Goal: Task Accomplishment & Management: Manage account settings

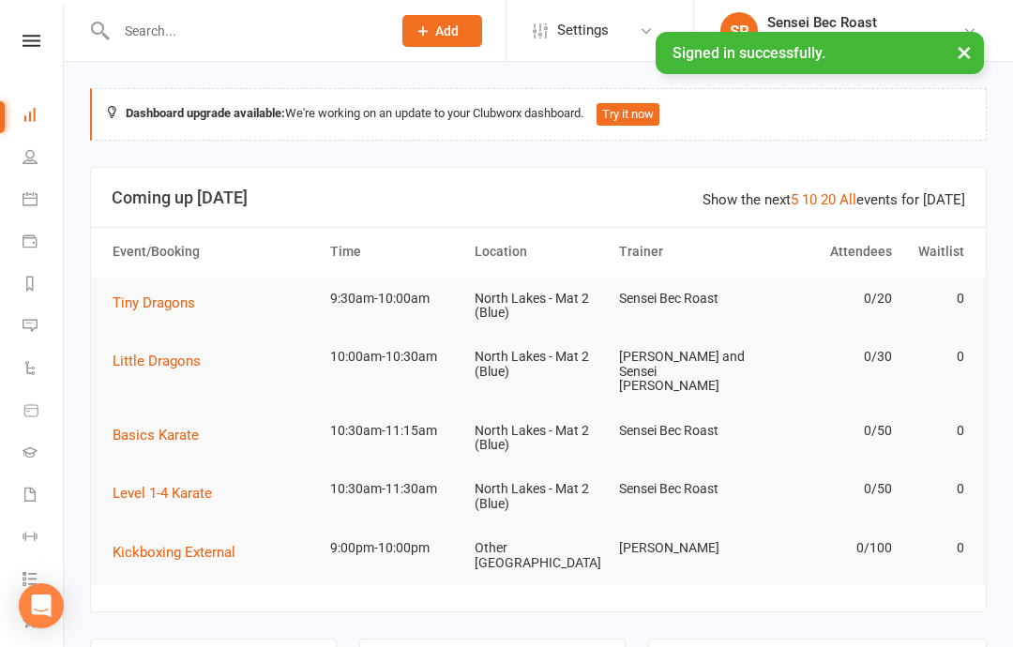
click at [44, 187] on link "Calendar" at bounding box center [44, 201] width 42 height 42
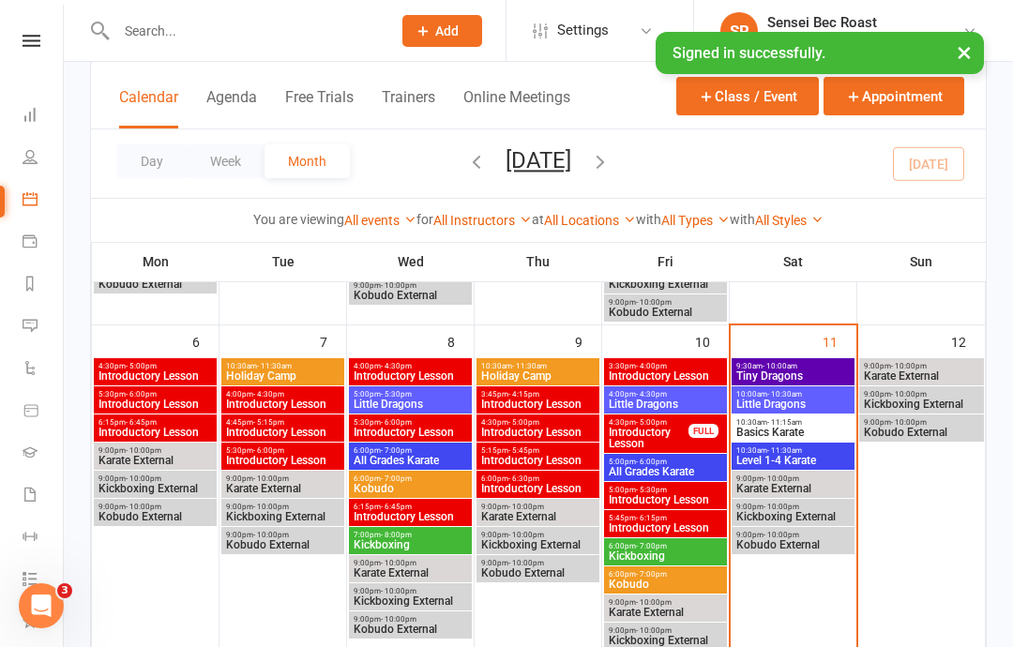
scroll to position [417, 0]
click at [811, 366] on span "9:30am - 10:00am" at bounding box center [792, 367] width 115 height 8
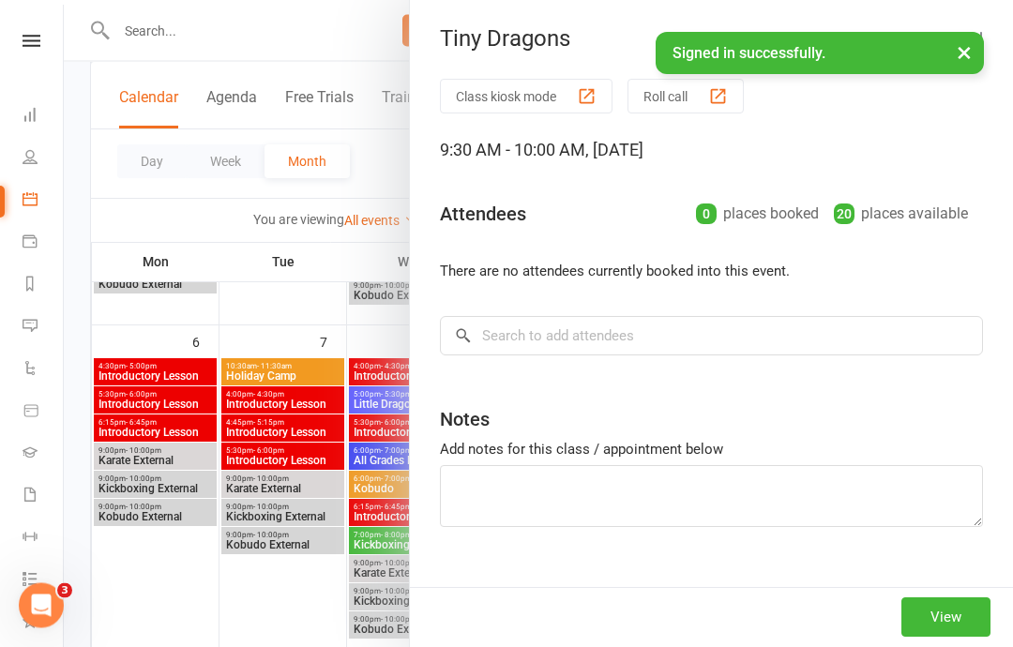
scroll to position [418, 0]
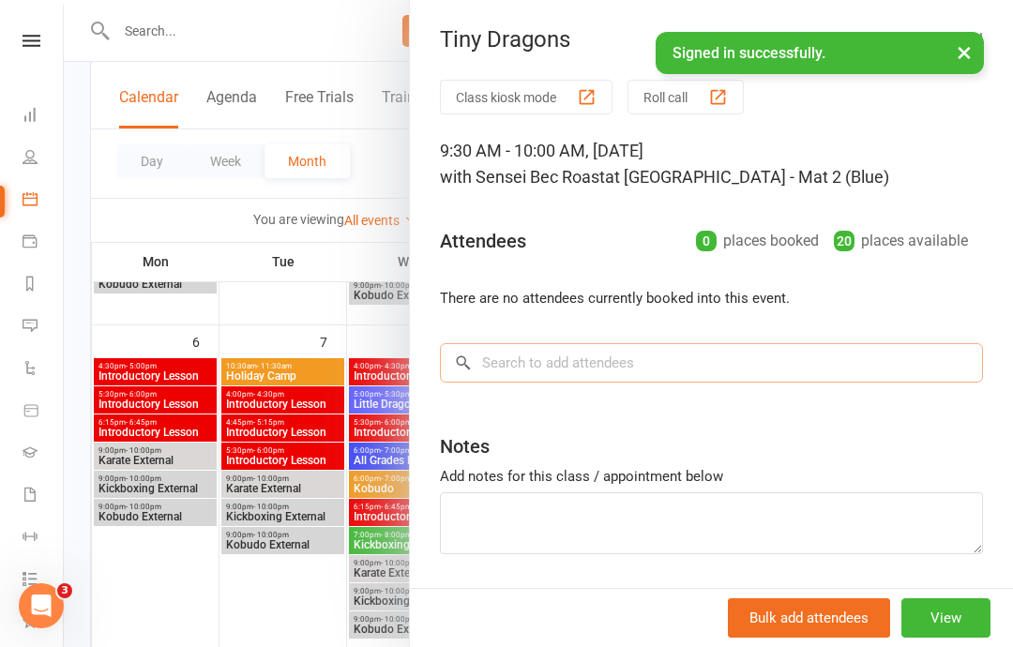
click at [507, 377] on input "search" at bounding box center [711, 362] width 543 height 39
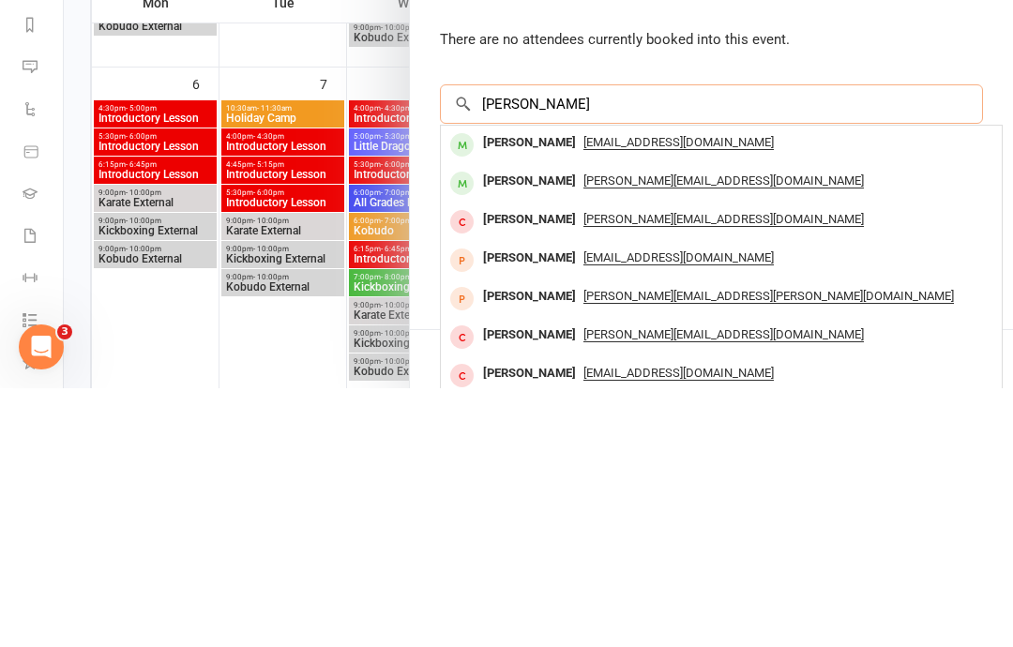
type input "[PERSON_NAME]"
click at [604, 384] on div "[PERSON_NAME] [EMAIL_ADDRESS][DOMAIN_NAME]" at bounding box center [721, 403] width 561 height 38
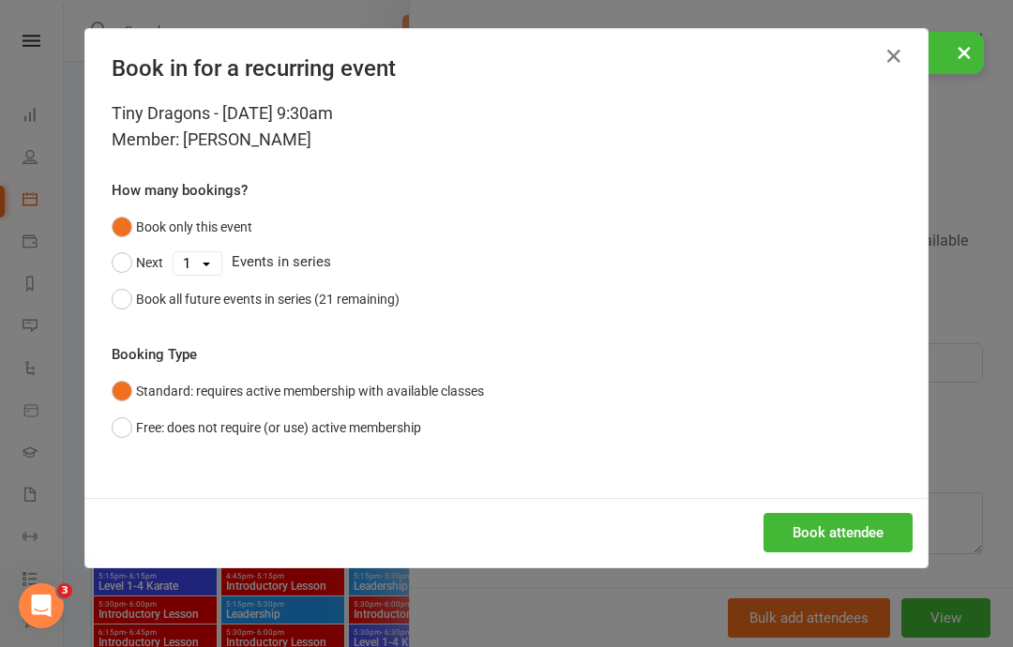
click at [816, 538] on button "Book attendee" at bounding box center [837, 532] width 149 height 39
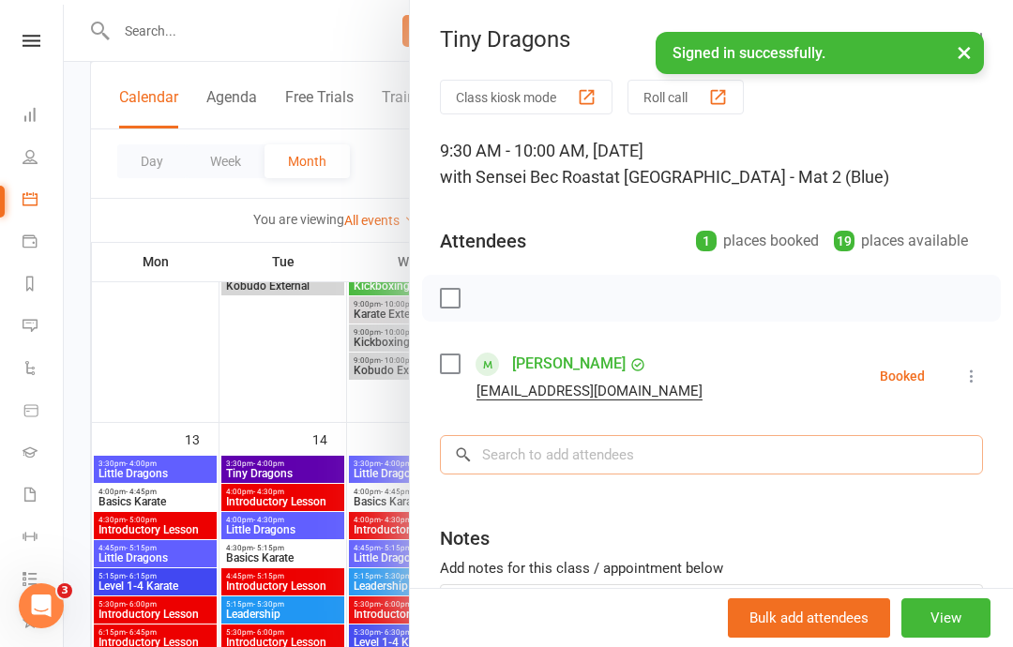
click at [511, 439] on input "search" at bounding box center [711, 454] width 543 height 39
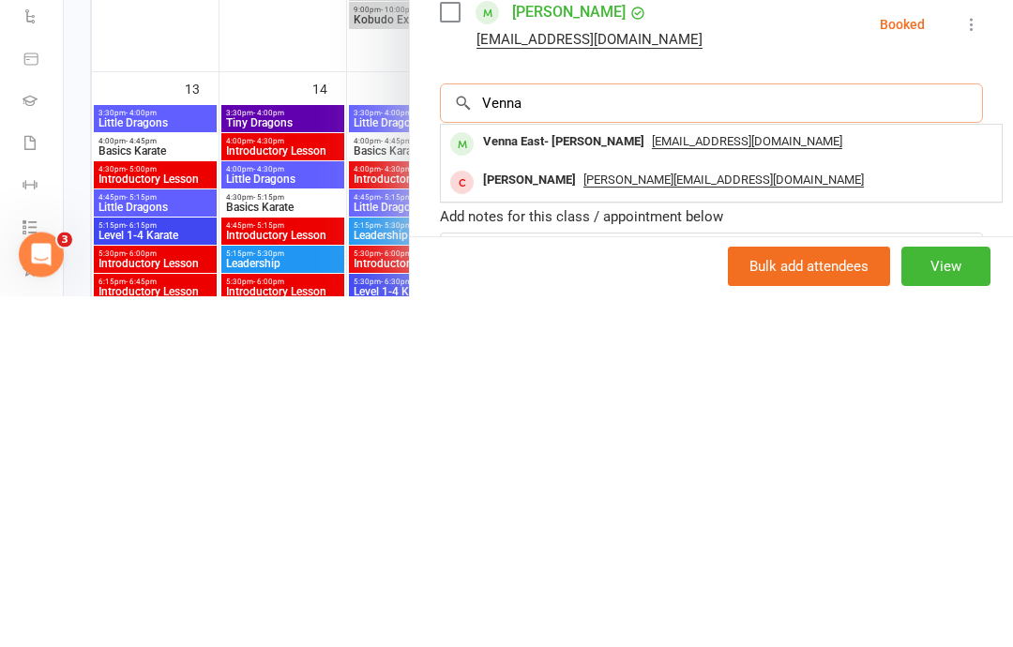
type input "Venna"
click at [590, 480] on div "Venna East- [PERSON_NAME]" at bounding box center [563, 493] width 176 height 27
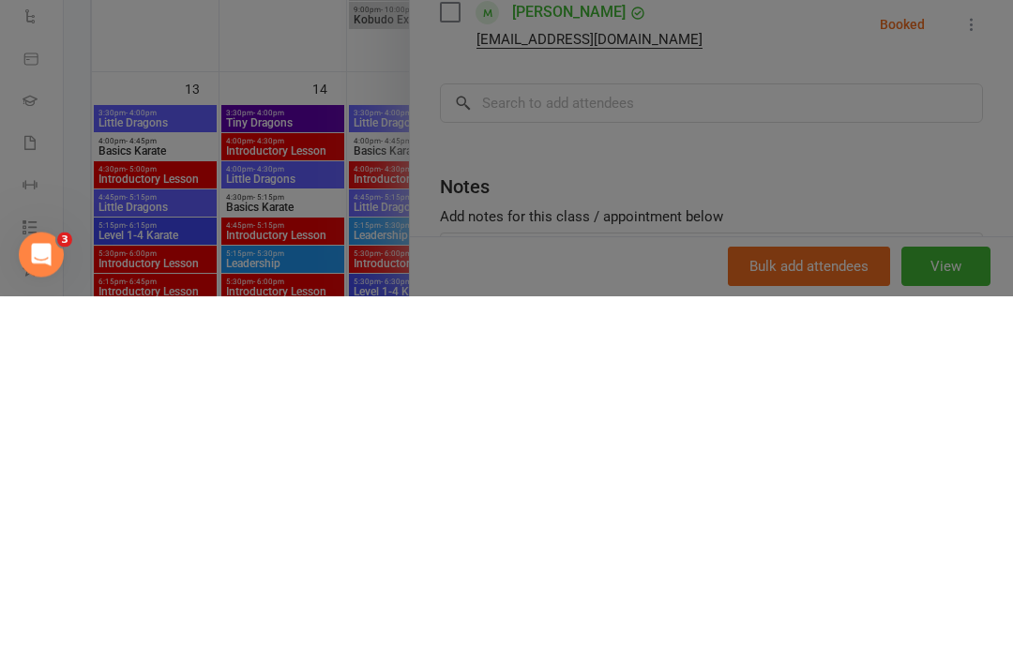
scroll to position [1028, 0]
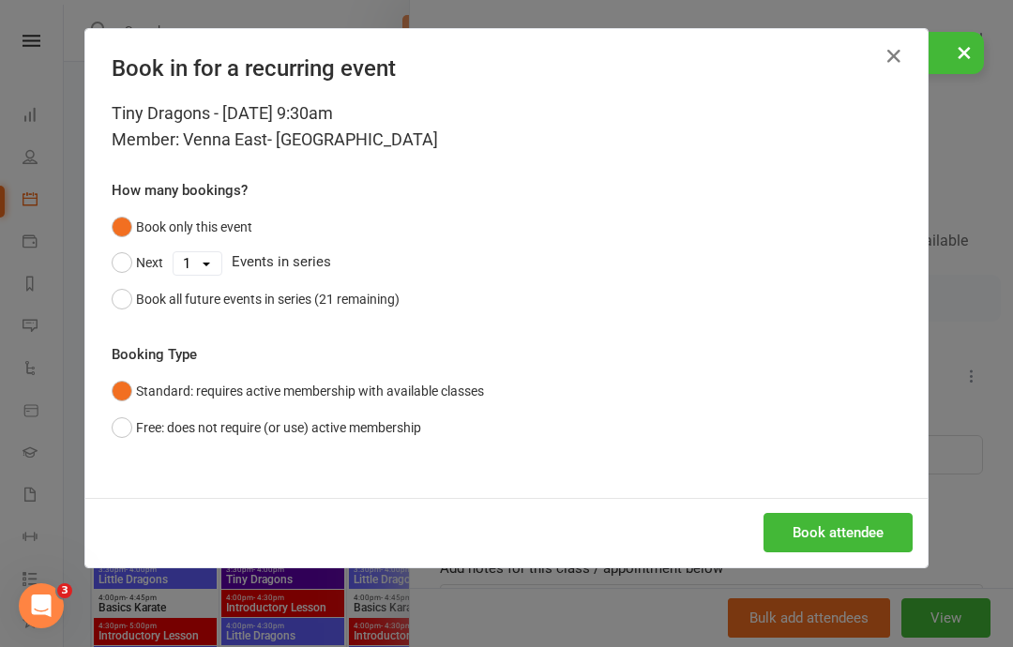
click at [834, 522] on button "Book attendee" at bounding box center [837, 532] width 149 height 39
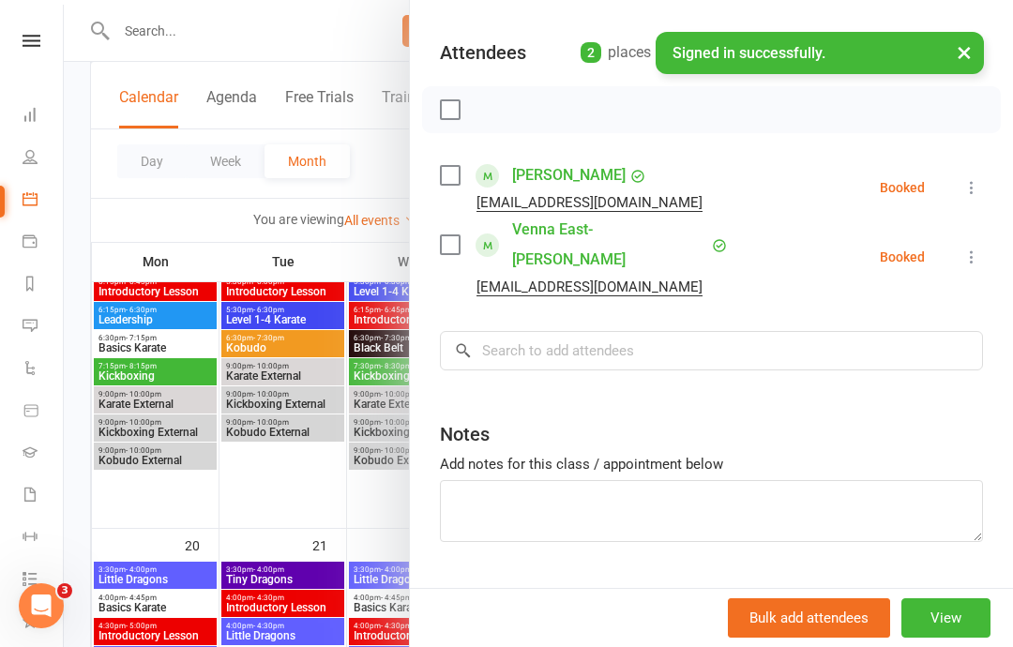
scroll to position [188, 0]
click at [603, 331] on input "search" at bounding box center [711, 350] width 543 height 39
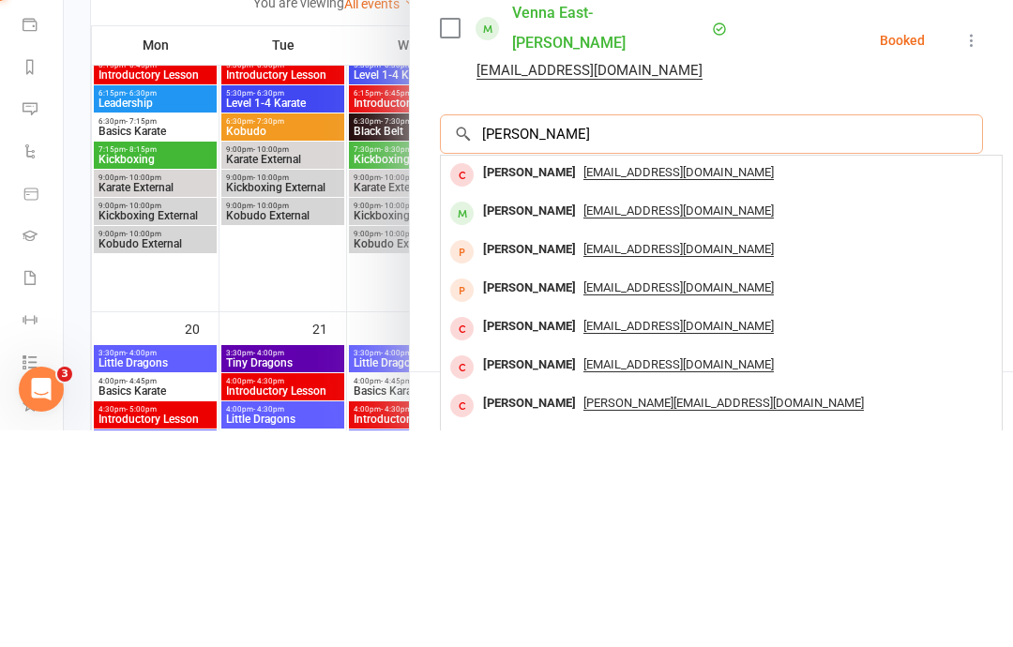
type input "[PERSON_NAME]"
click at [630, 420] on span "[EMAIL_ADDRESS][DOMAIN_NAME]" at bounding box center [678, 427] width 190 height 15
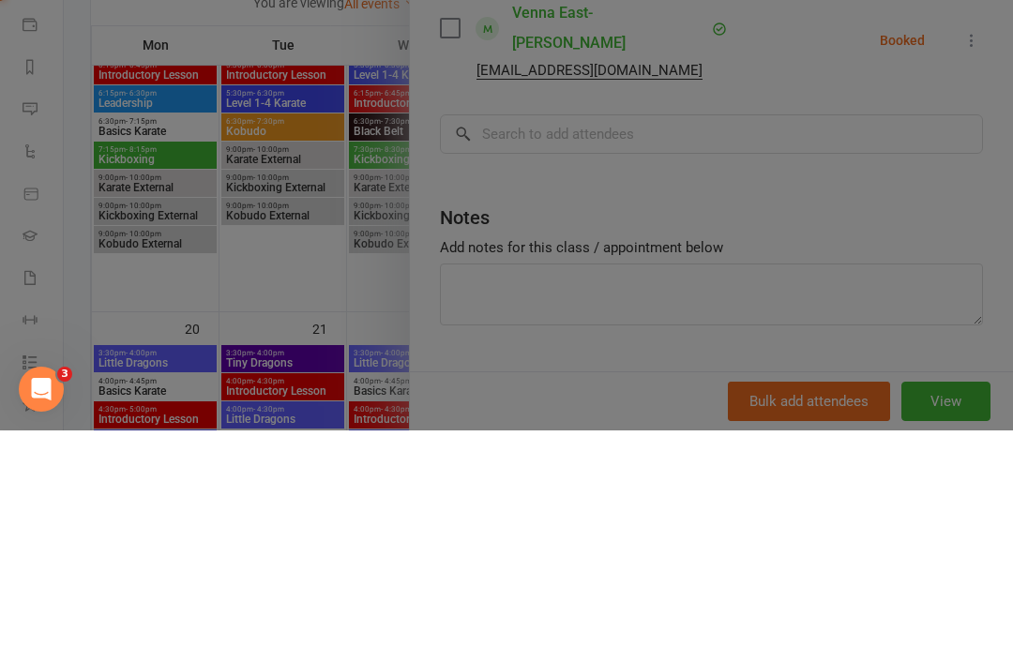
scroll to position [1244, 0]
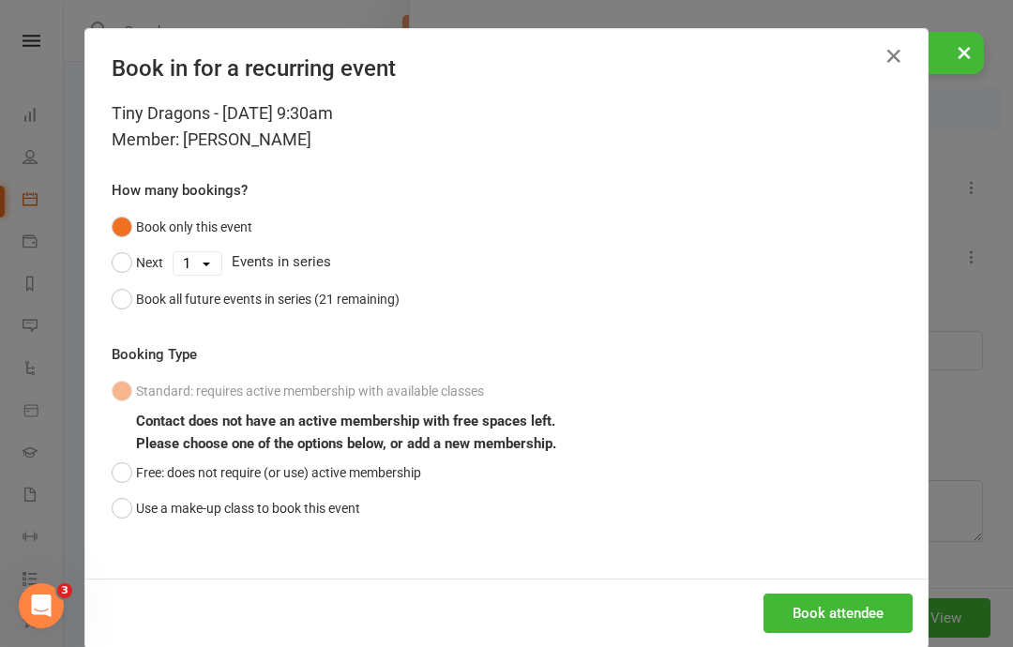
click at [135, 462] on button "Free: does not require (or use) active membership" at bounding box center [266, 473] width 309 height 36
click at [839, 606] on button "Book attendee" at bounding box center [837, 612] width 149 height 39
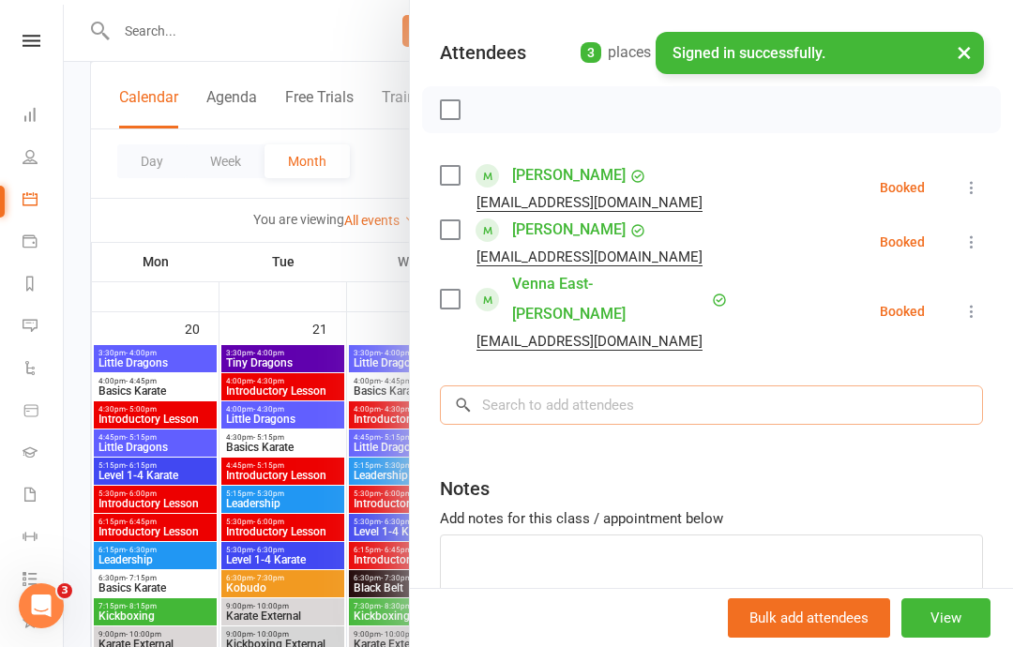
click at [687, 386] on input "search" at bounding box center [711, 404] width 543 height 39
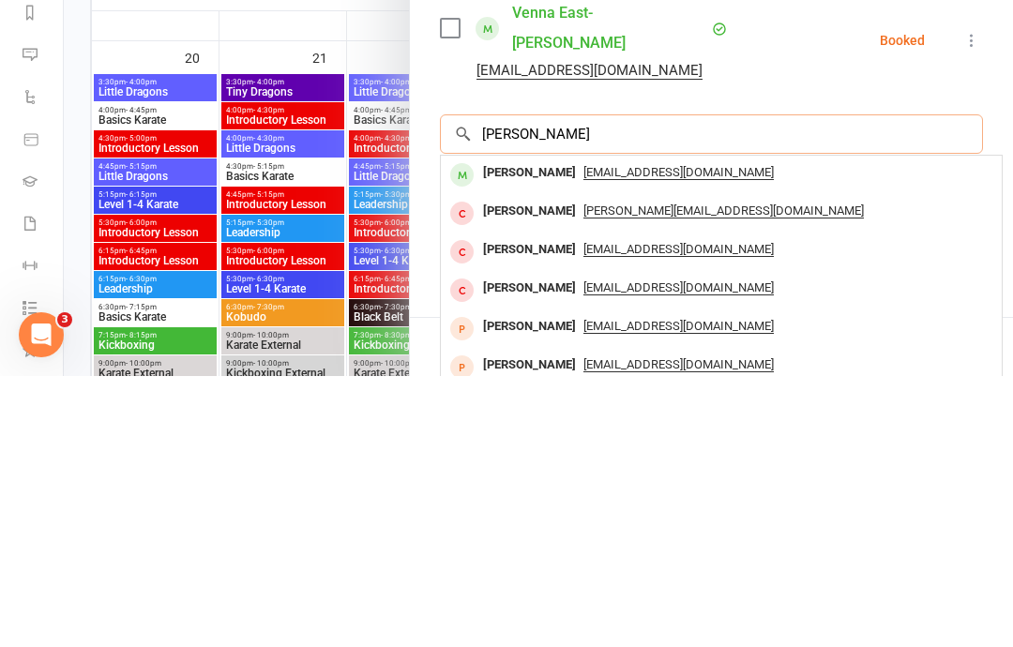
type input "[PERSON_NAME]"
click at [617, 427] on div "[PERSON_NAME] [EMAIL_ADDRESS][DOMAIN_NAME]" at bounding box center [721, 446] width 561 height 38
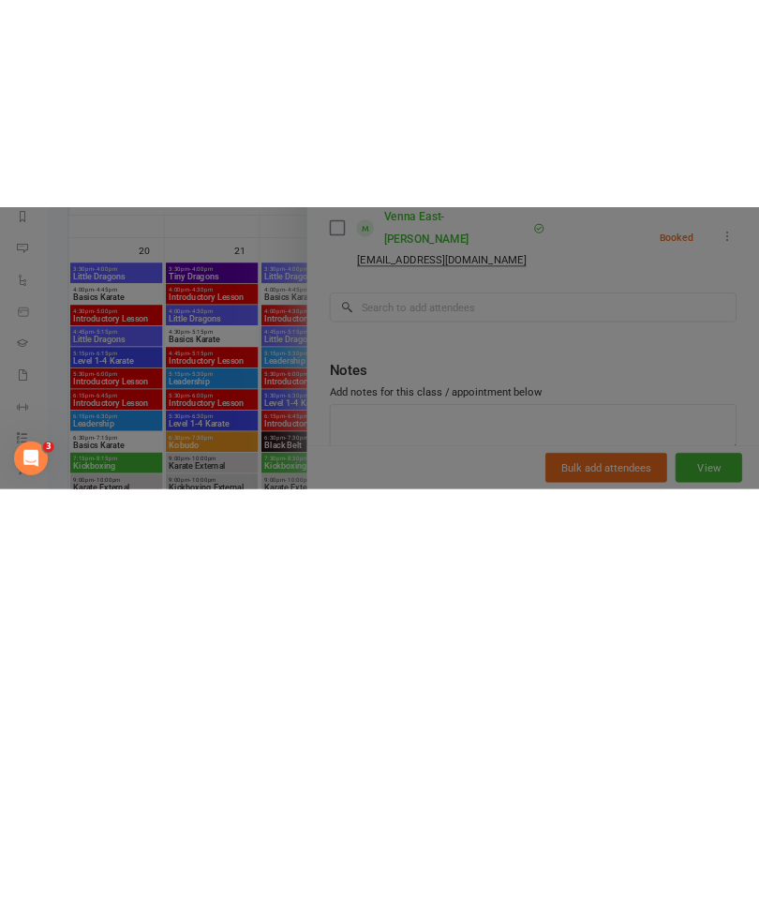
scroll to position [1515, 0]
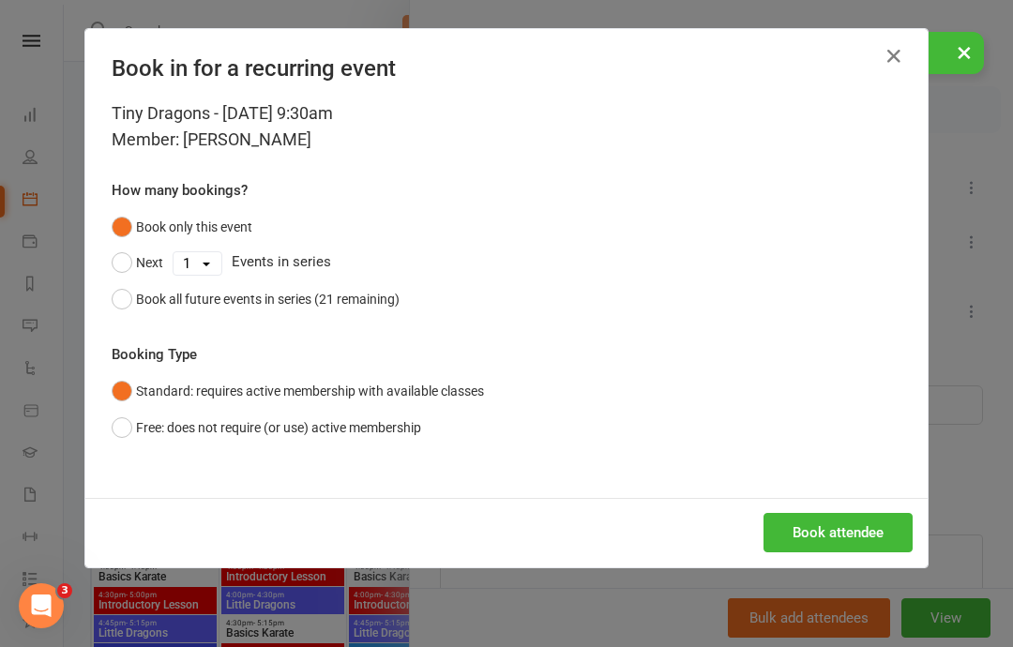
click at [834, 524] on button "Book attendee" at bounding box center [837, 532] width 149 height 39
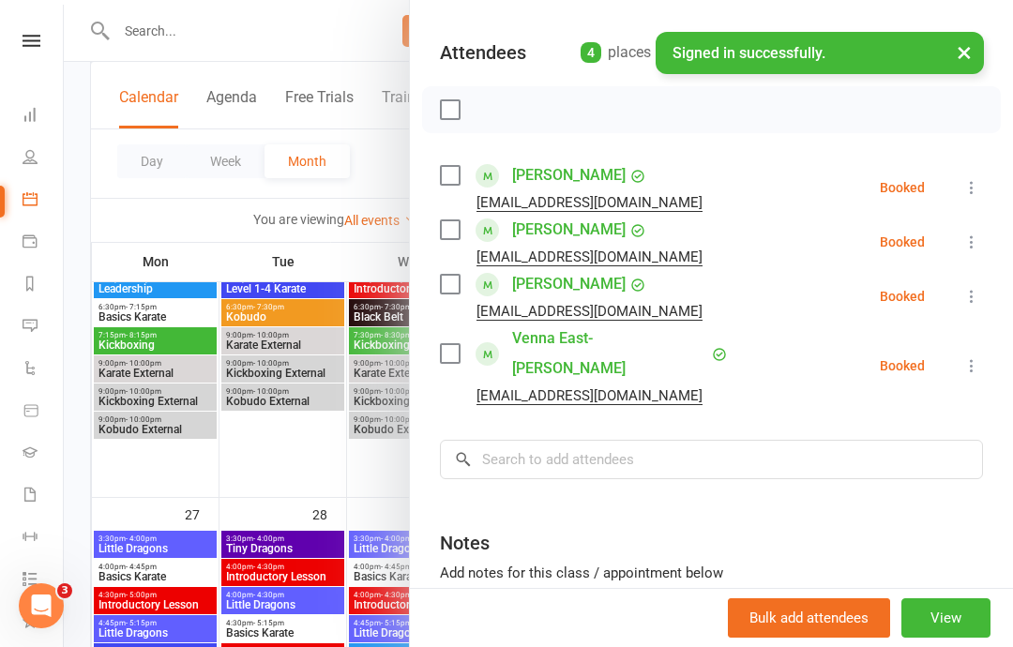
scroll to position [60, 0]
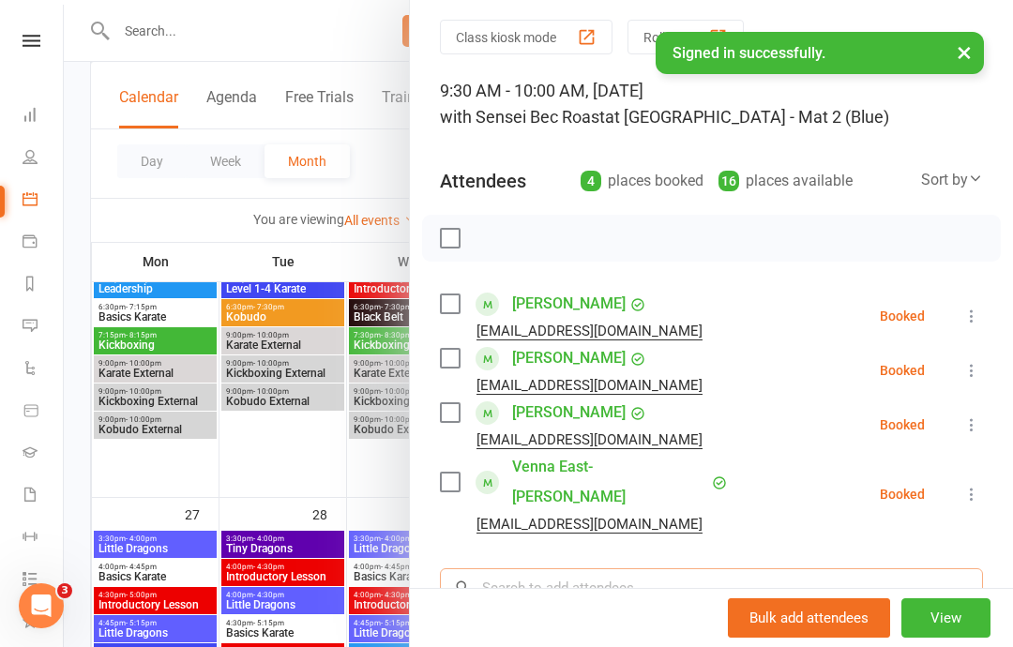
click at [702, 568] on input "search" at bounding box center [711, 587] width 543 height 39
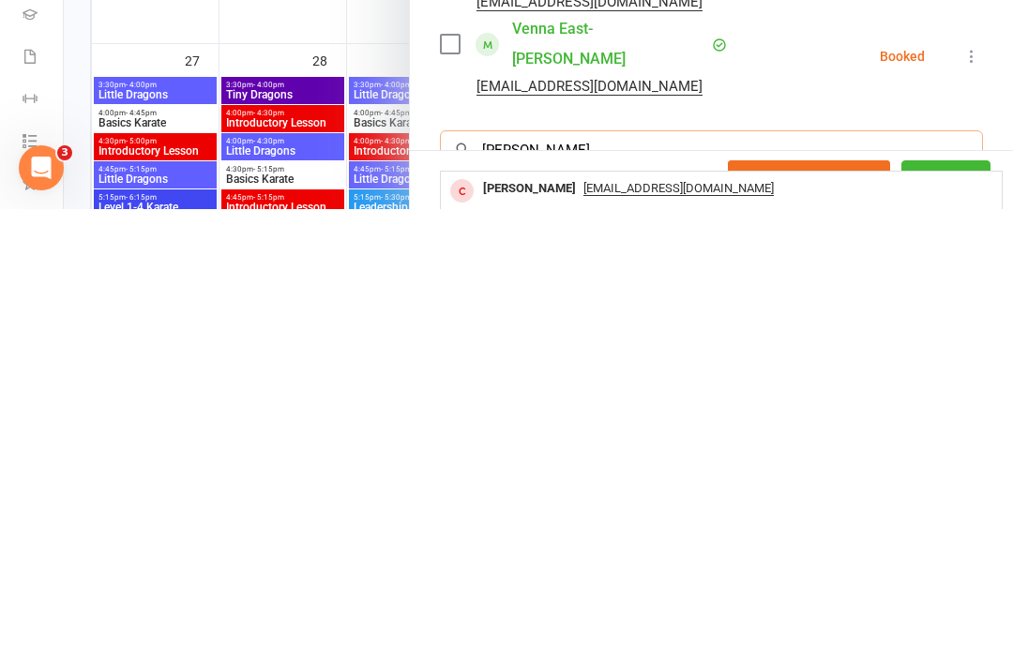
type input "[PERSON_NAME]"
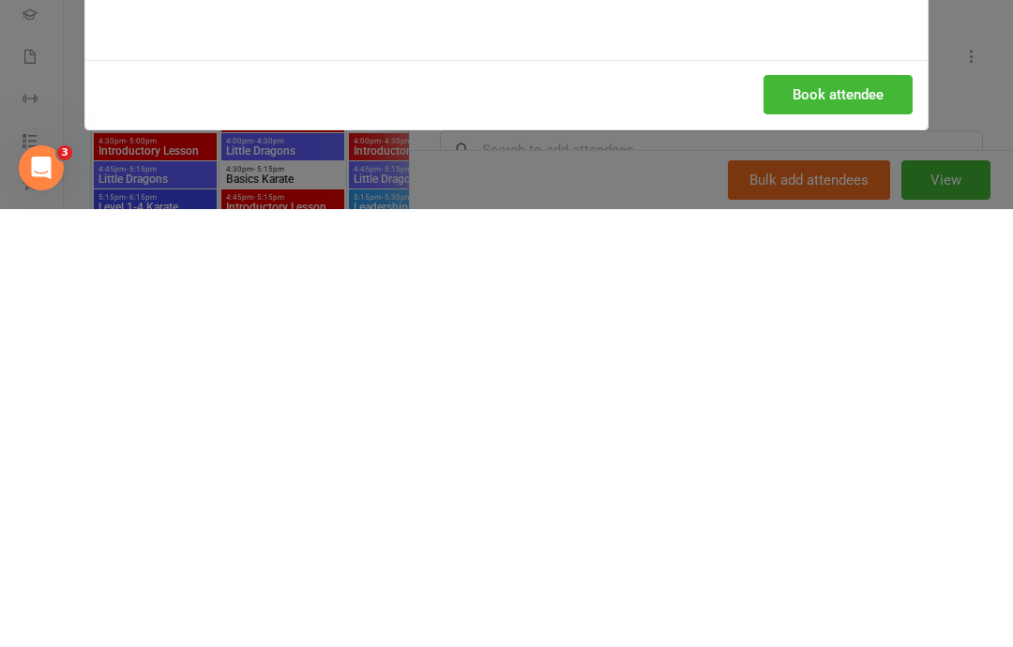
scroll to position [1969, 0]
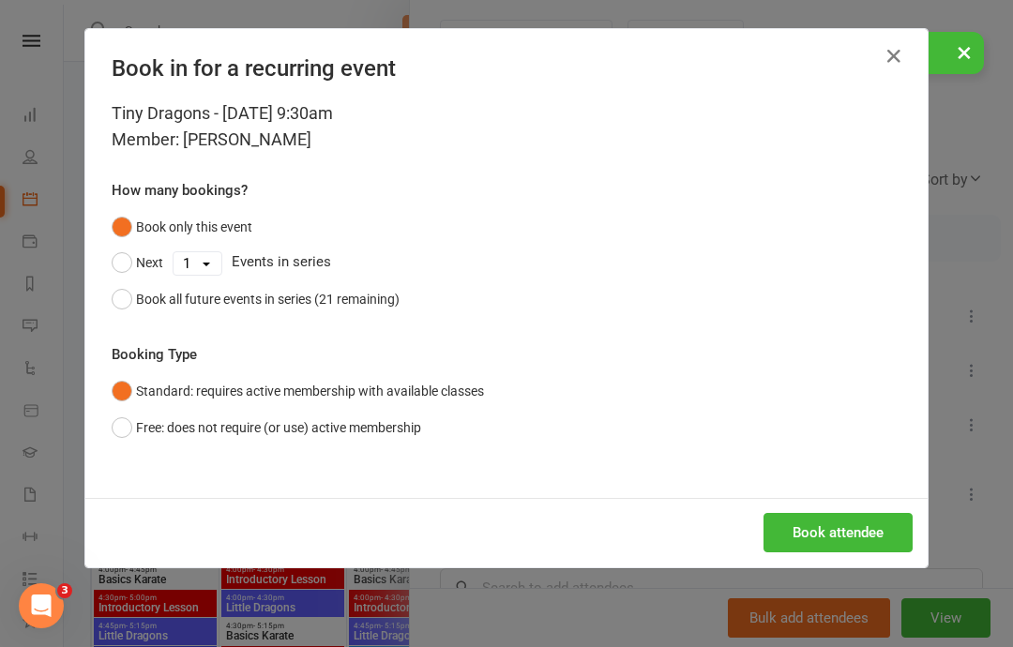
click at [819, 520] on button "Book attendee" at bounding box center [837, 532] width 149 height 39
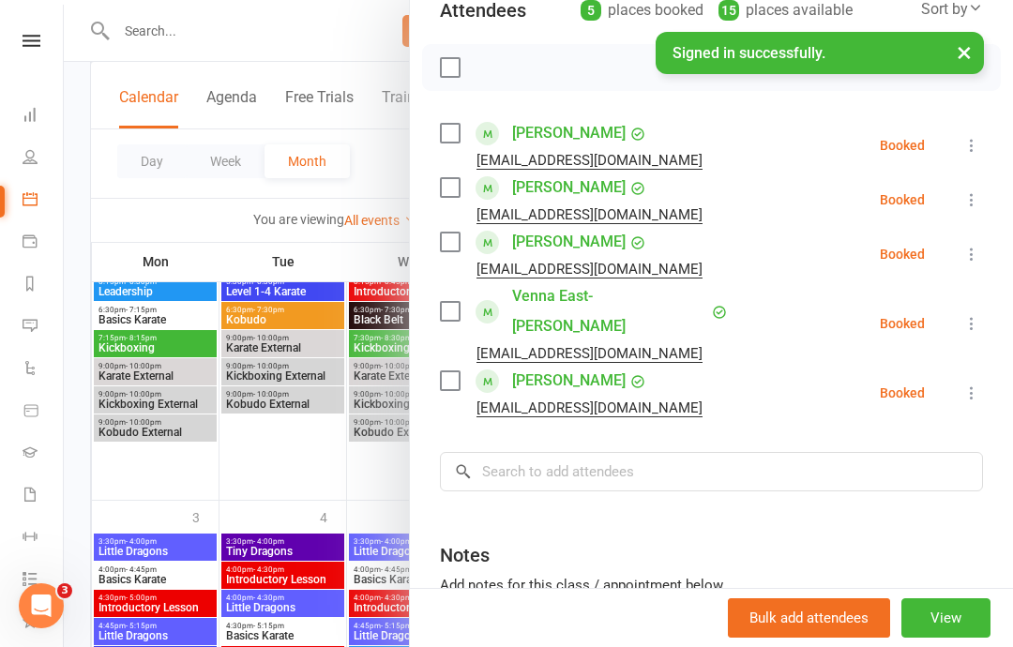
scroll to position [229, 0]
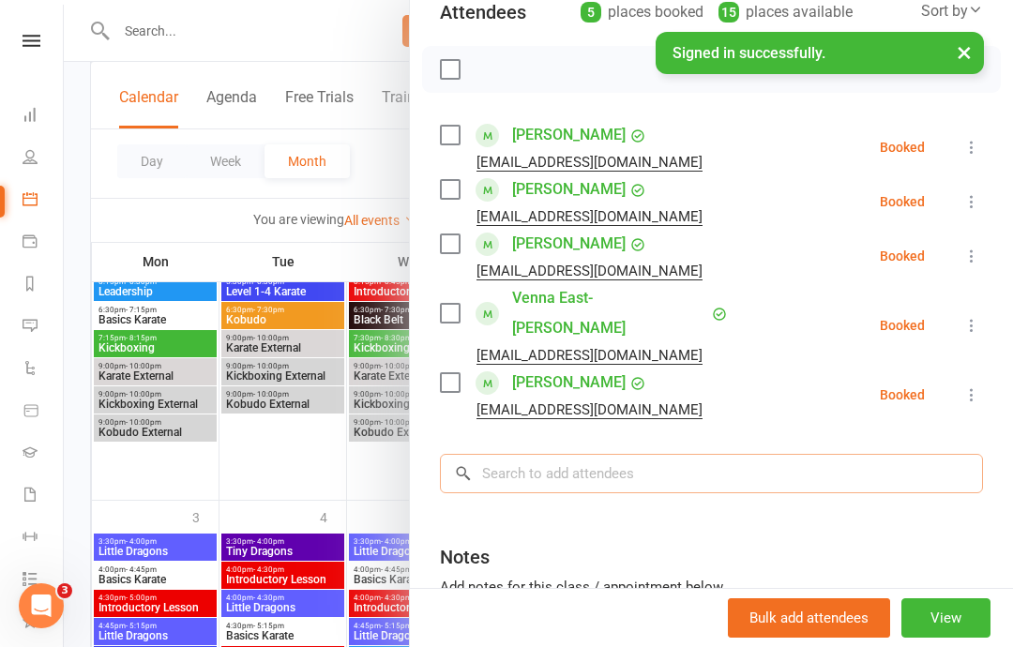
click at [626, 454] on input "search" at bounding box center [711, 473] width 543 height 39
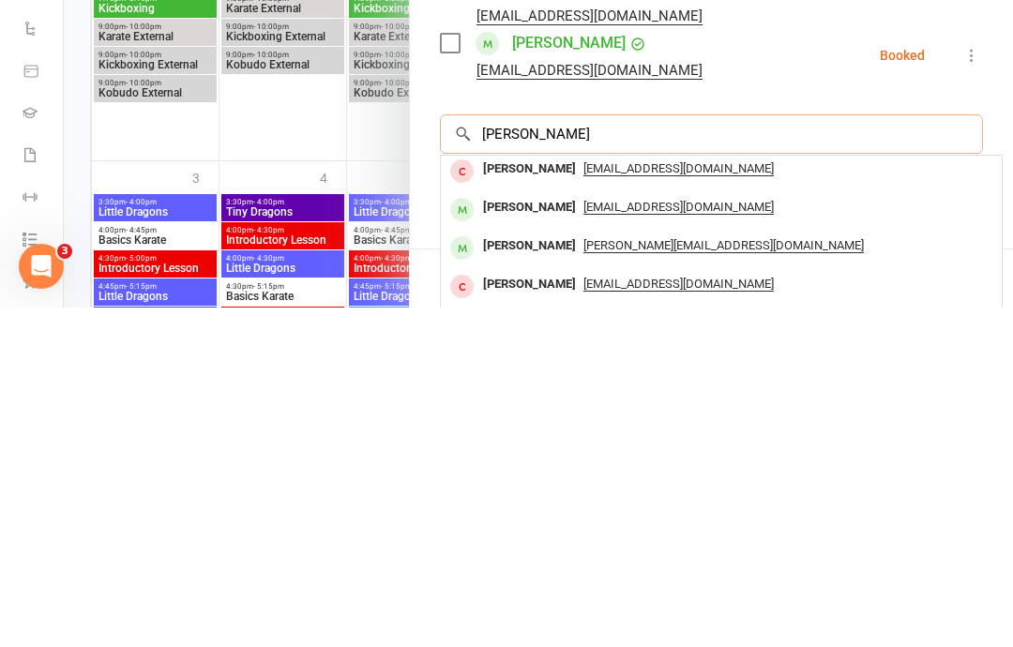
scroll to position [40, 0]
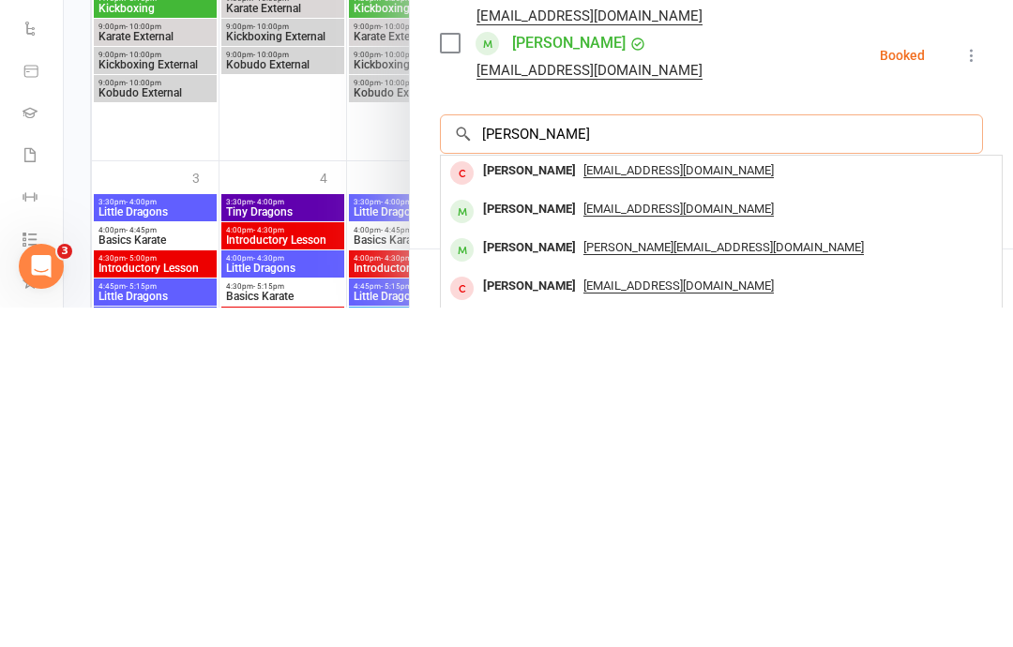
type input "[PERSON_NAME]"
click at [636, 541] on span "[EMAIL_ADDRESS][DOMAIN_NAME]" at bounding box center [678, 548] width 190 height 15
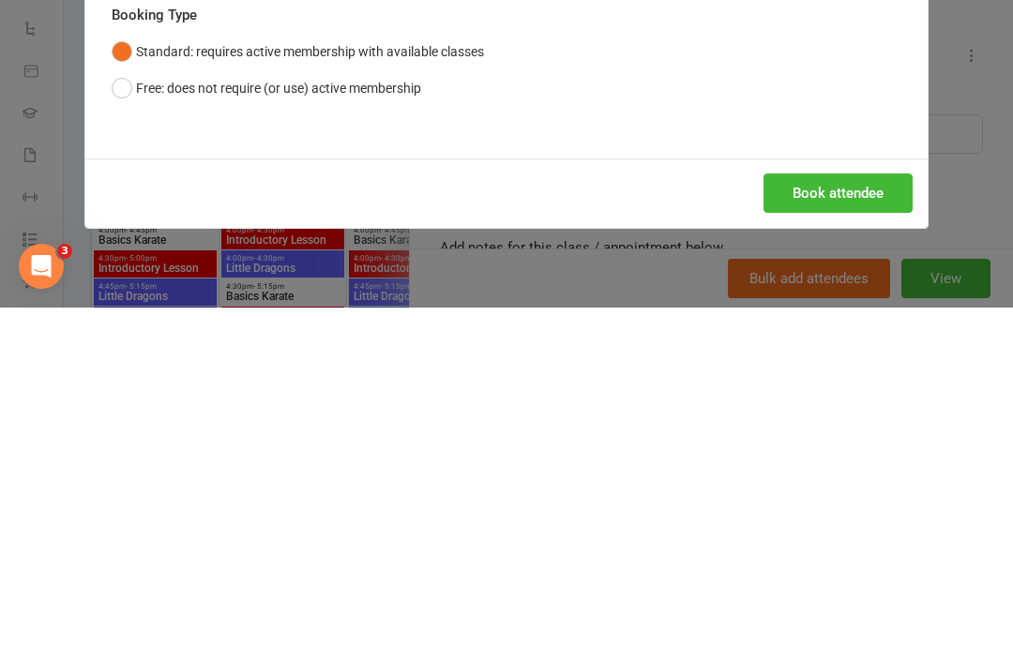
scroll to position [2308, 0]
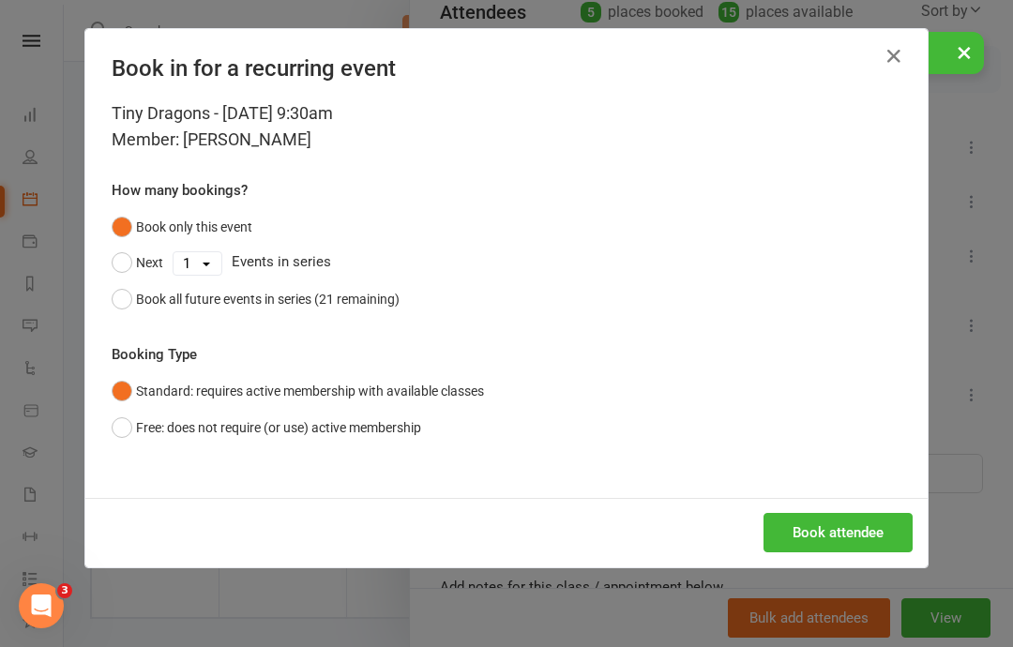
click at [864, 528] on button "Book attendee" at bounding box center [837, 532] width 149 height 39
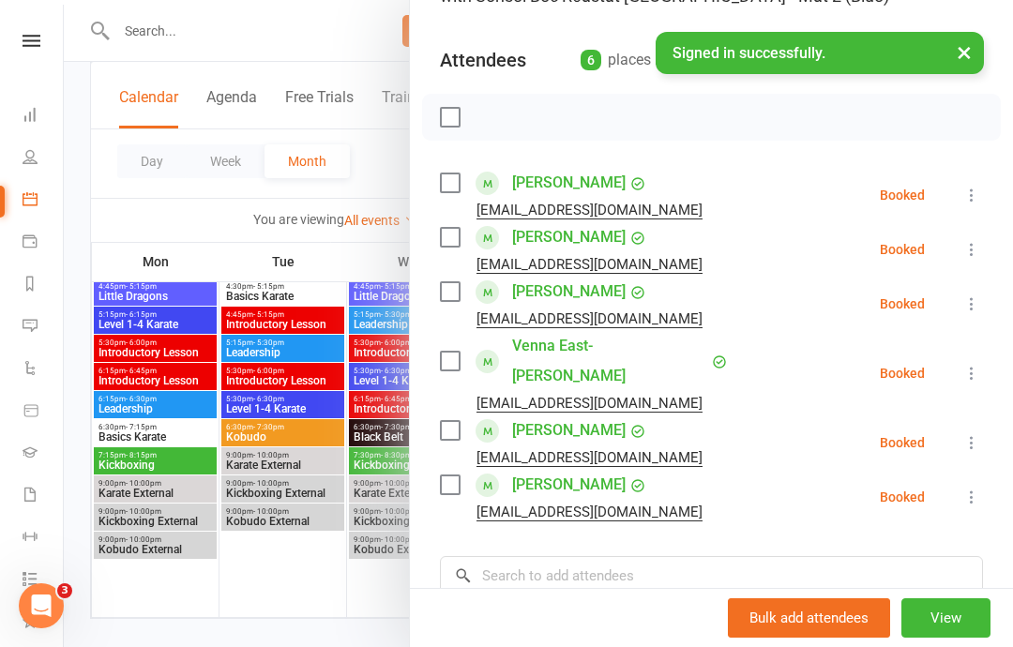
scroll to position [182, 0]
click at [981, 248] on icon at bounding box center [971, 248] width 19 height 19
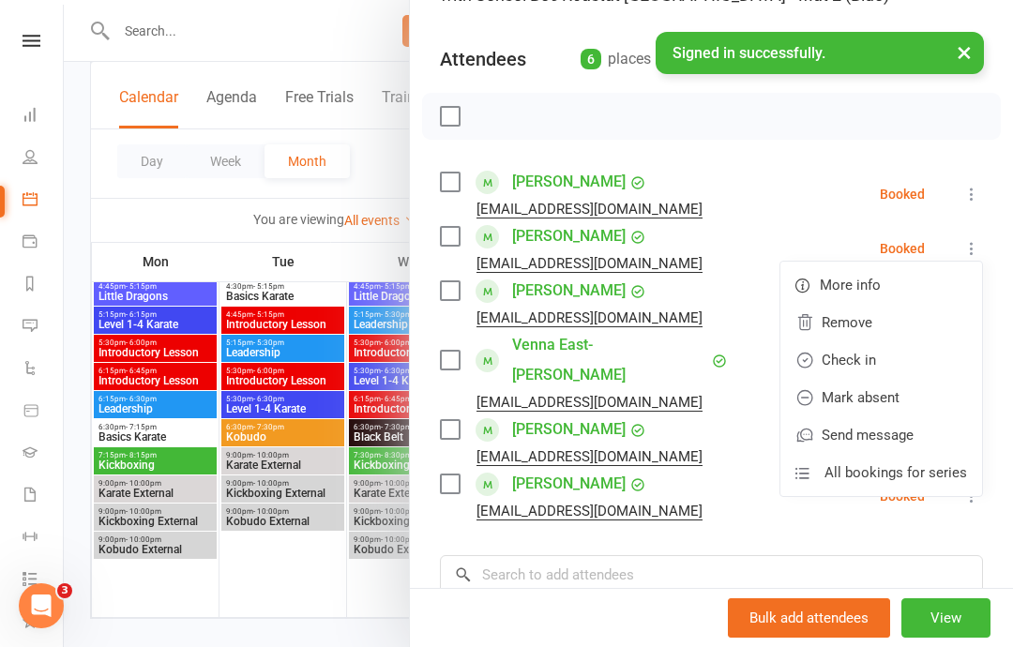
click at [907, 318] on link "Remove" at bounding box center [881, 323] width 202 height 38
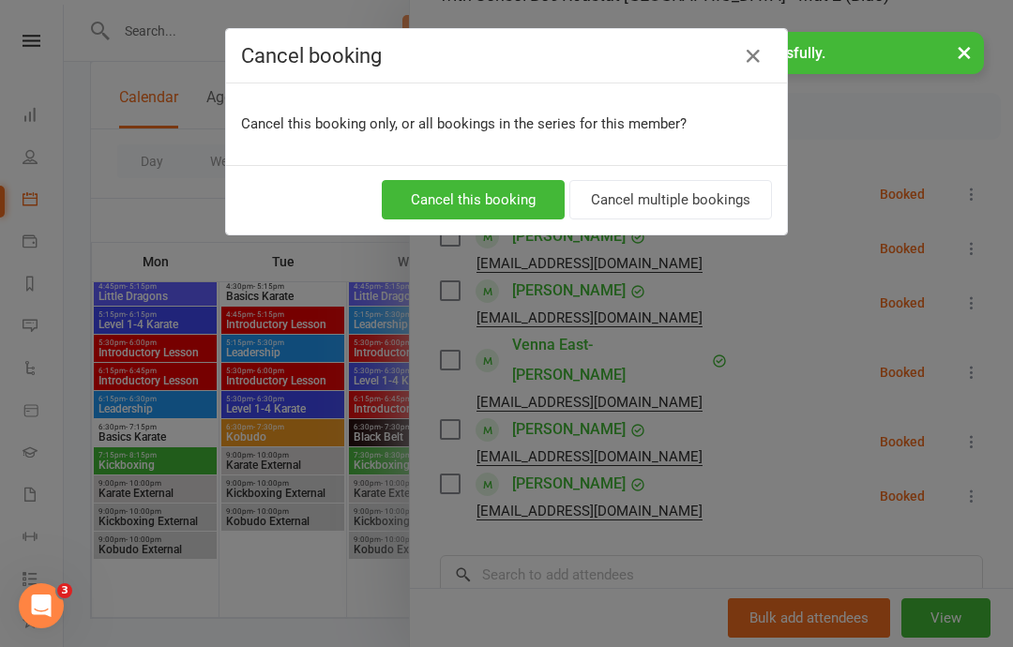
click at [421, 200] on button "Cancel this booking" at bounding box center [473, 199] width 183 height 39
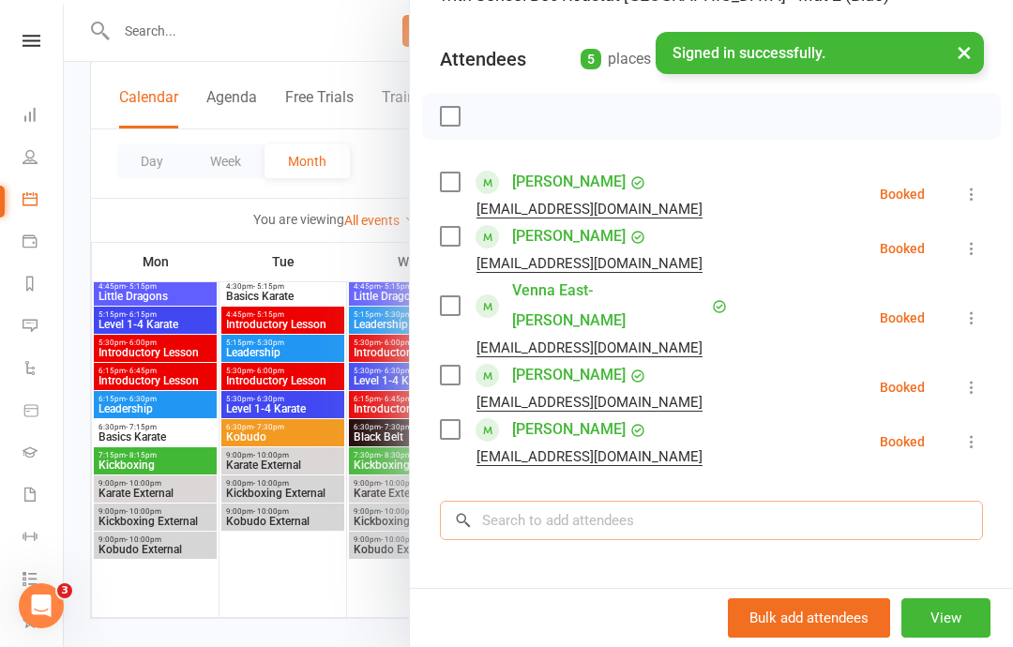
click at [775, 501] on input "search" at bounding box center [711, 520] width 543 height 39
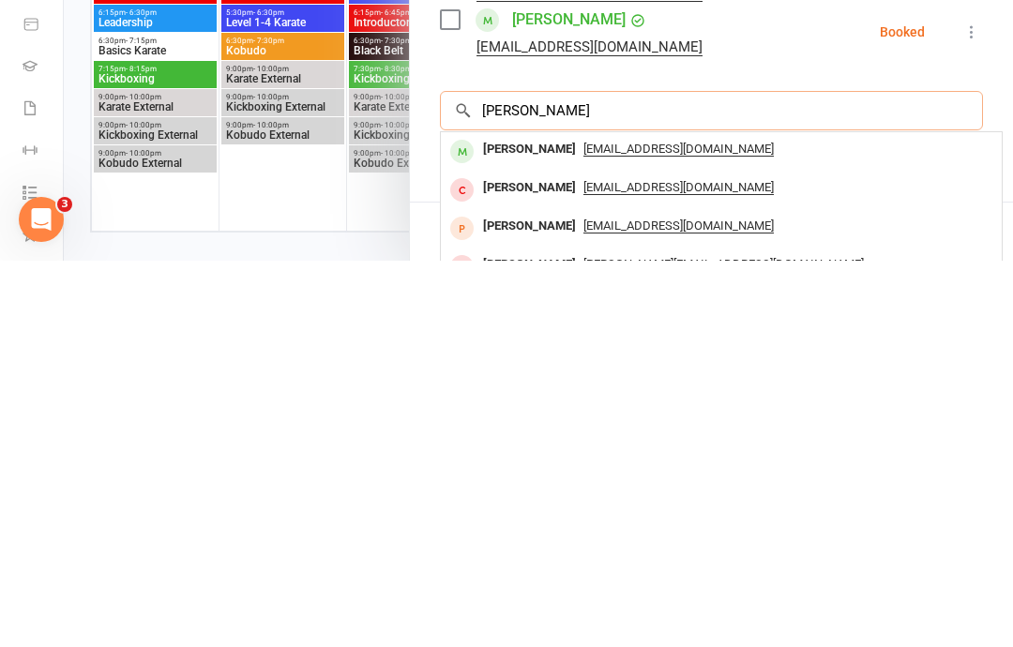
scroll to position [0, 0]
type input "[PERSON_NAME]"
click at [672, 528] on span "[EMAIL_ADDRESS][DOMAIN_NAME]" at bounding box center [678, 535] width 190 height 15
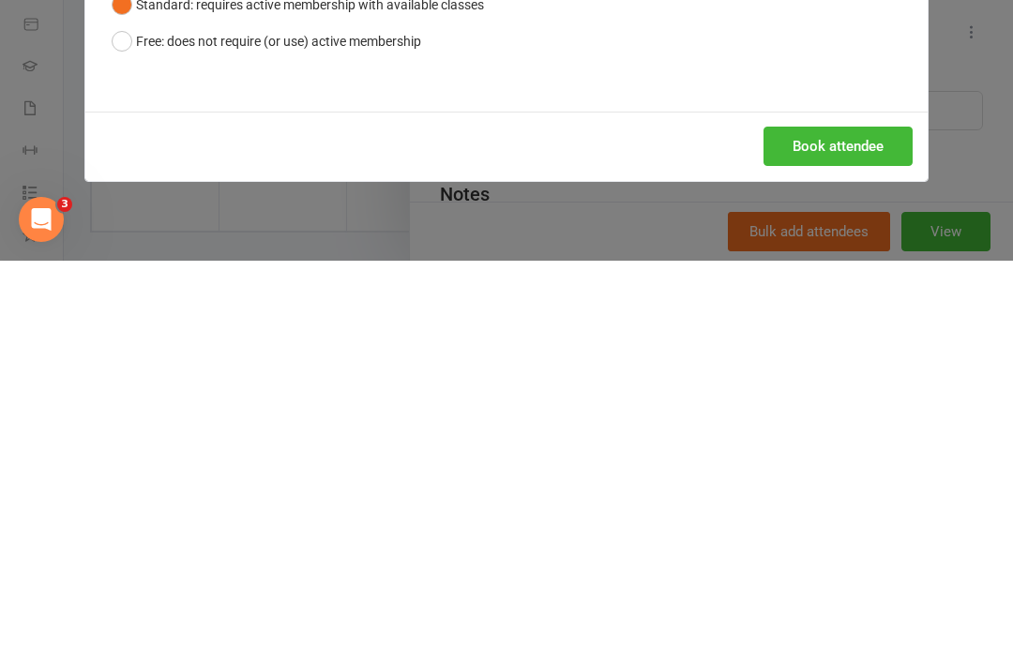
scroll to position [2349, 0]
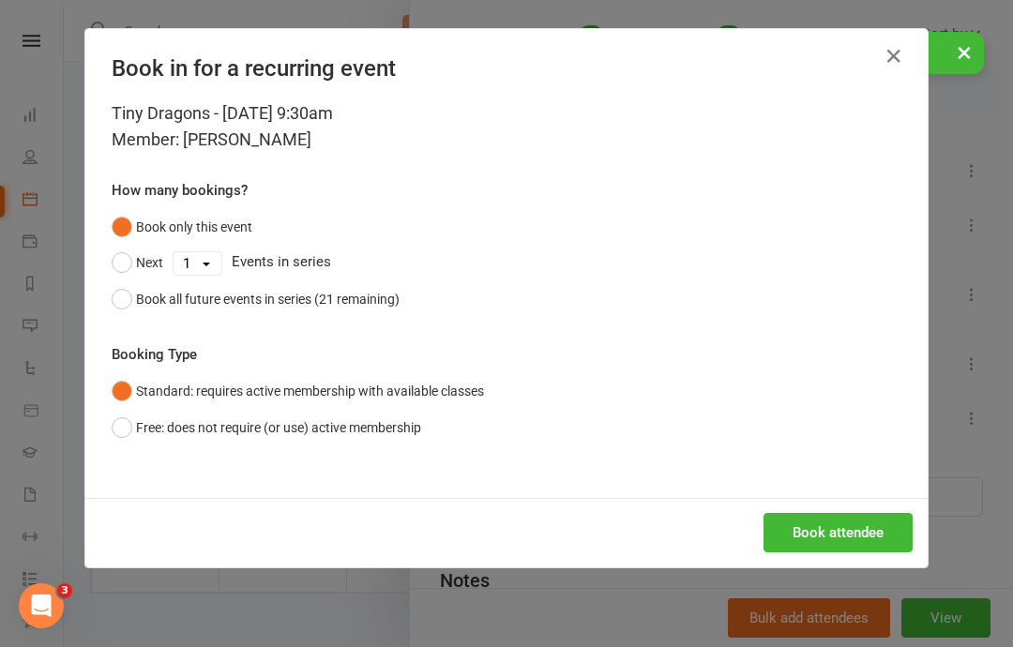
click at [861, 520] on button "Book attendee" at bounding box center [837, 532] width 149 height 39
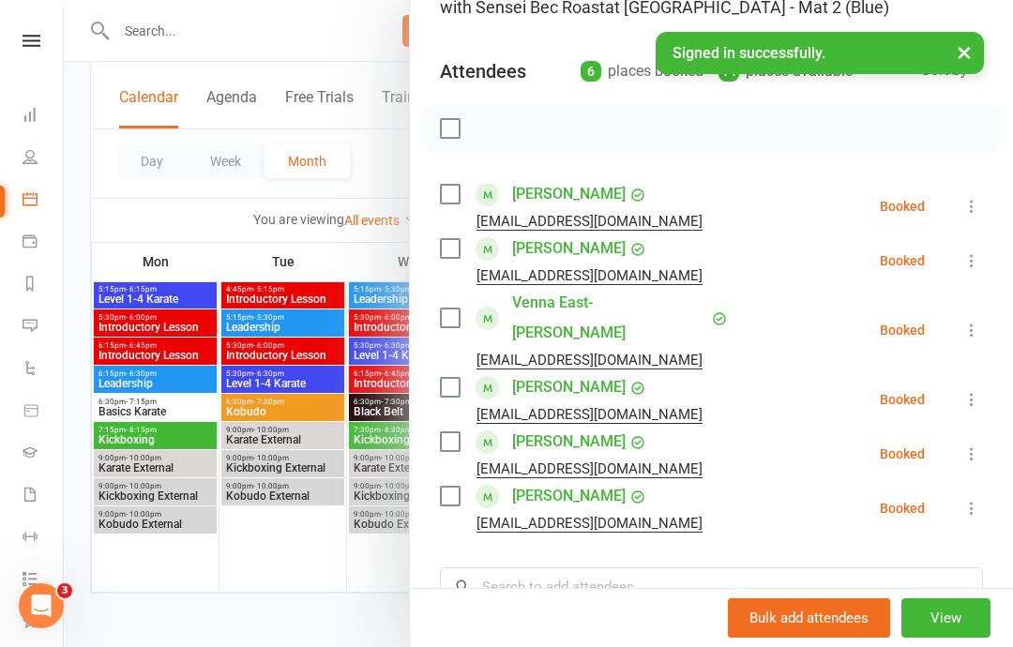
scroll to position [171, 0]
click at [691, 566] on input "search" at bounding box center [711, 585] width 543 height 39
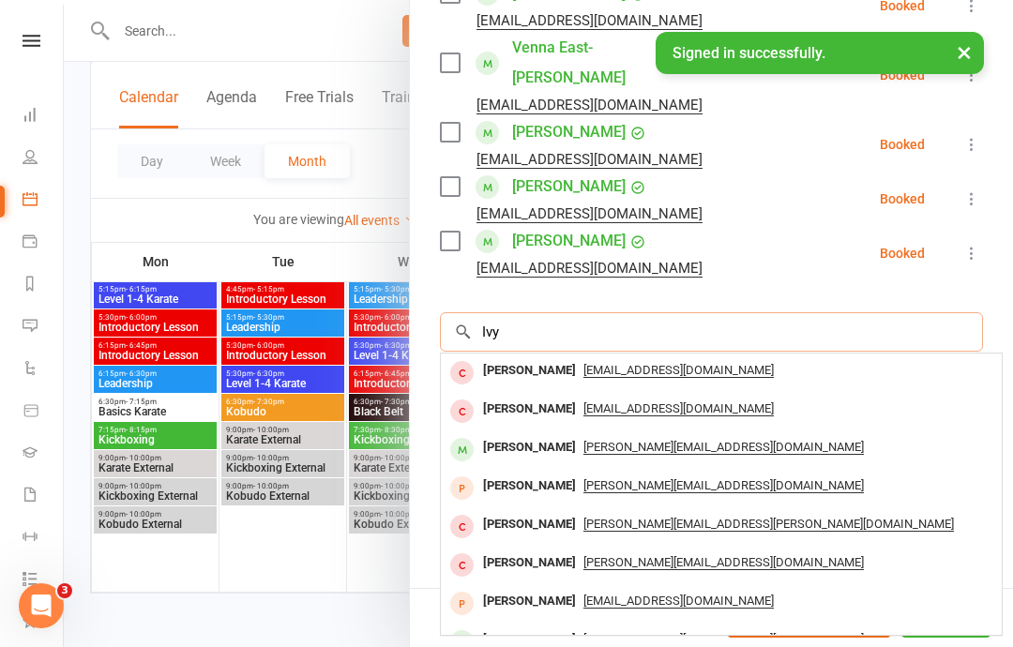
scroll to position [424, 0]
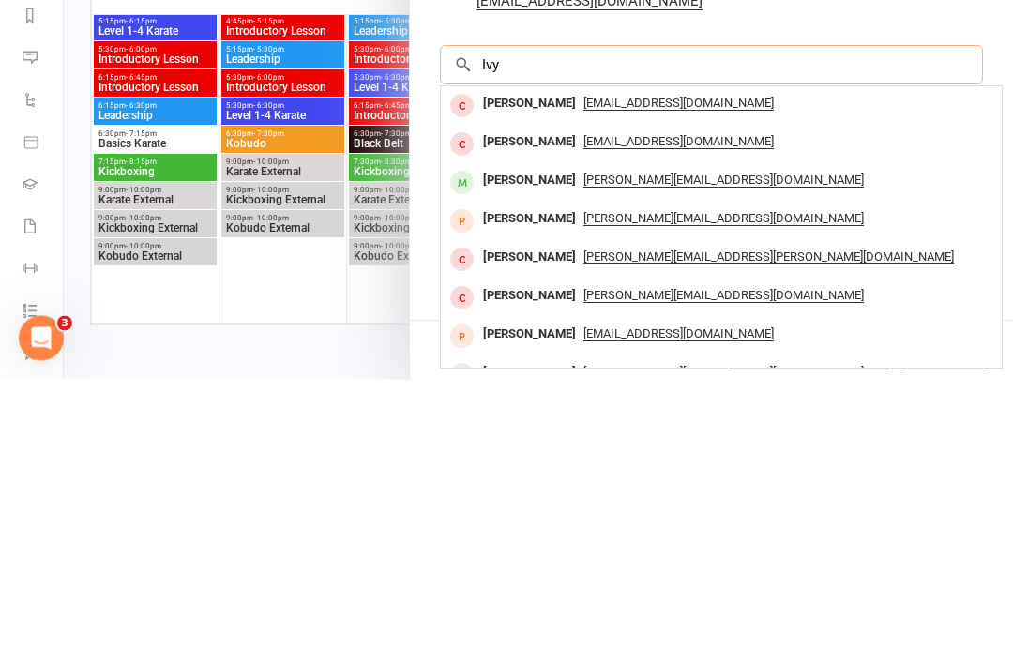
type input "Ivy"
click at [583, 441] on span "[PERSON_NAME][EMAIL_ADDRESS][DOMAIN_NAME]" at bounding box center [723, 448] width 280 height 15
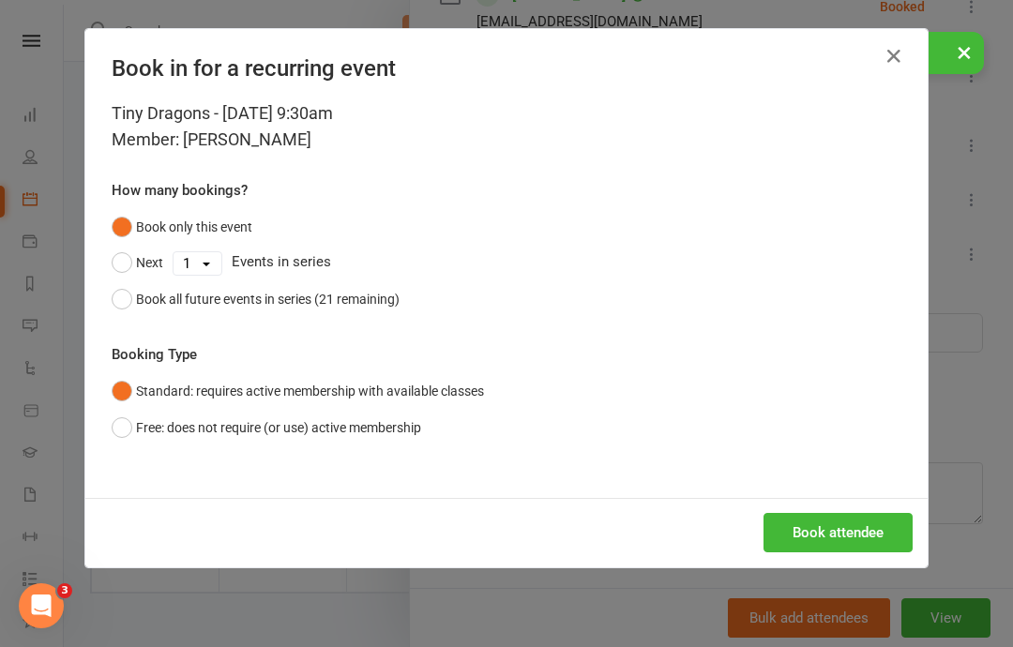
click at [835, 524] on button "Book attendee" at bounding box center [837, 532] width 149 height 39
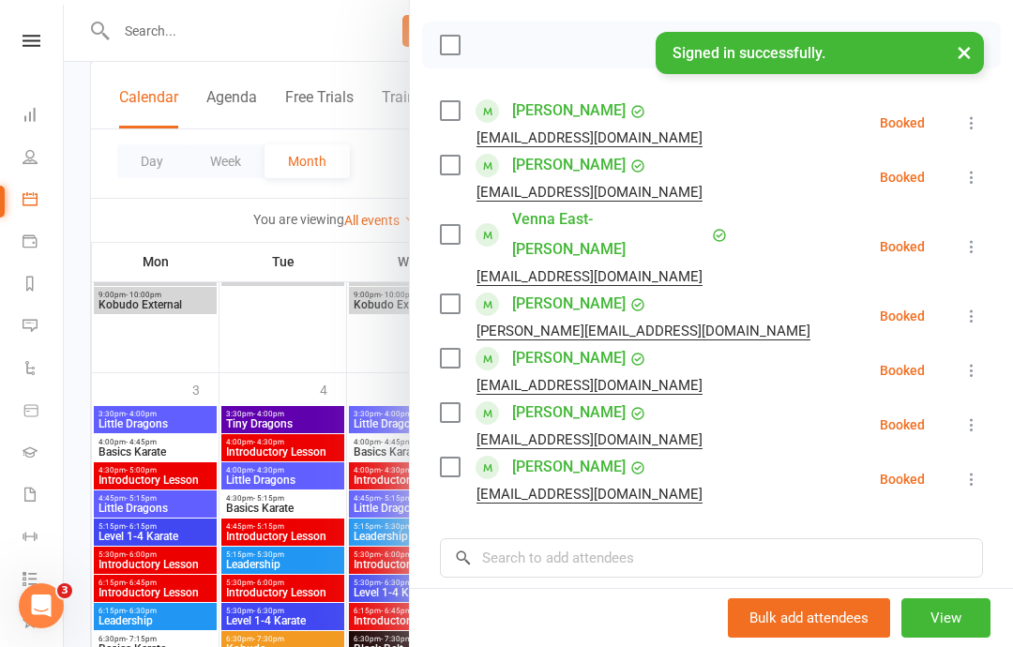
scroll to position [267, 0]
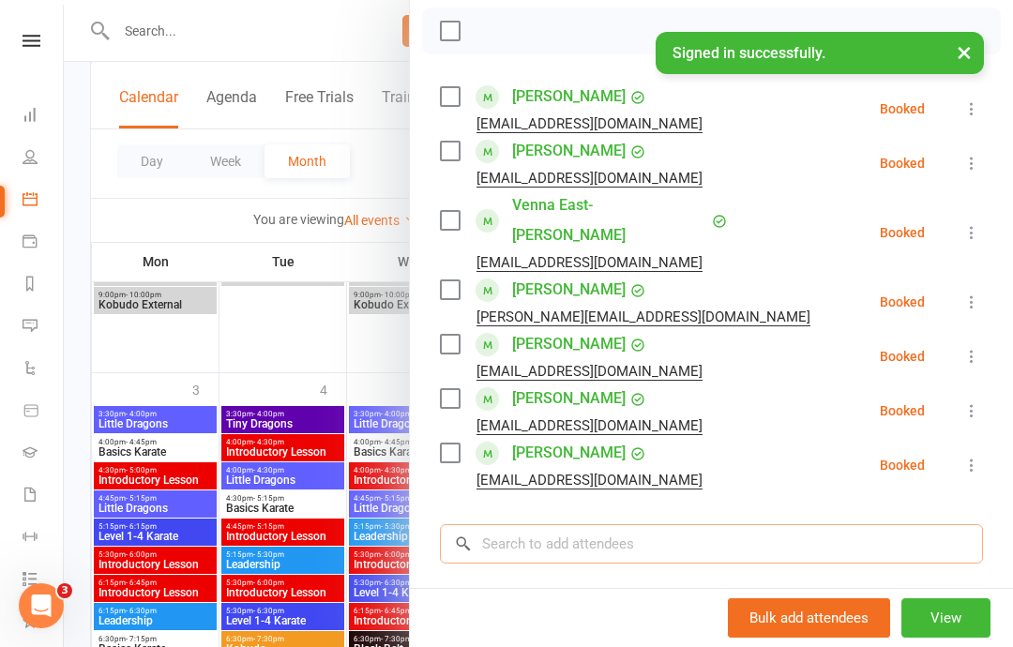
click at [548, 524] on input "search" at bounding box center [711, 543] width 543 height 39
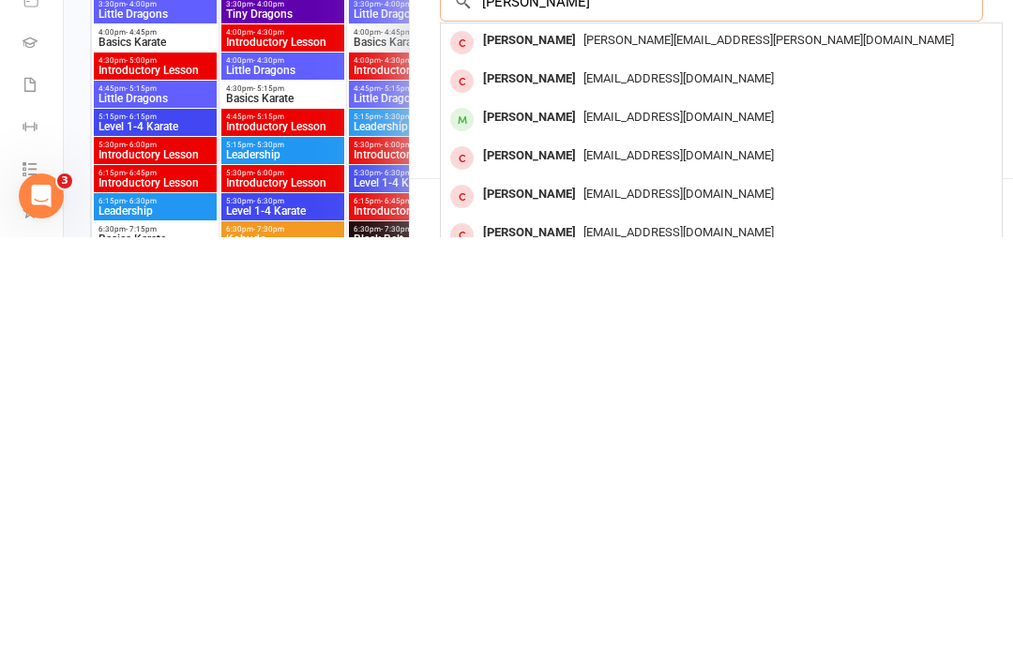
scroll to position [401, 0]
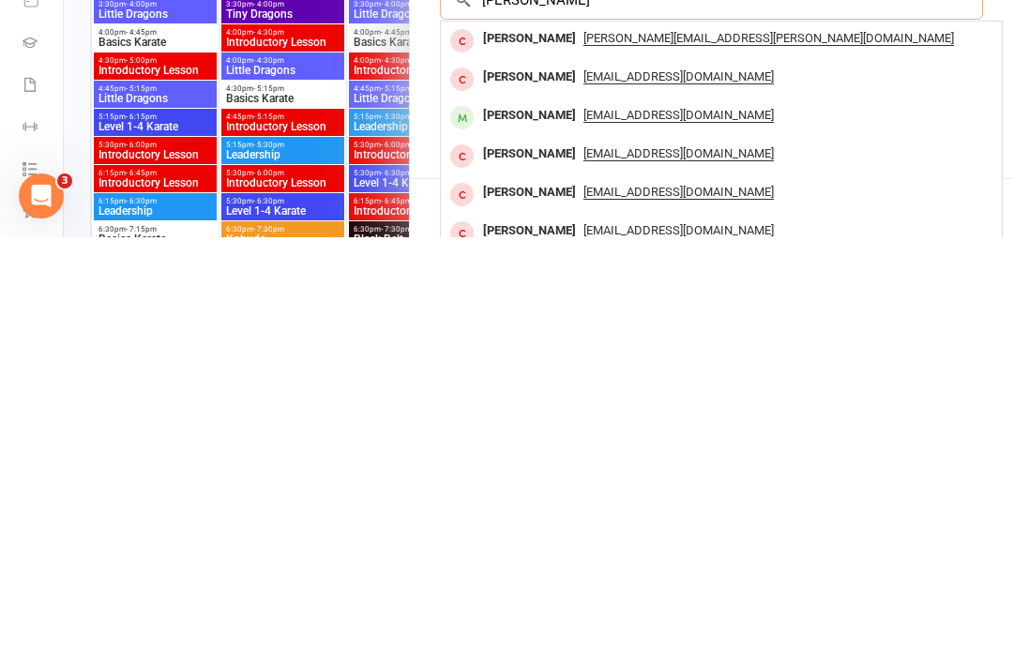
type input "[PERSON_NAME]"
click at [583, 518] on span "[EMAIL_ADDRESS][DOMAIN_NAME]" at bounding box center [678, 525] width 190 height 15
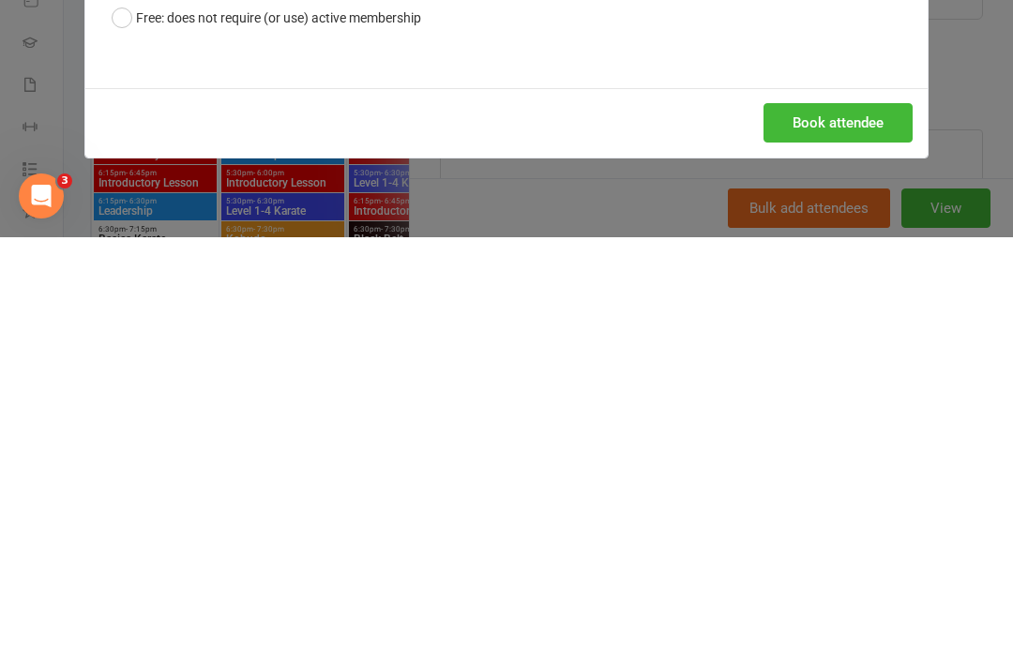
scroll to position [2349, 0]
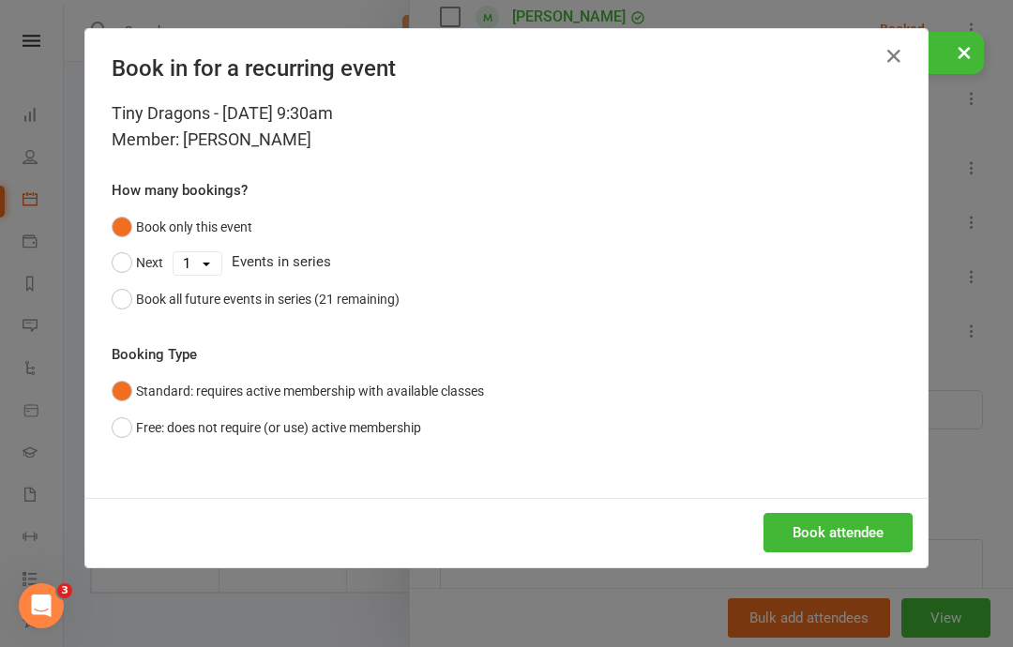
click at [818, 531] on button "Book attendee" at bounding box center [837, 532] width 149 height 39
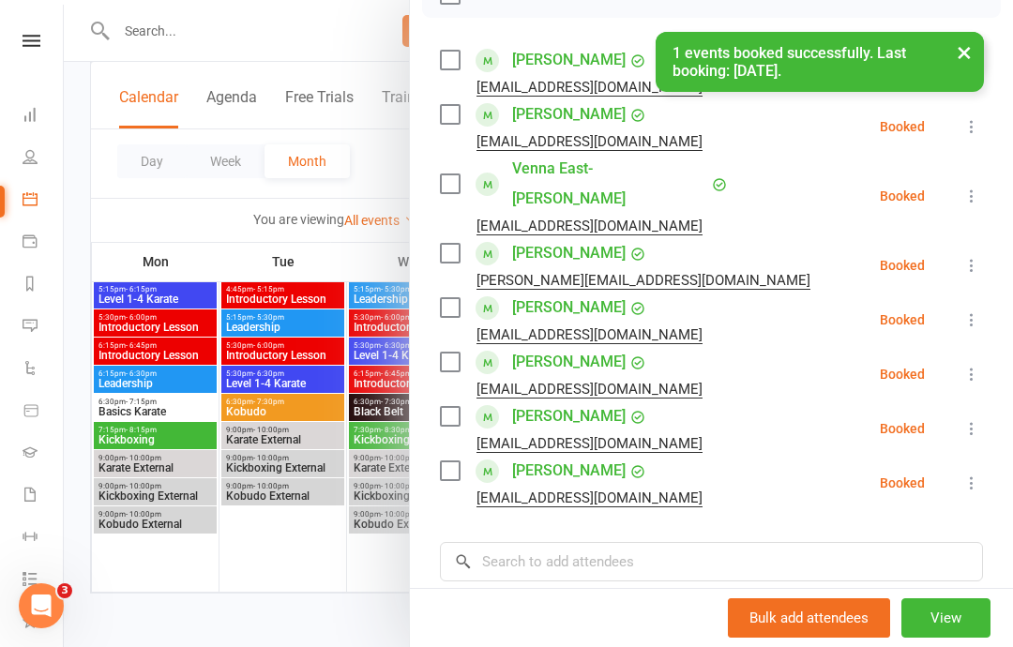
scroll to position [287, 0]
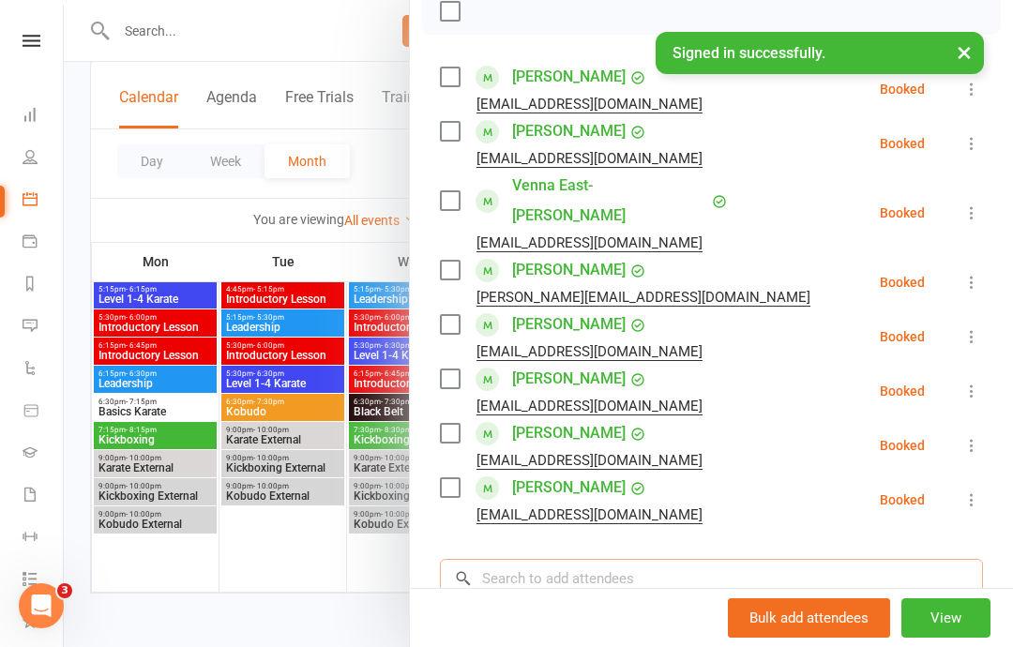
click at [557, 559] on input "search" at bounding box center [711, 578] width 543 height 39
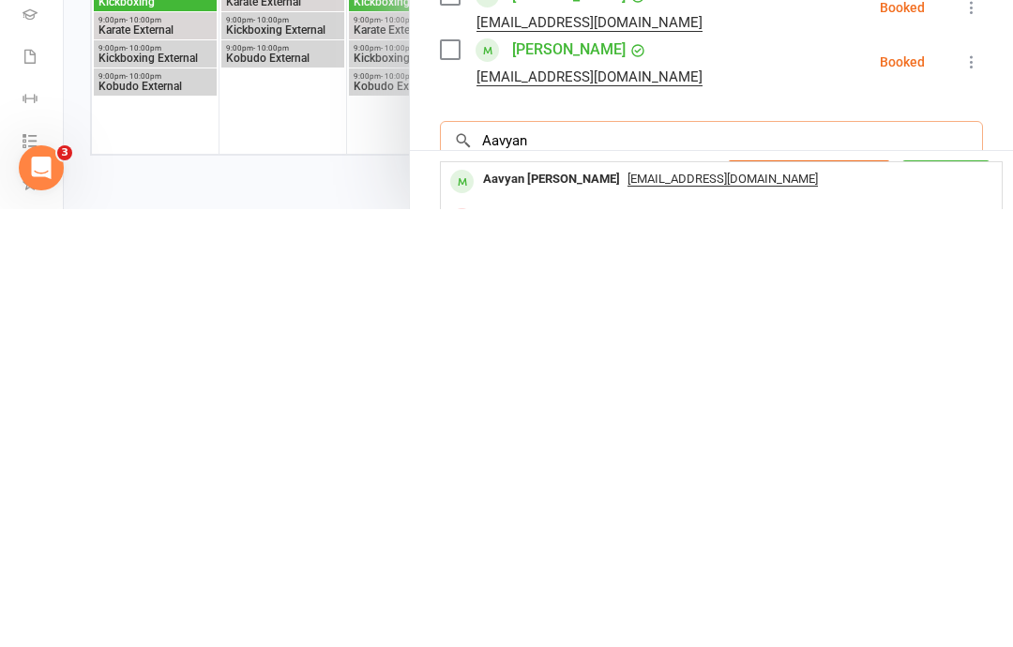
type input "Aavyan"
click at [696, 609] on span "[EMAIL_ADDRESS][DOMAIN_NAME]" at bounding box center [722, 616] width 190 height 15
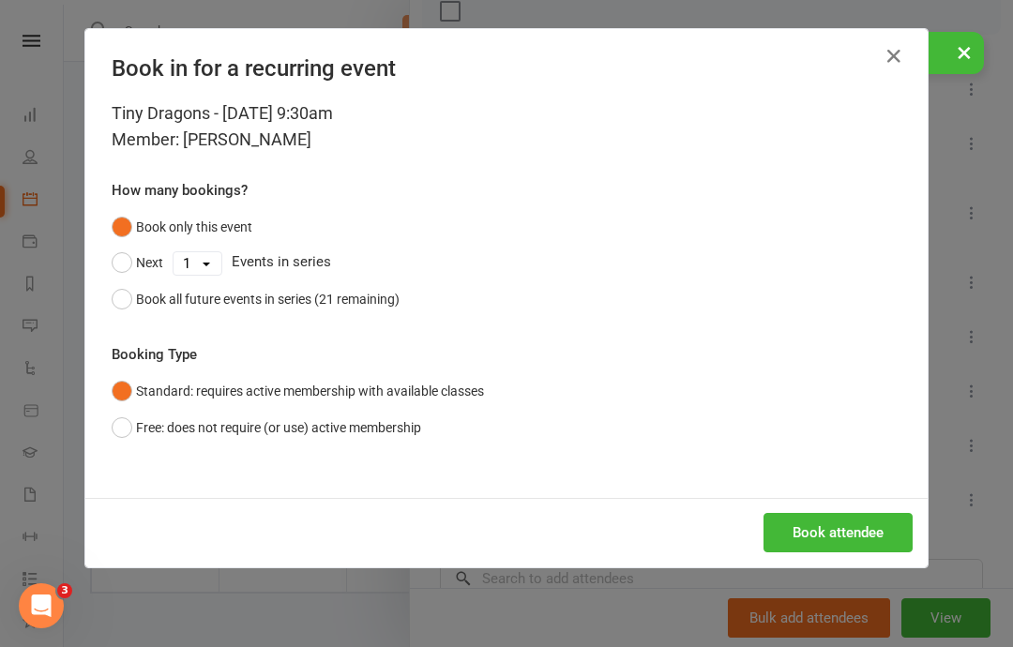
click at [831, 532] on button "Book attendee" at bounding box center [837, 532] width 149 height 39
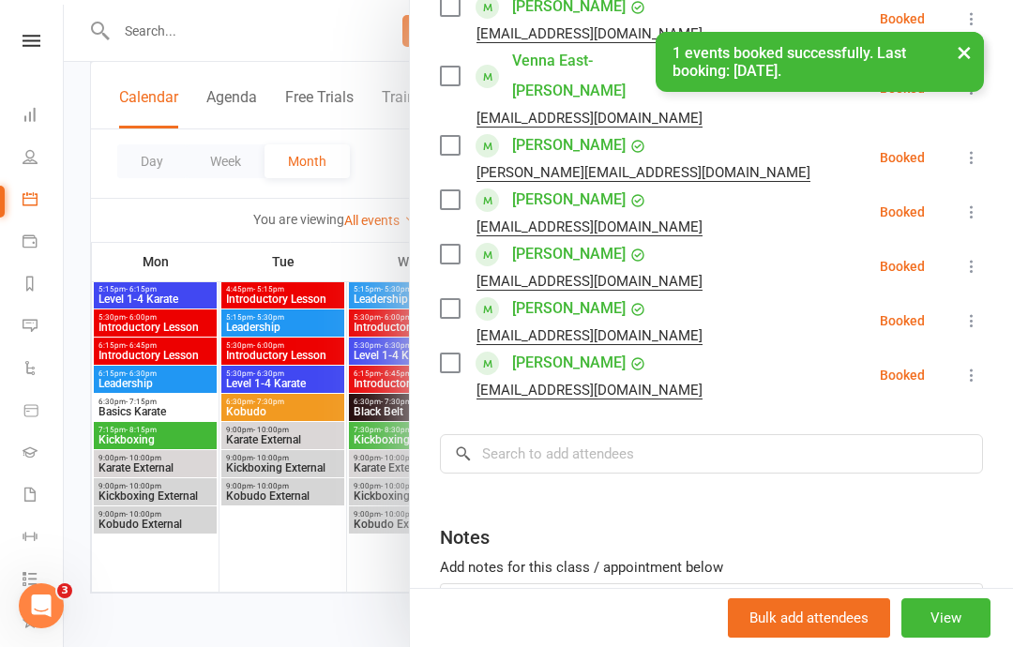
scroll to position [476, 0]
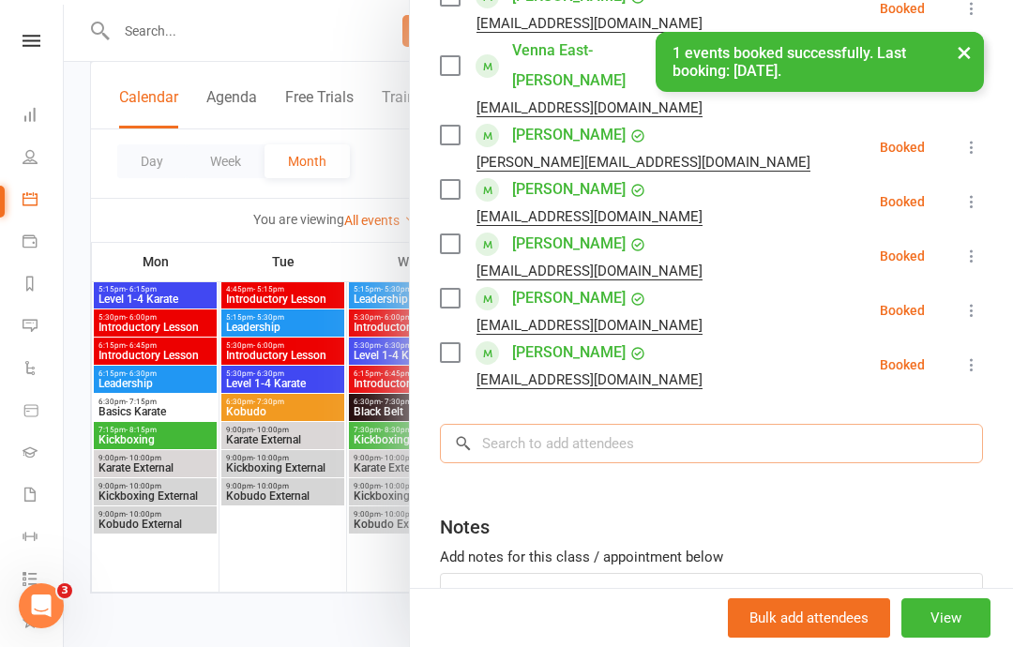
click at [653, 424] on input "search" at bounding box center [711, 443] width 543 height 39
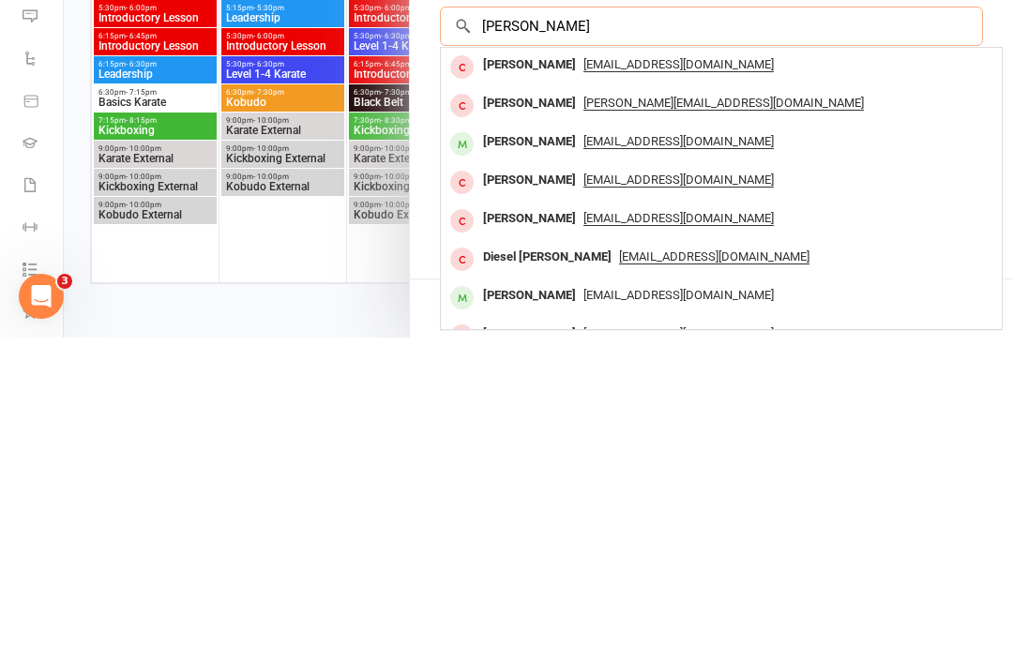
scroll to position [585, 0]
type input "[PERSON_NAME]"
click at [583, 443] on span "[EMAIL_ADDRESS][DOMAIN_NAME]" at bounding box center [678, 450] width 190 height 15
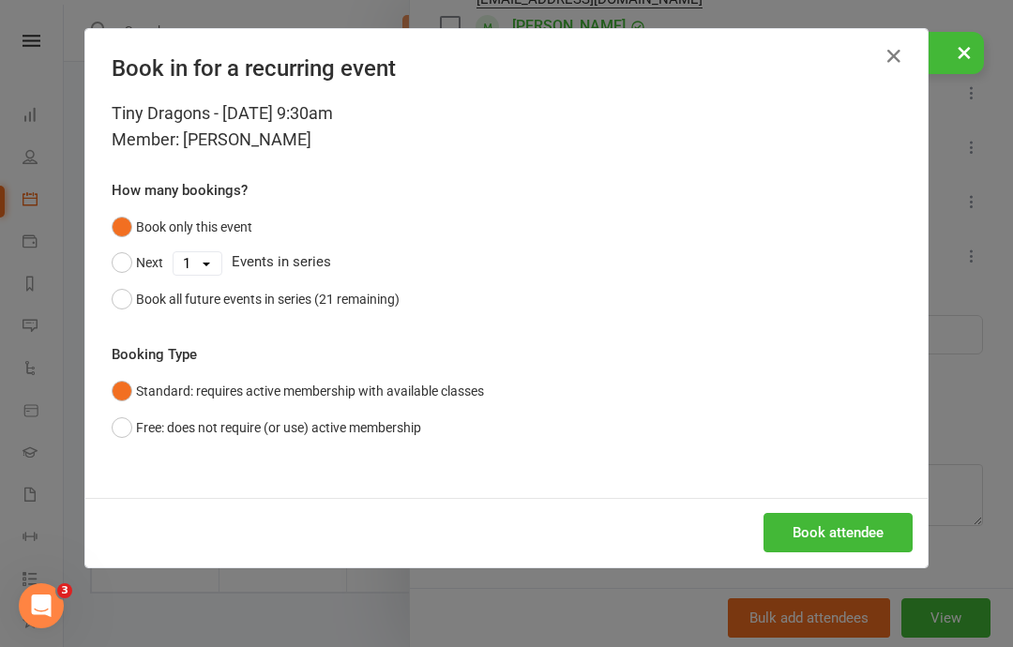
click at [813, 532] on button "Book attendee" at bounding box center [837, 532] width 149 height 39
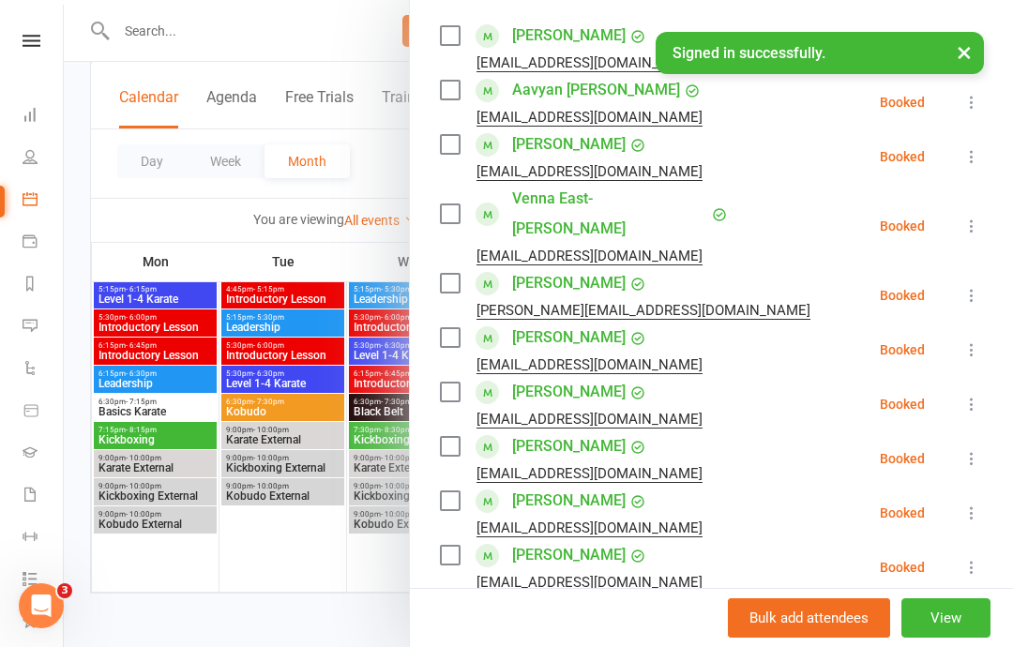
scroll to position [479, 0]
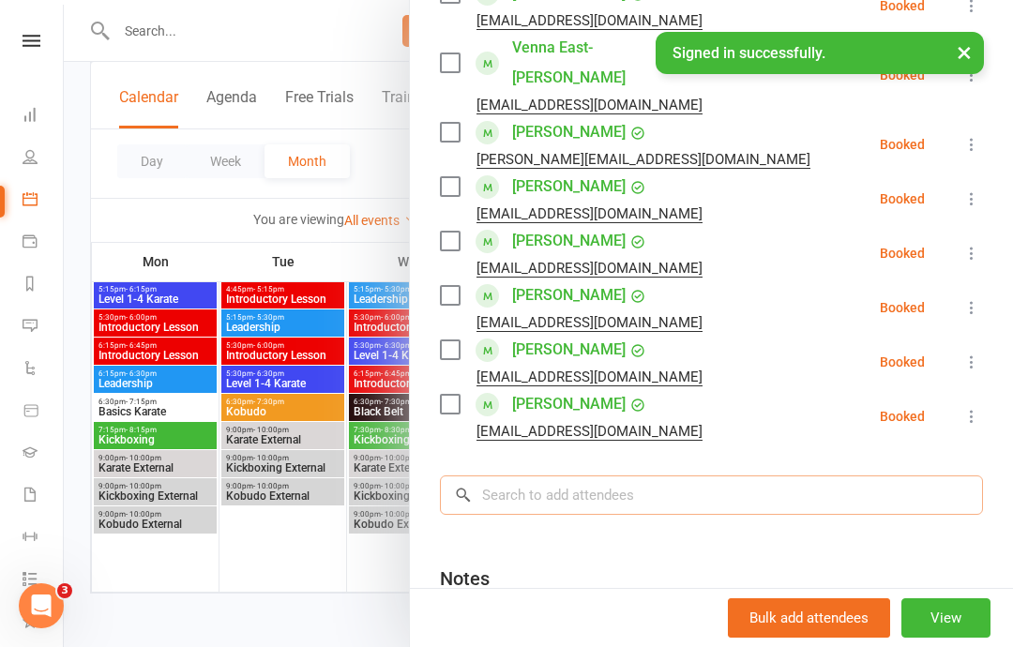
click at [590, 475] on input "search" at bounding box center [711, 494] width 543 height 39
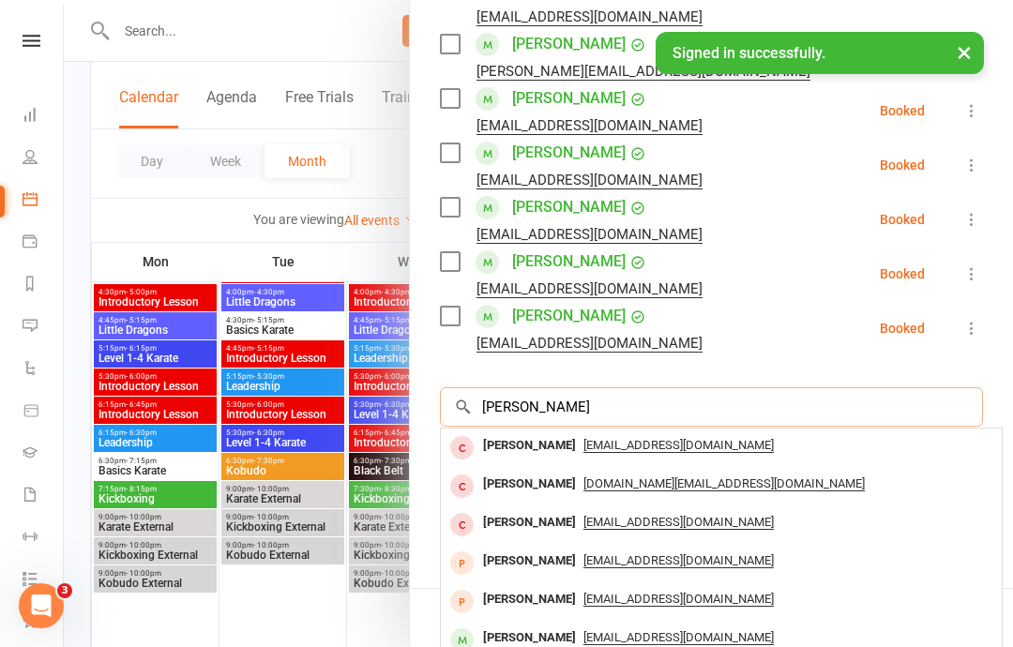
scroll to position [566, 0]
type input "I"
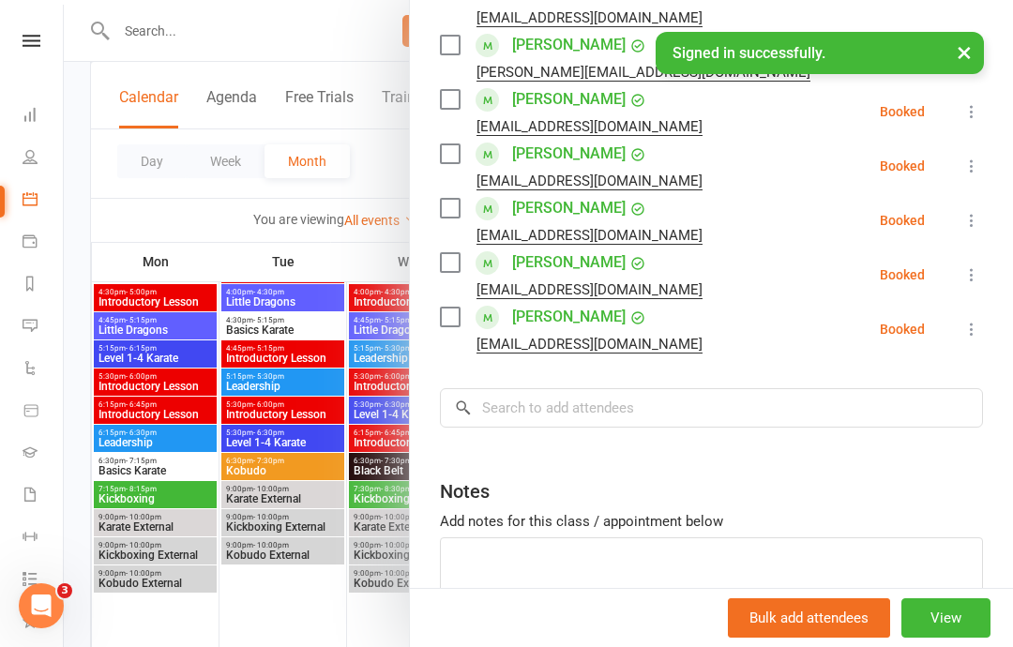
scroll to position [2349, 0]
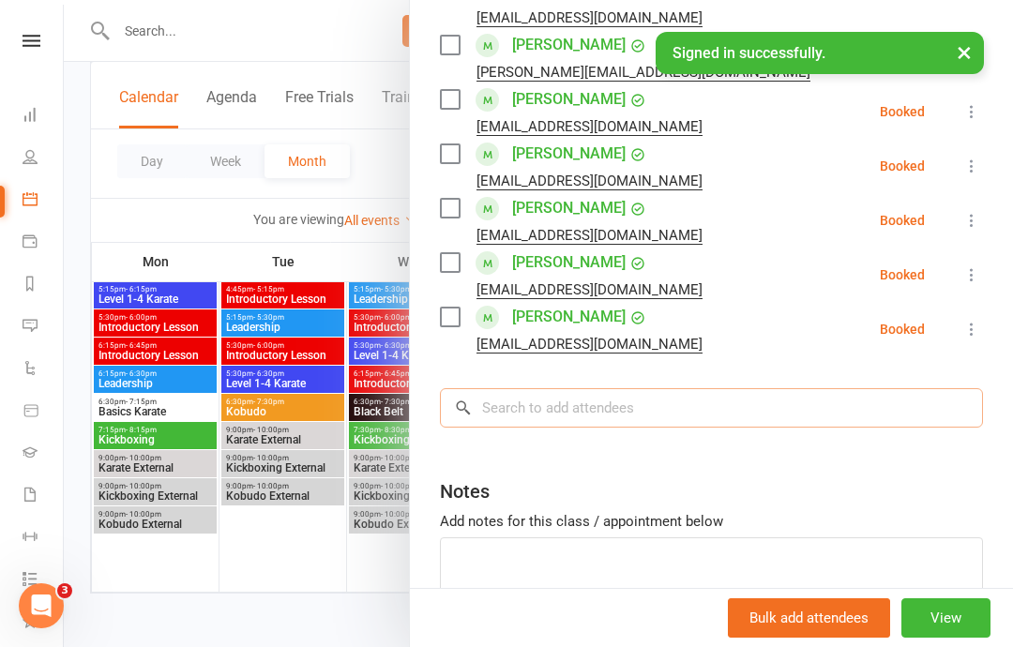
click at [553, 388] on input "search" at bounding box center [711, 407] width 543 height 39
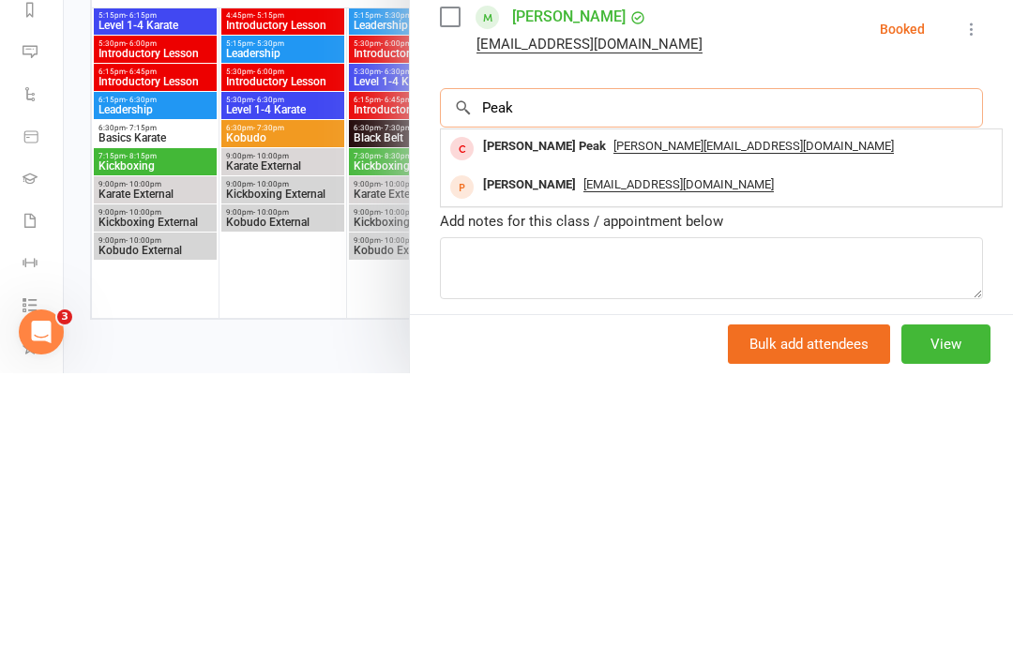
scroll to position [590, 0]
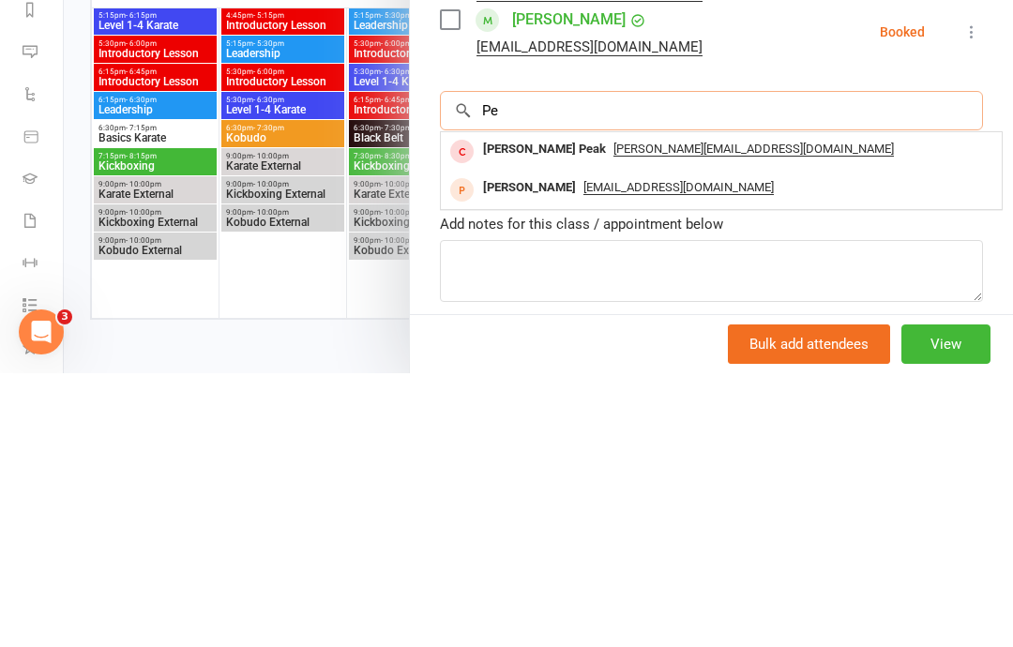
type input "P"
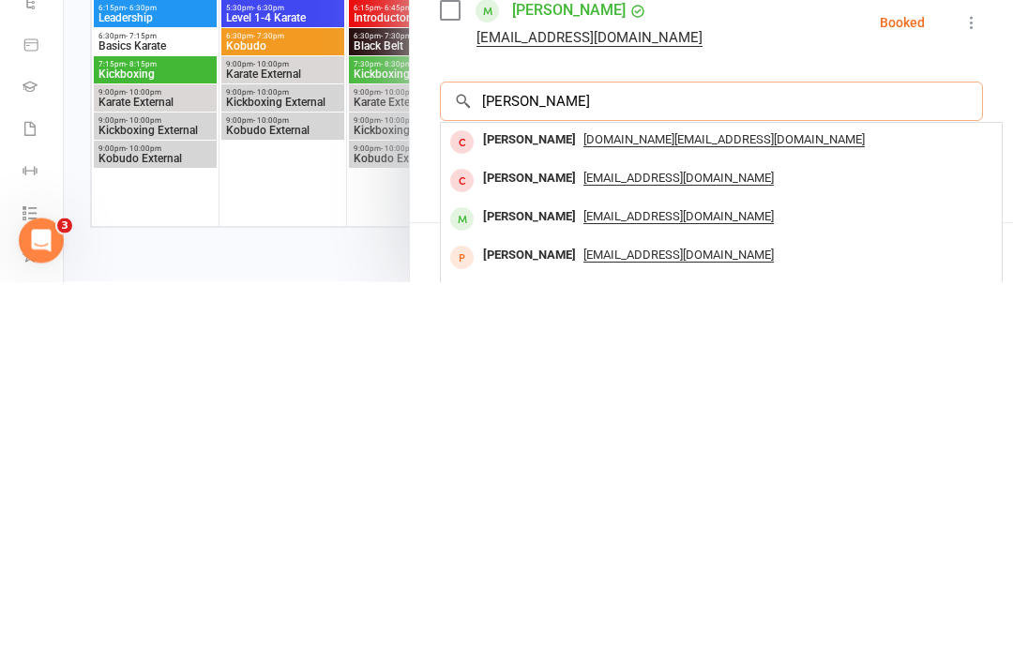
scroll to position [504, 0]
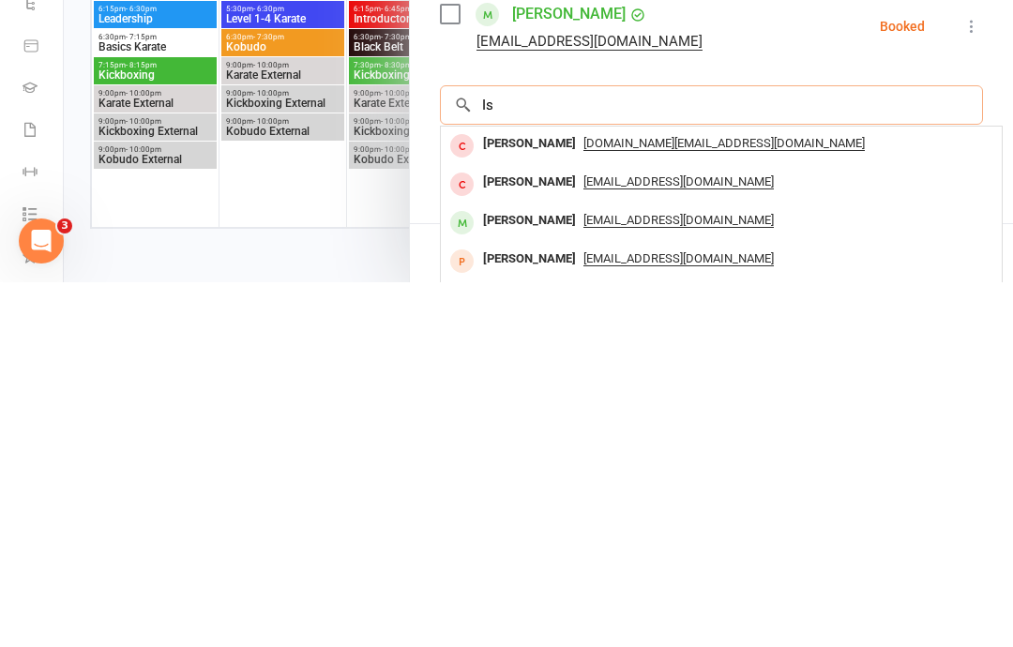
type input "I"
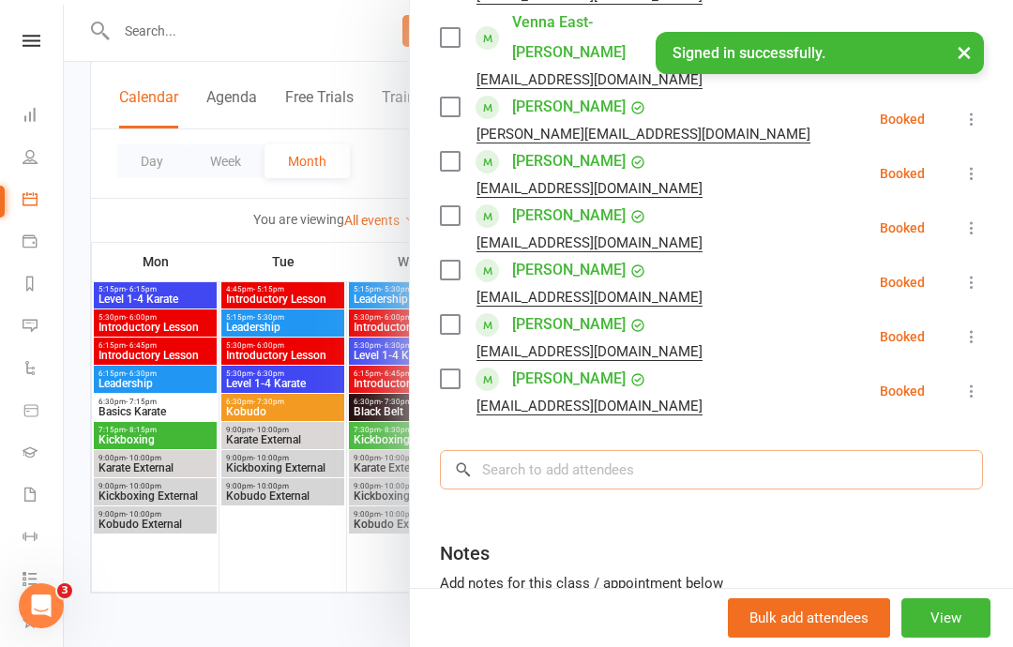
click at [599, 450] on input "search" at bounding box center [711, 469] width 543 height 39
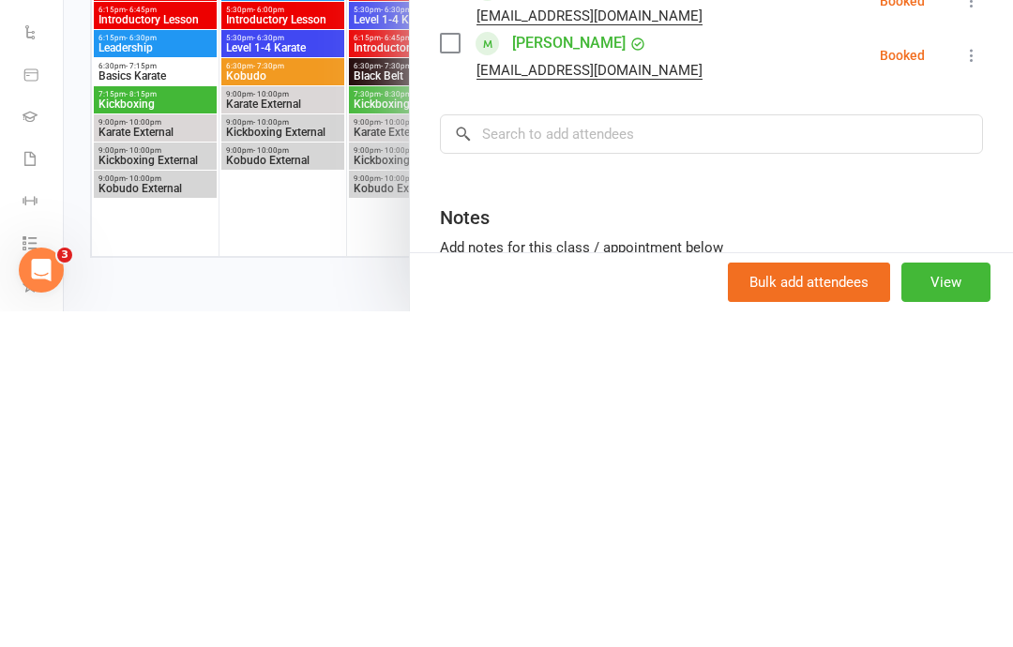
click at [99, 205] on div at bounding box center [538, 323] width 949 height 647
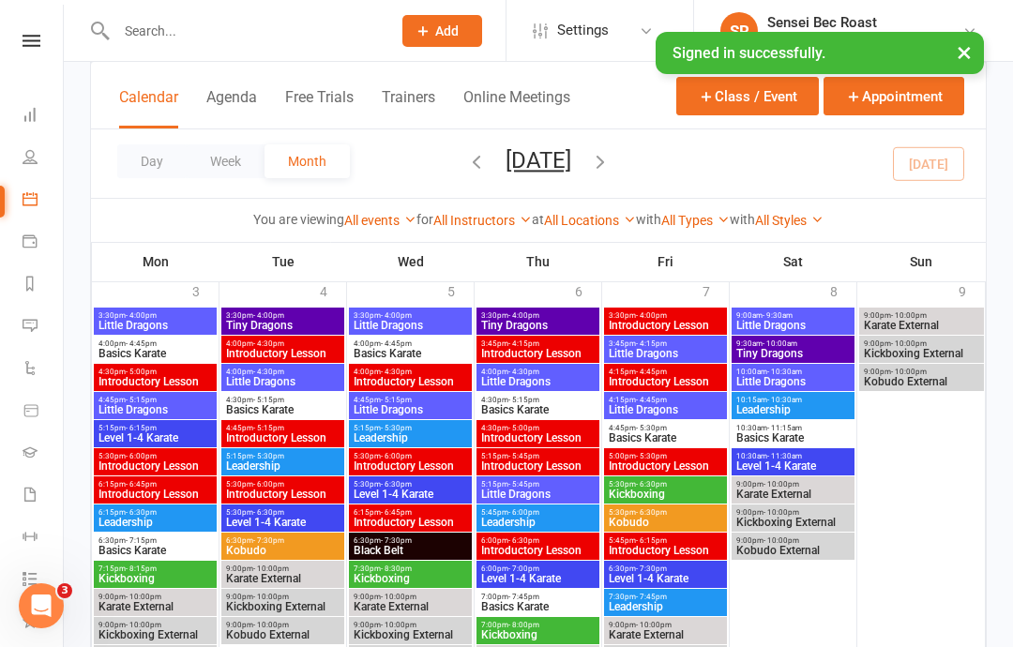
scroll to position [2178, 0]
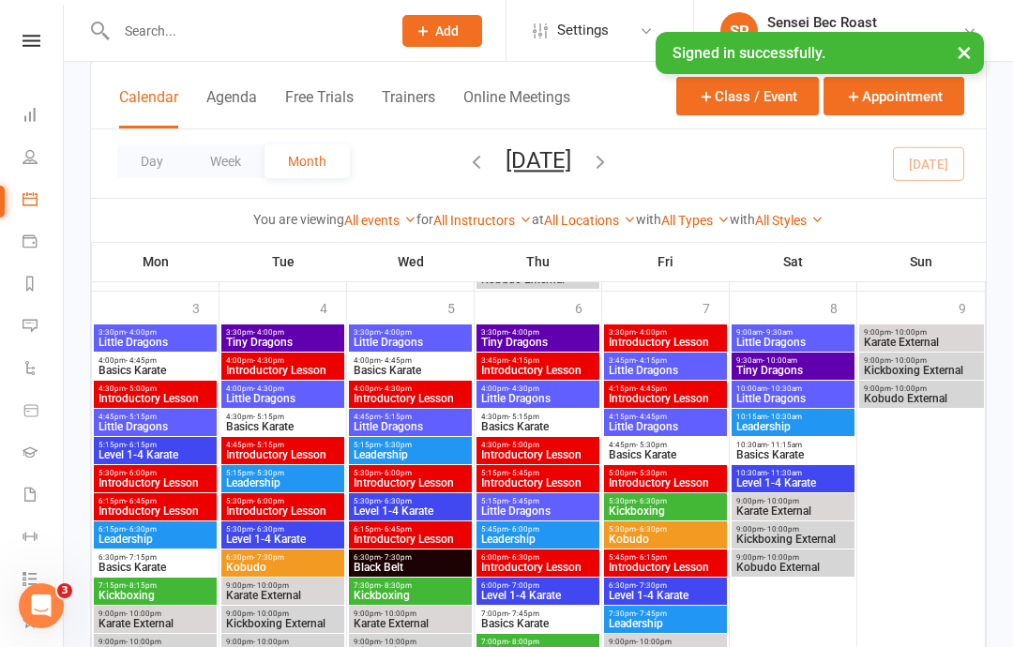
click at [146, 37] on input "text" at bounding box center [244, 31] width 267 height 26
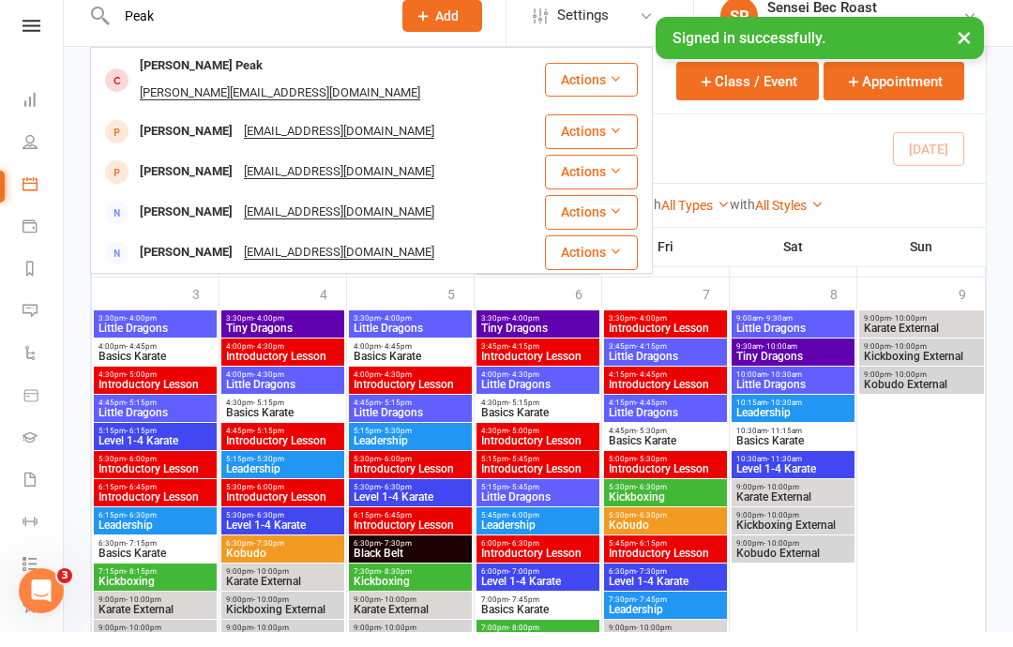
scroll to position [2163, 0]
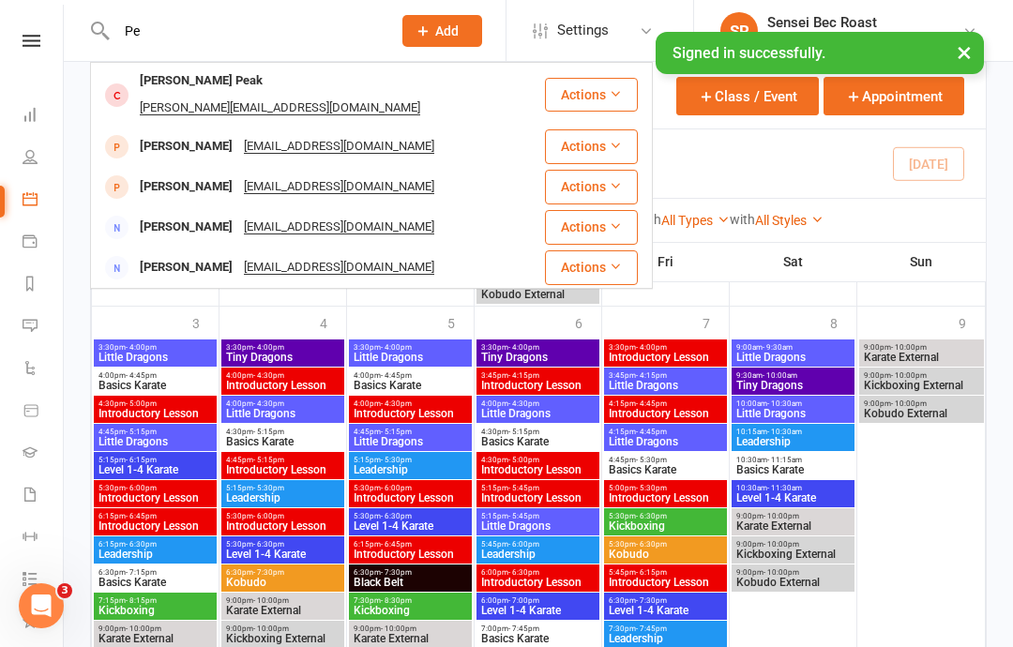
type input "P"
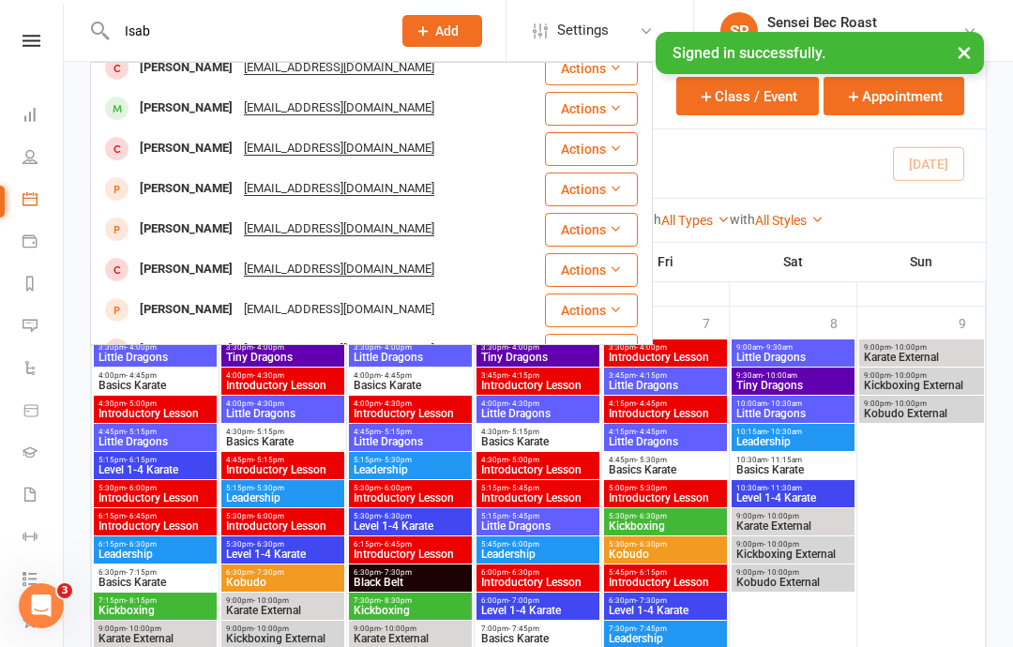
scroll to position [58, 0]
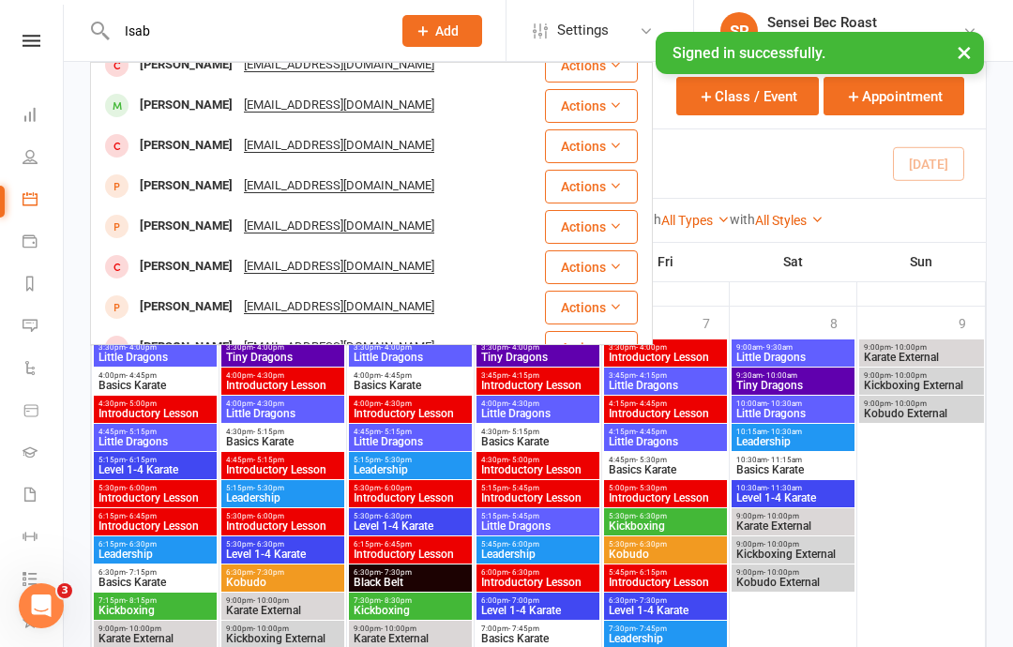
type input "Isab"
click at [151, 107] on div "[PERSON_NAME]" at bounding box center [186, 105] width 104 height 27
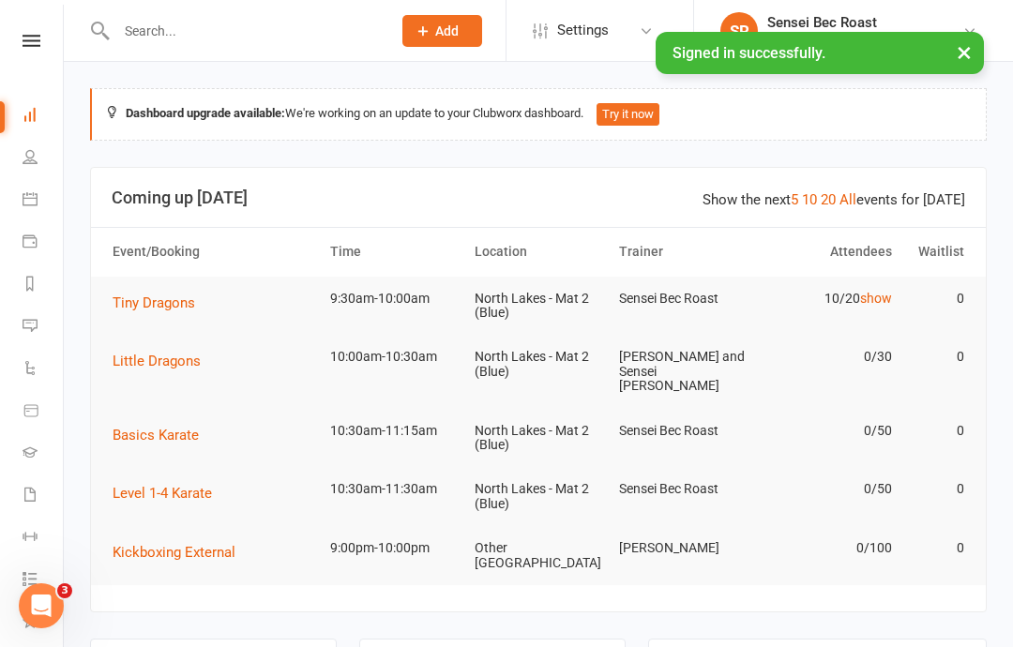
click at [153, 30] on input "text" at bounding box center [244, 31] width 267 height 26
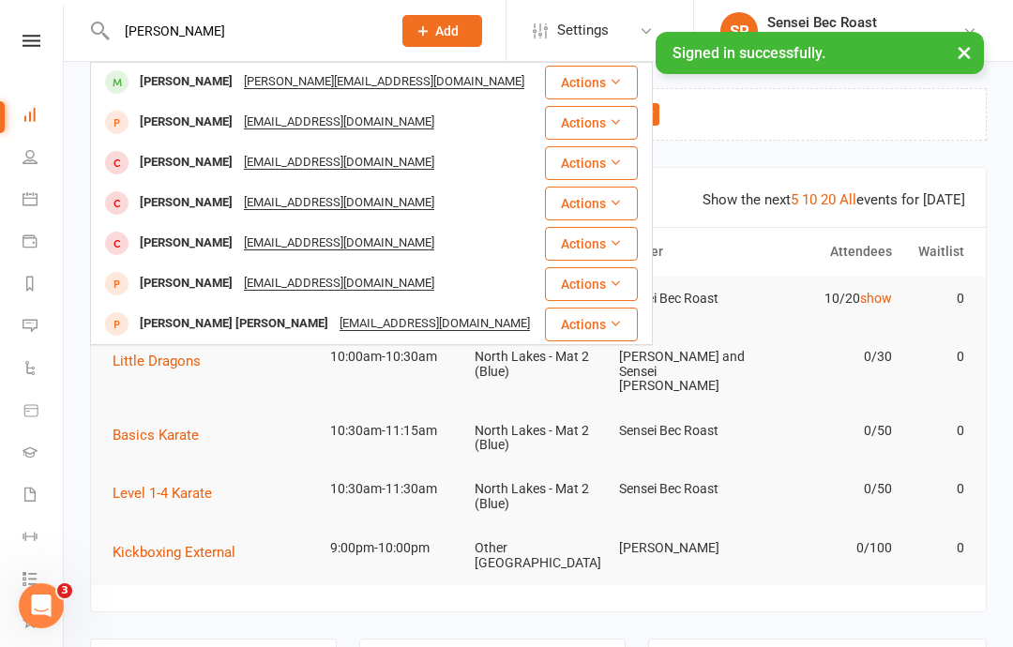
scroll to position [525, 0]
type input "I"
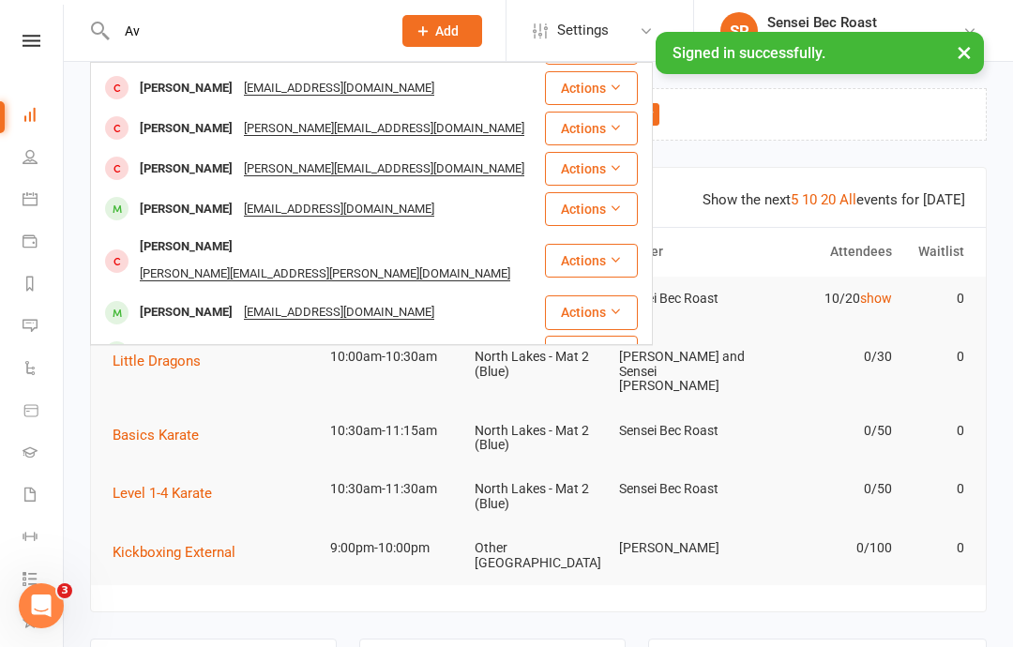
type input "A"
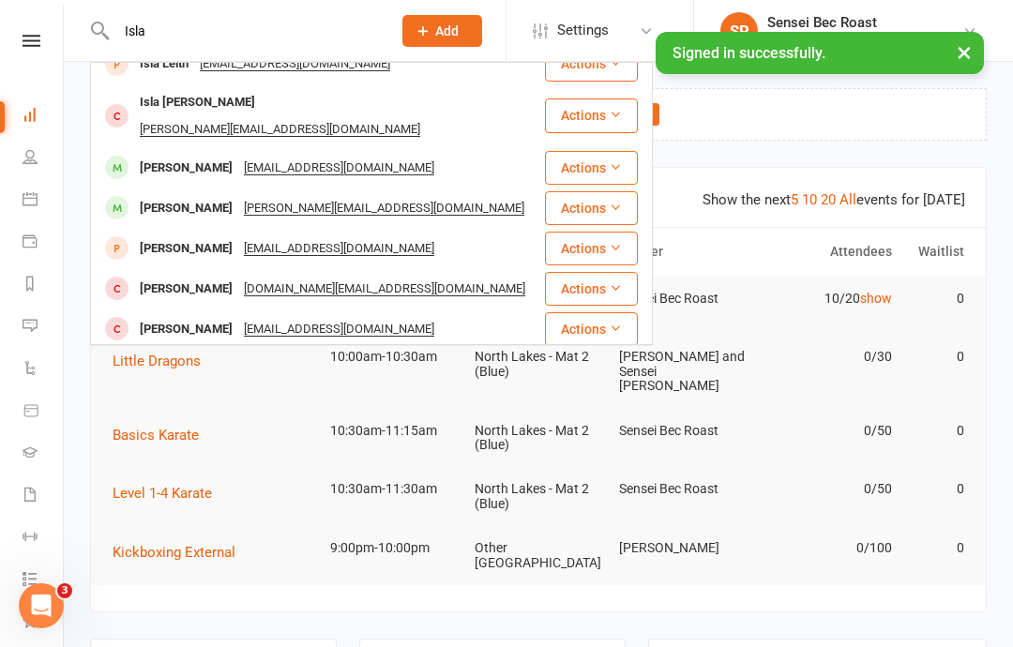
scroll to position [162, 0]
type input "I"
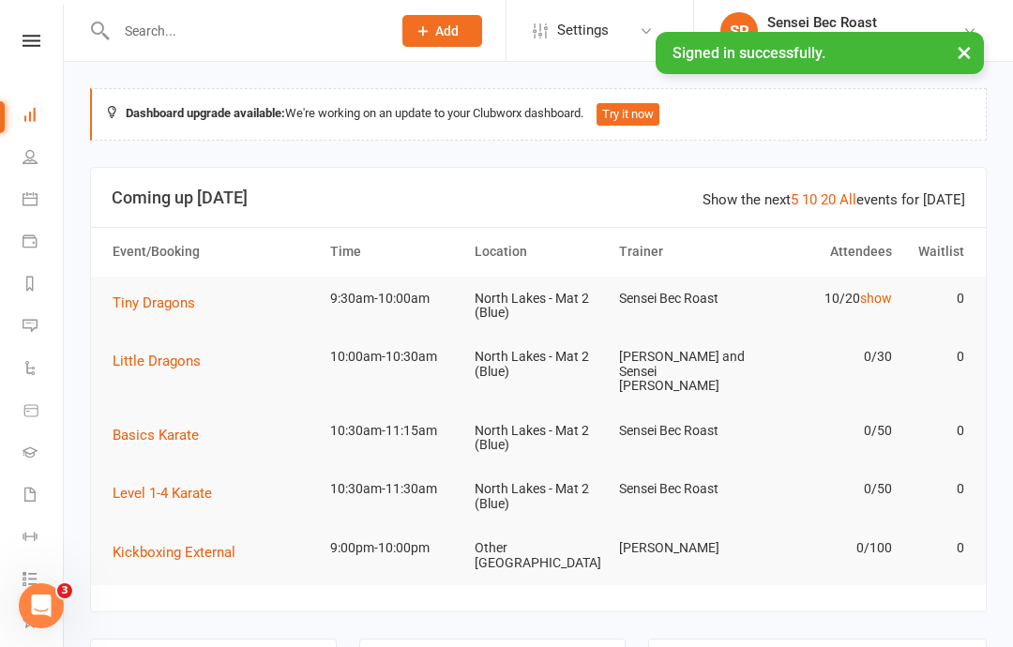
click at [28, 197] on icon at bounding box center [30, 198] width 15 height 15
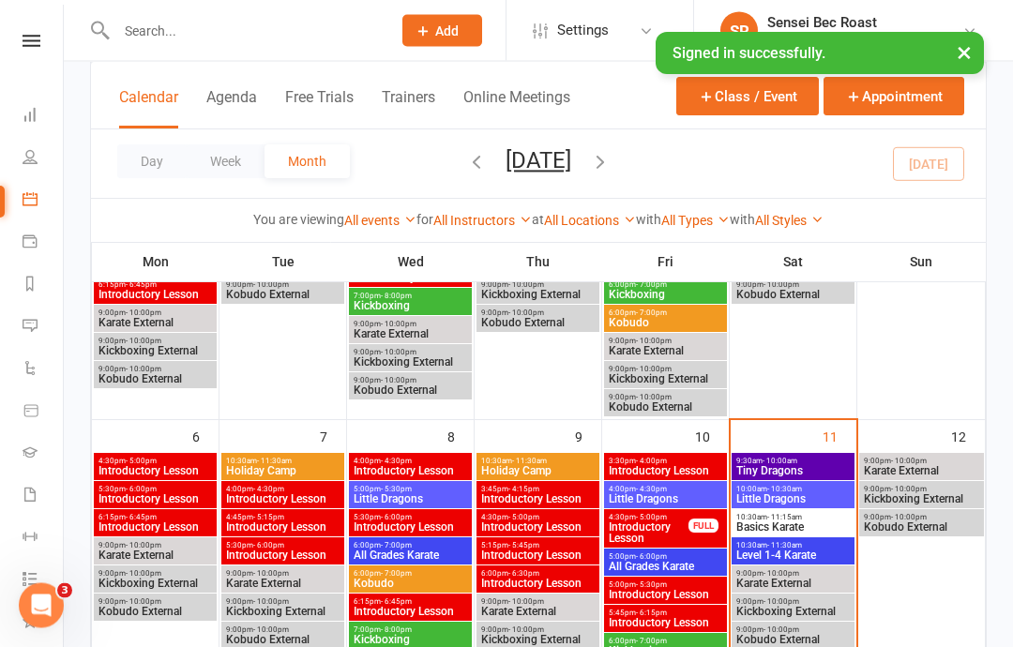
scroll to position [334, 0]
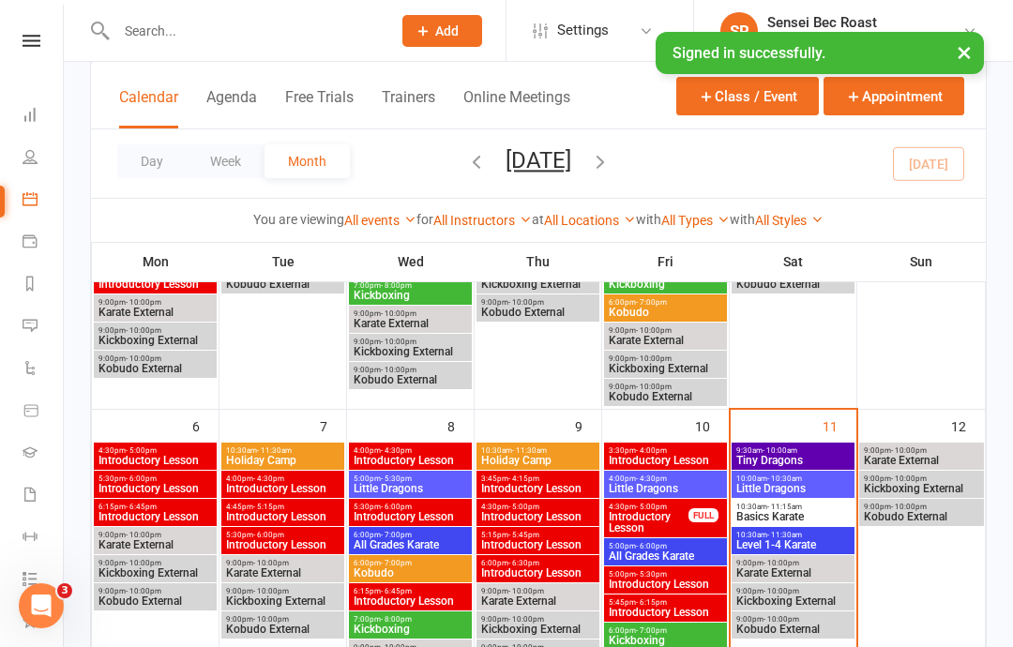
click at [795, 451] on span "- 10:00am" at bounding box center [779, 450] width 35 height 8
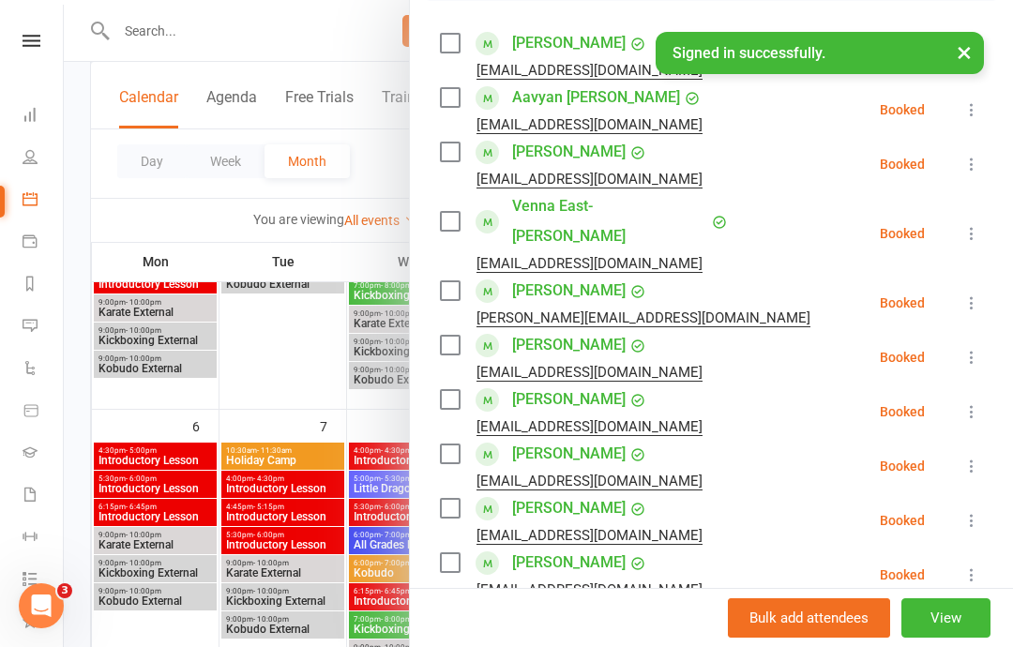
scroll to position [318, 0]
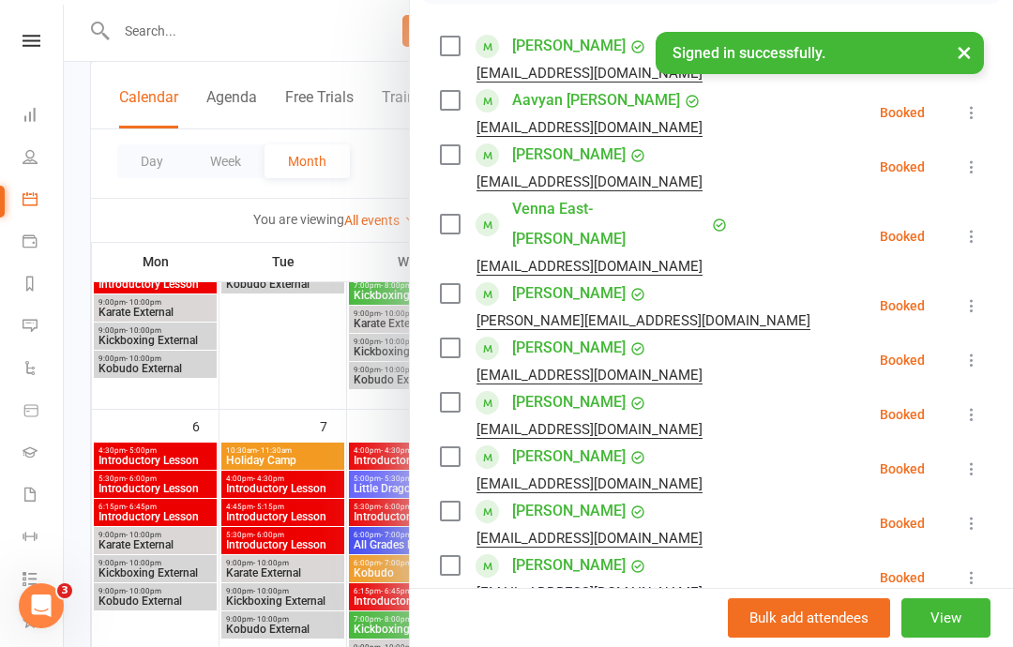
click at [599, 638] on input "search" at bounding box center [711, 656] width 543 height 39
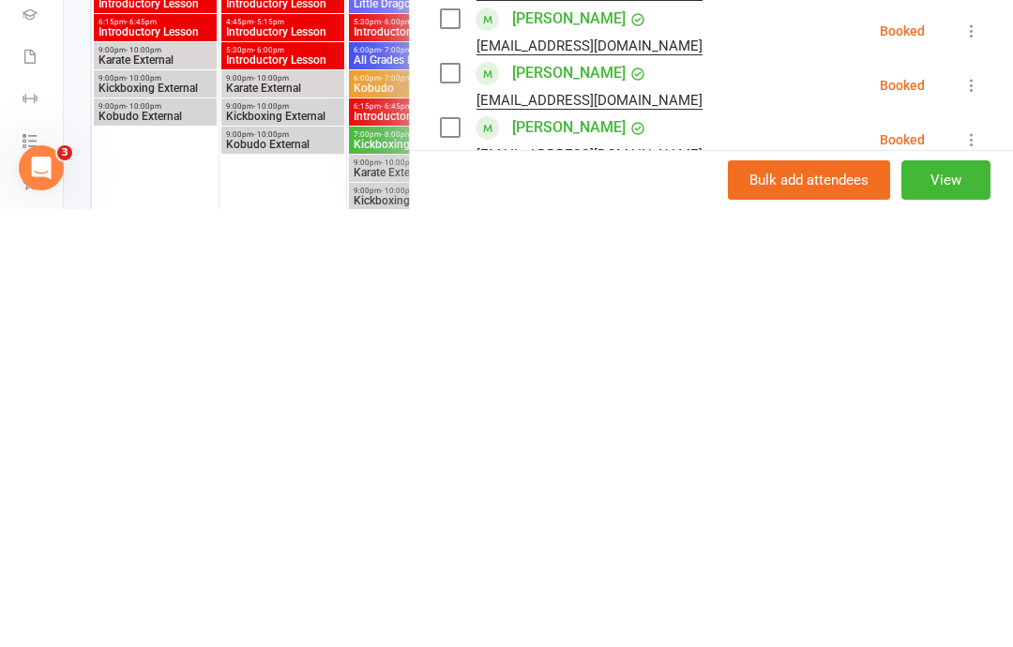
type input "Izabella"
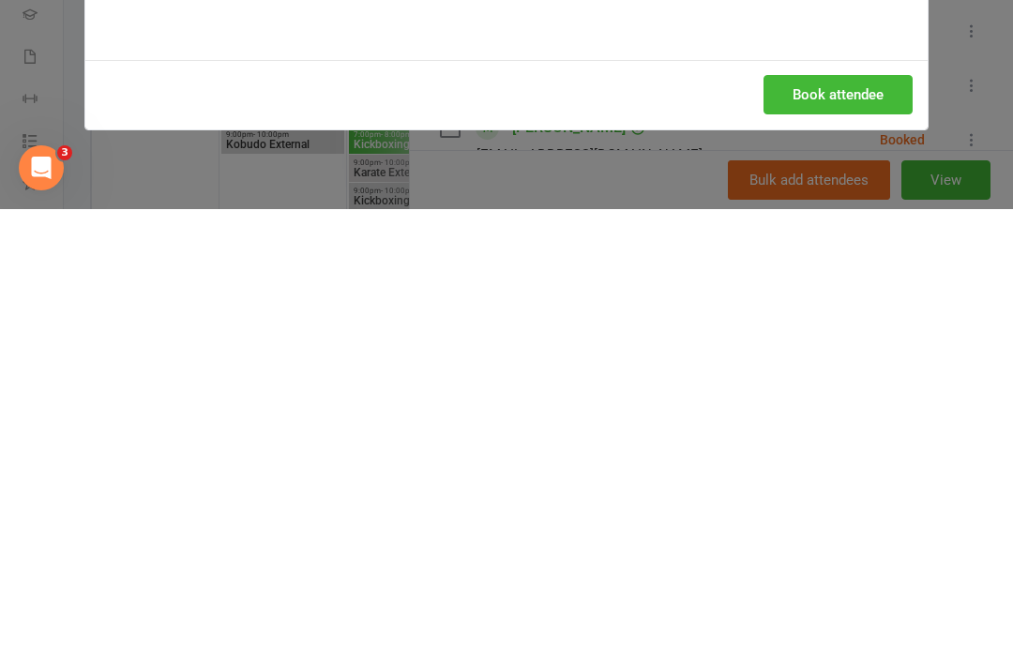
scroll to position [818, 0]
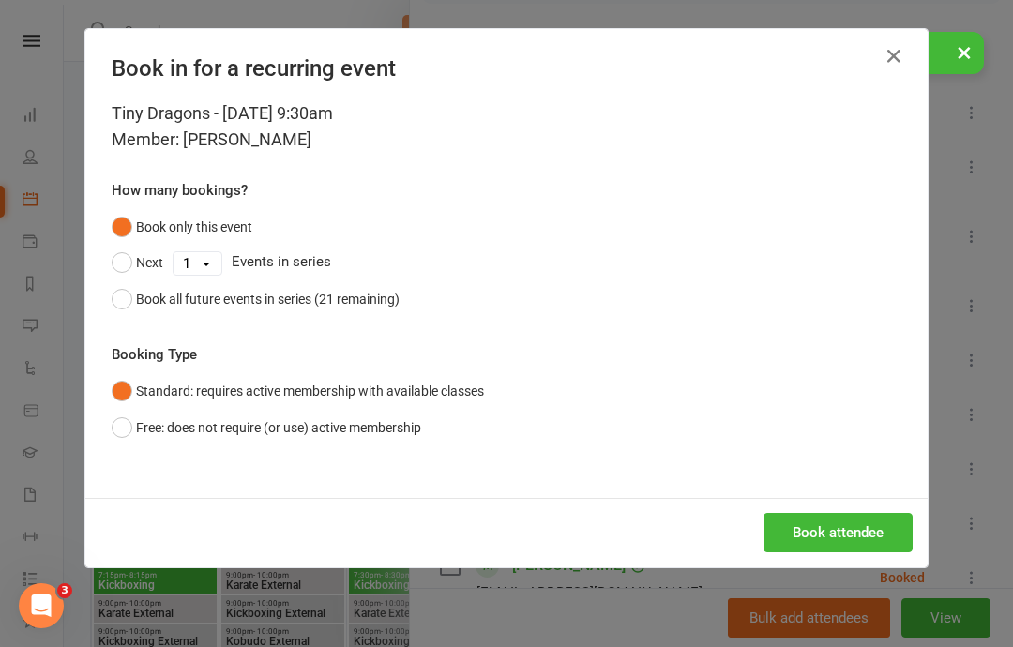
click at [825, 521] on button "Book attendee" at bounding box center [837, 532] width 149 height 39
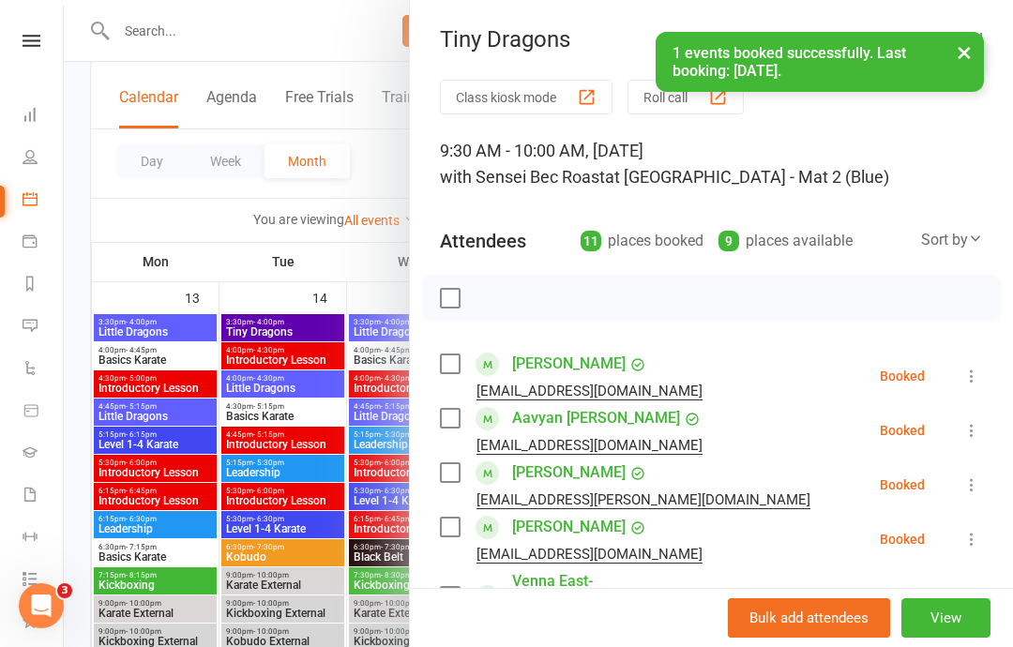
scroll to position [0, 0]
click at [441, 299] on label at bounding box center [449, 298] width 19 height 19
click at [499, 298] on icon "button" at bounding box center [492, 299] width 16 height 16
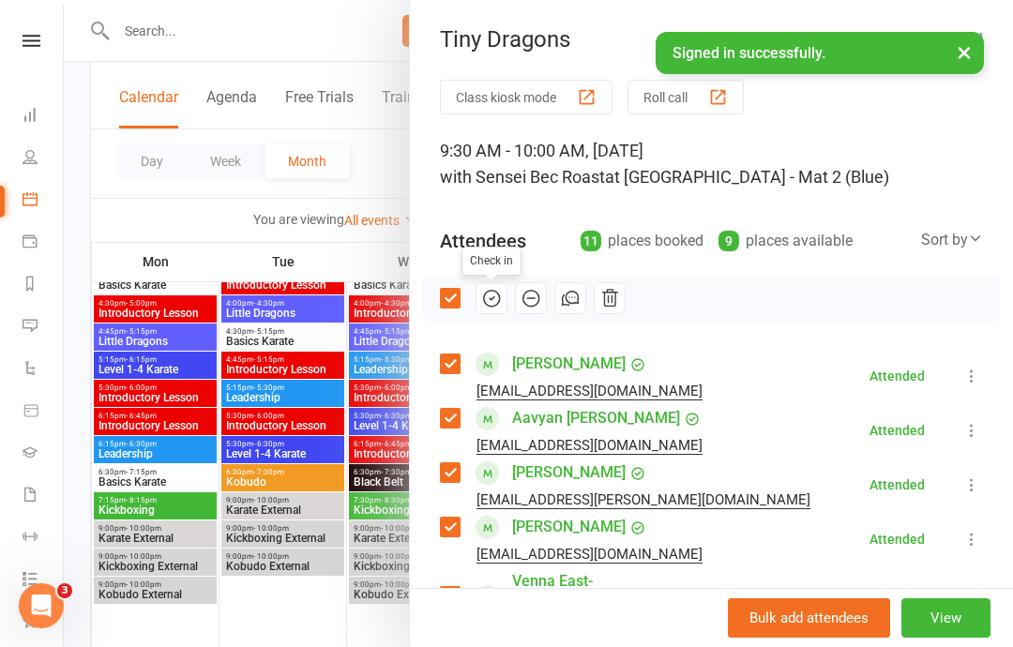
click at [961, 52] on button "×" at bounding box center [964, 52] width 34 height 40
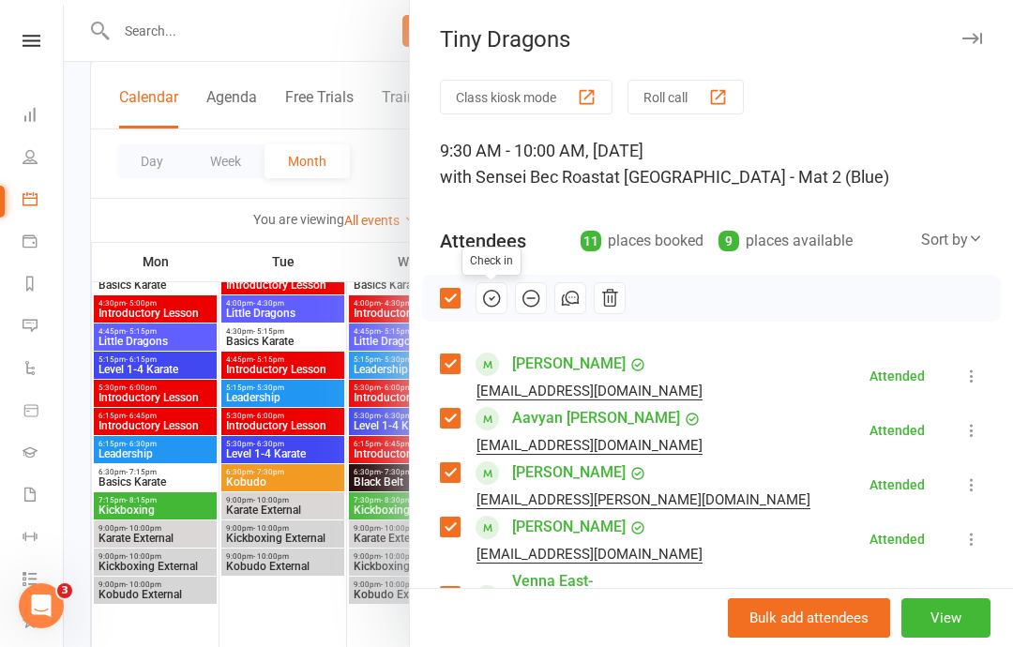
click at [971, 38] on icon "button" at bounding box center [972, 38] width 20 height 11
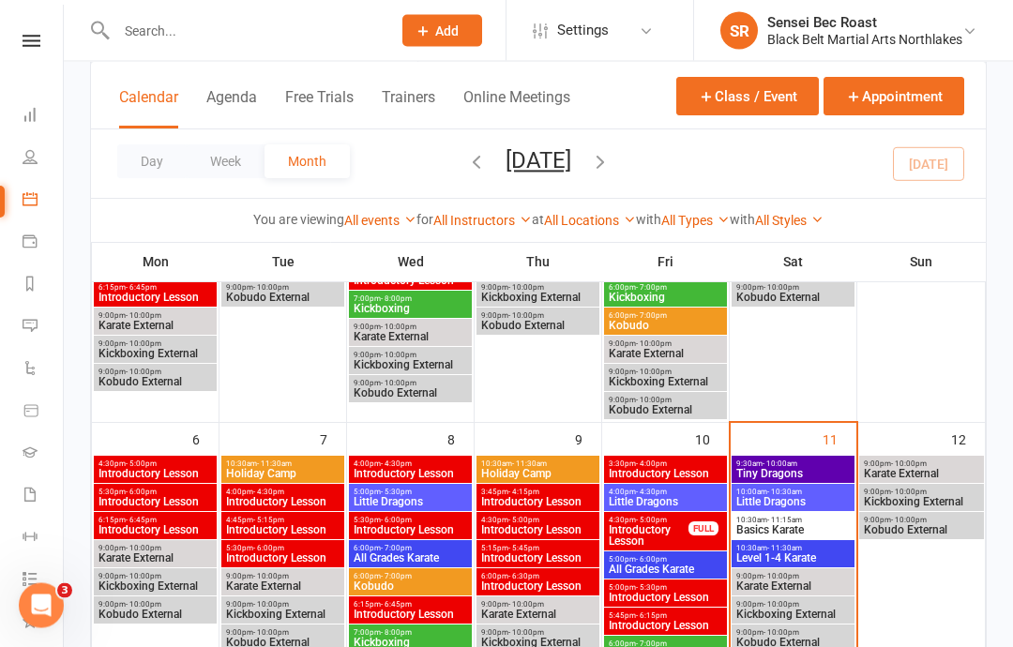
scroll to position [375, 0]
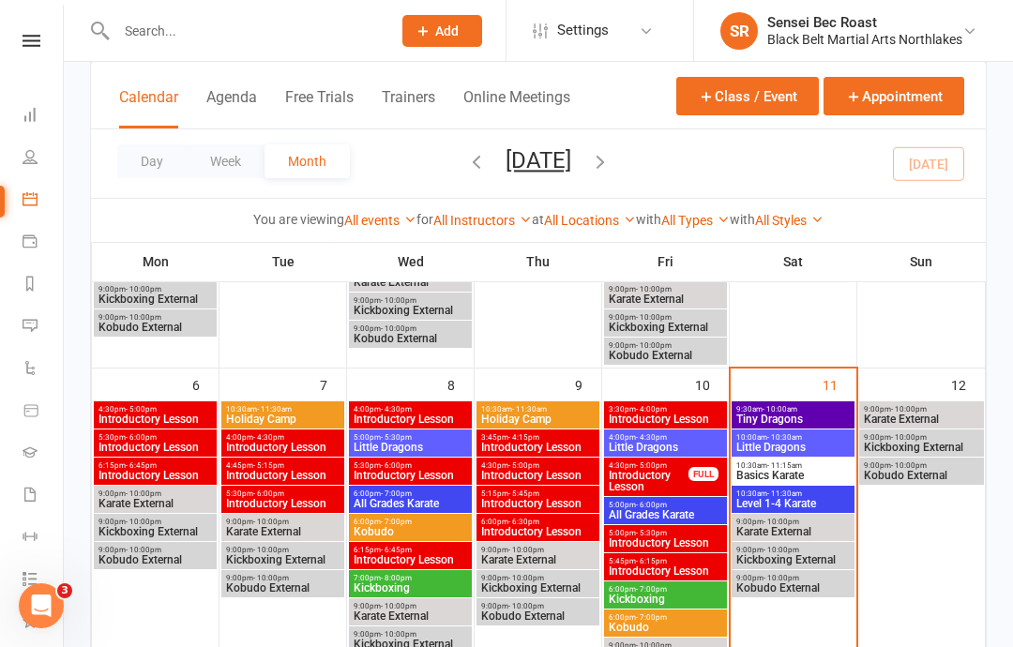
click at [795, 443] on span "Little Dragons" at bounding box center [792, 447] width 115 height 11
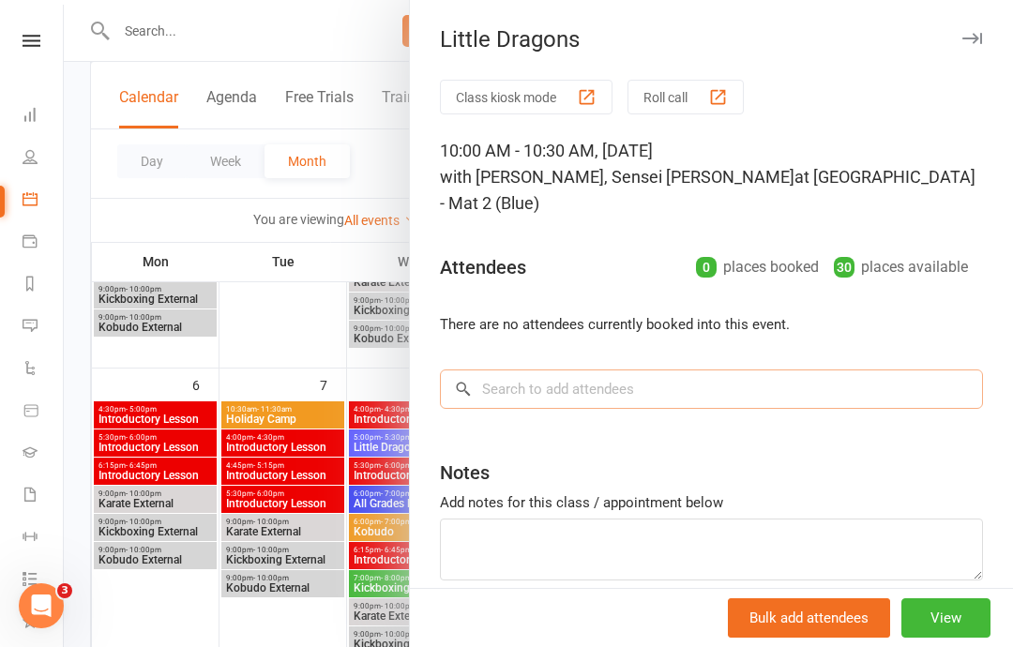
click at [618, 369] on input "search" at bounding box center [711, 388] width 543 height 39
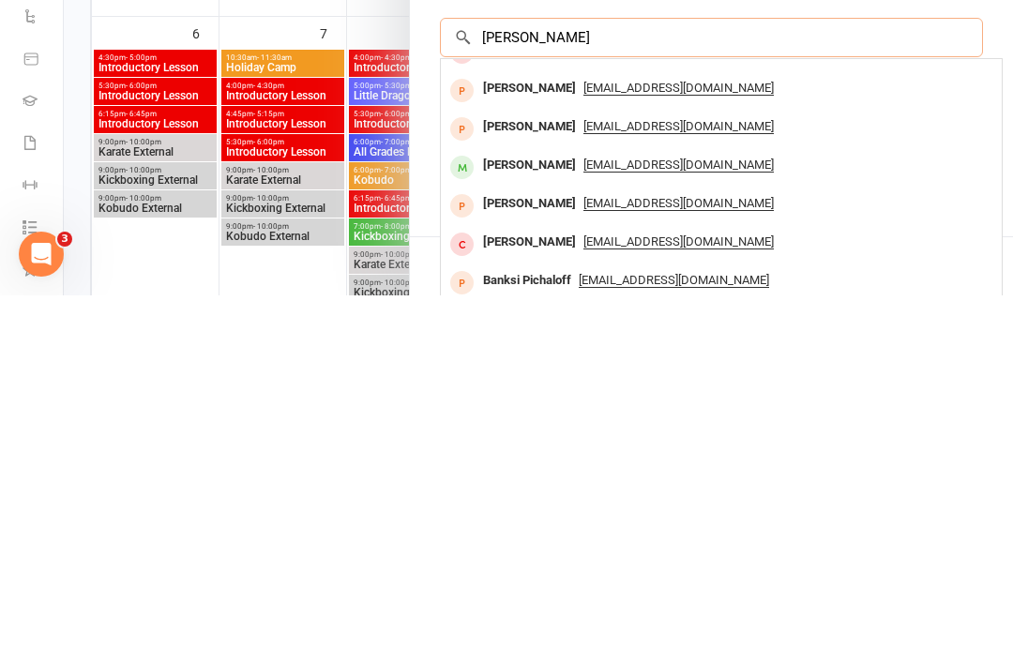
scroll to position [103, 0]
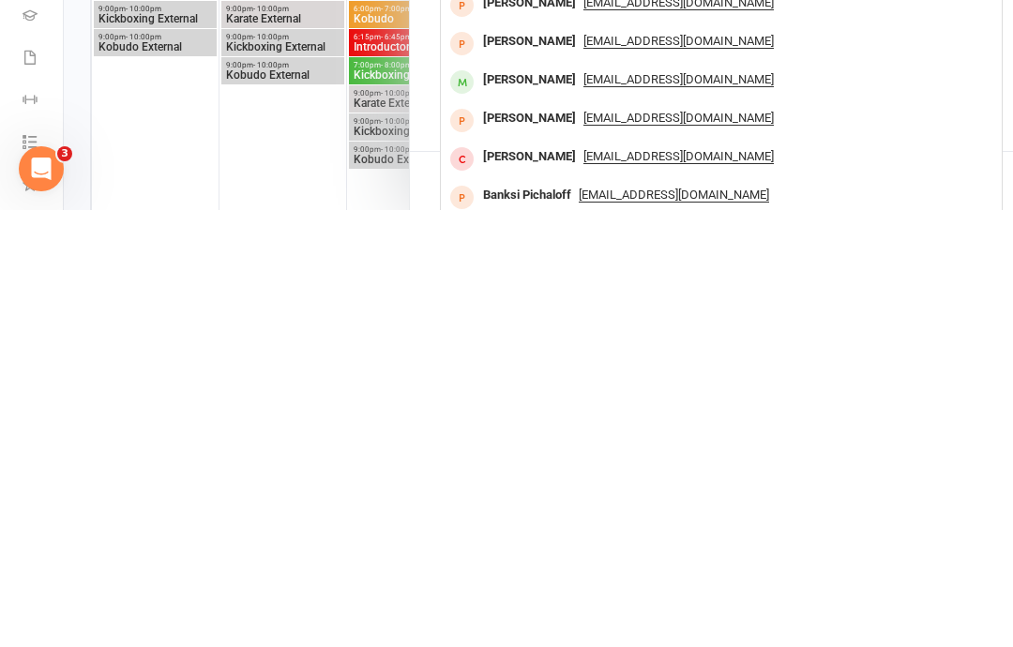
type input "[PERSON_NAME]"
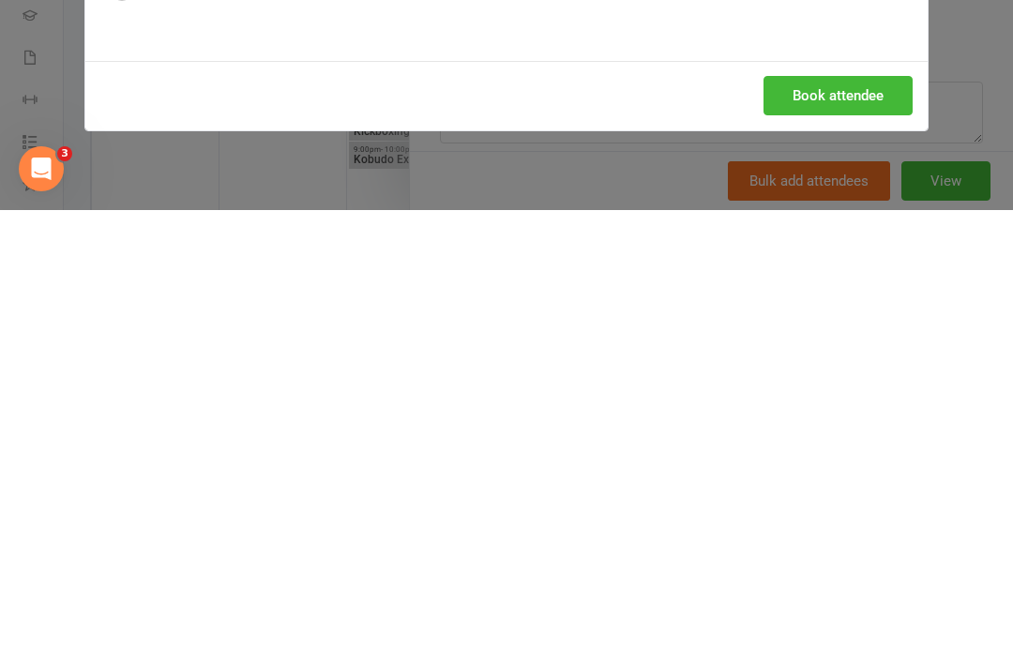
scroll to position [889, 0]
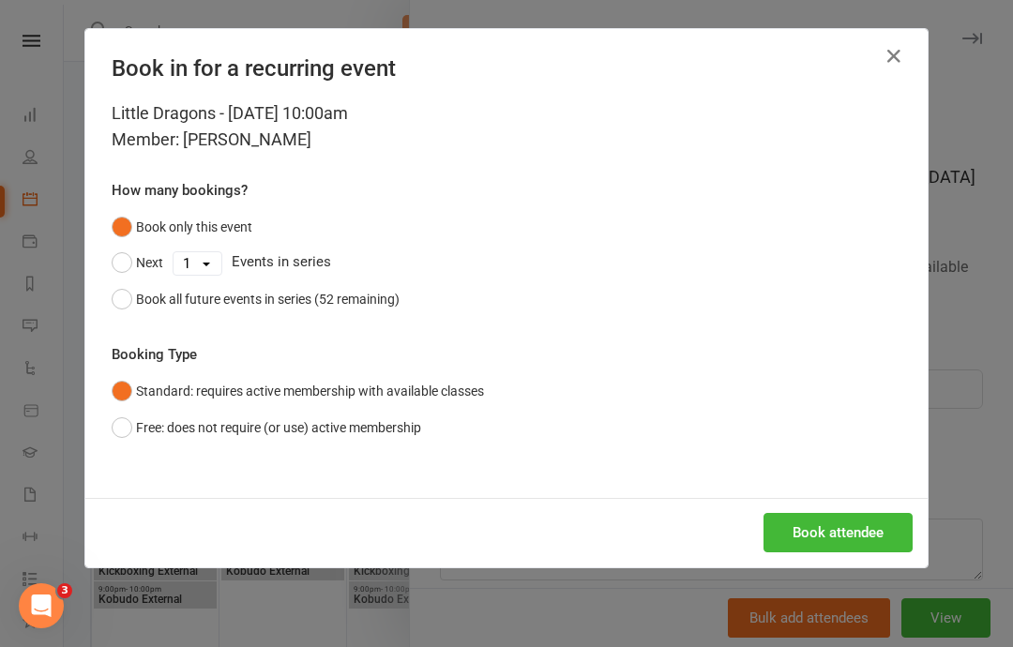
click at [824, 519] on button "Book attendee" at bounding box center [837, 532] width 149 height 39
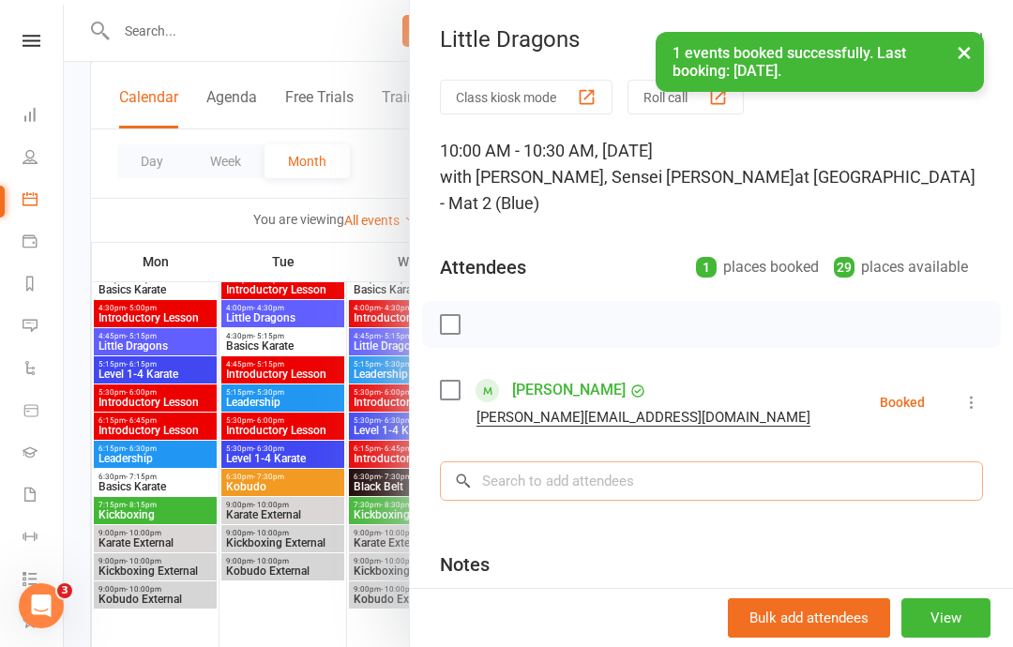
click at [550, 461] on input "search" at bounding box center [711, 480] width 543 height 39
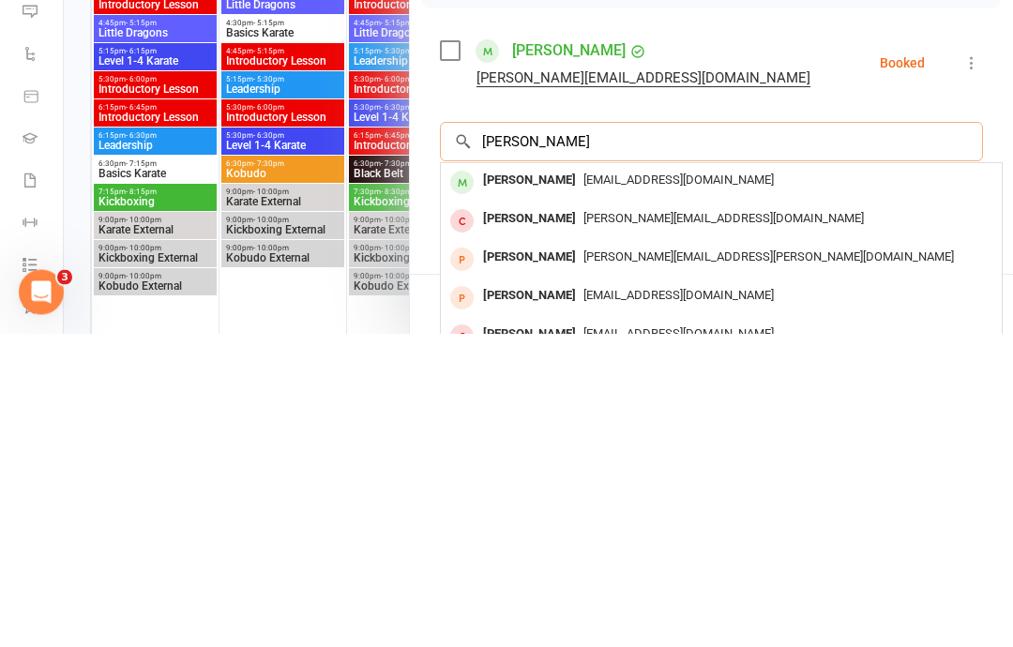
scroll to position [46, 0]
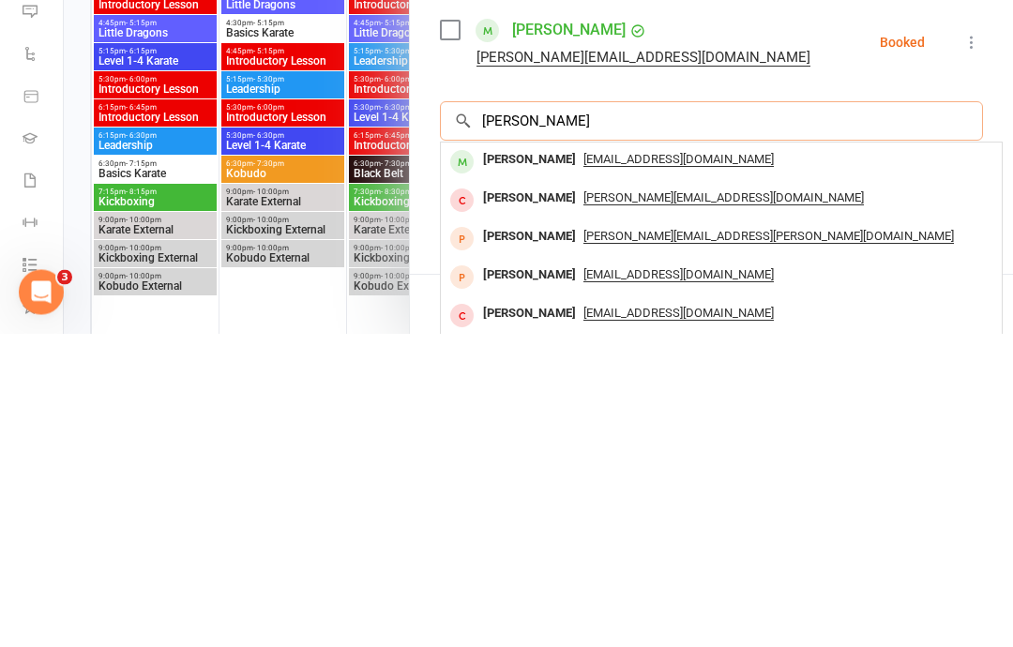
type input "[PERSON_NAME]"
click at [576, 457] on div "[PERSON_NAME] [EMAIL_ADDRESS][DOMAIN_NAME]" at bounding box center [721, 476] width 561 height 38
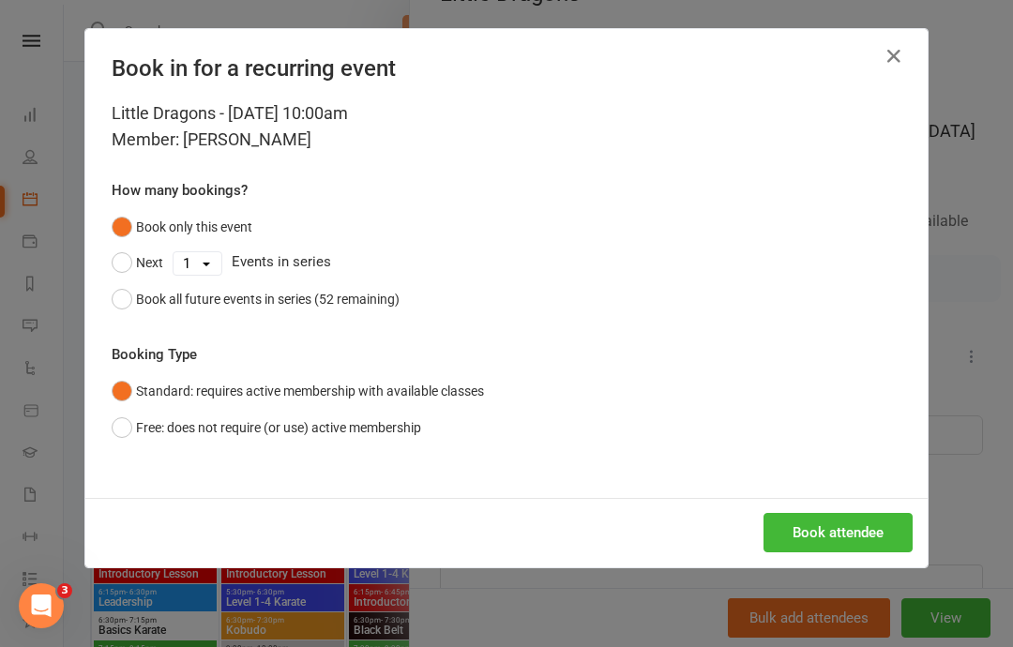
click at [838, 523] on button "Book attendee" at bounding box center [837, 532] width 149 height 39
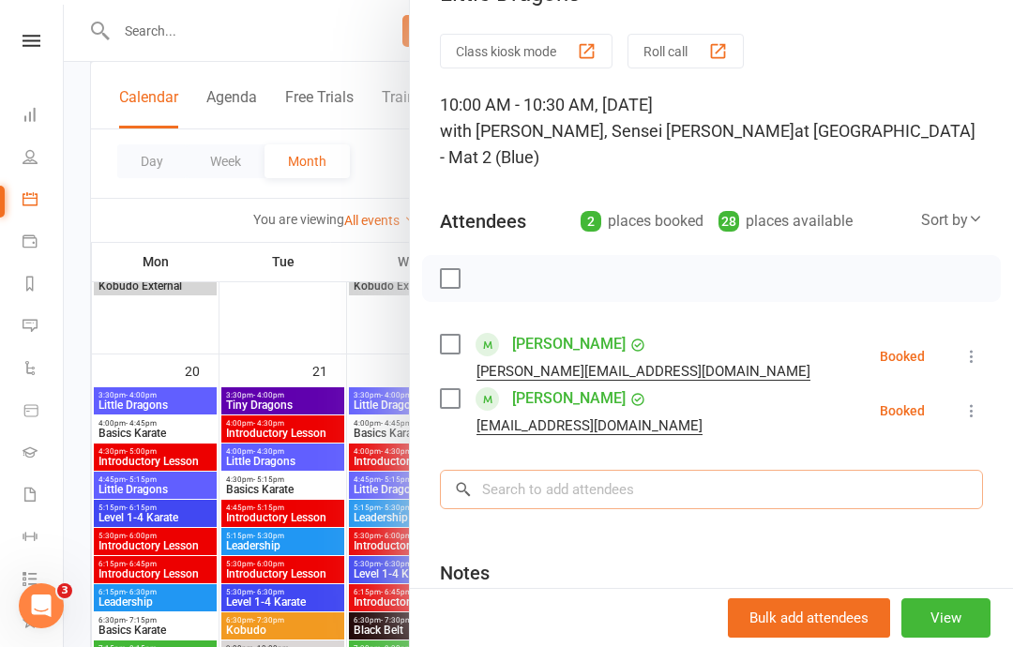
click at [590, 470] on input "search" at bounding box center [711, 489] width 543 height 39
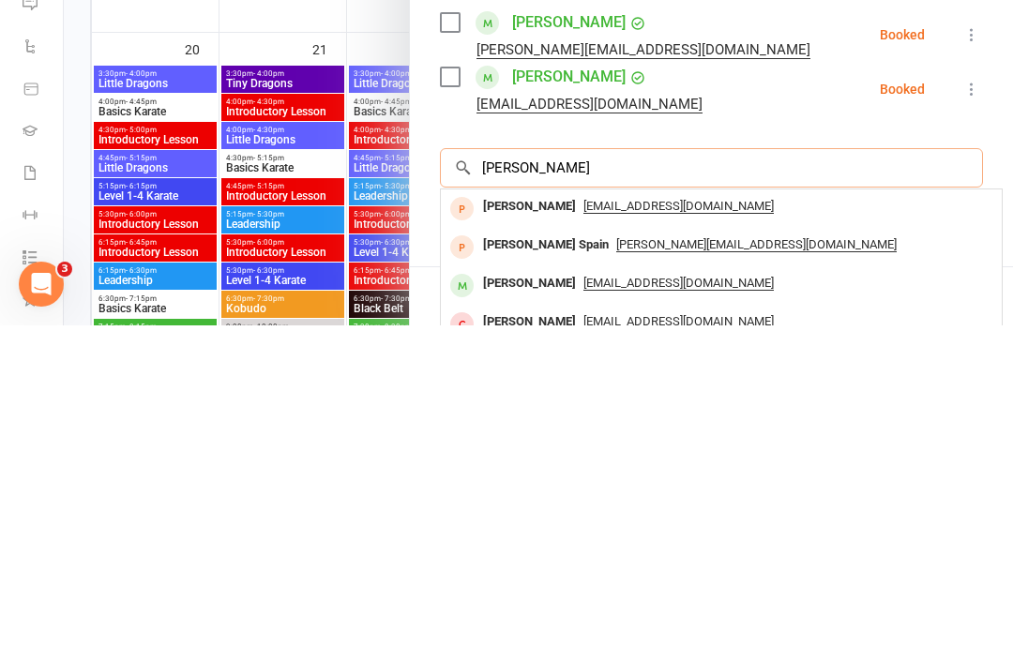
type input "[PERSON_NAME]"
click at [539, 592] on div "[PERSON_NAME]" at bounding box center [529, 605] width 108 height 27
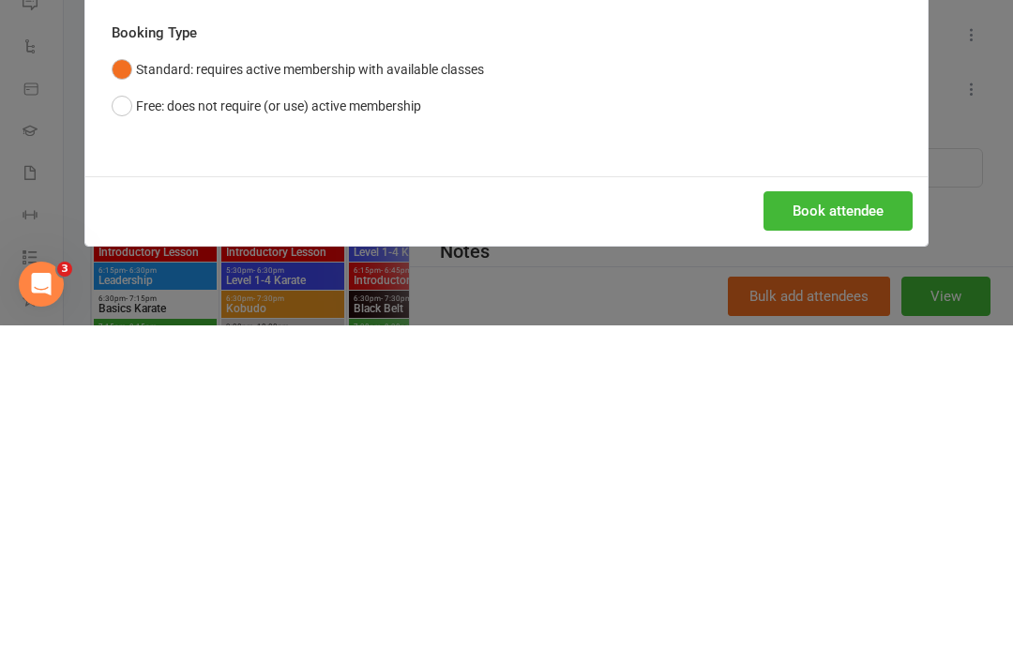
scroll to position [1523, 0]
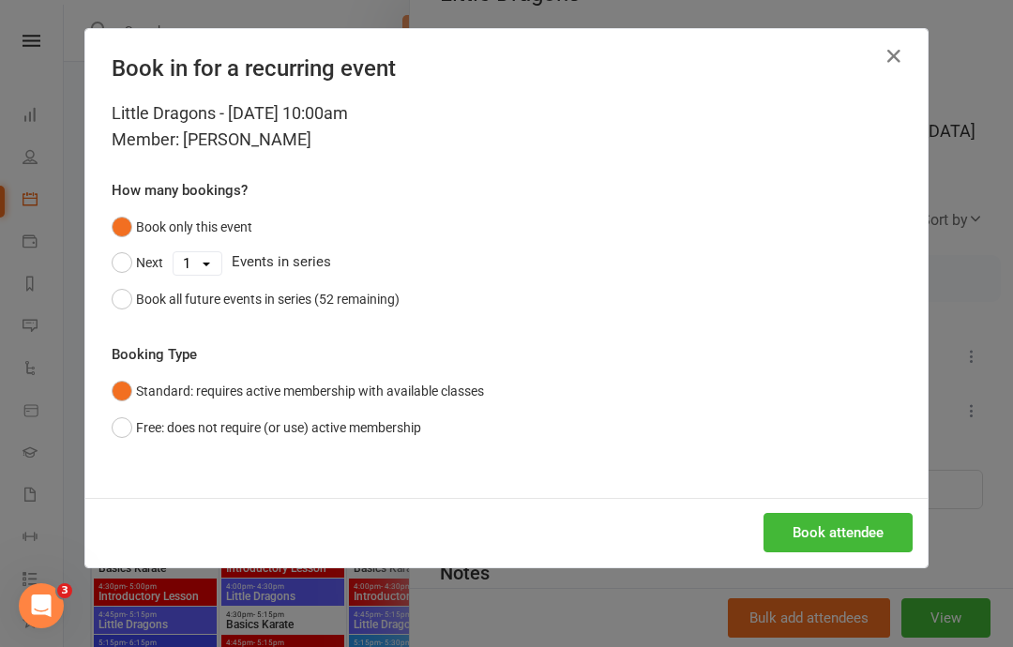
click at [830, 525] on button "Book attendee" at bounding box center [837, 532] width 149 height 39
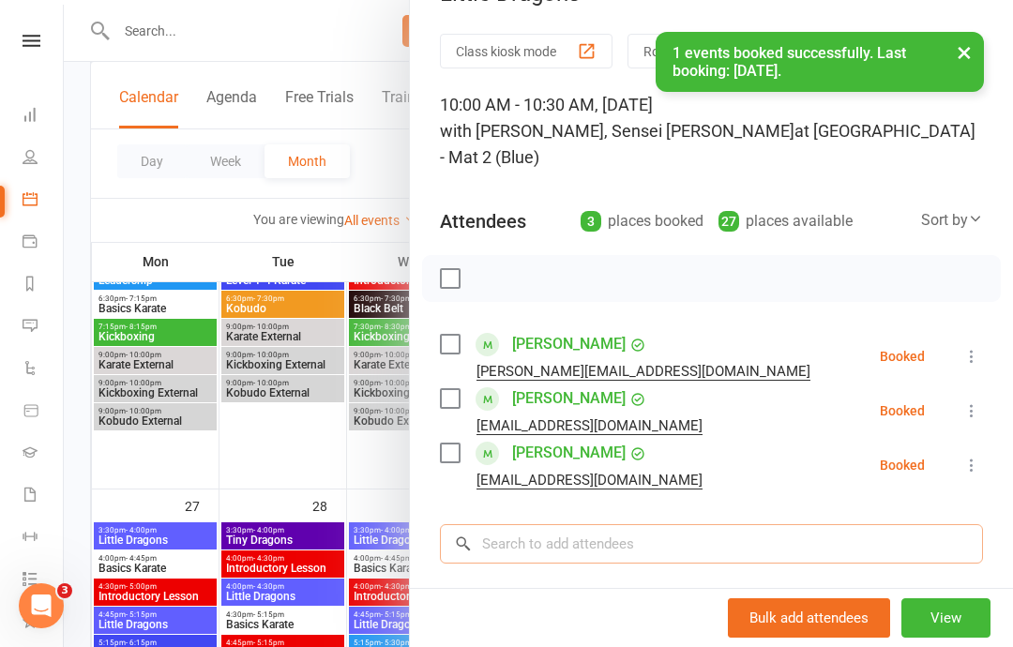
click at [551, 524] on input "search" at bounding box center [711, 543] width 543 height 39
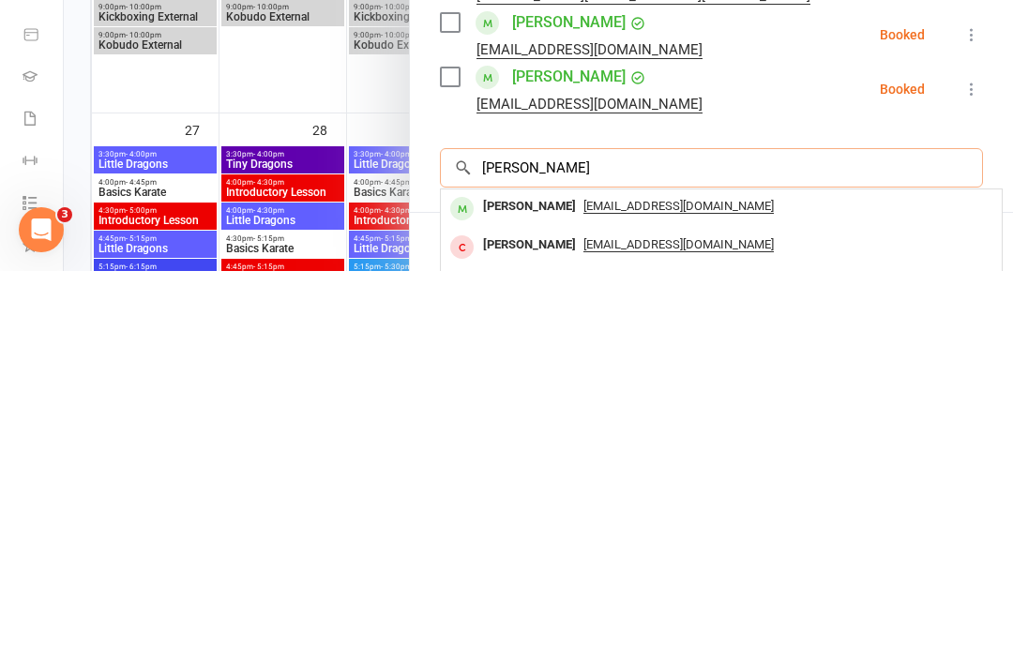
type input "[PERSON_NAME]"
click at [583, 575] on span "[EMAIL_ADDRESS][DOMAIN_NAME]" at bounding box center [678, 582] width 190 height 15
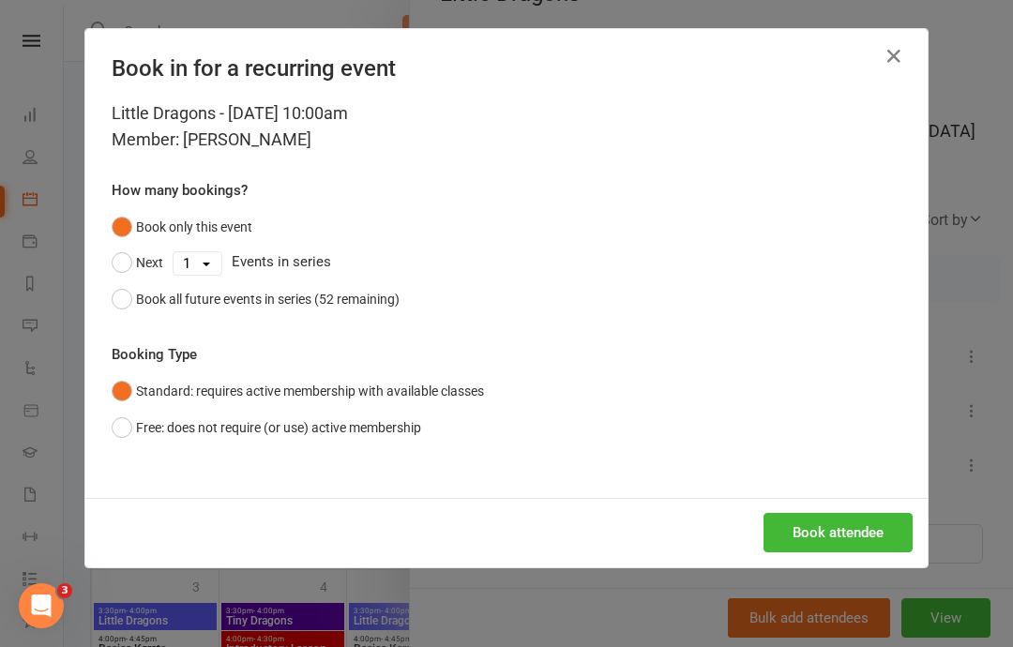
click at [809, 530] on button "Book attendee" at bounding box center [837, 532] width 149 height 39
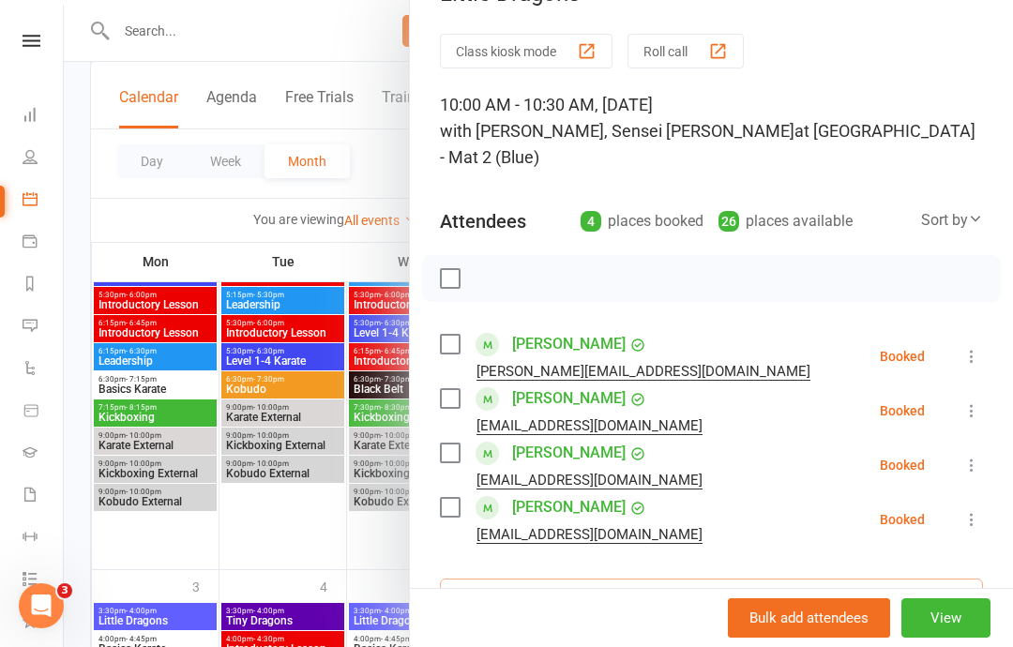
click at [601, 578] on input "search" at bounding box center [711, 597] width 543 height 39
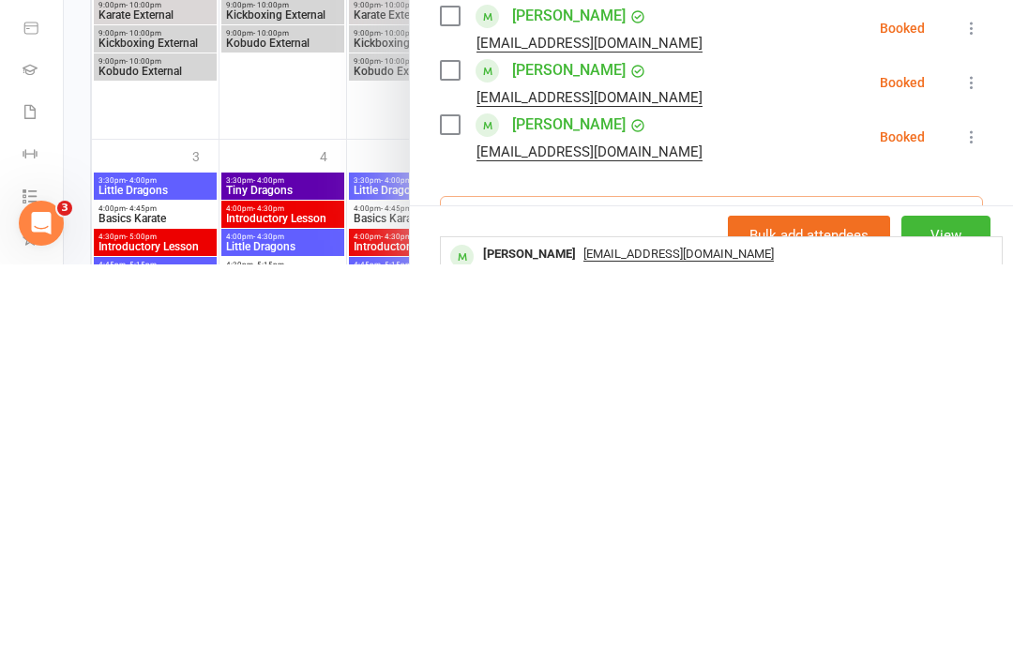
type input "[PERSON_NAME]"
click at [600, 629] on span "[EMAIL_ADDRESS][DOMAIN_NAME]" at bounding box center [678, 636] width 190 height 15
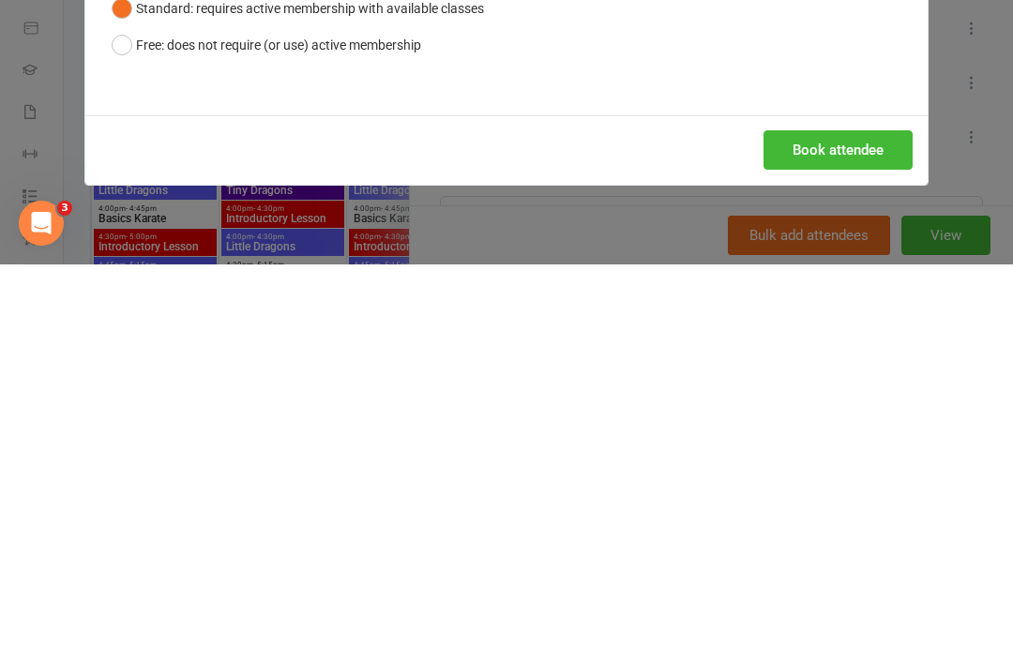
scroll to position [2274, 0]
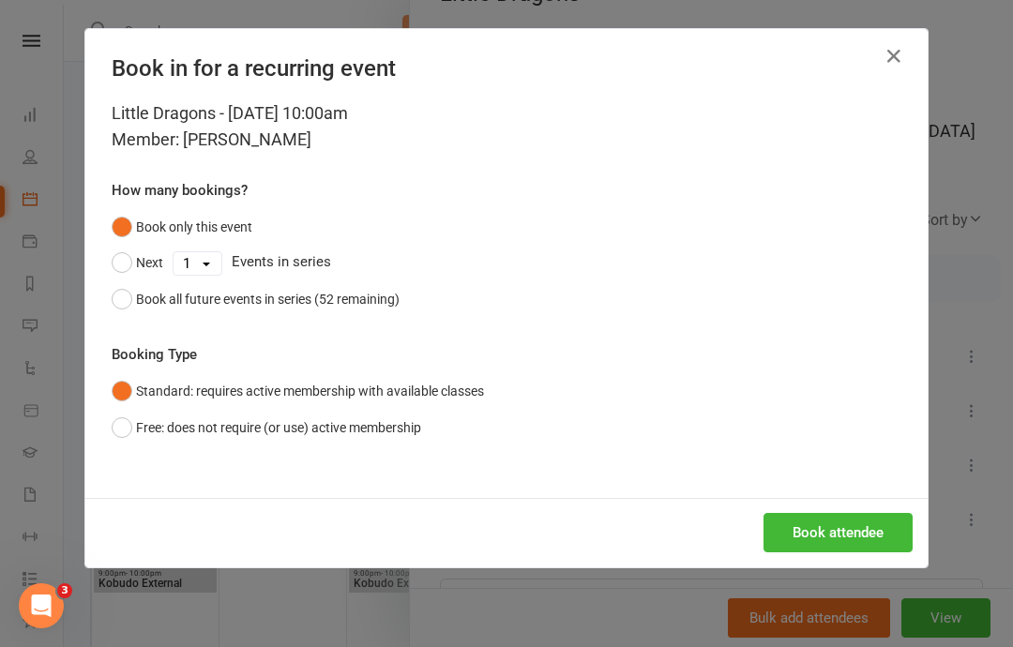
click at [861, 533] on button "Book attendee" at bounding box center [837, 532] width 149 height 39
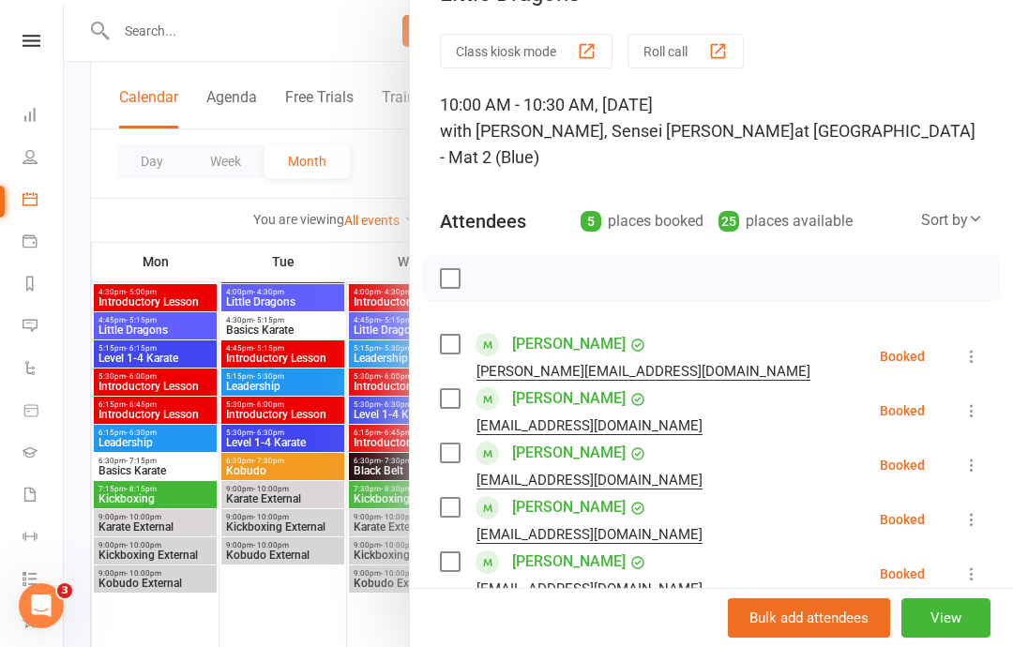
click at [561, 633] on input "search" at bounding box center [711, 652] width 543 height 39
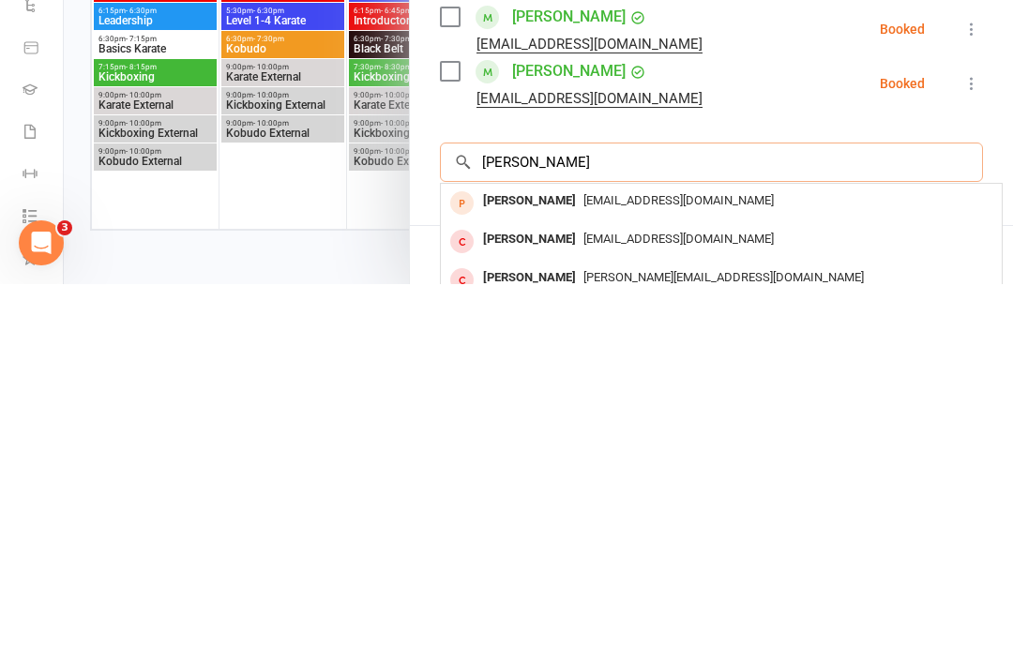
scroll to position [174, 0]
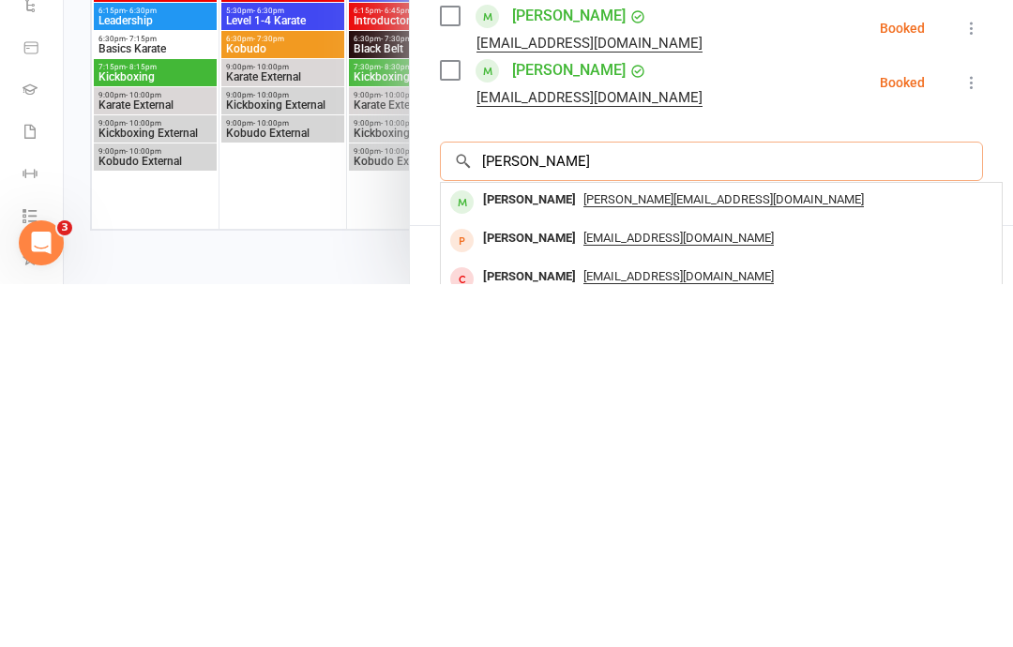
type input "[PERSON_NAME]"
click at [612, 555] on span "[PERSON_NAME][EMAIL_ADDRESS][DOMAIN_NAME]" at bounding box center [723, 562] width 280 height 15
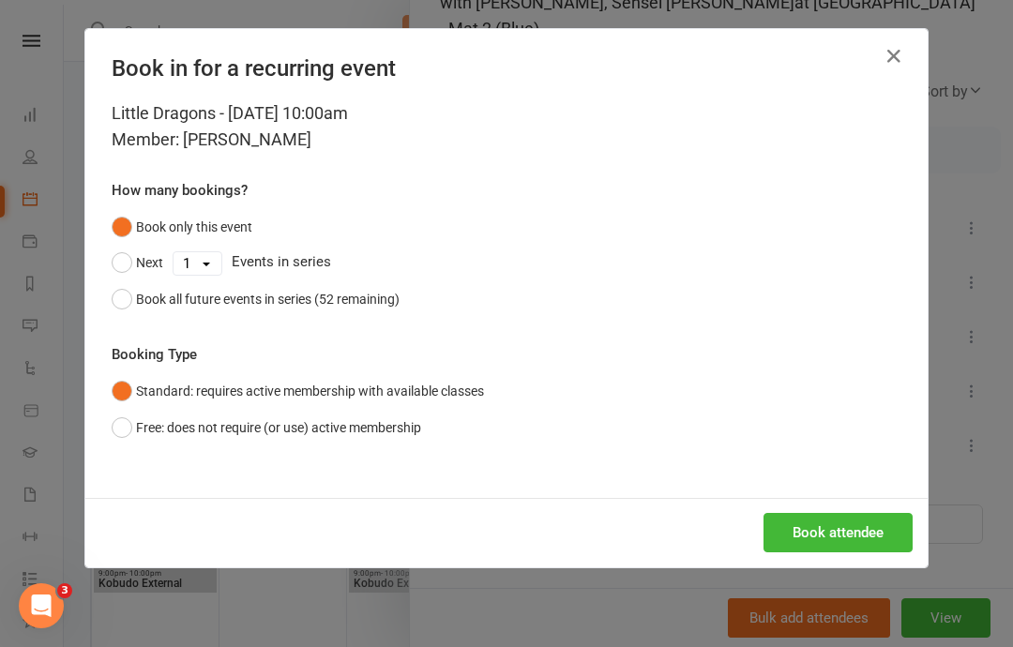
click at [812, 533] on button "Book attendee" at bounding box center [837, 532] width 149 height 39
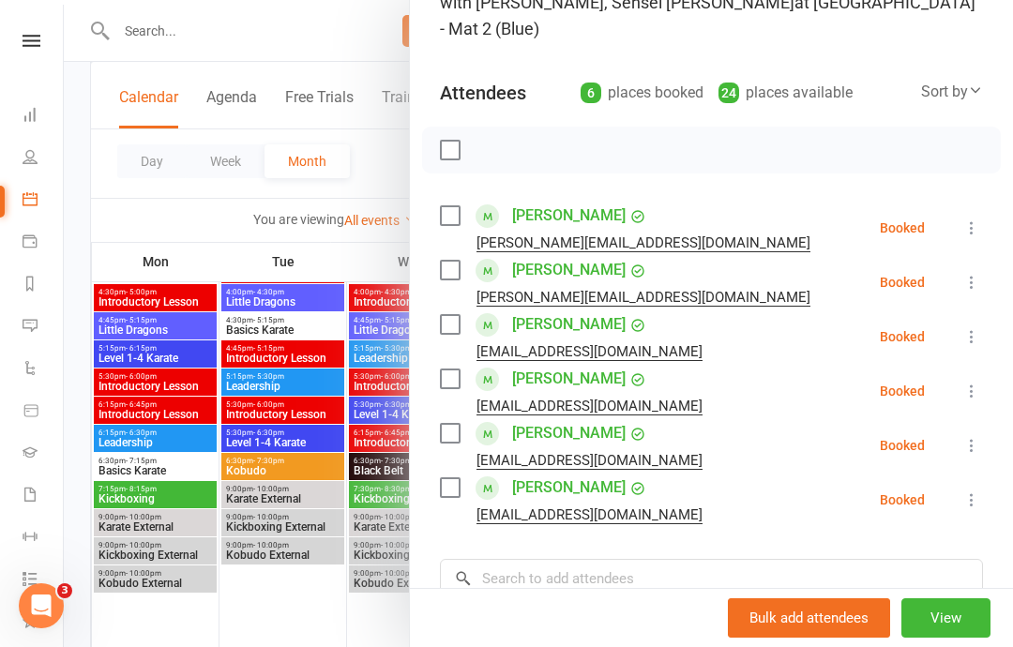
scroll to position [2349, 0]
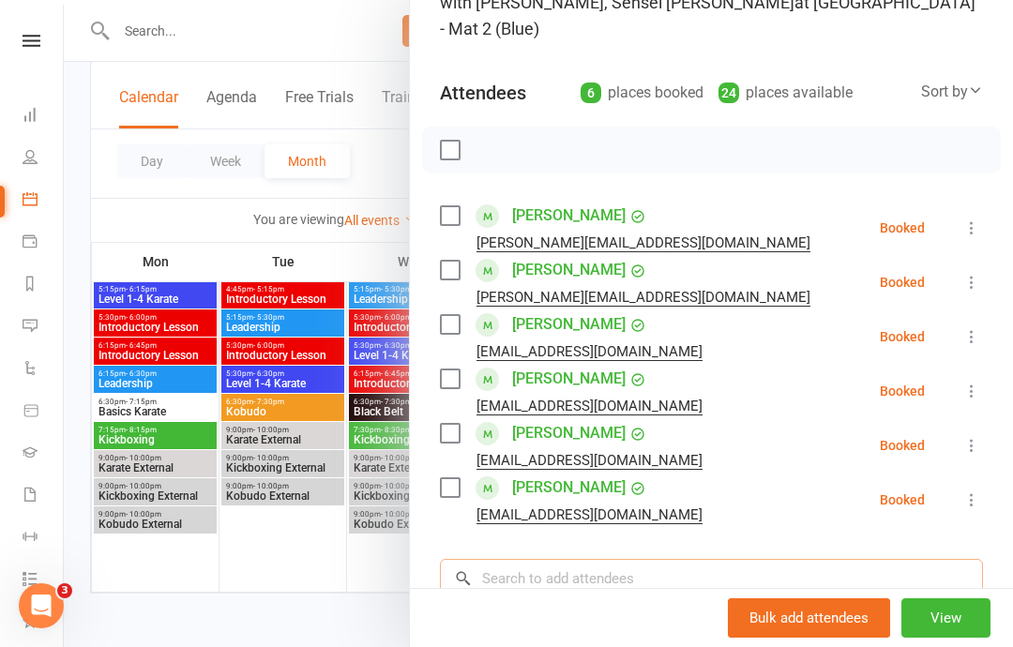
click at [568, 559] on input "search" at bounding box center [711, 578] width 543 height 39
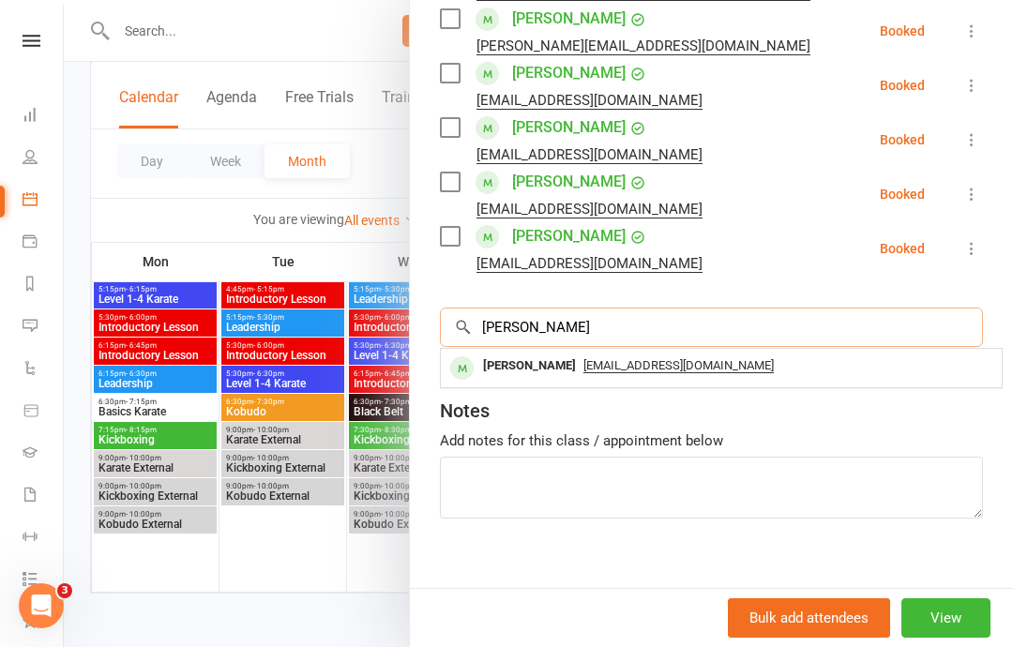
scroll to position [424, 0]
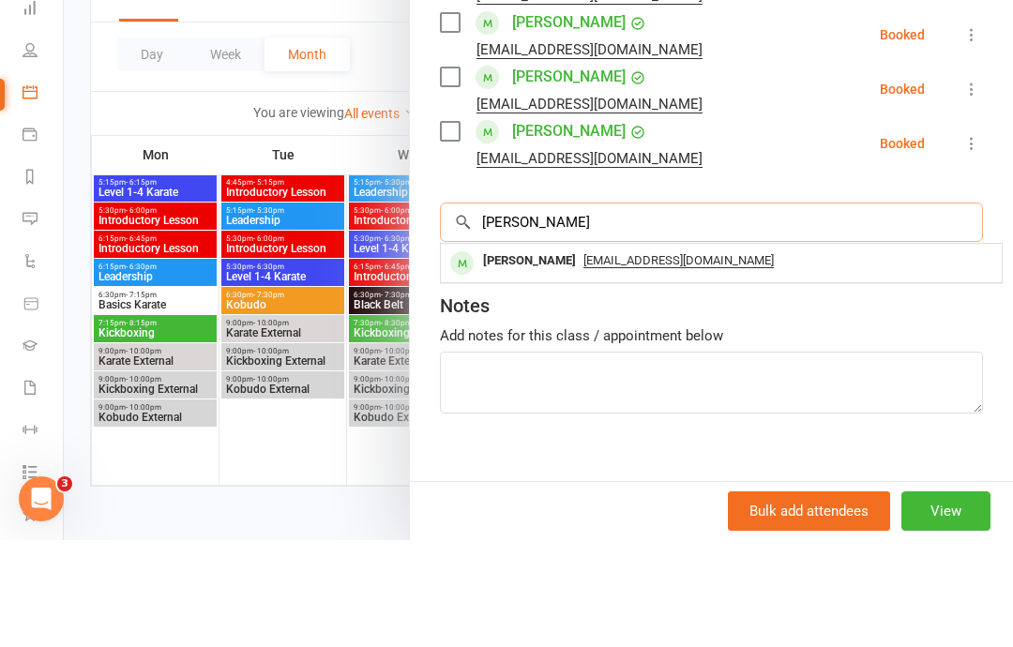
type input "[PERSON_NAME]"
click at [583, 360] on span "[EMAIL_ADDRESS][DOMAIN_NAME]" at bounding box center [678, 367] width 190 height 15
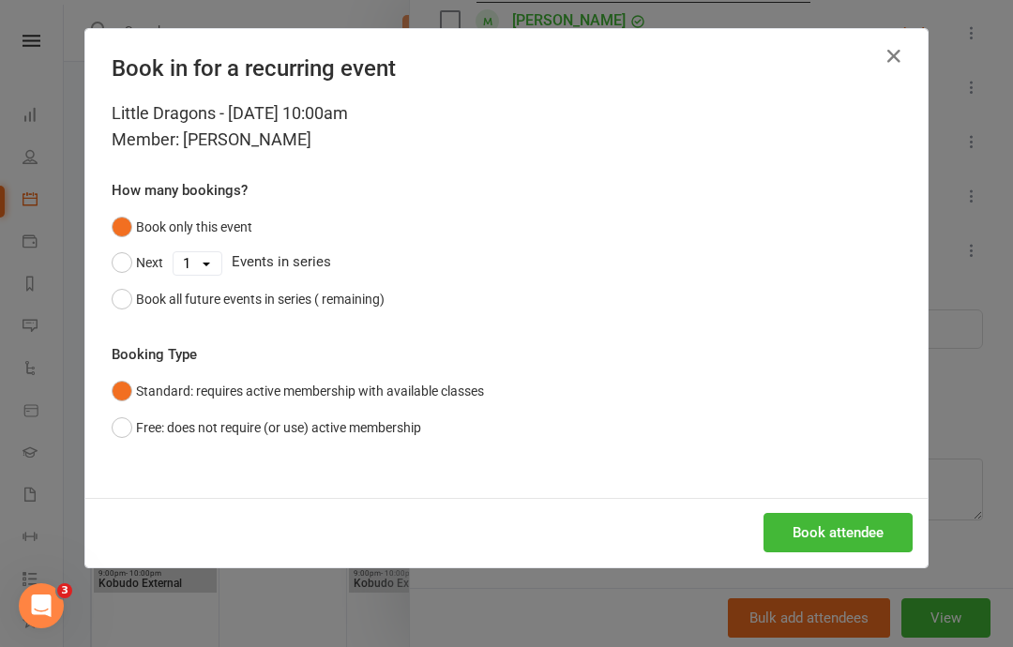
scroll to position [349, 0]
click at [840, 544] on button "Book attendee" at bounding box center [837, 532] width 149 height 39
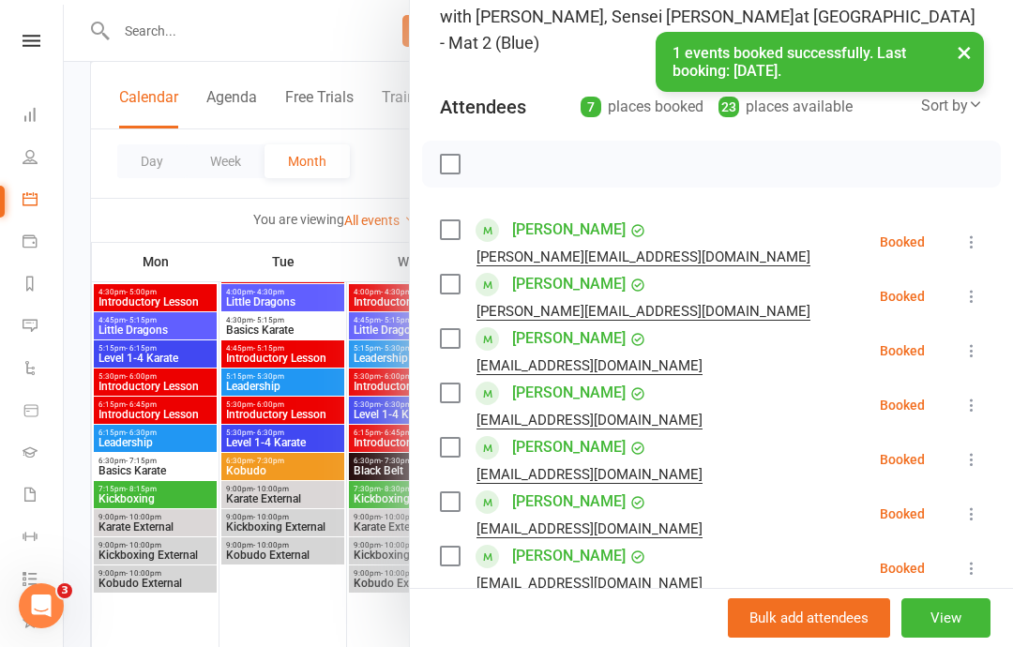
scroll to position [161, 0]
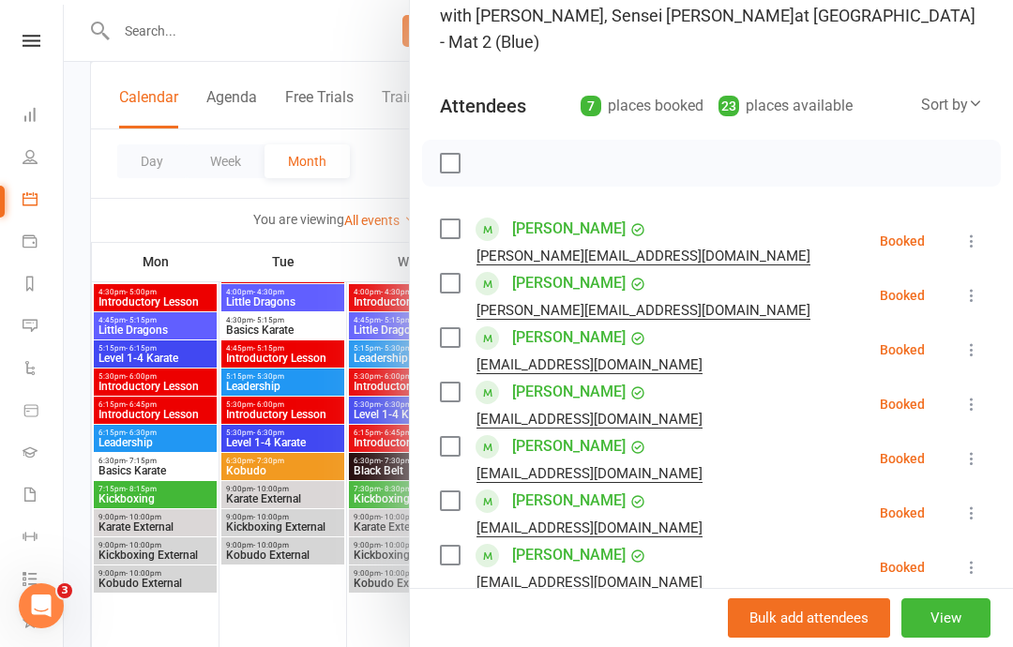
click at [684, 626] on input "search" at bounding box center [711, 645] width 543 height 39
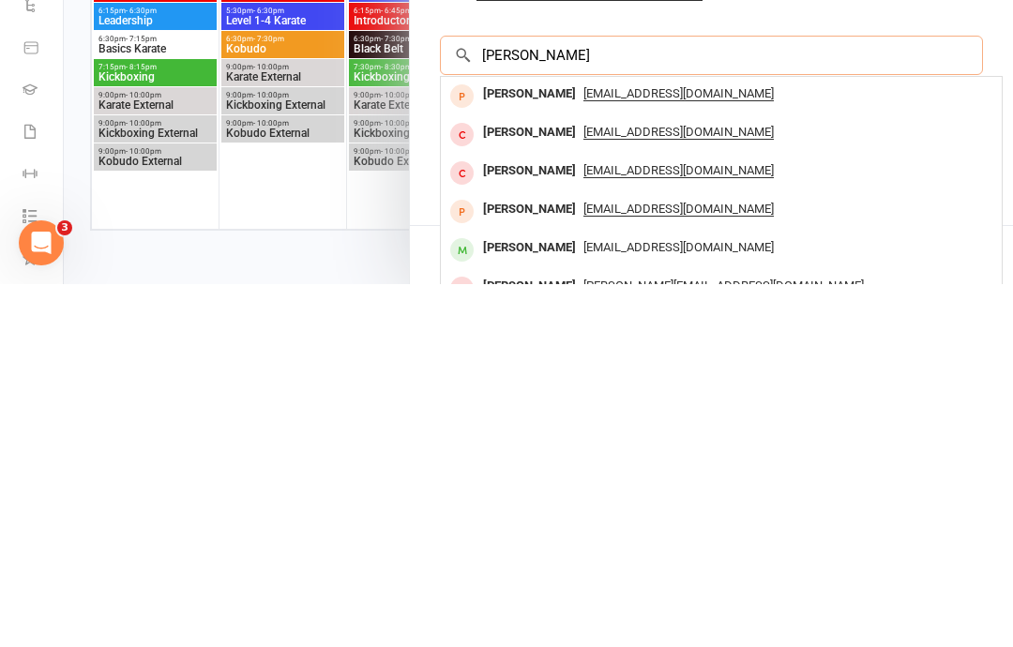
scroll to position [407, 0]
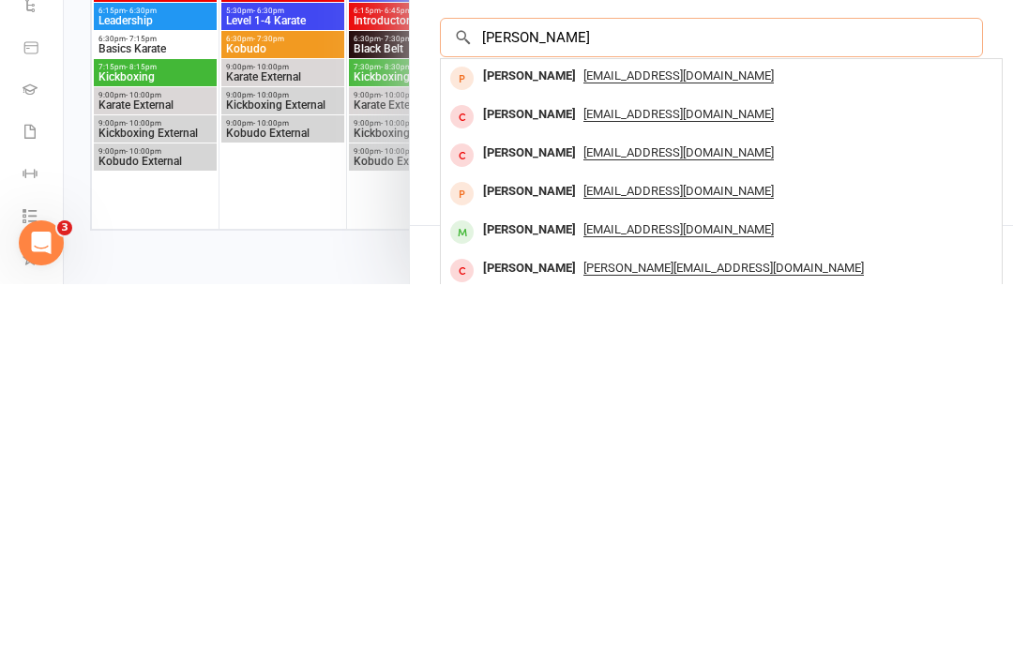
type input "[PERSON_NAME]"
click at [600, 585] on span "[EMAIL_ADDRESS][DOMAIN_NAME]" at bounding box center [678, 592] width 190 height 15
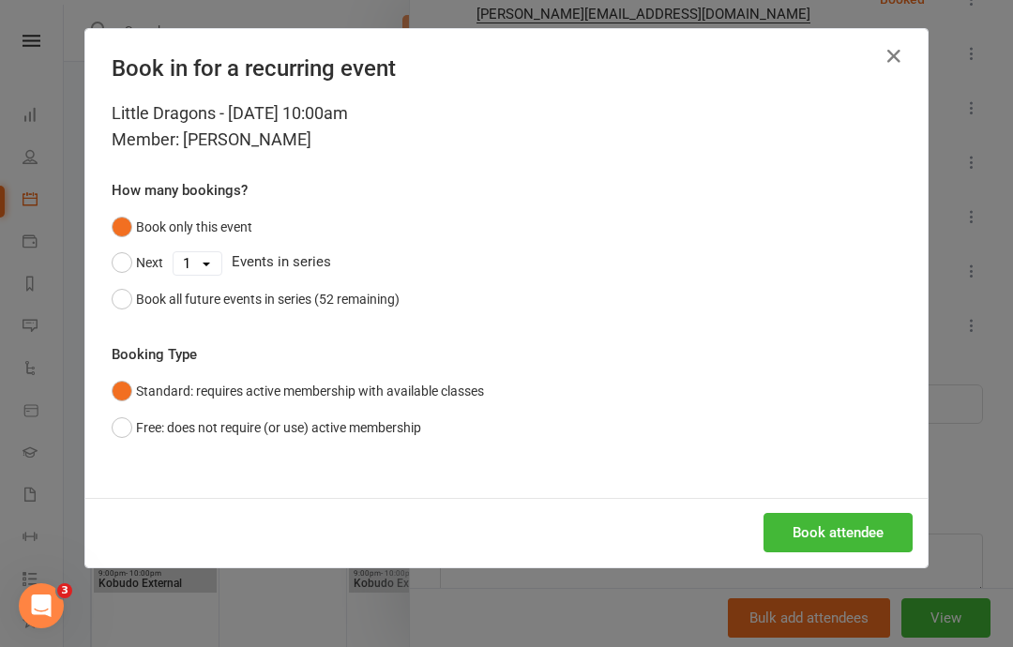
click at [841, 525] on button "Book attendee" at bounding box center [837, 532] width 149 height 39
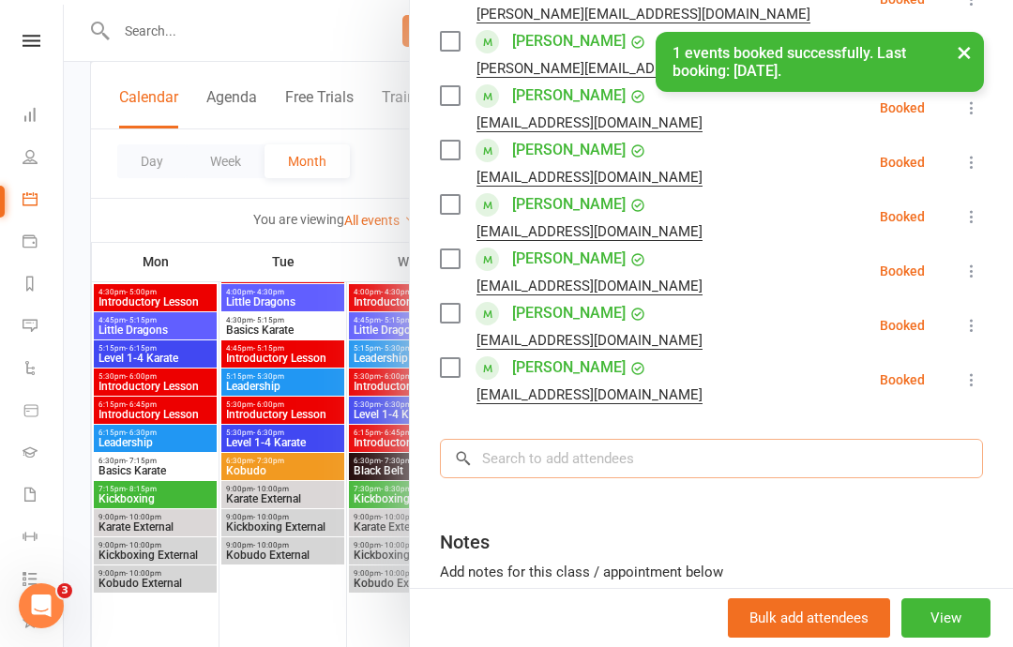
click at [572, 439] on input "search" at bounding box center [711, 458] width 543 height 39
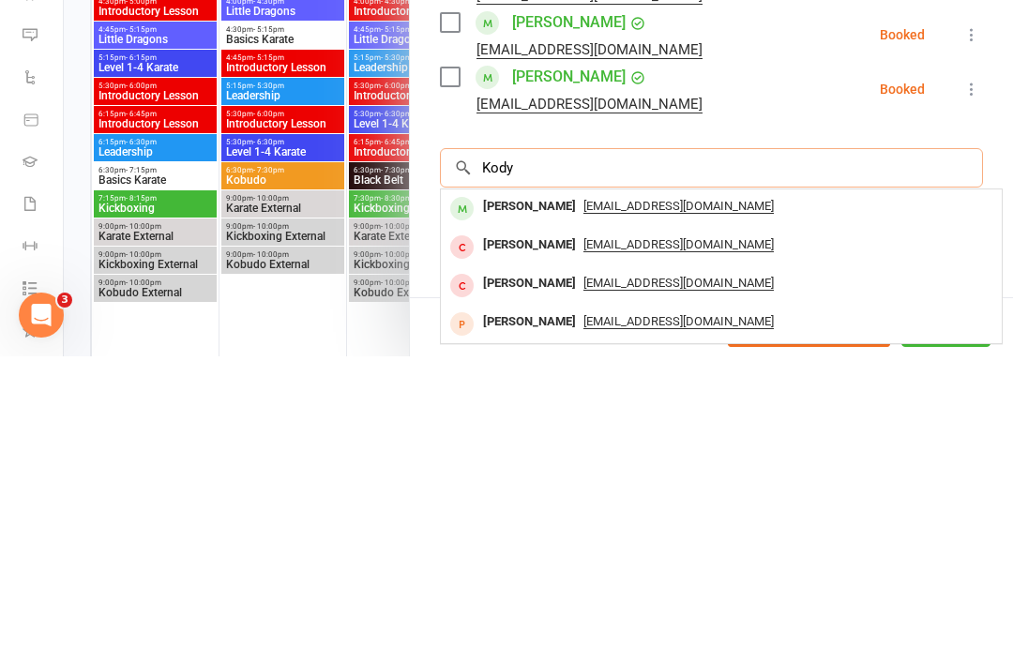
scroll to position [2274, 0]
type input "Kody"
click at [588, 489] on span "[EMAIL_ADDRESS][DOMAIN_NAME]" at bounding box center [678, 496] width 190 height 15
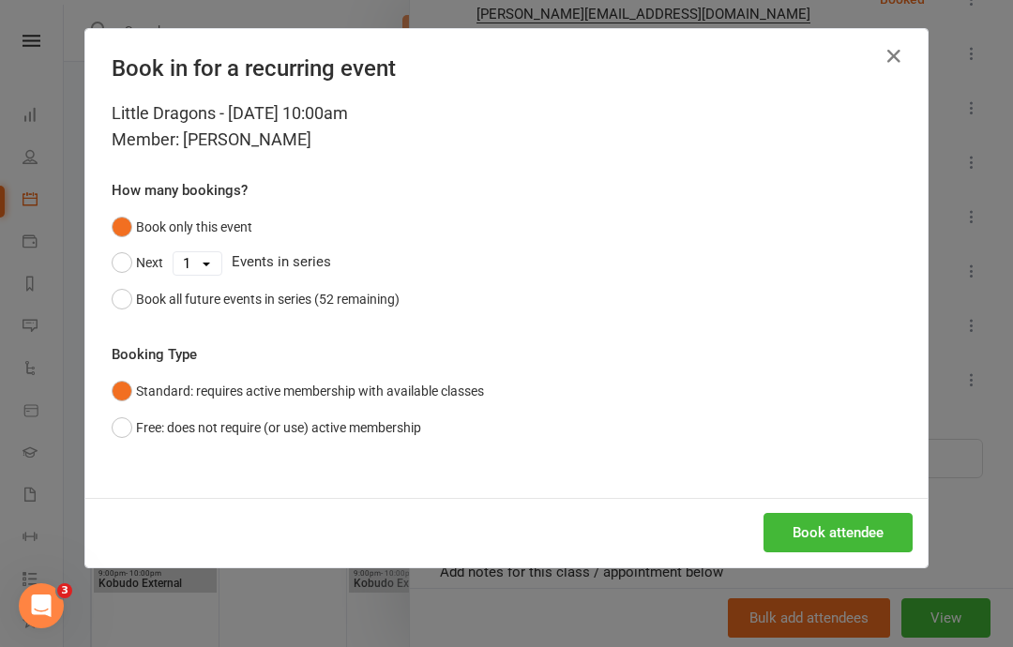
click at [826, 526] on button "Book attendee" at bounding box center [837, 532] width 149 height 39
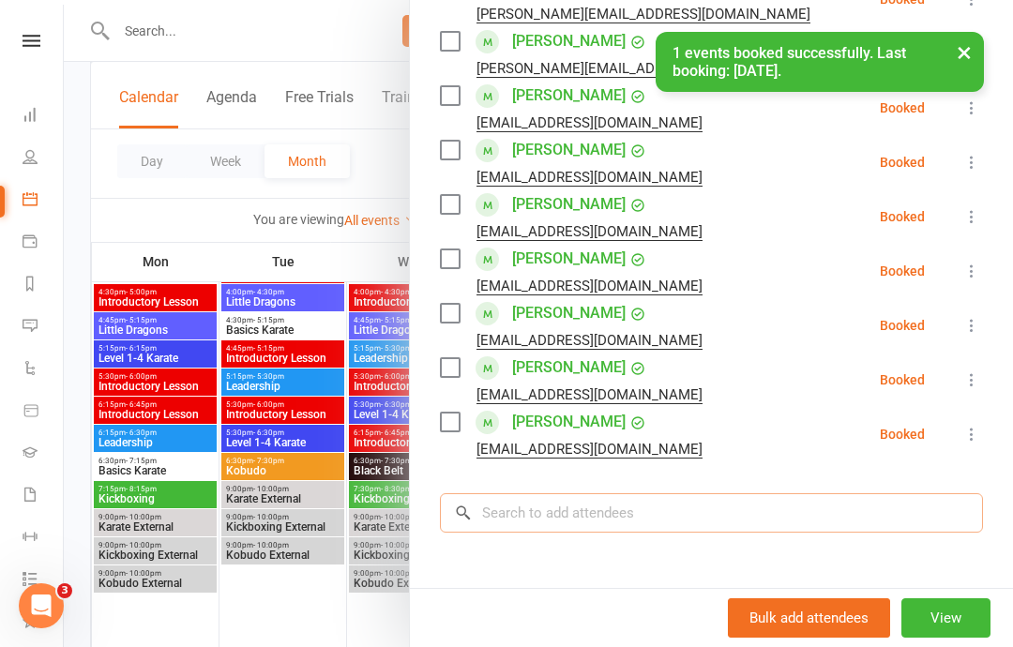
click at [547, 493] on input "search" at bounding box center [711, 512] width 543 height 39
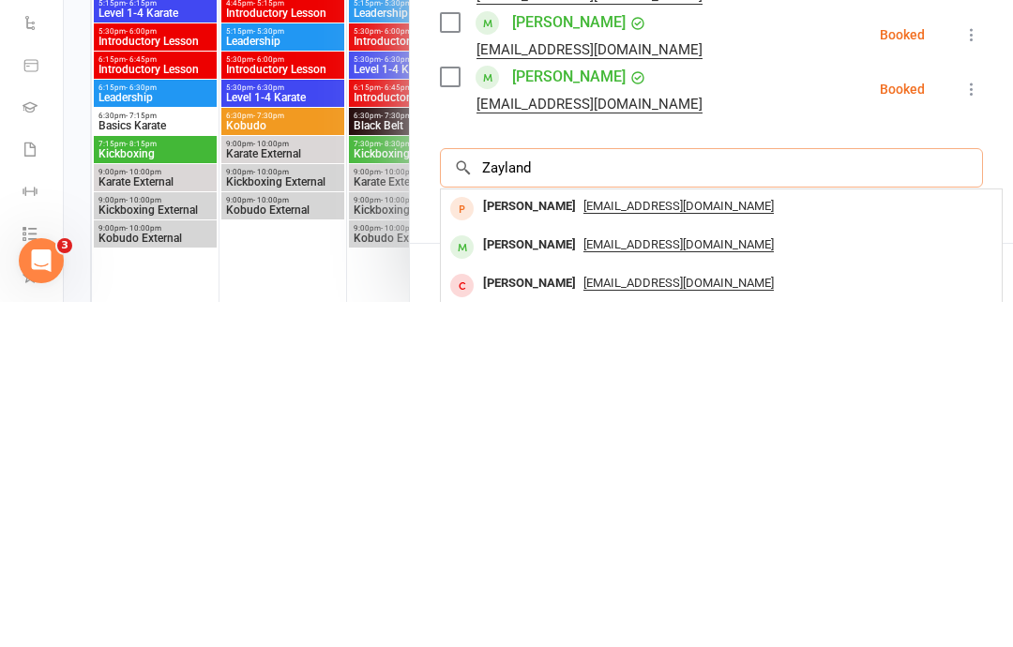
type input "Zaylan"
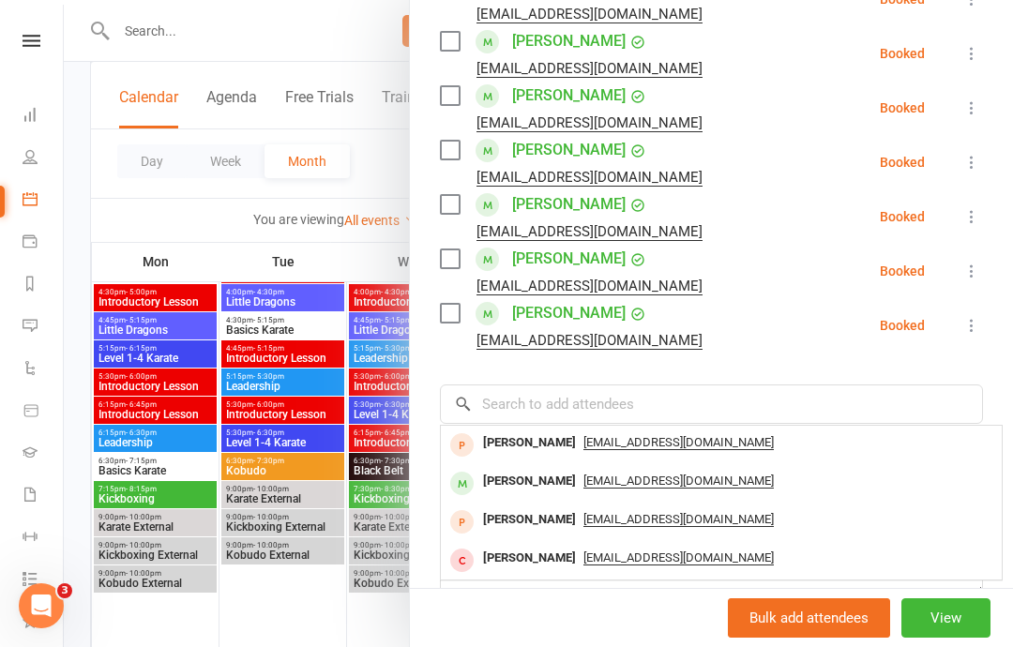
scroll to position [512, 0]
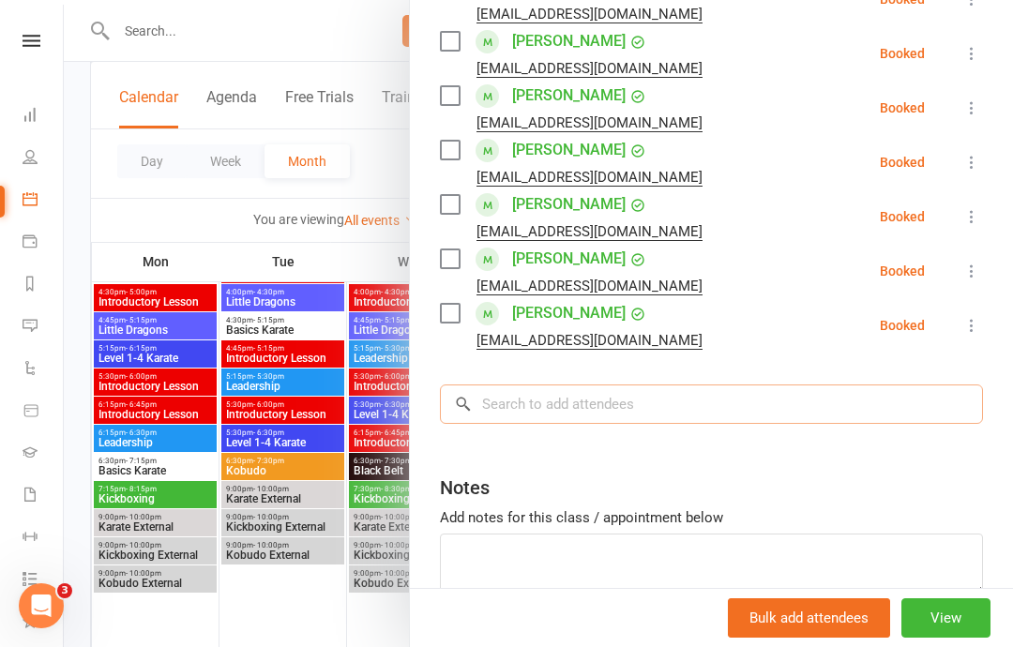
click at [601, 386] on input "search" at bounding box center [711, 403] width 543 height 39
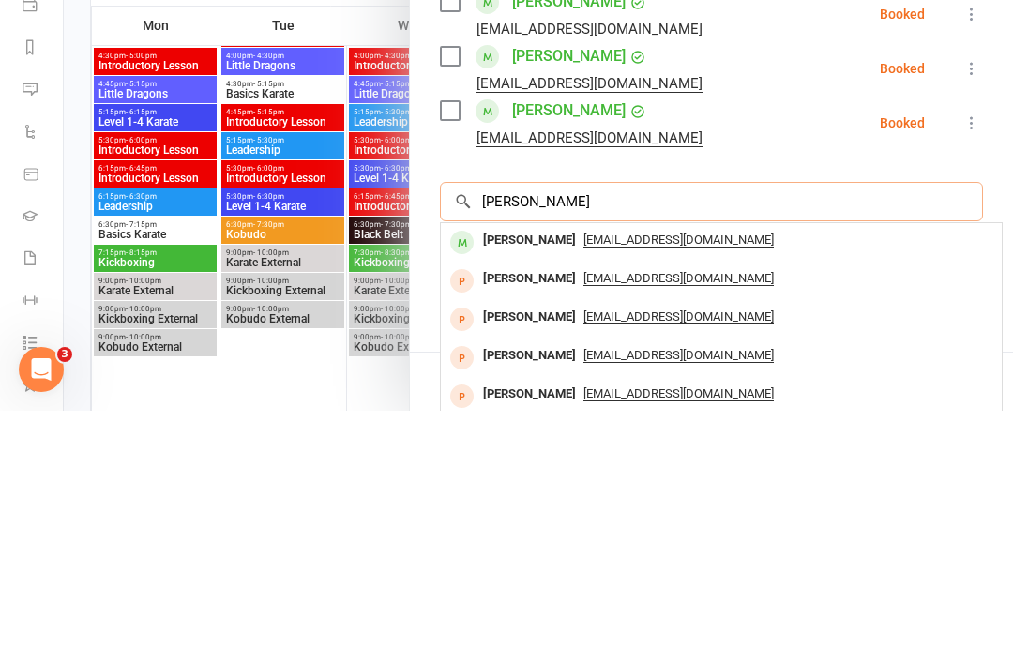
scroll to position [479, 0]
type input "Z"
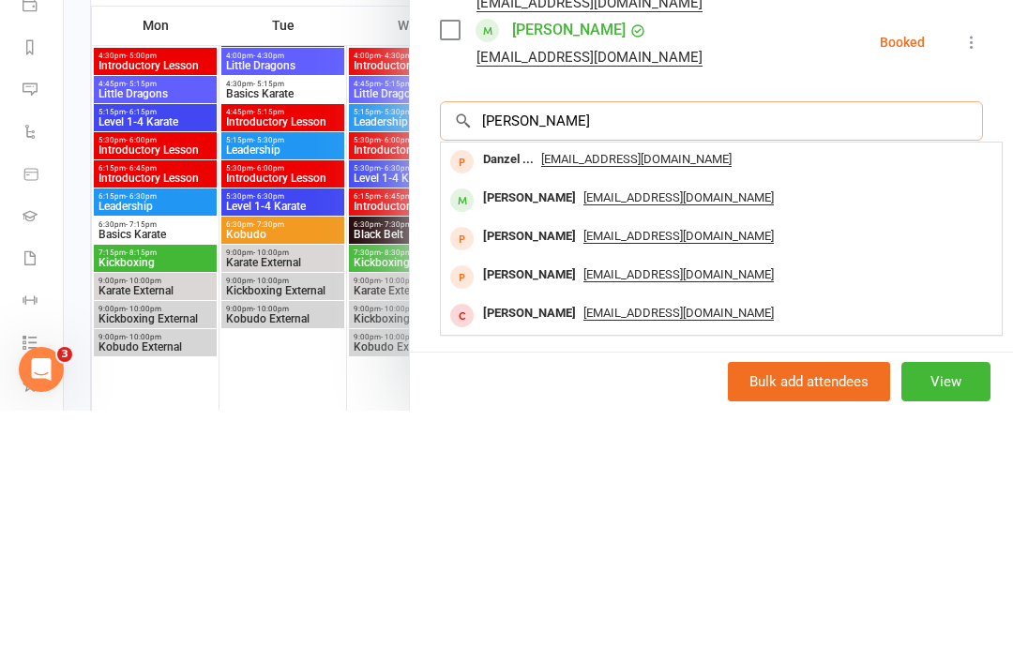
type input "[PERSON_NAME]"
click at [648, 427] on span "[EMAIL_ADDRESS][DOMAIN_NAME]" at bounding box center [678, 434] width 190 height 15
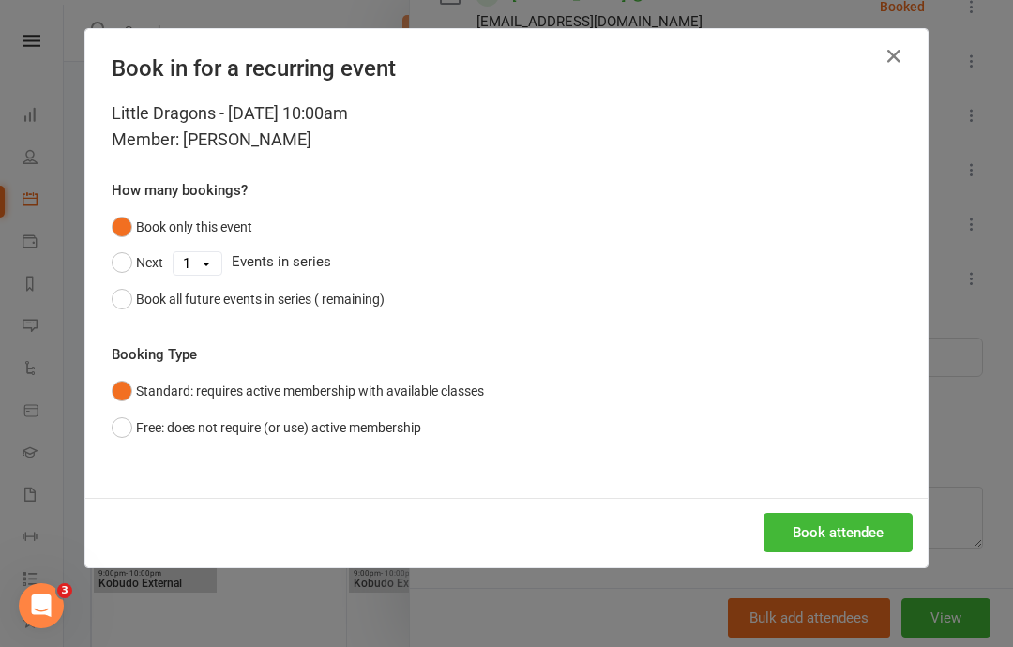
scroll to position [512, 0]
click at [834, 531] on button "Book attendee" at bounding box center [837, 532] width 149 height 39
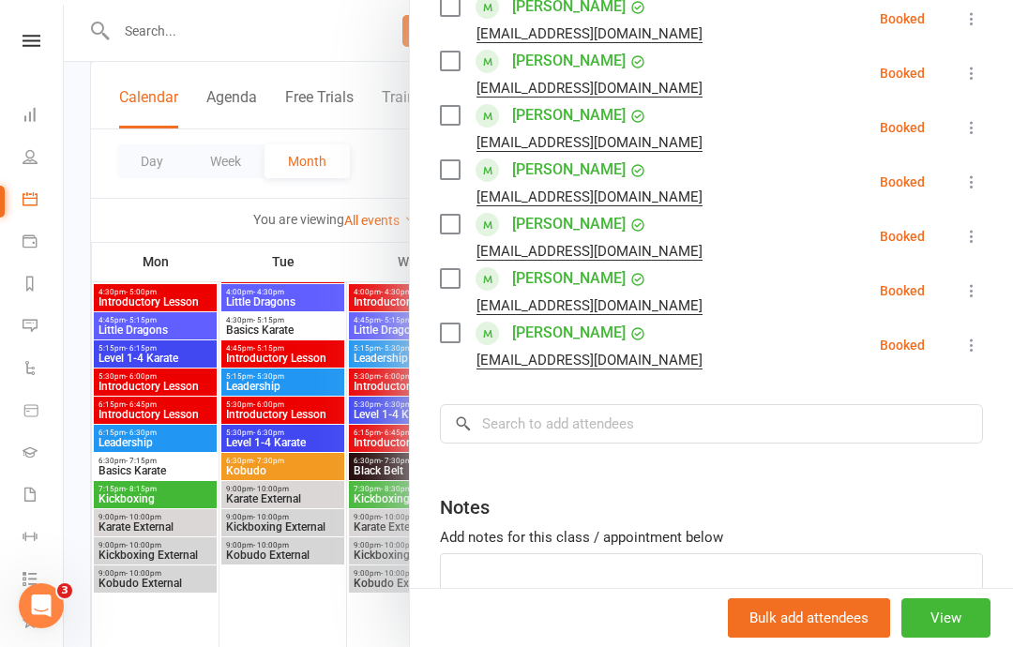
scroll to position [544, 0]
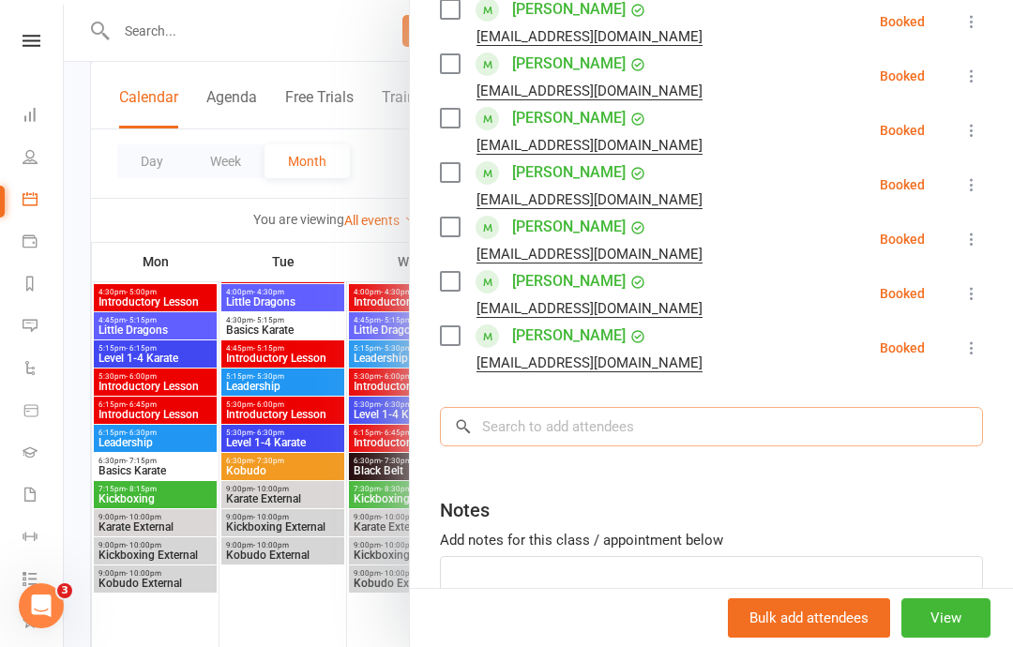
click at [596, 414] on input "search" at bounding box center [711, 426] width 543 height 39
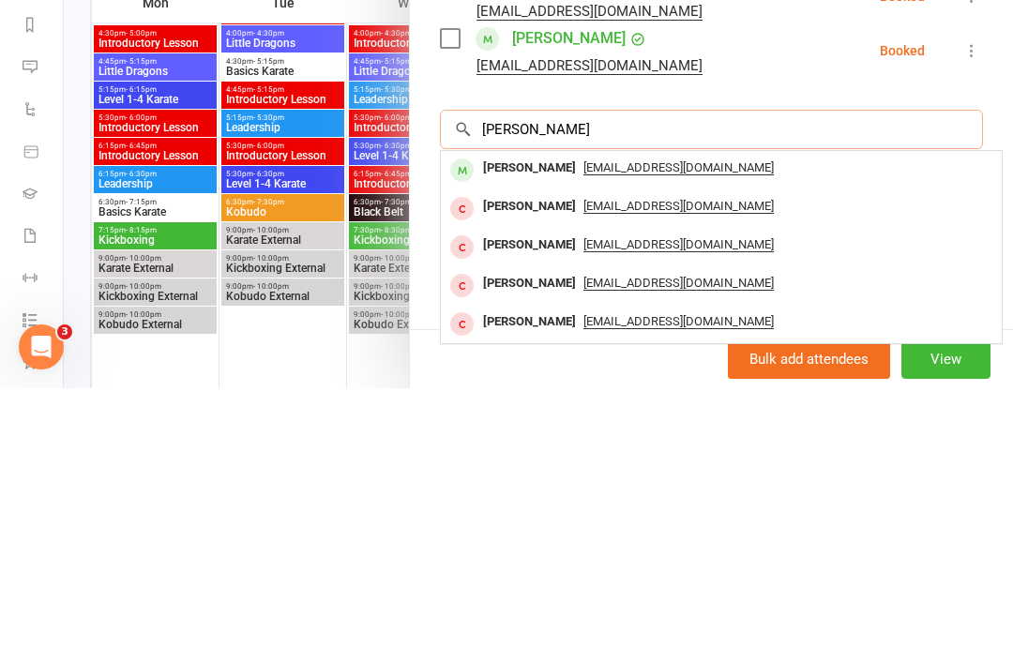
type input "[PERSON_NAME]"
click at [587, 419] on span "[EMAIL_ADDRESS][DOMAIN_NAME]" at bounding box center [678, 426] width 190 height 15
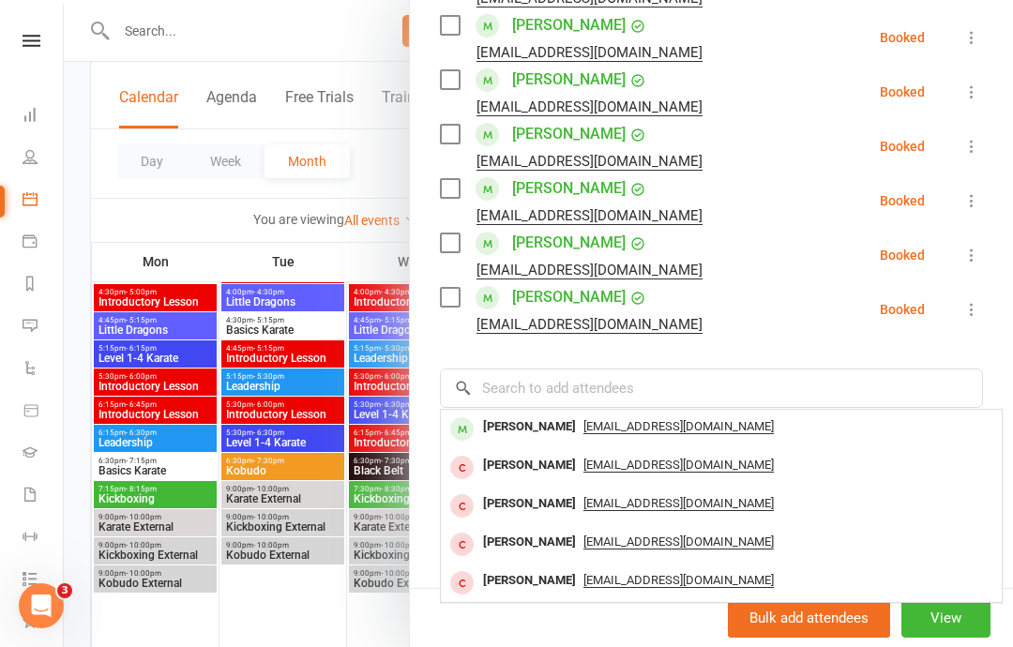
scroll to position [566, 0]
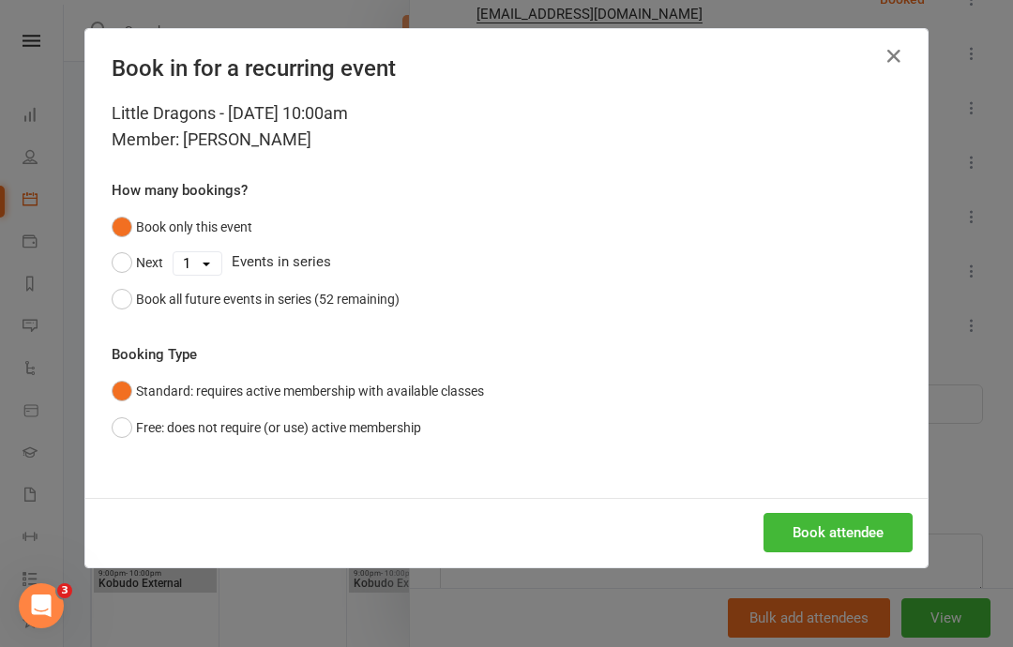
click at [819, 514] on button "Book attendee" at bounding box center [837, 532] width 149 height 39
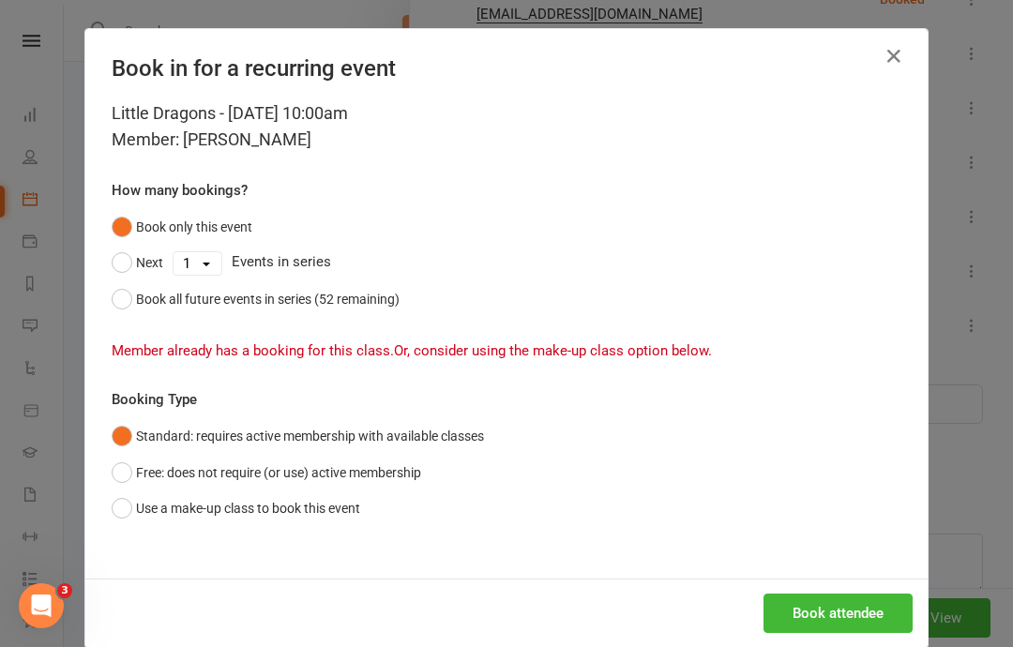
click at [121, 470] on button "Free: does not require (or use) active membership" at bounding box center [266, 473] width 309 height 36
click at [813, 615] on button "Book attendee" at bounding box center [837, 612] width 149 height 39
click at [893, 45] on icon "button" at bounding box center [893, 56] width 23 height 23
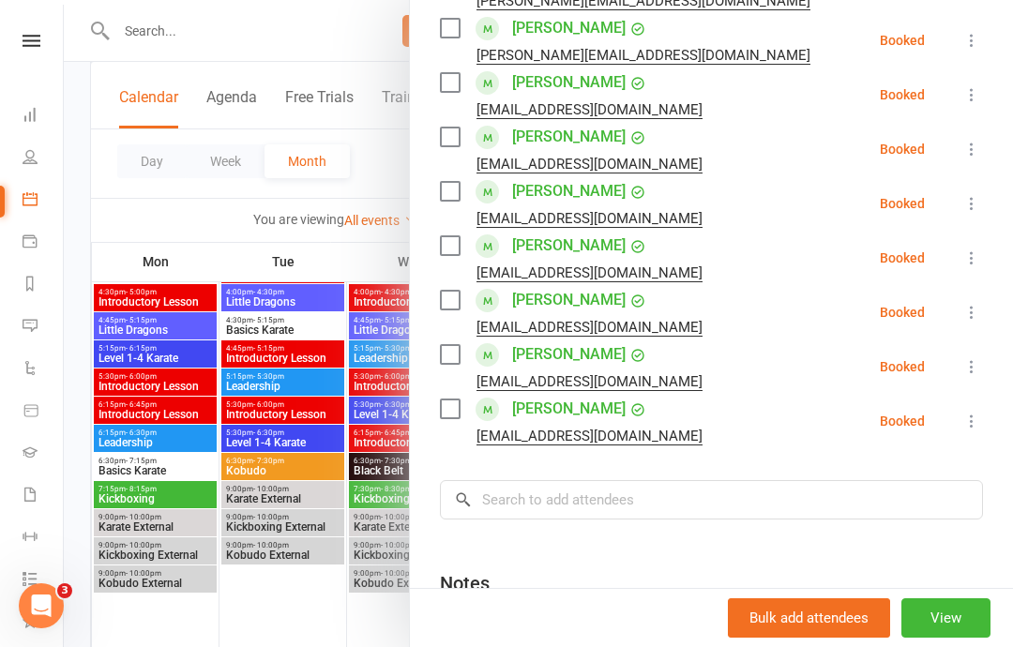
scroll to position [475, 0]
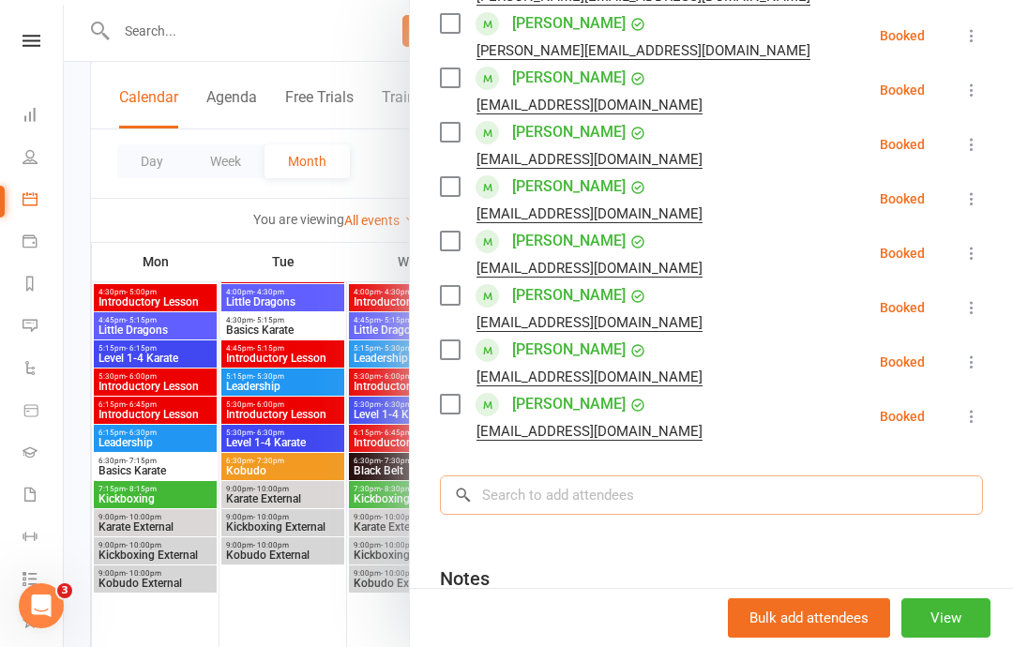
click at [599, 475] on input "search" at bounding box center [711, 494] width 543 height 39
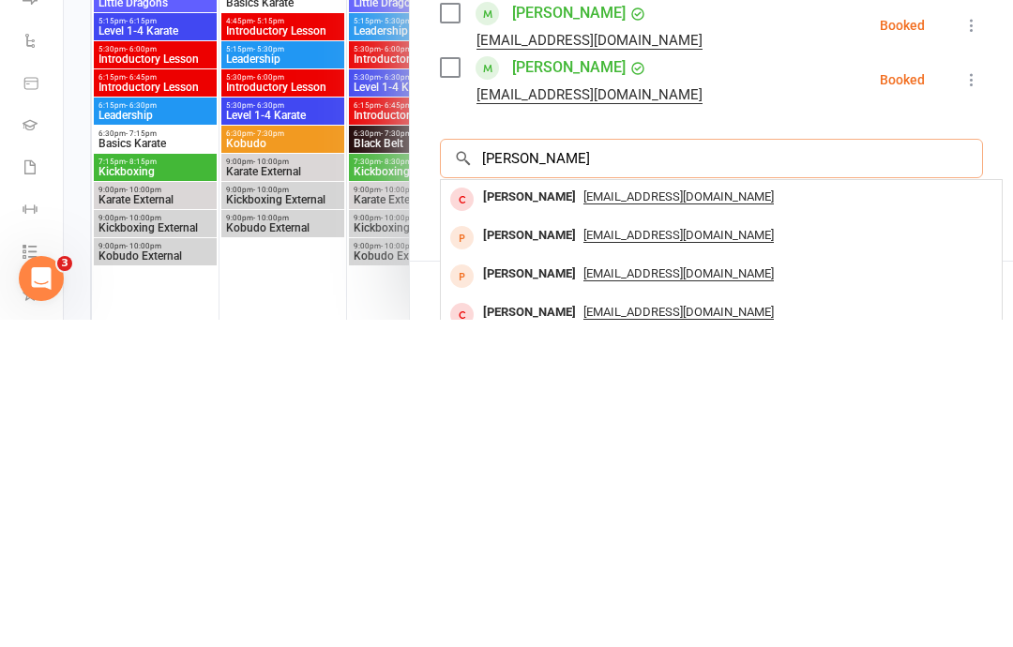
scroll to position [488, 0]
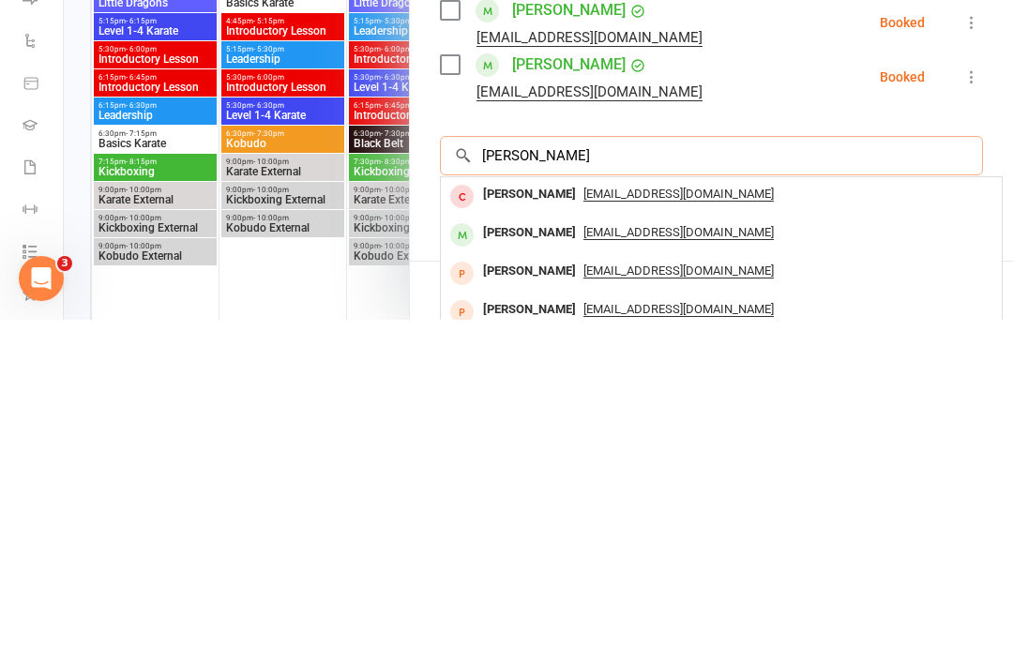
type input "[PERSON_NAME]"
click at [637, 552] on span "[EMAIL_ADDRESS][DOMAIN_NAME]" at bounding box center [678, 559] width 190 height 15
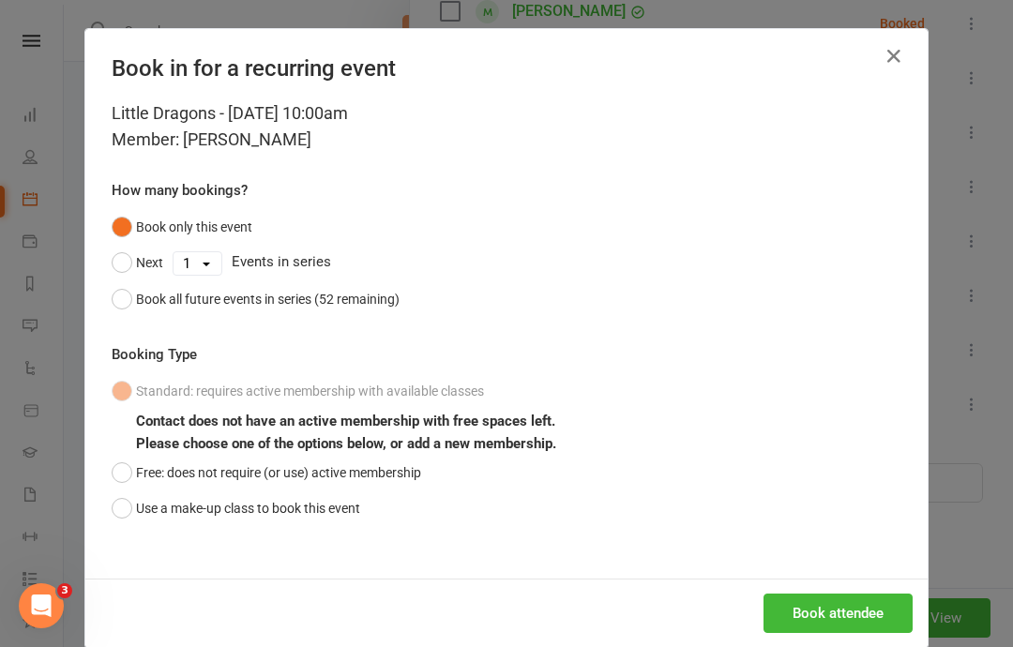
click at [844, 613] on button "Book attendee" at bounding box center [837, 612] width 149 height 39
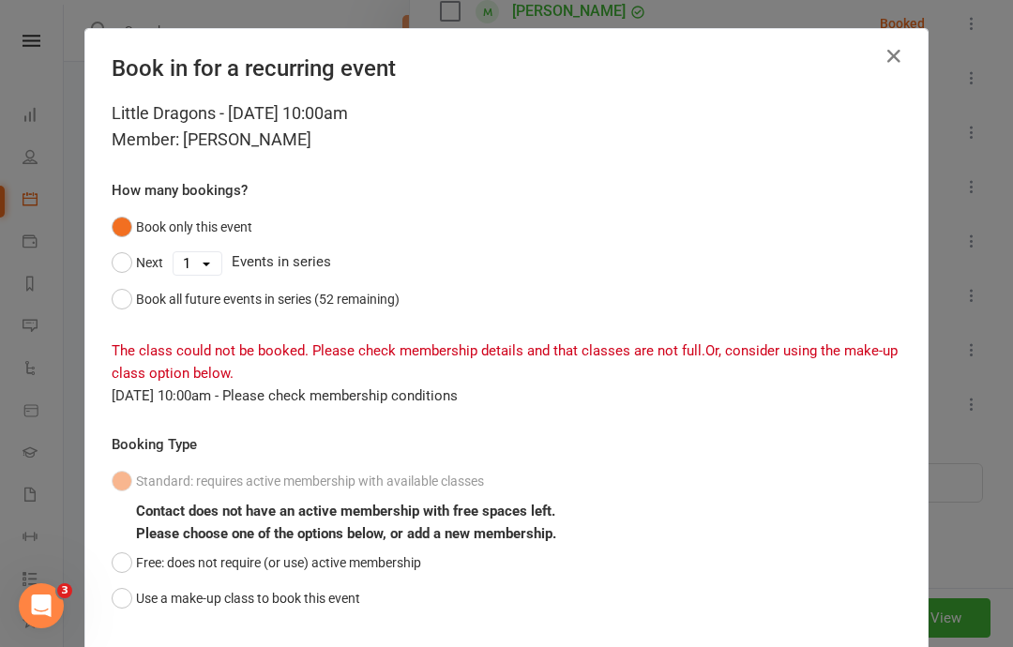
click at [138, 553] on button "Free: does not require (or use) active membership" at bounding box center [266, 563] width 309 height 36
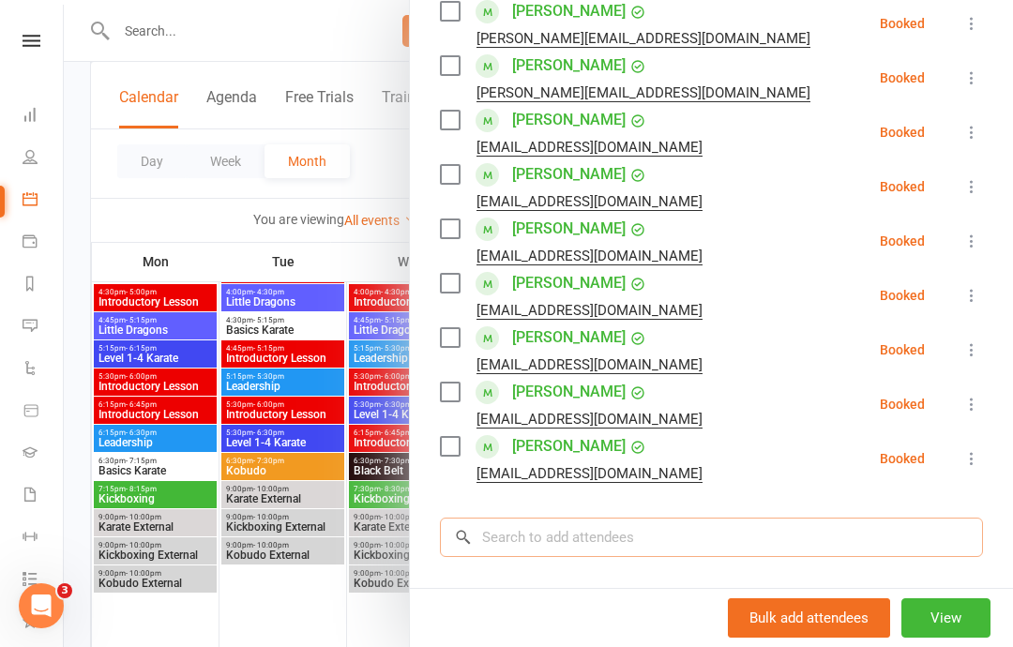
click at [555, 518] on input "search" at bounding box center [711, 537] width 543 height 39
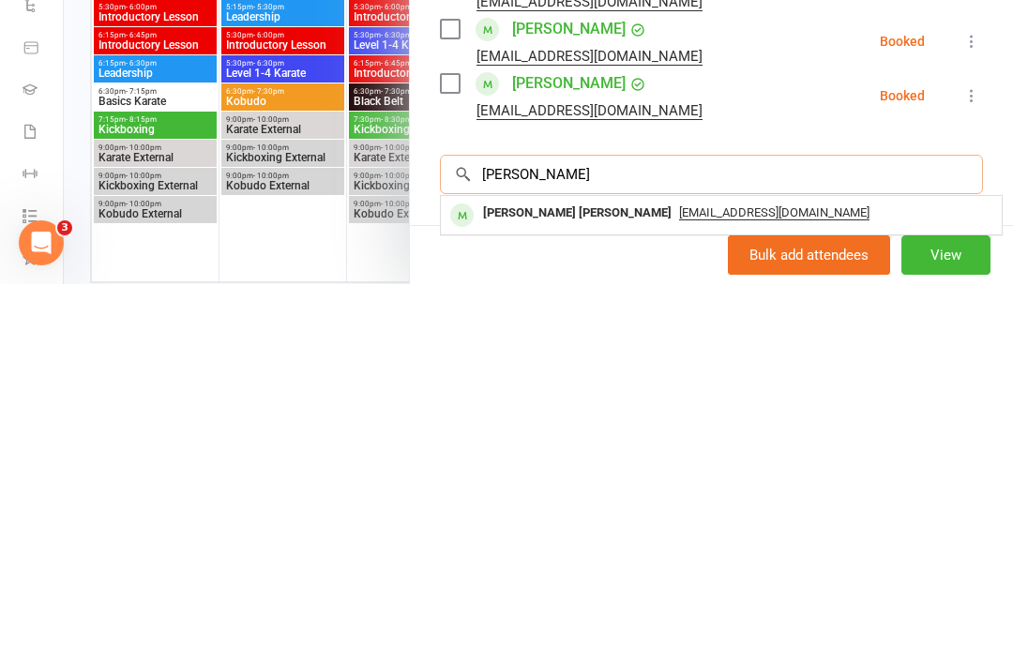
type input "[PERSON_NAME]"
click at [679, 568] on span "[EMAIL_ADDRESS][DOMAIN_NAME]" at bounding box center [774, 575] width 190 height 15
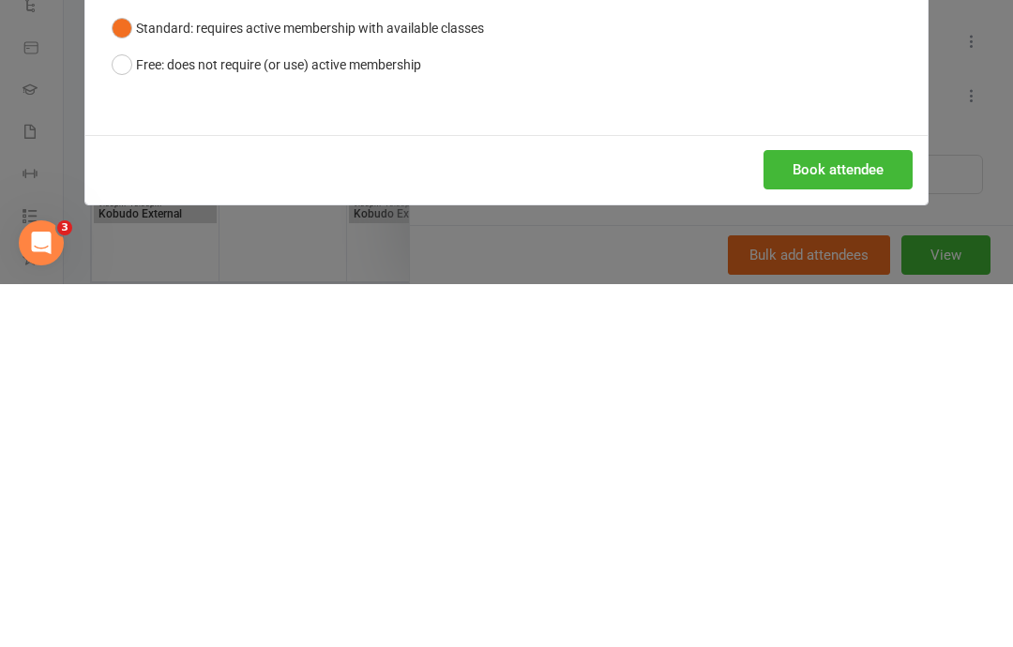
scroll to position [2274, 0]
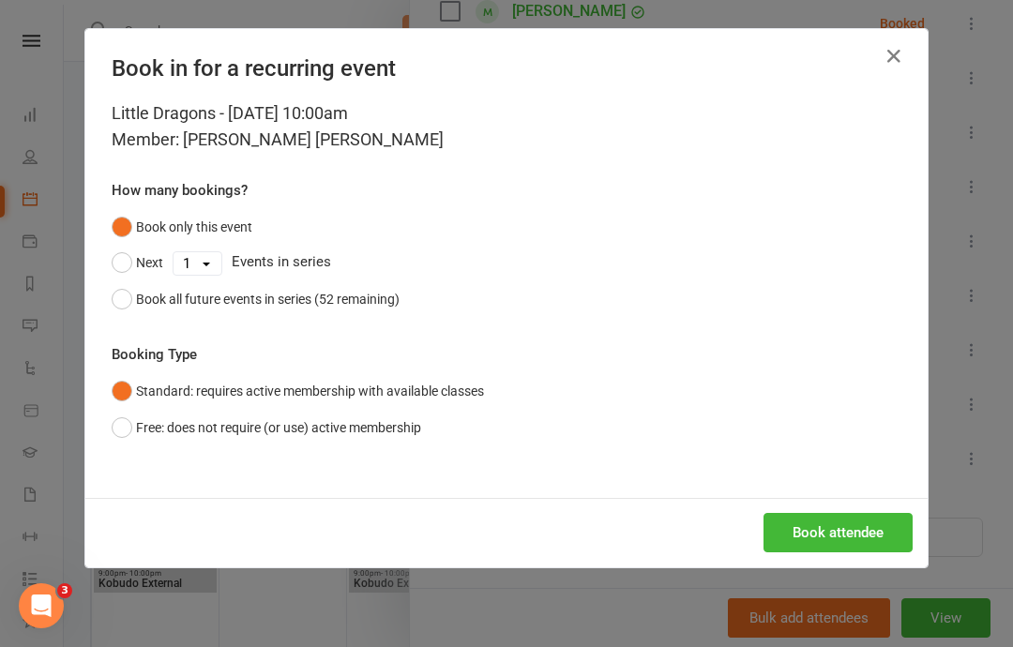
click at [837, 518] on button "Book attendee" at bounding box center [837, 532] width 149 height 39
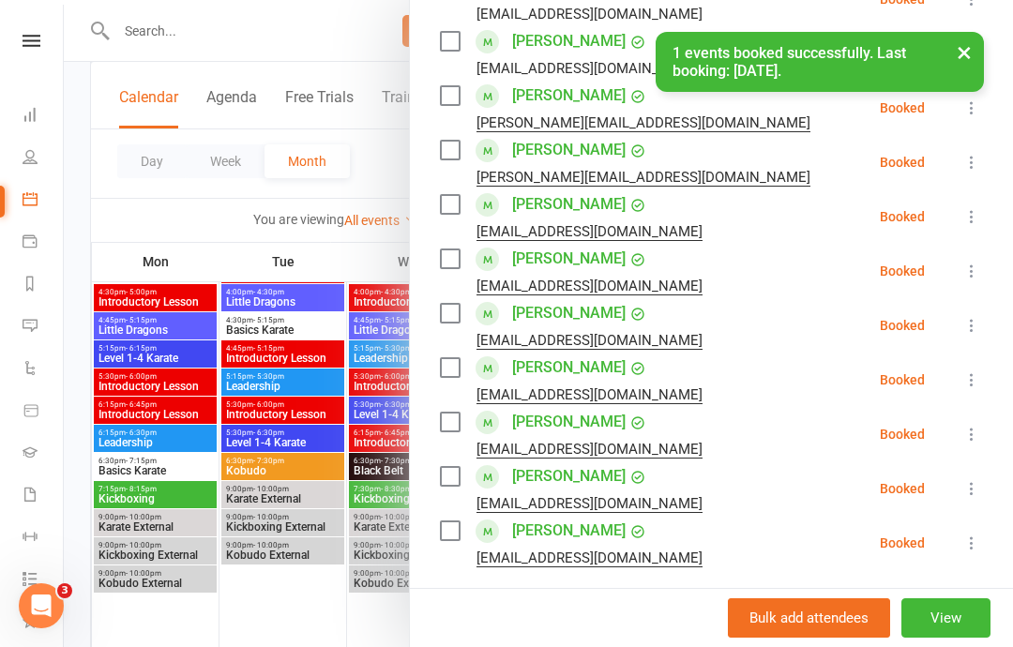
click at [540, 546] on div "[EMAIL_ADDRESS][DOMAIN_NAME]" at bounding box center [589, 558] width 226 height 24
click at [569, 602] on input "search" at bounding box center [711, 621] width 543 height 39
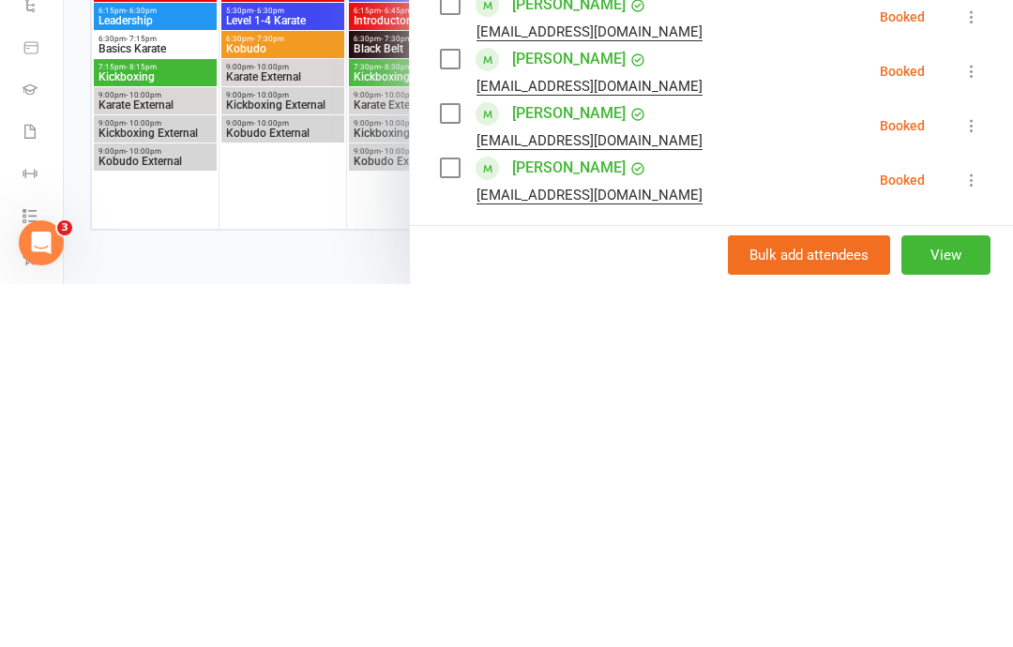
scroll to position [2335, 0]
type input "Bjorn"
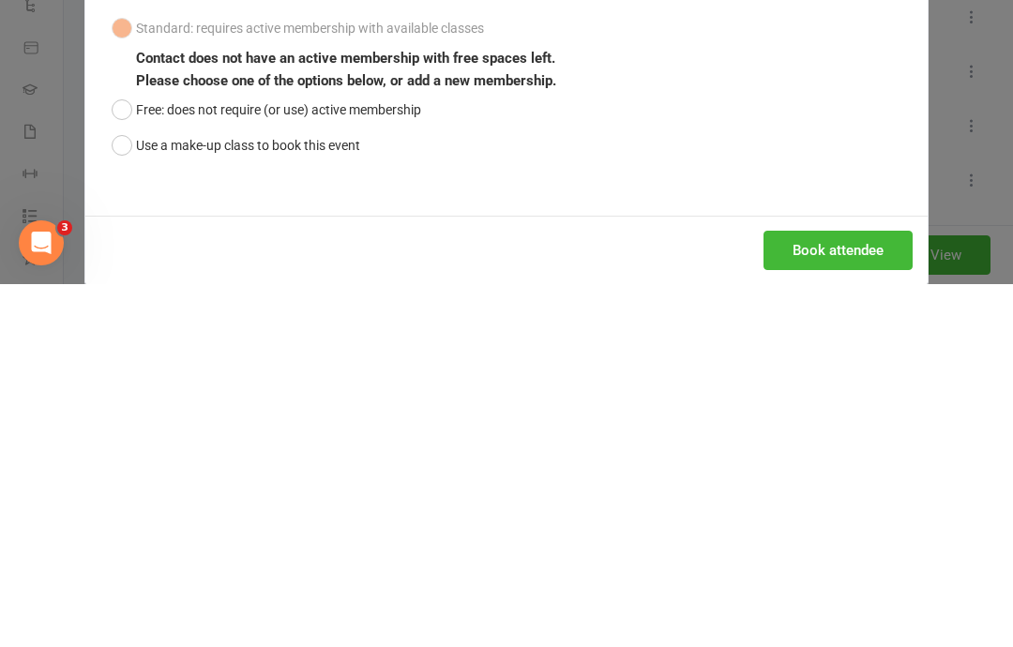
scroll to position [2274, 0]
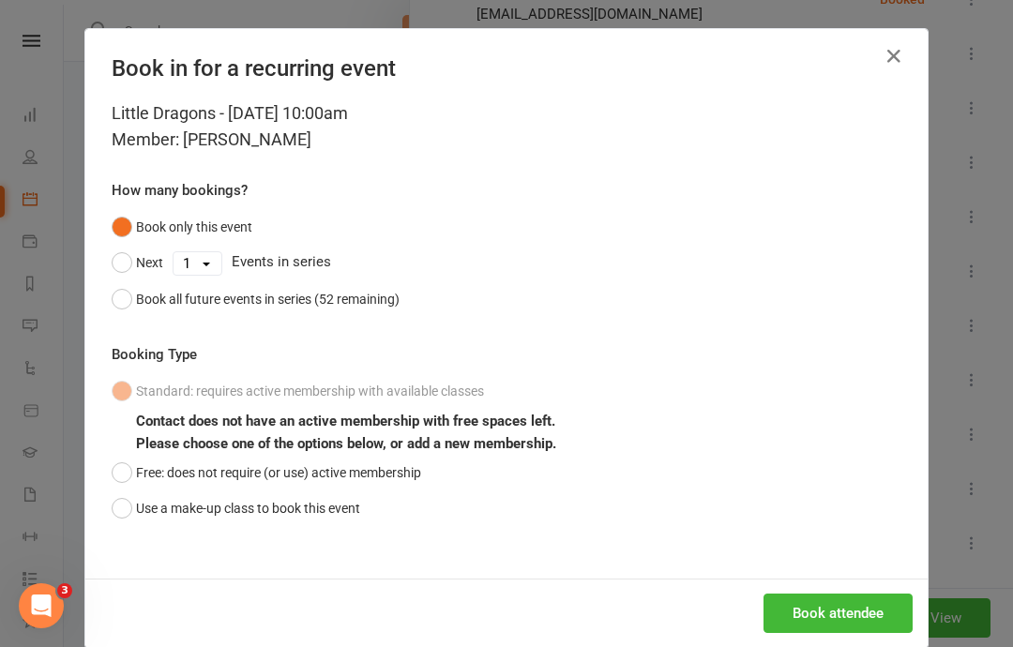
click at [132, 465] on button "Free: does not require (or use) active membership" at bounding box center [266, 473] width 309 height 36
click at [840, 613] on button "Book attendee" at bounding box center [837, 612] width 149 height 39
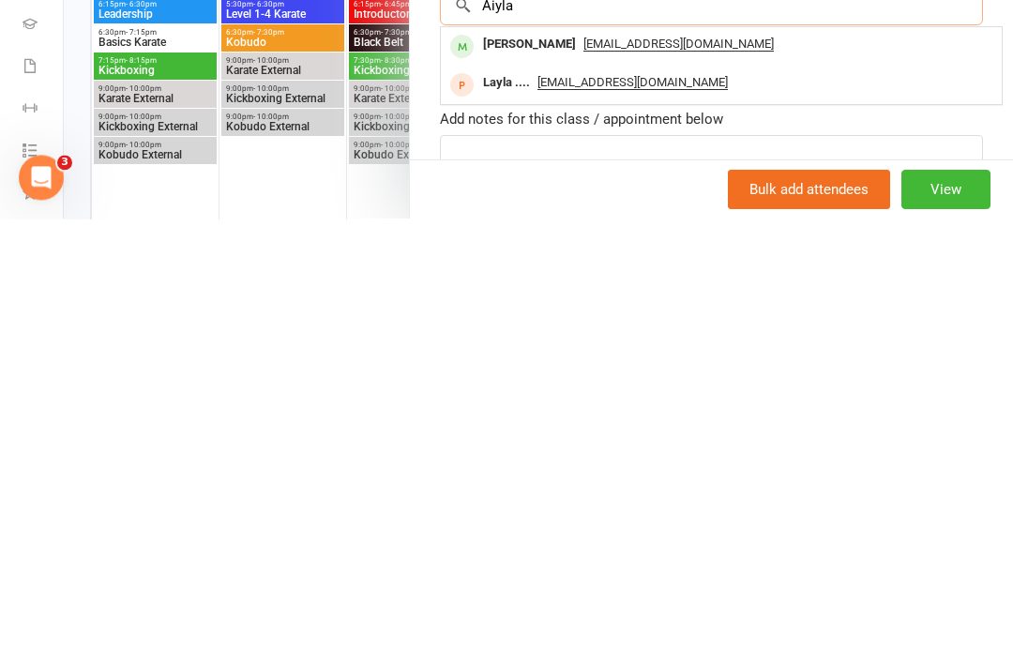
scroll to position [2349, 0]
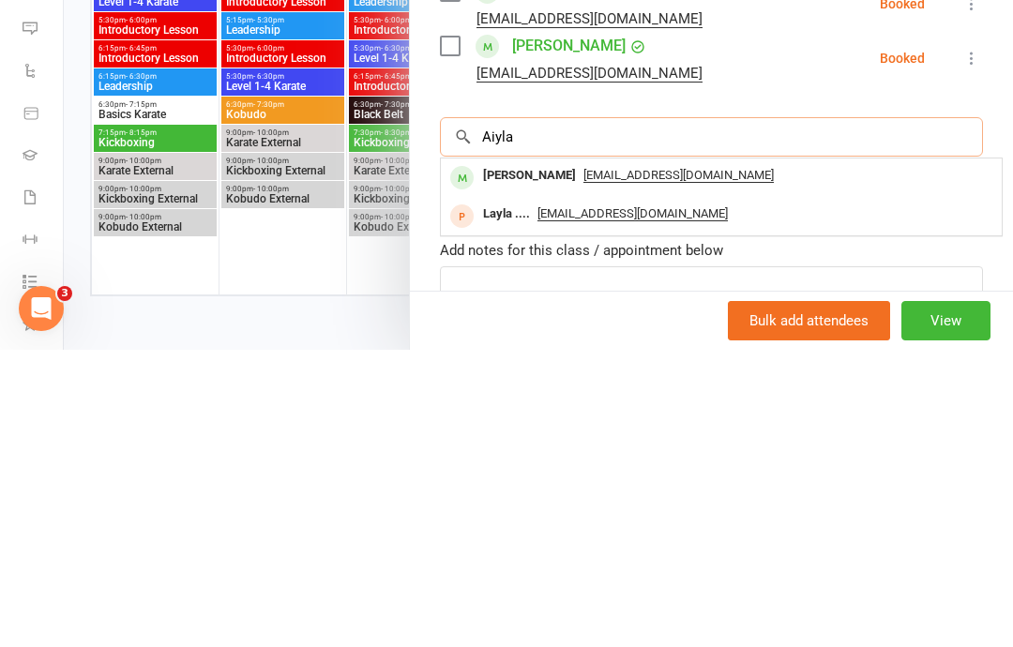
type input "Aiyla"
click at [542, 459] on div "[PERSON_NAME]" at bounding box center [529, 472] width 108 height 27
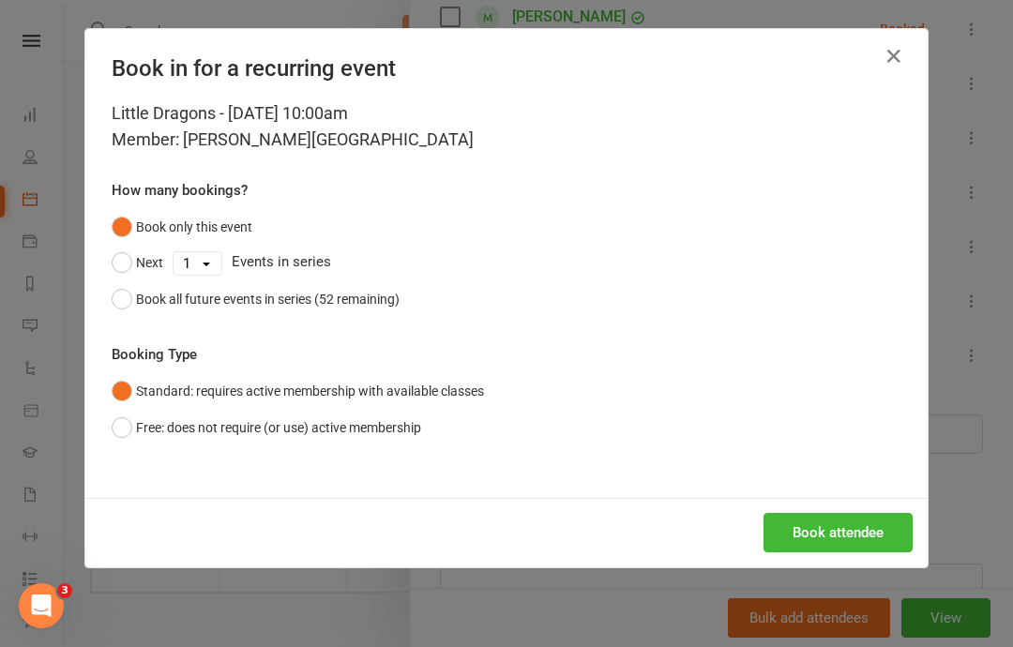
click at [847, 519] on button "Book attendee" at bounding box center [837, 532] width 149 height 39
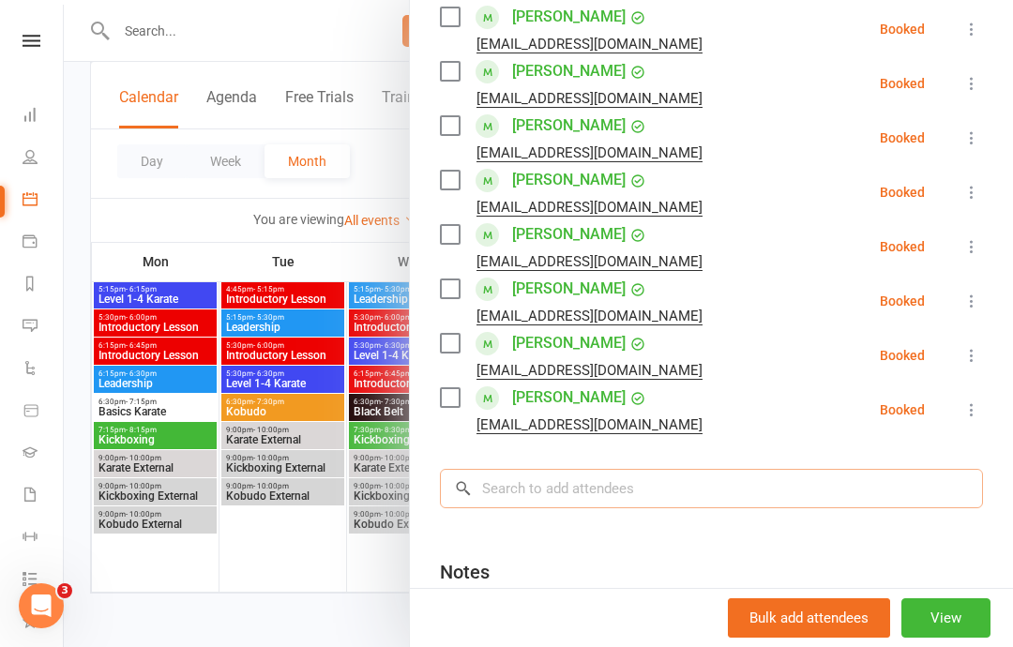
click at [526, 469] on input "search" at bounding box center [711, 488] width 543 height 39
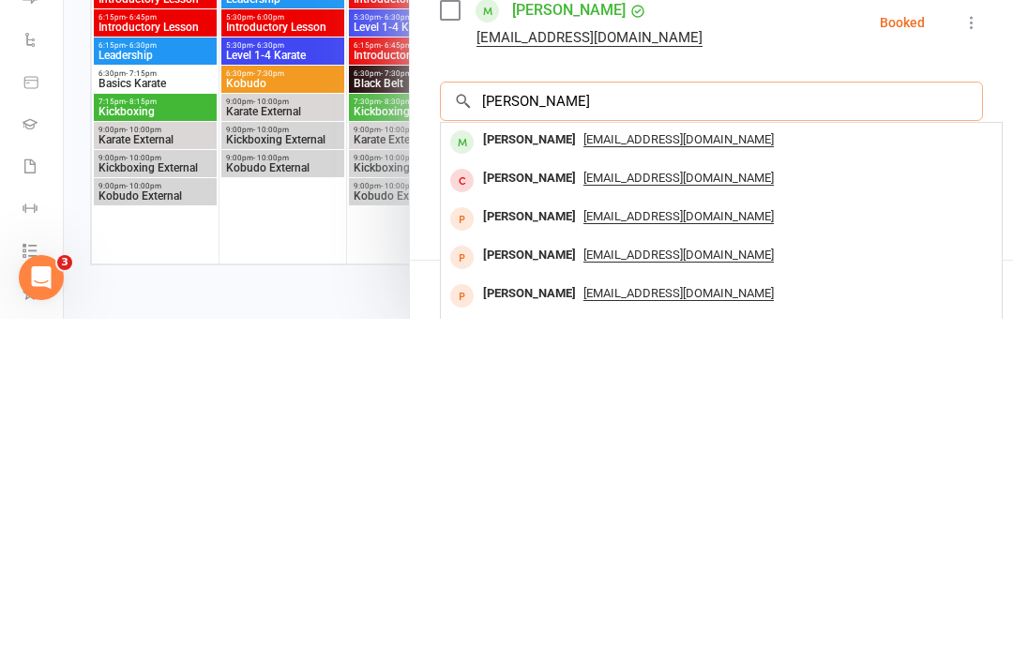
scroll to position [786, 0]
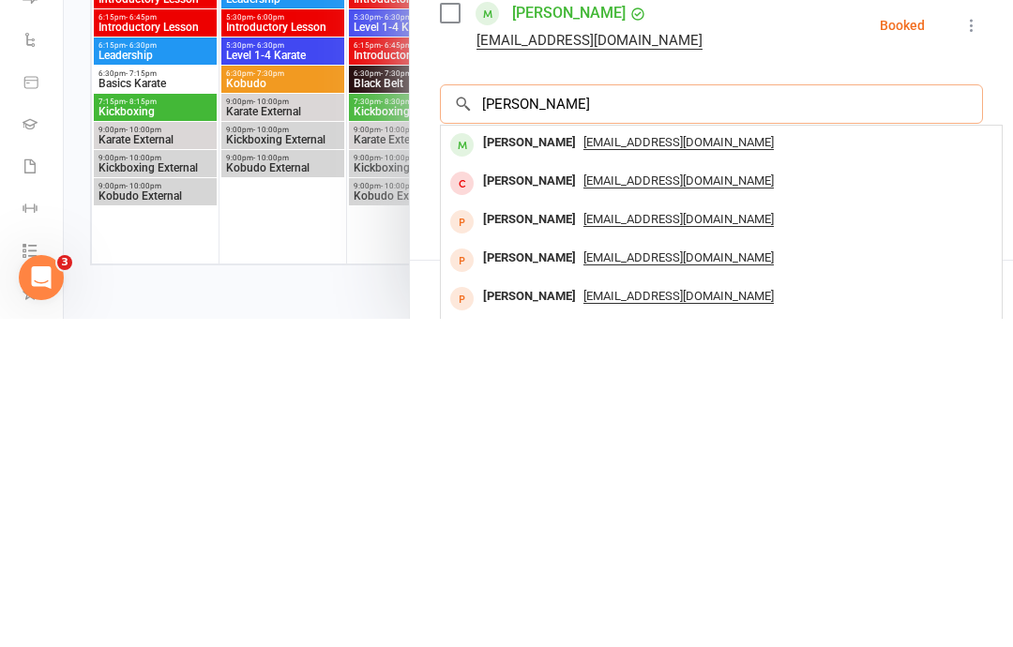
type input "[PERSON_NAME]"
click at [583, 463] on span "[EMAIL_ADDRESS][DOMAIN_NAME]" at bounding box center [678, 470] width 190 height 15
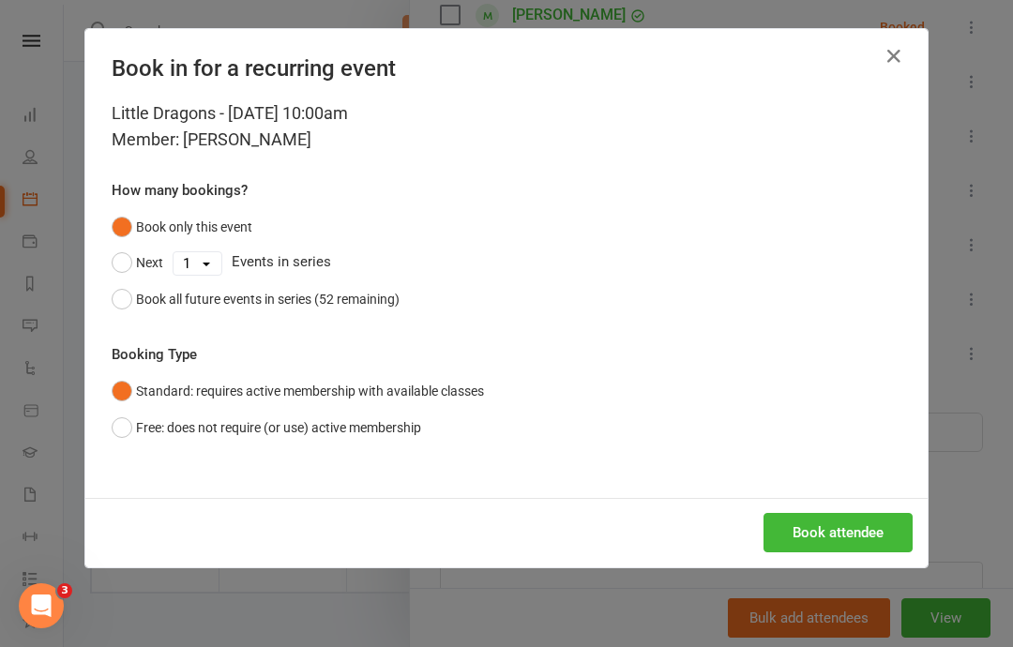
click at [842, 527] on button "Book attendee" at bounding box center [837, 532] width 149 height 39
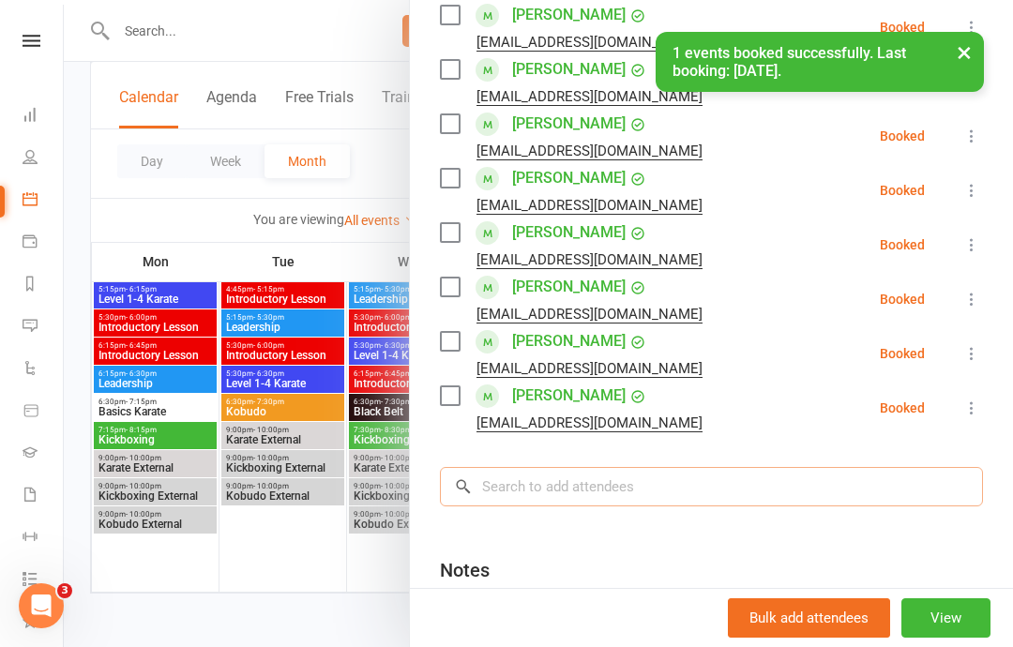
click at [538, 467] on input "search" at bounding box center [711, 486] width 543 height 39
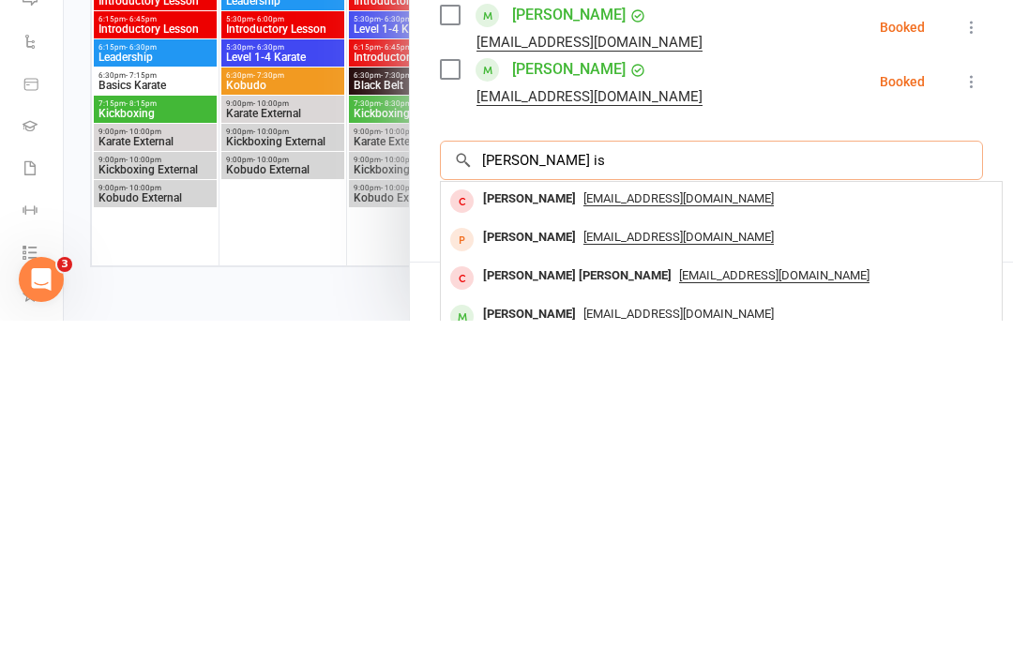
scroll to position [2349, 0]
type input "[PERSON_NAME]"
click at [611, 518] on span "[EMAIL_ADDRESS][DOMAIN_NAME]" at bounding box center [678, 525] width 190 height 15
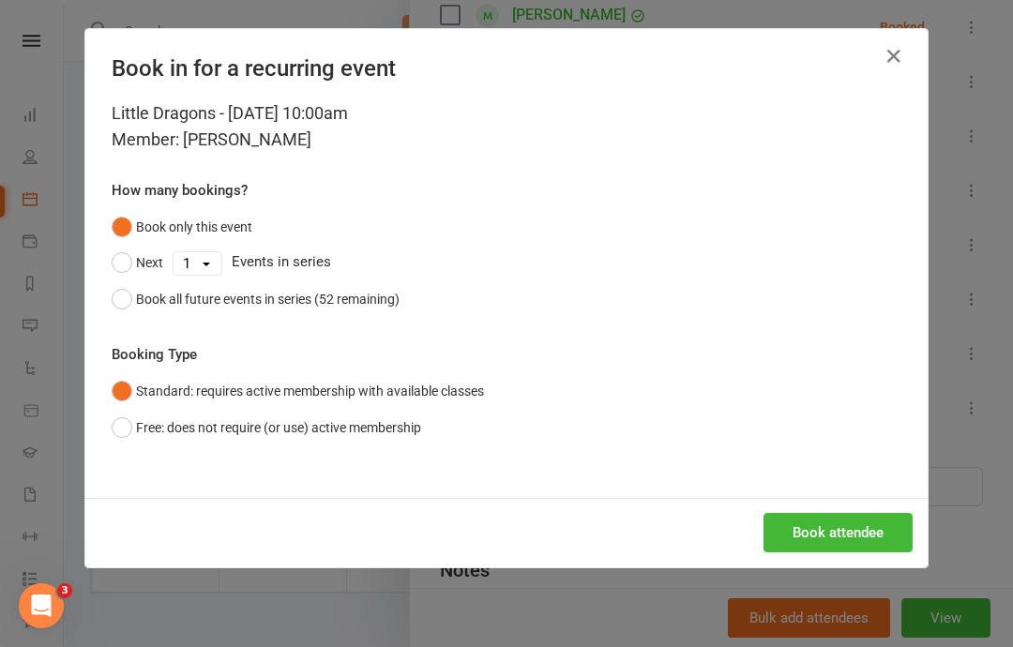
click at [841, 521] on button "Book attendee" at bounding box center [837, 532] width 149 height 39
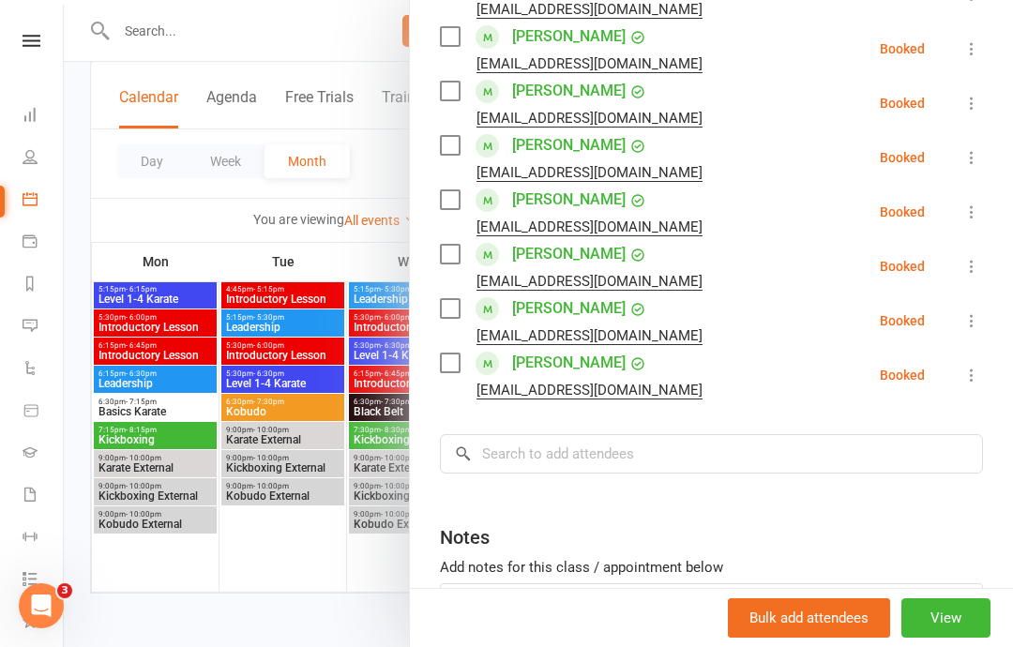
scroll to position [882, 0]
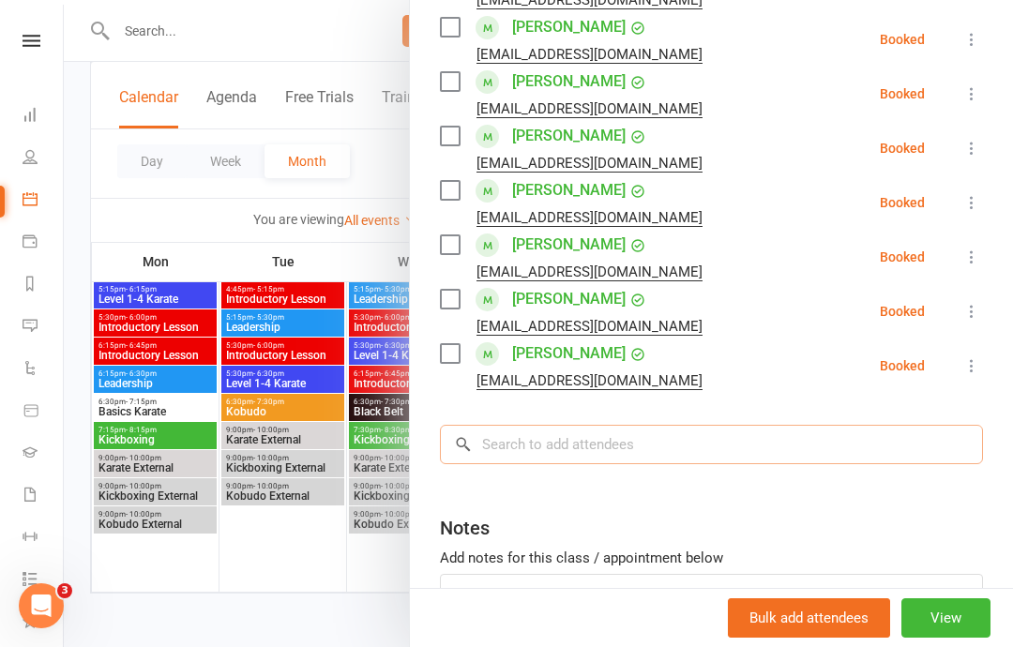
click at [601, 425] on input "search" at bounding box center [711, 444] width 543 height 39
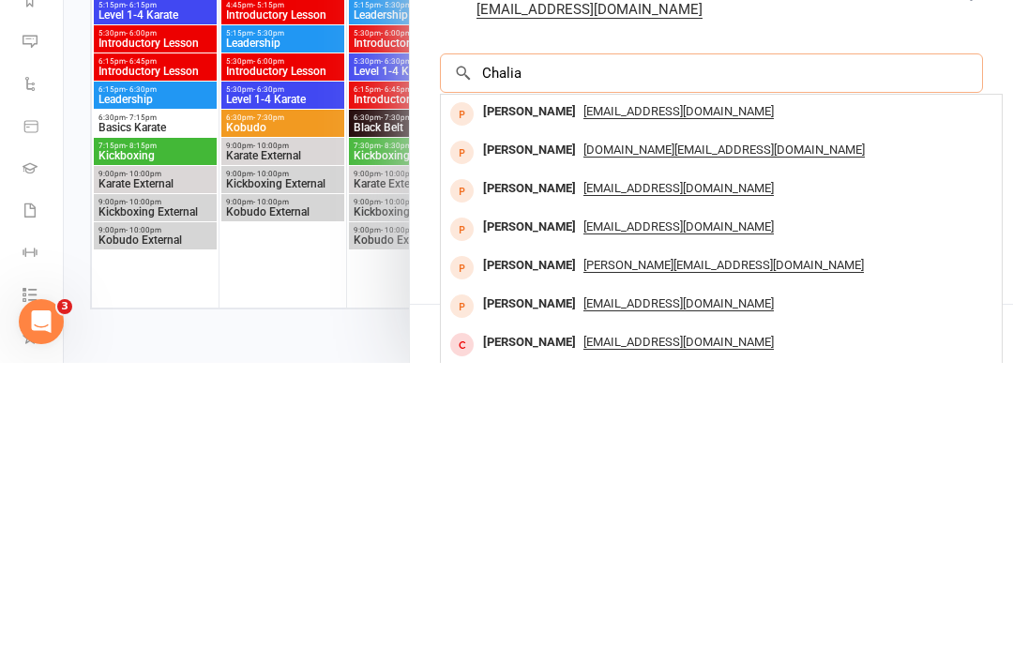
scroll to position [968, 0]
type input "C"
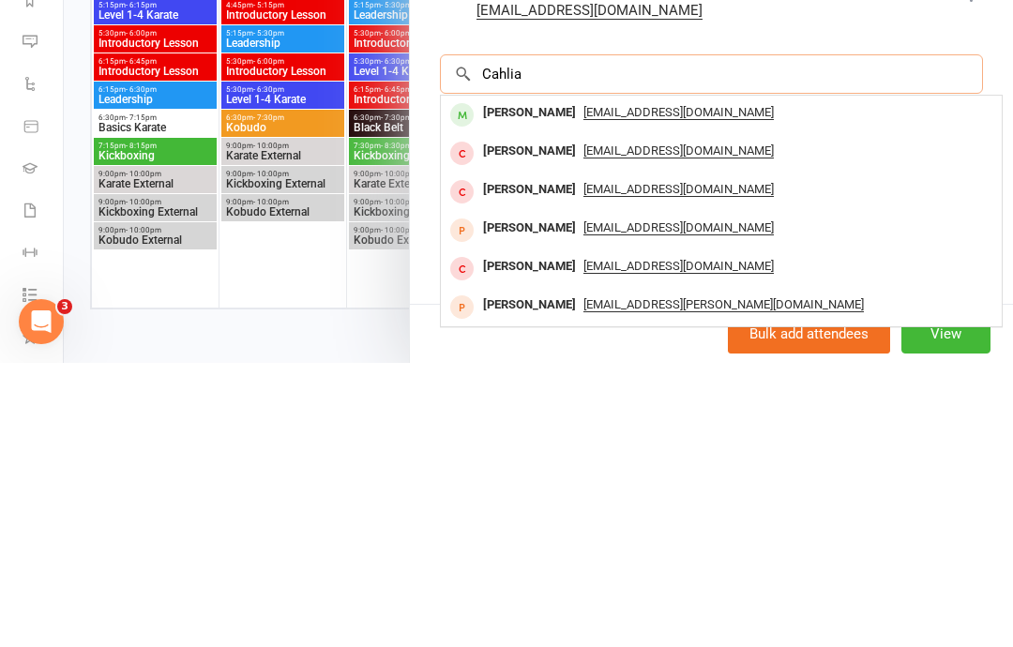
type input "Cahlia"
click at [585, 383] on div "[EMAIL_ADDRESS][DOMAIN_NAME]" at bounding box center [721, 396] width 546 height 27
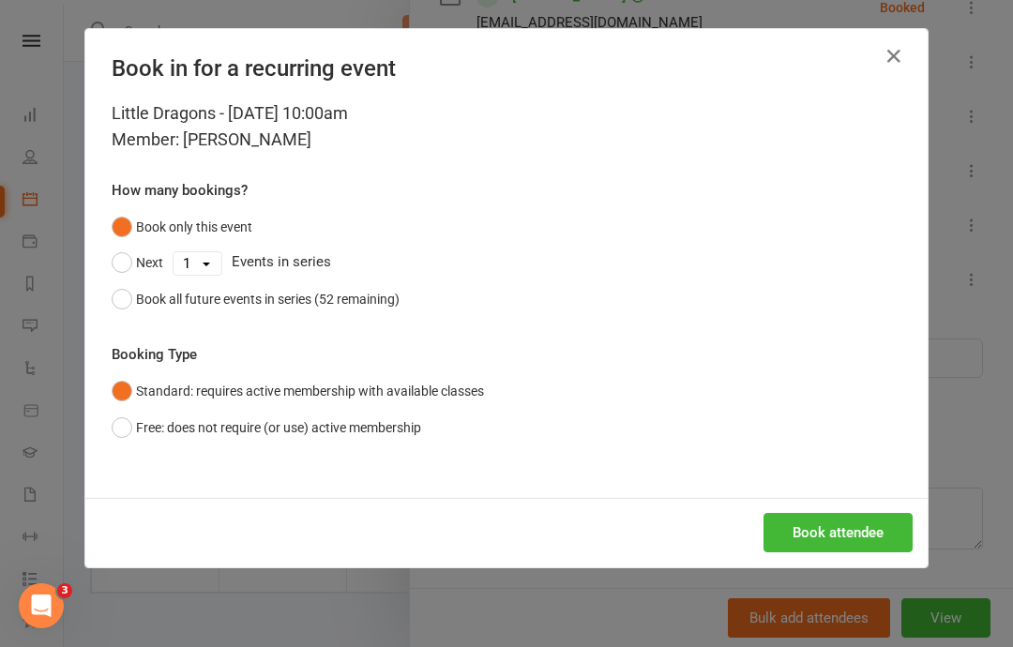
click at [825, 521] on button "Book attendee" at bounding box center [837, 532] width 149 height 39
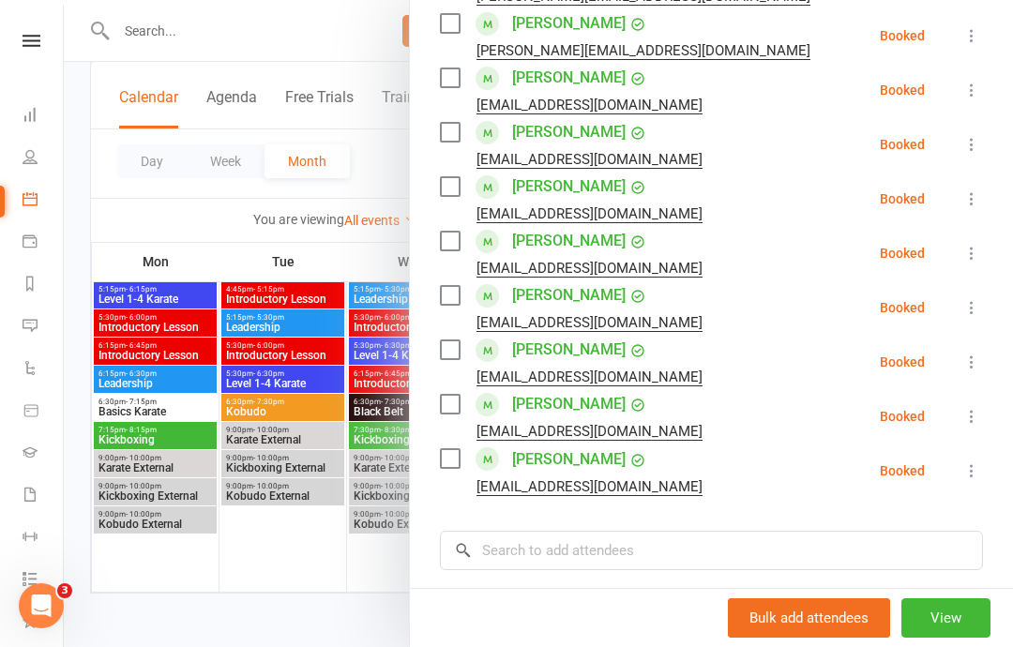
scroll to position [830, 0]
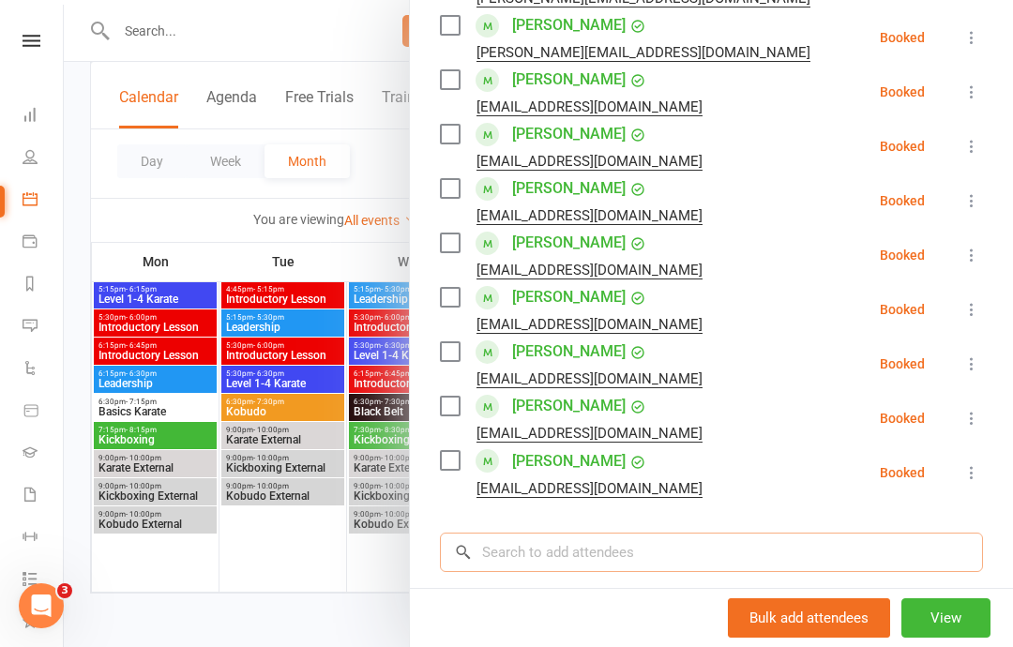
click at [560, 533] on input "search" at bounding box center [711, 552] width 543 height 39
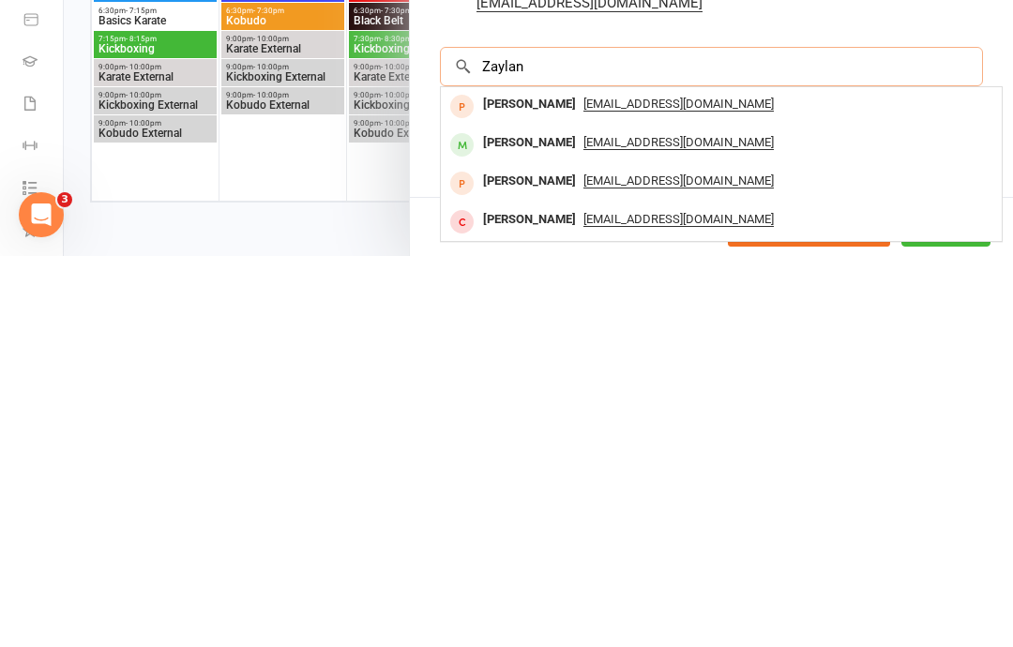
scroll to position [940, 0]
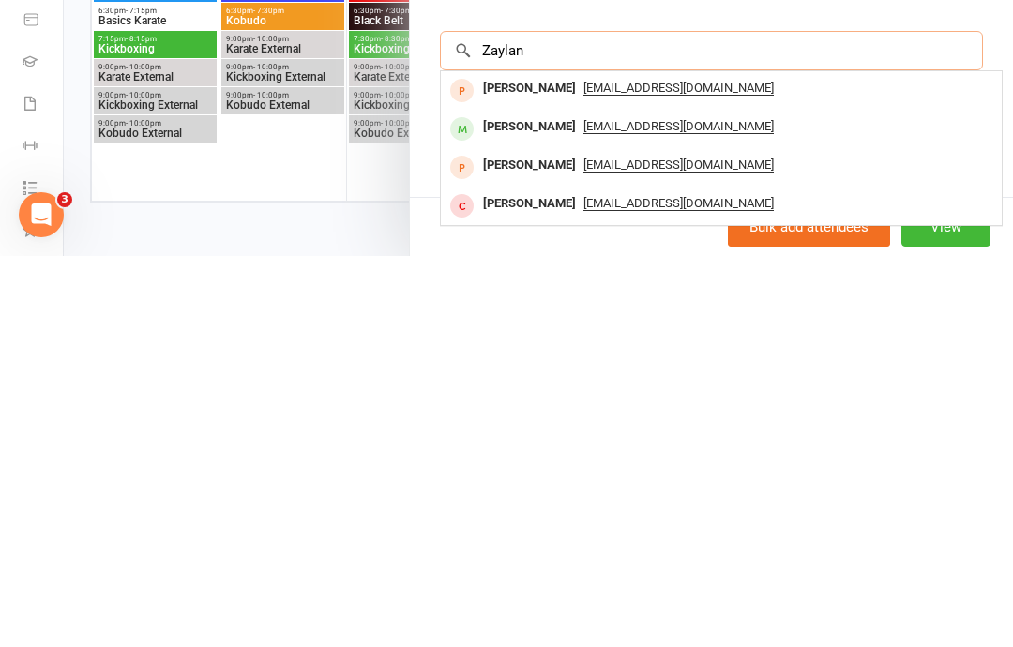
type input "Zaylan"
click at [481, 504] on div "[PERSON_NAME]" at bounding box center [529, 517] width 108 height 27
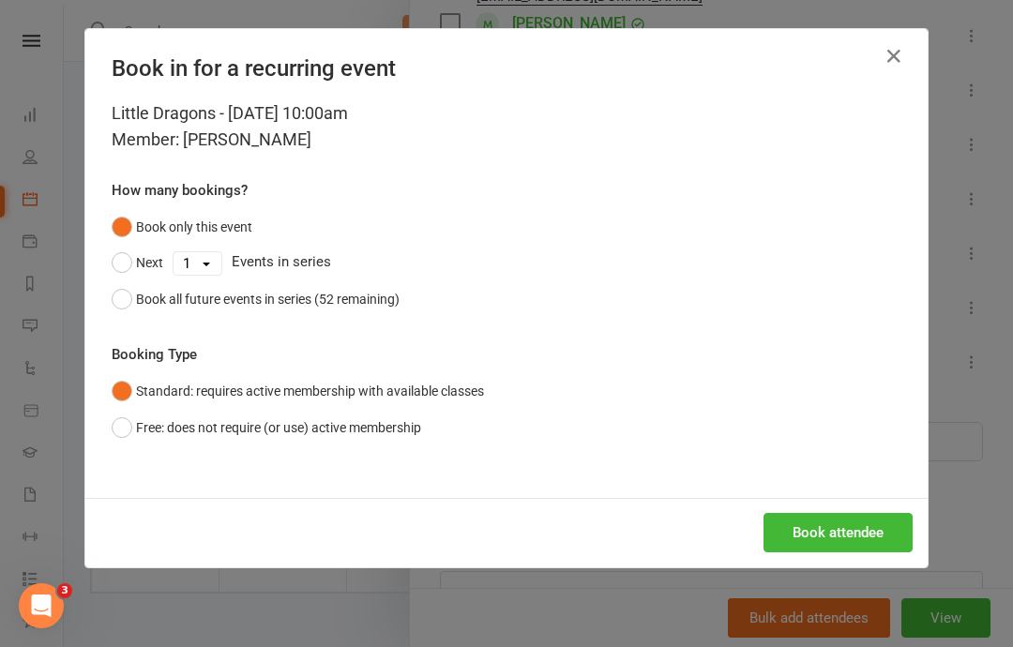
click at [820, 520] on button "Book attendee" at bounding box center [837, 532] width 149 height 39
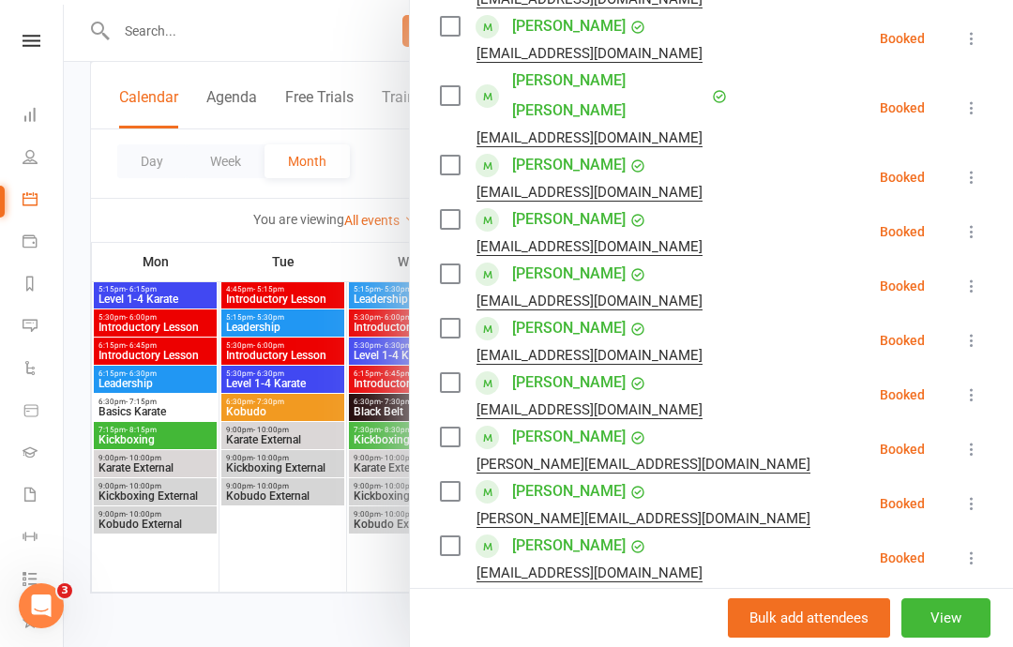
scroll to position [421, 0]
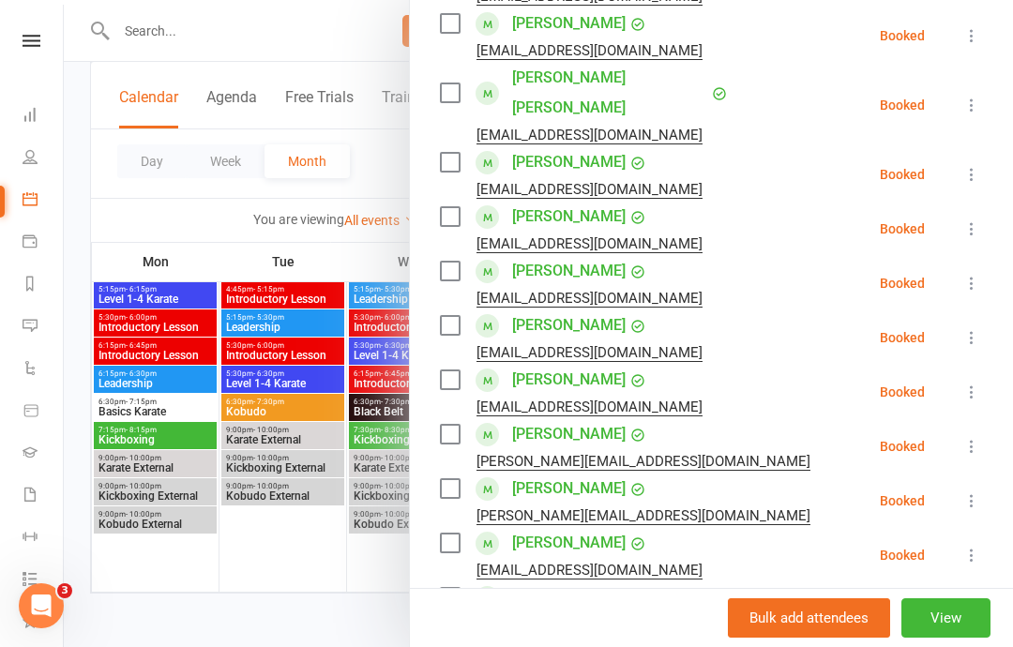
click at [552, 256] on link "[PERSON_NAME]" at bounding box center [568, 271] width 113 height 30
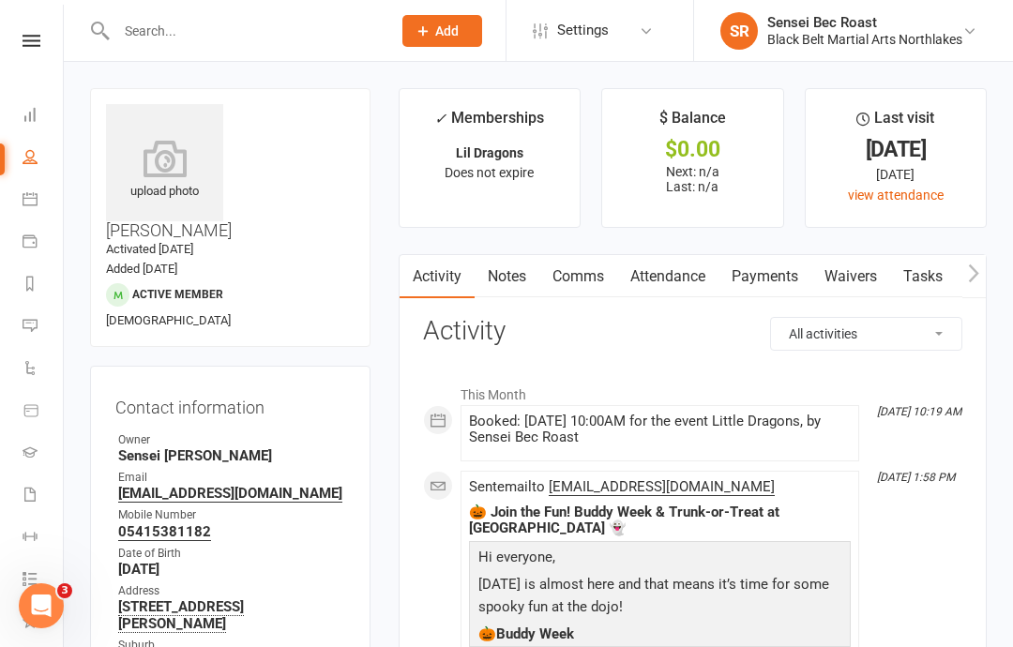
click at [38, 201] on link "Calendar" at bounding box center [44, 201] width 42 height 42
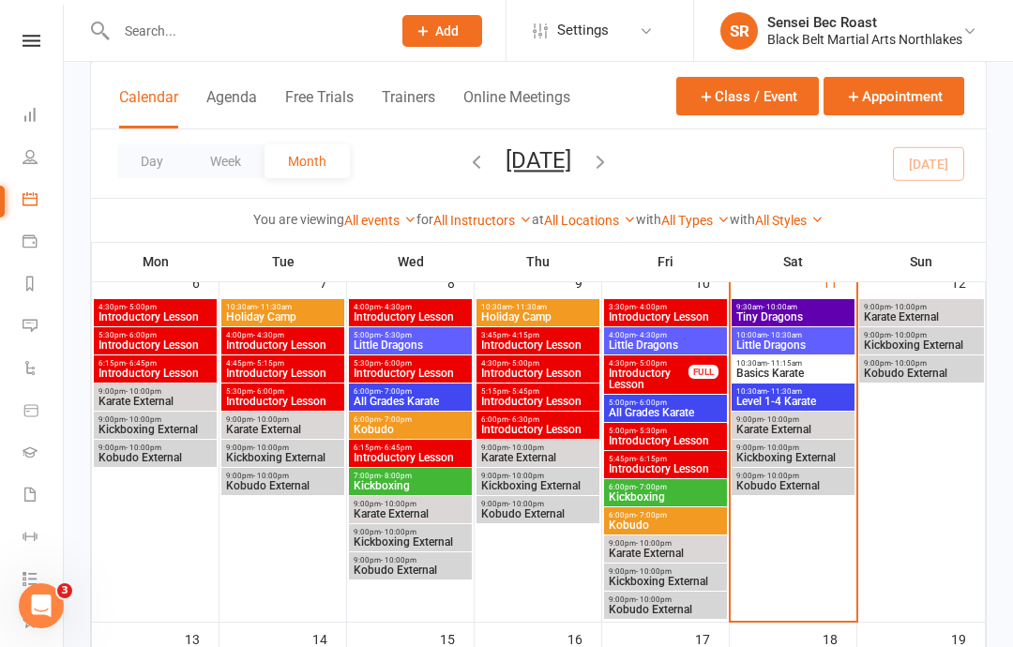
scroll to position [478, 0]
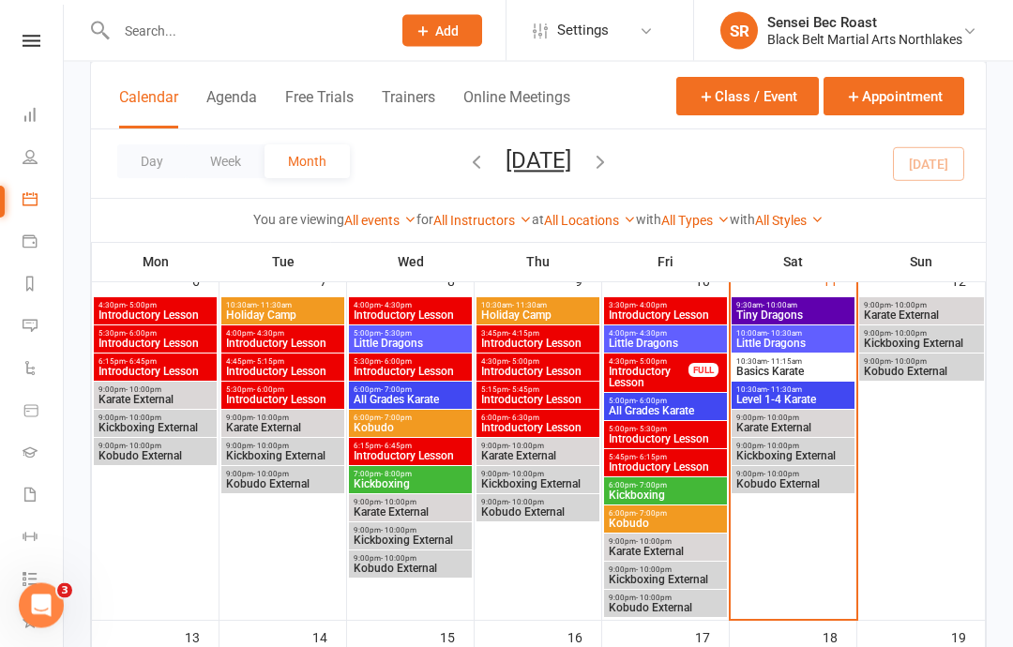
click at [798, 338] on span "Little Dragons" at bounding box center [792, 343] width 115 height 11
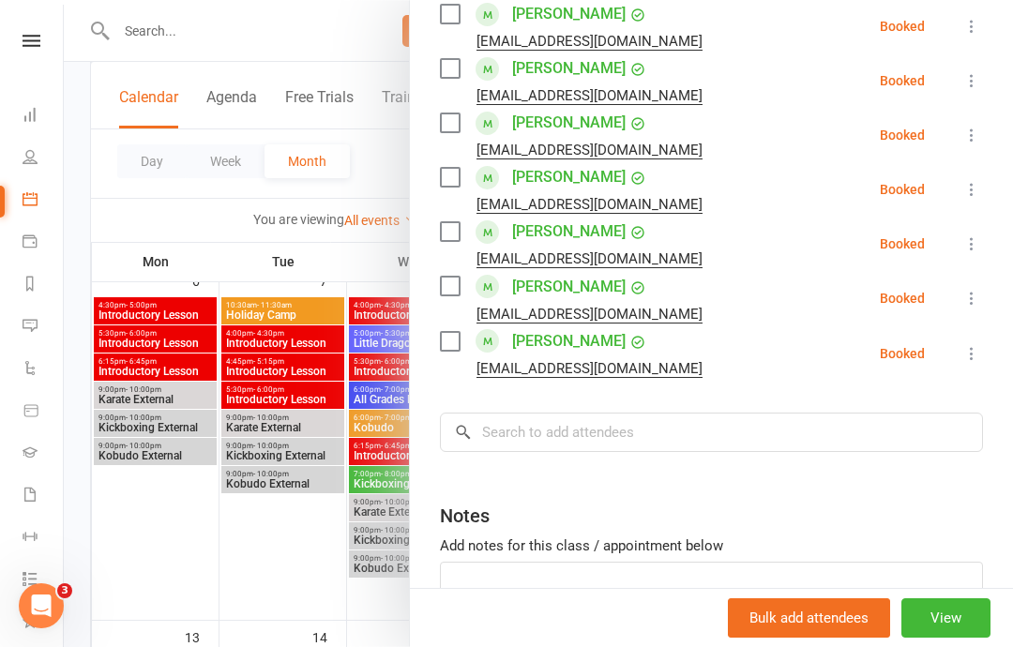
scroll to position [1002, 0]
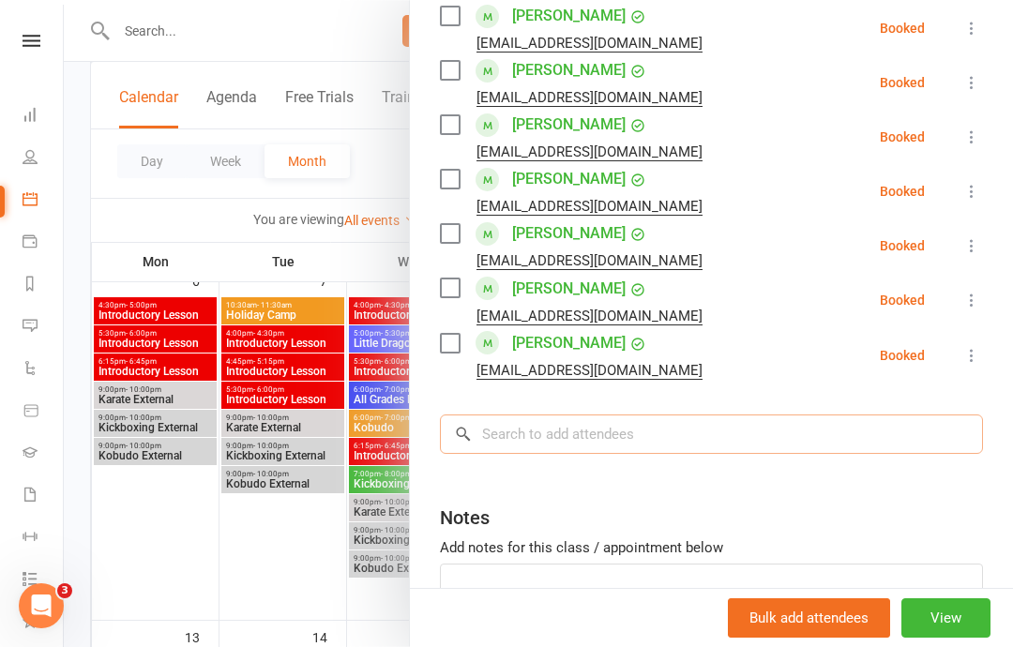
click at [688, 414] on input "search" at bounding box center [711, 433] width 543 height 39
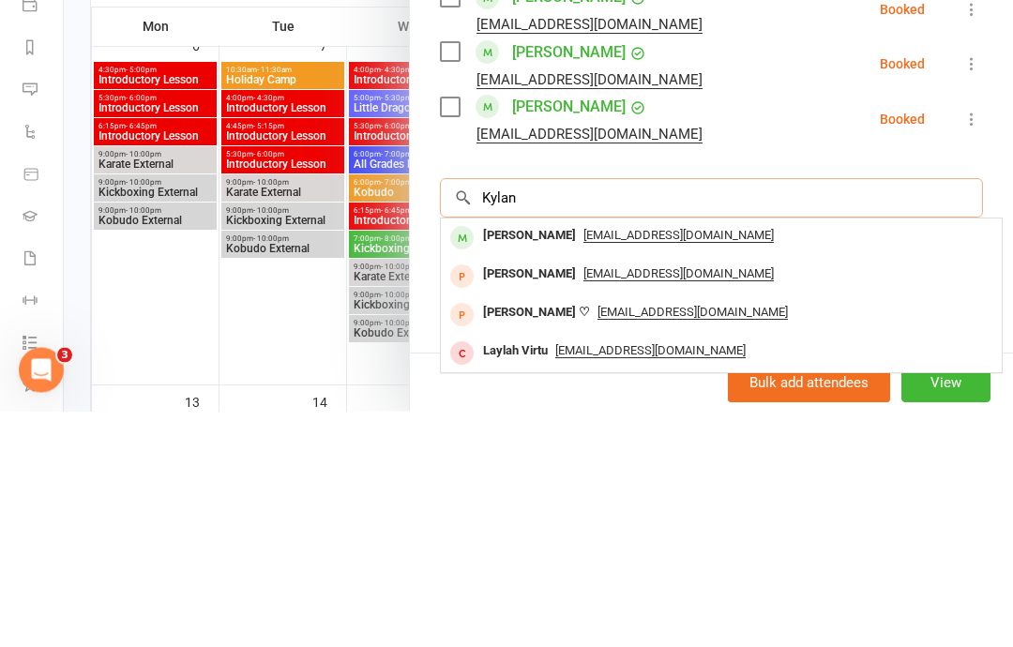
type input "Kylan"
click at [558, 458] on div "[PERSON_NAME]" at bounding box center [529, 471] width 108 height 27
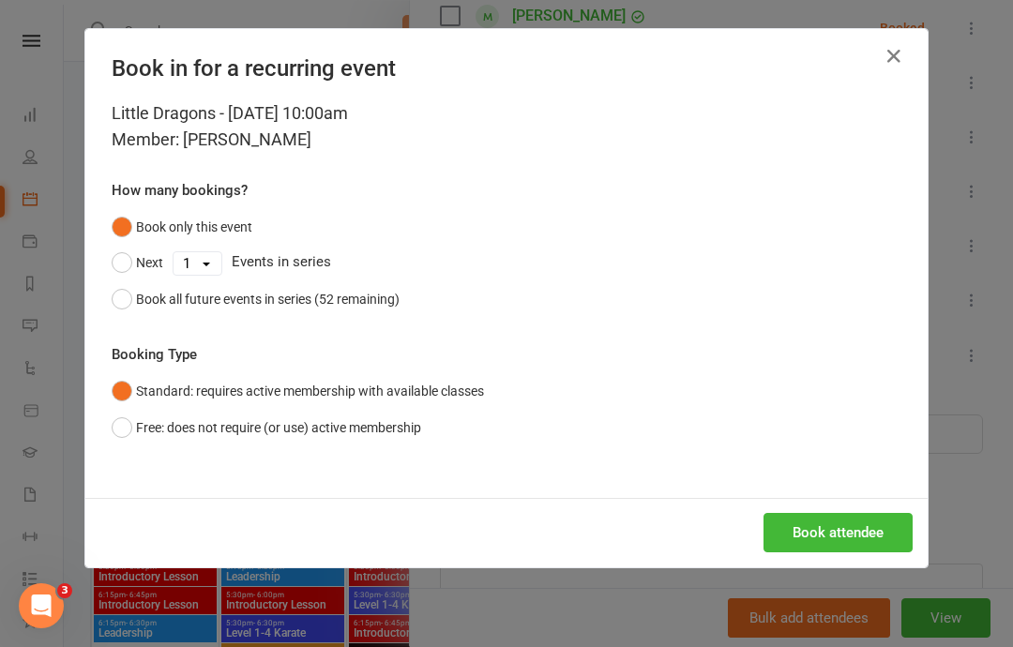
click at [820, 527] on button "Book attendee" at bounding box center [837, 532] width 149 height 39
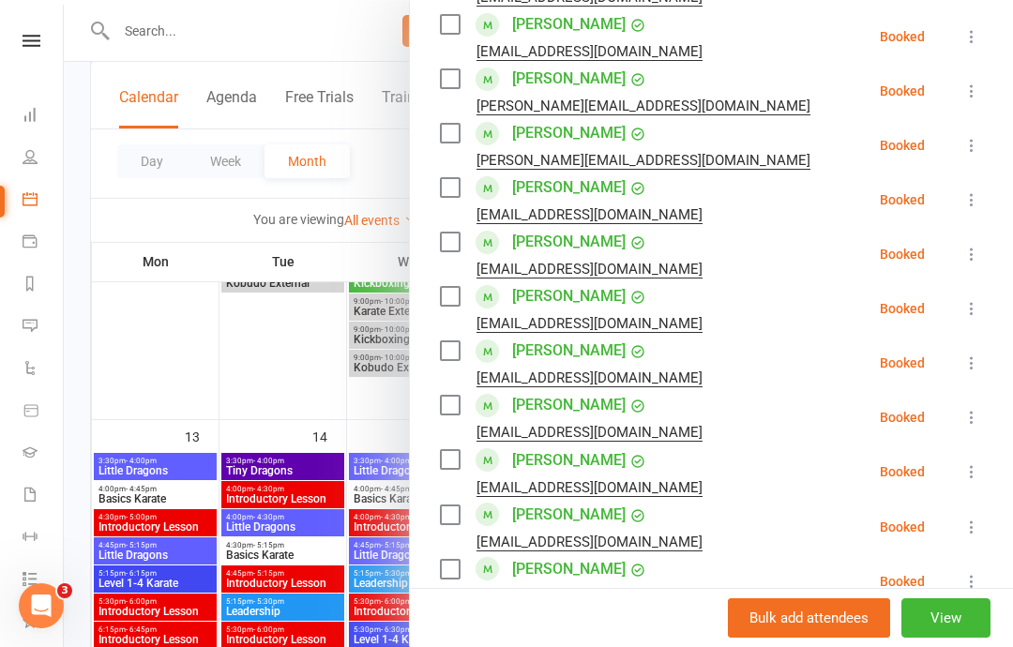
scroll to position [859, 0]
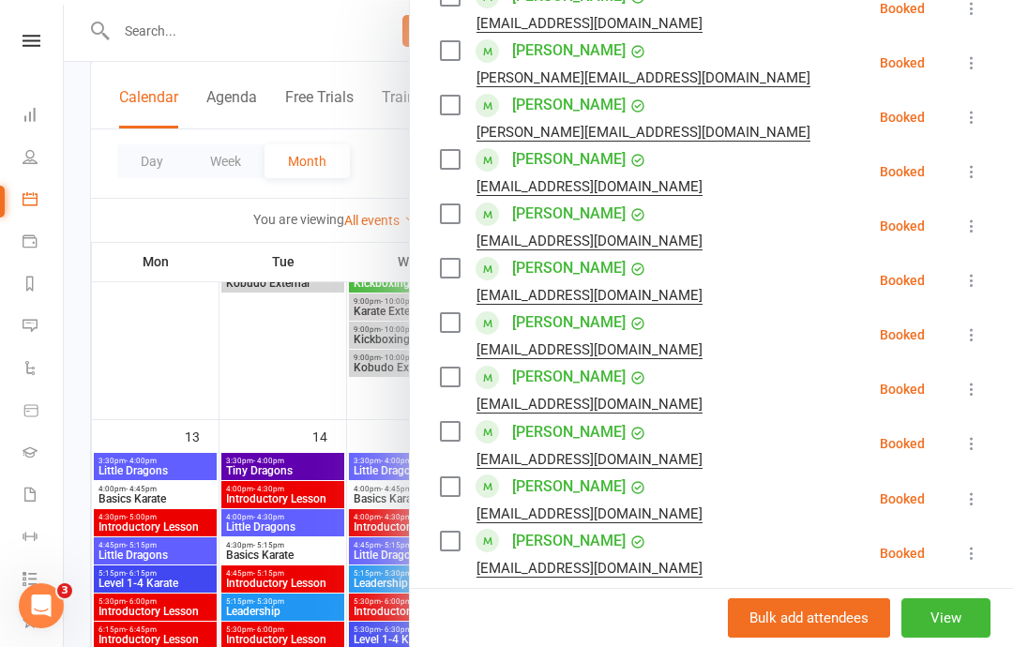
click at [604, 551] on div "Class kiosk mode Roll call 10:00 AM - 10:30 AM, [DATE] with [PERSON_NAME], Sens…" at bounding box center [711, 69] width 603 height 1696
click at [609, 612] on input "search" at bounding box center [711, 631] width 543 height 39
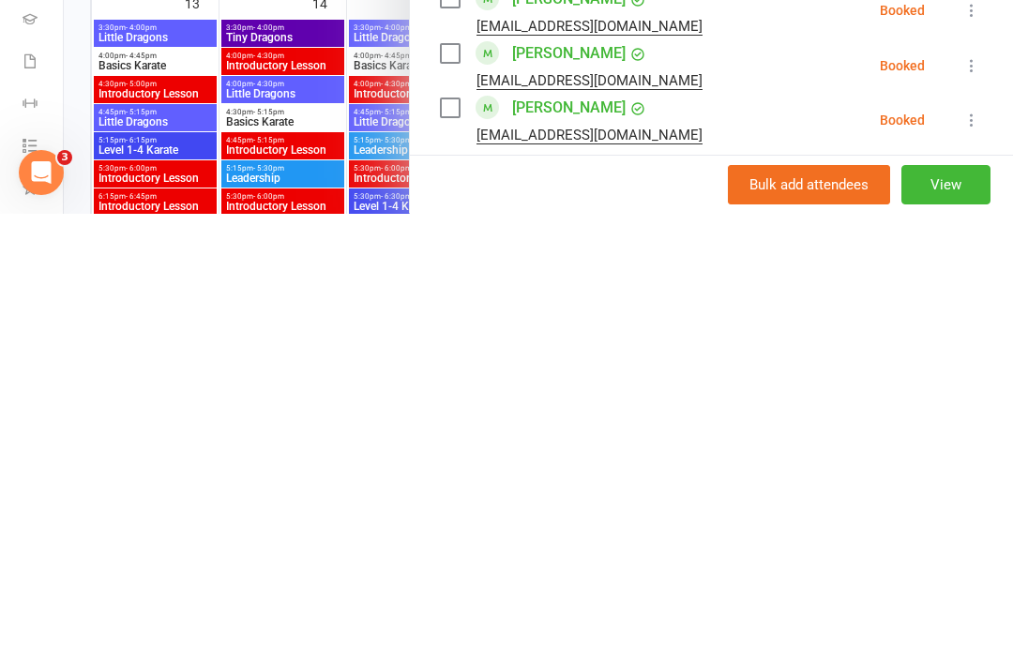
type input "[PERSON_NAME]"
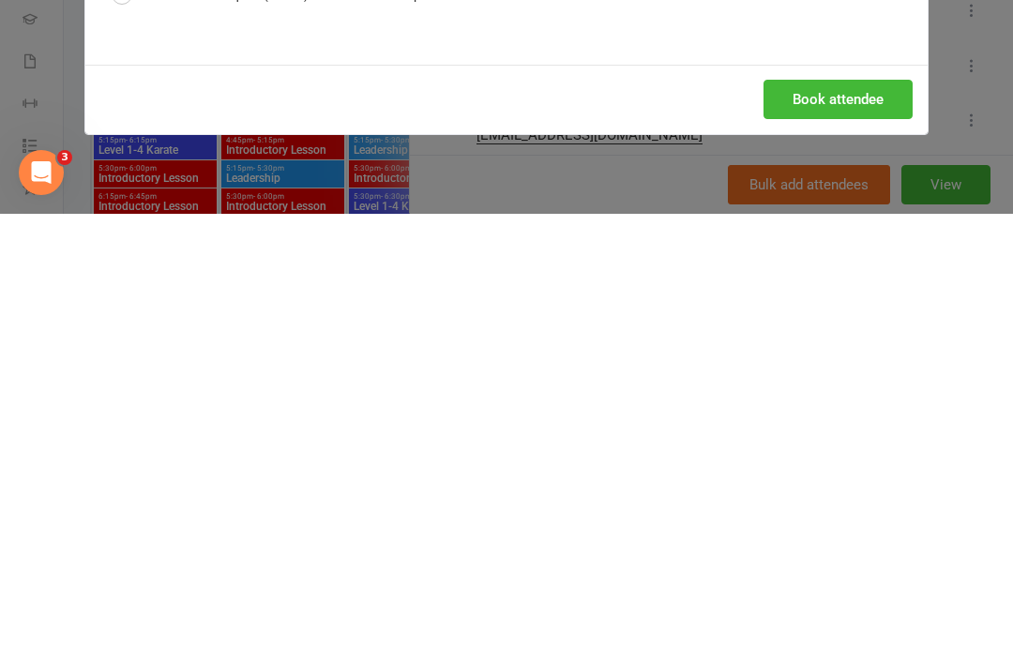
scroll to position [1113, 0]
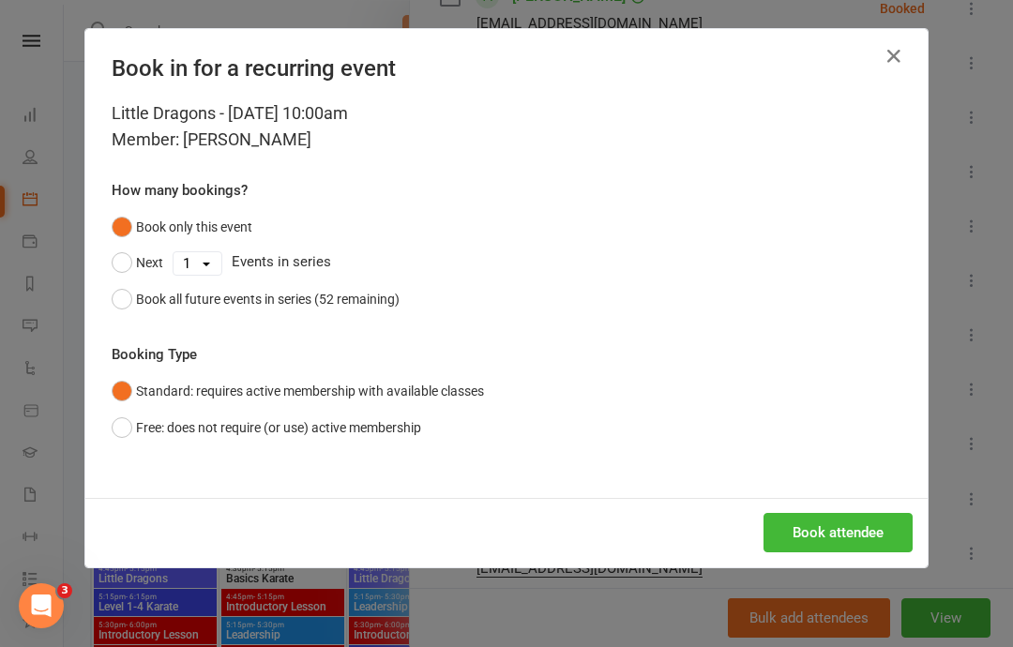
click at [833, 522] on button "Book attendee" at bounding box center [837, 532] width 149 height 39
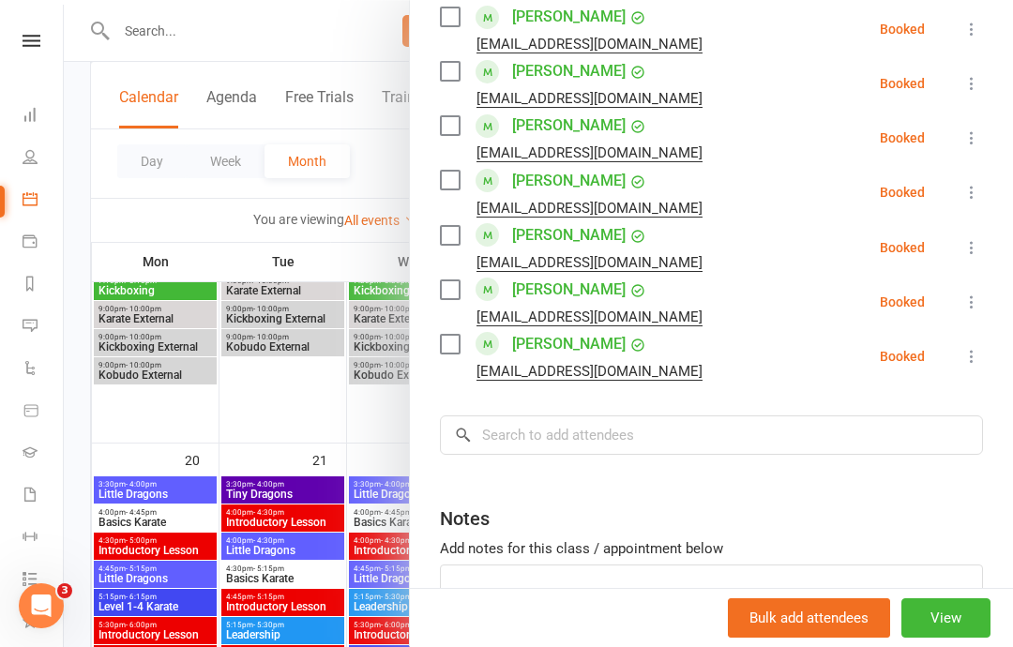
scroll to position [1109, 0]
click at [646, 416] on input "search" at bounding box center [711, 435] width 543 height 39
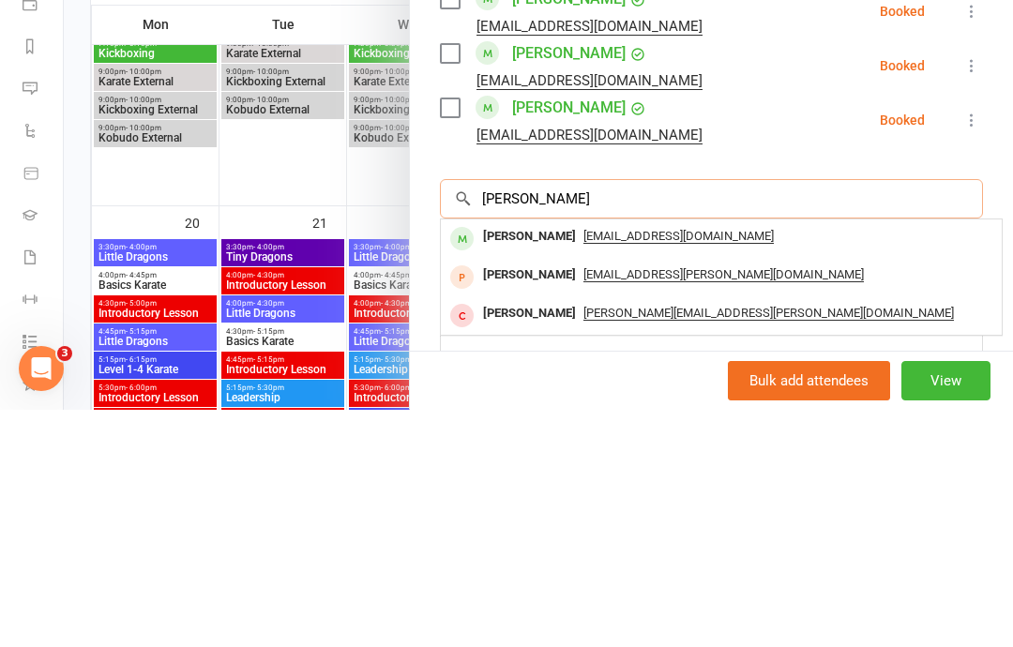
type input "[PERSON_NAME]"
click at [598, 466] on span "[EMAIL_ADDRESS][DOMAIN_NAME]" at bounding box center [678, 473] width 190 height 15
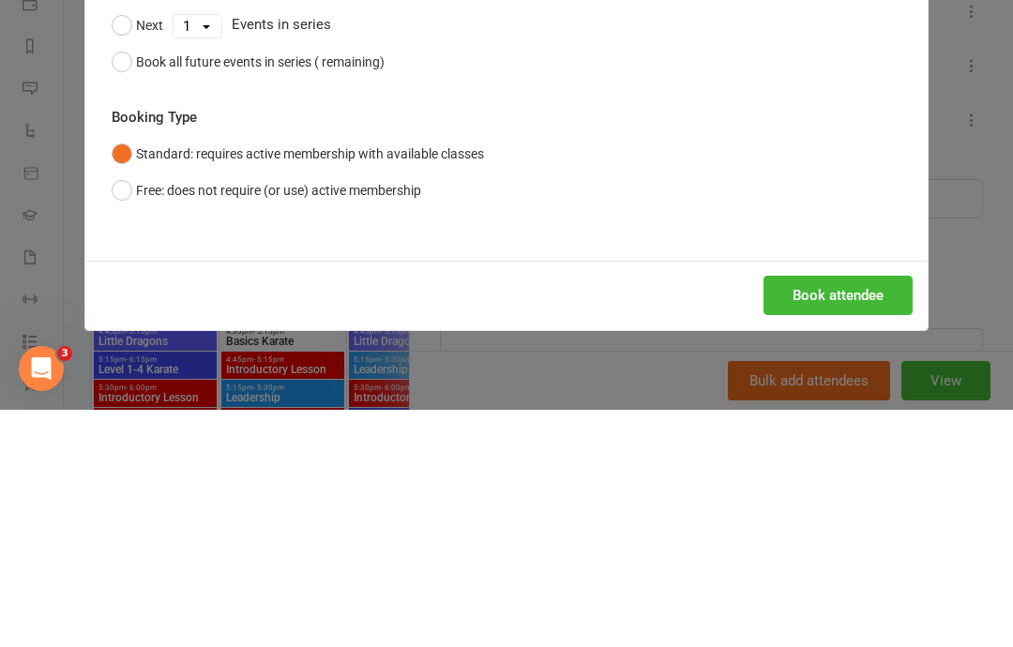
scroll to position [1350, 0]
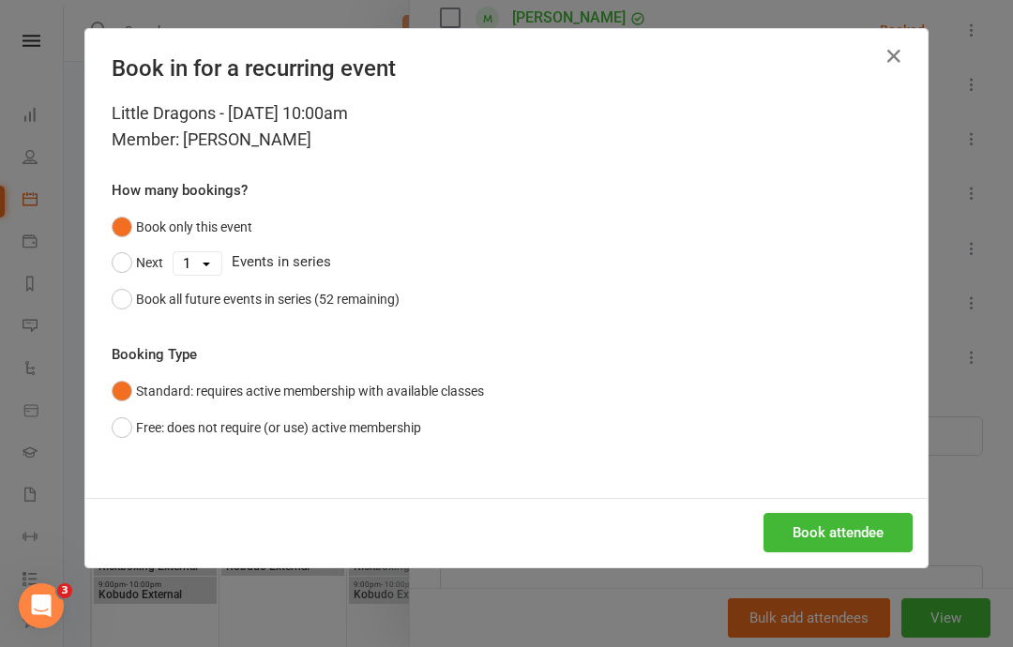
click at [847, 531] on button "Book attendee" at bounding box center [837, 532] width 149 height 39
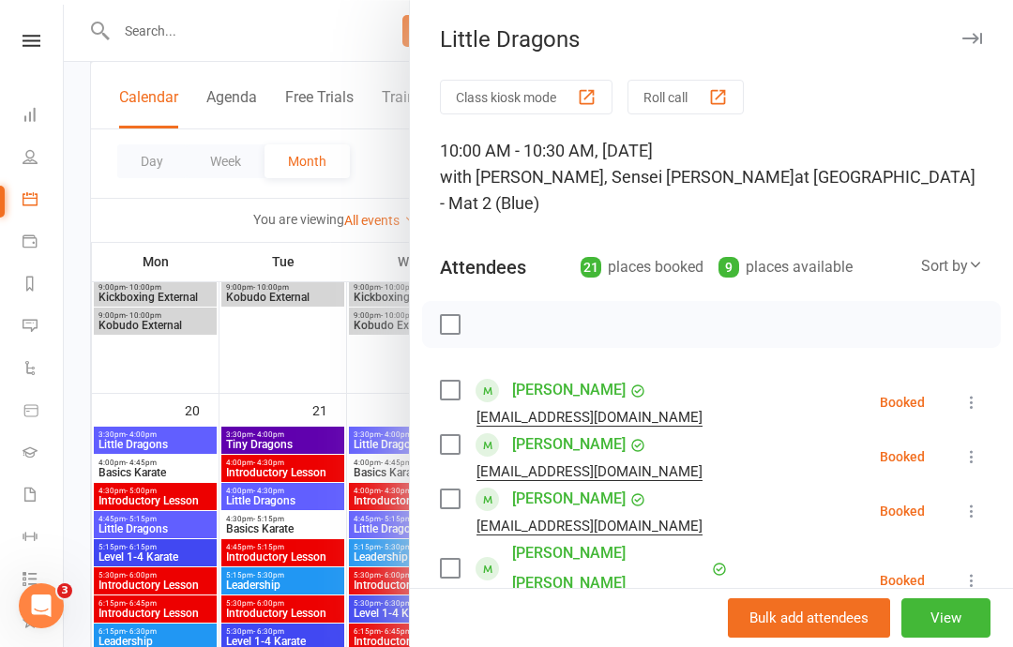
scroll to position [1162, 0]
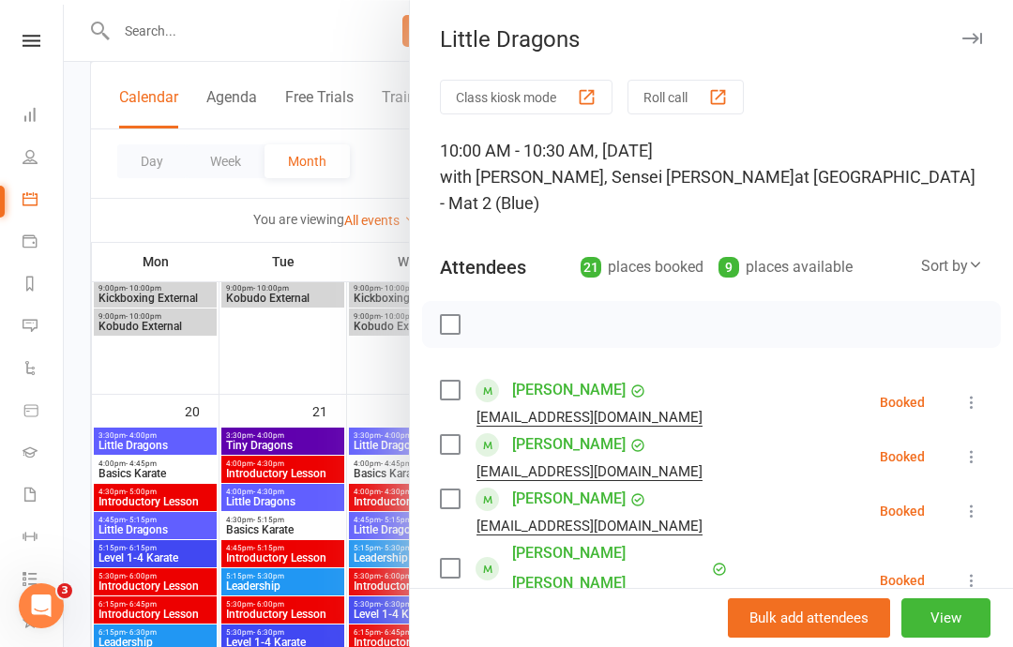
click at [451, 315] on label at bounding box center [449, 324] width 19 height 19
click at [495, 314] on icon "button" at bounding box center [491, 324] width 21 height 21
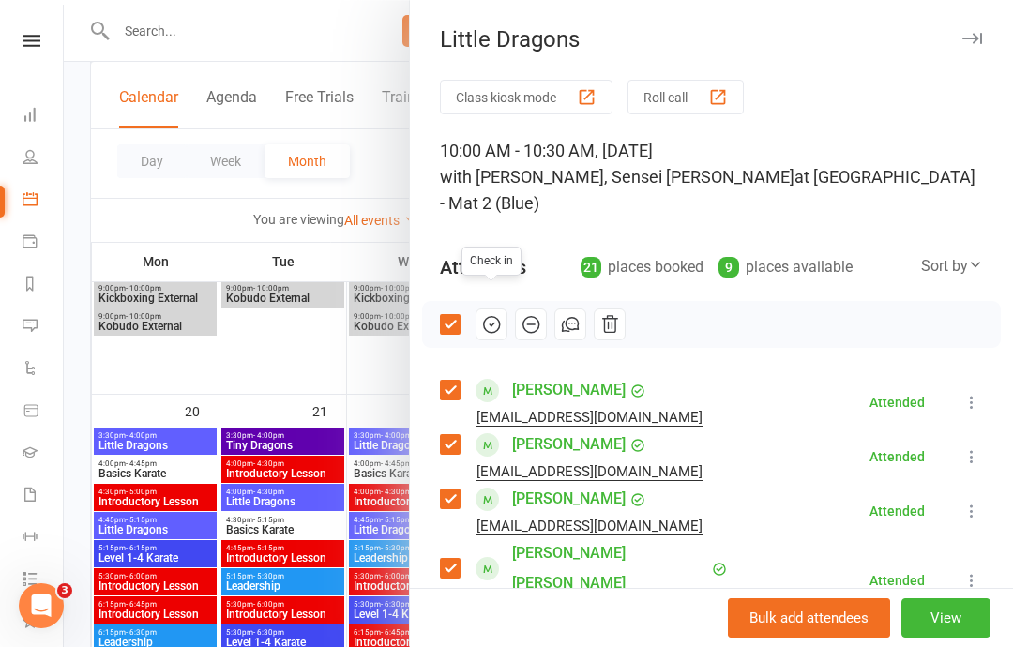
scroll to position [0, 0]
click at [443, 315] on label at bounding box center [449, 324] width 19 height 19
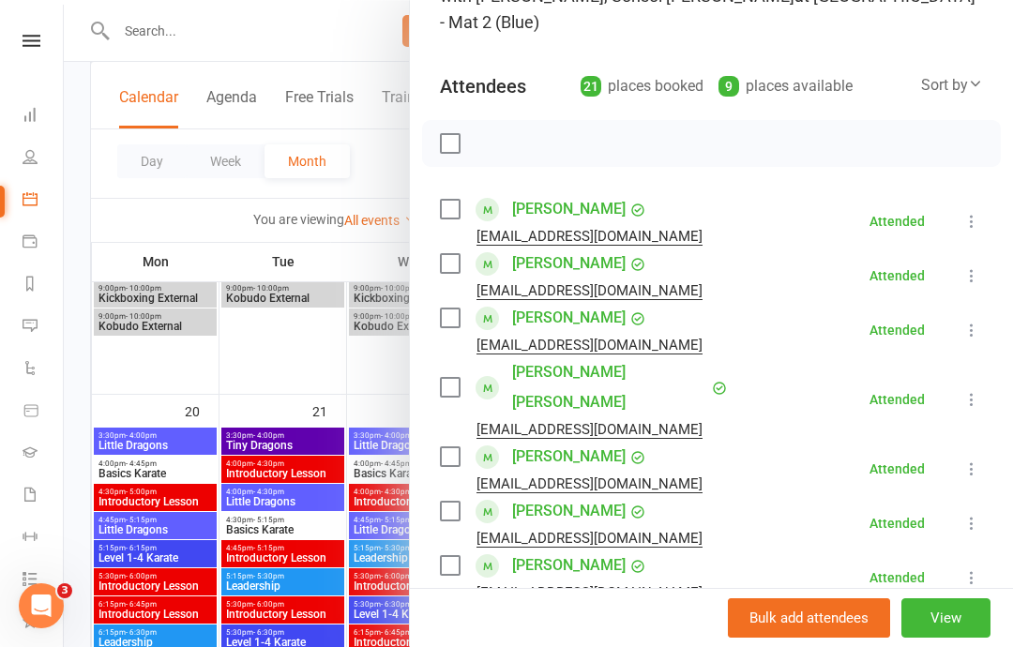
scroll to position [173, 0]
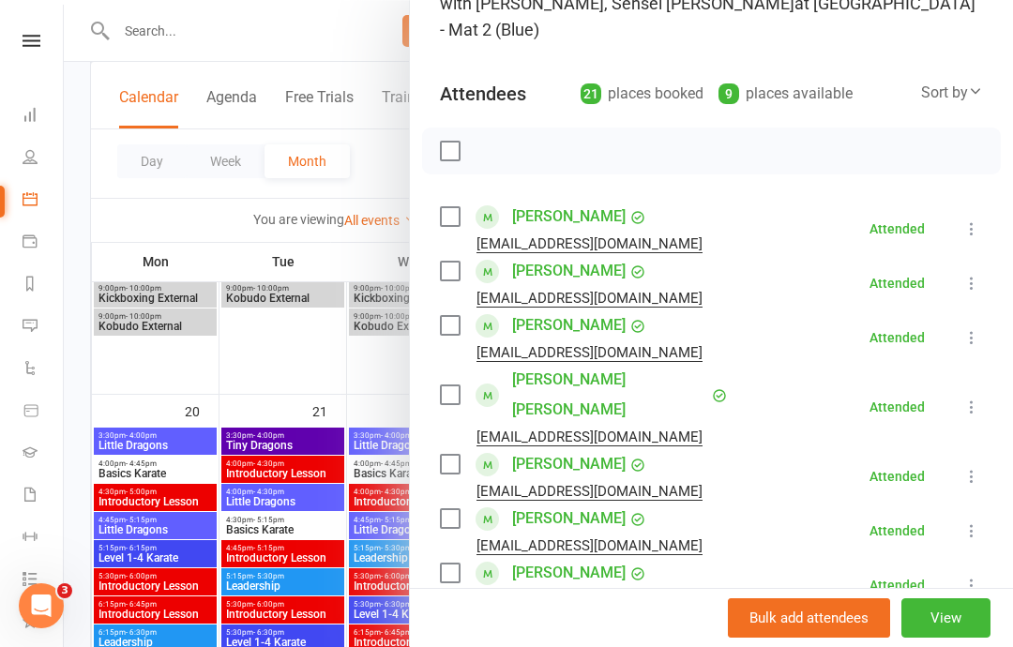
click at [82, 218] on div at bounding box center [538, 323] width 949 height 647
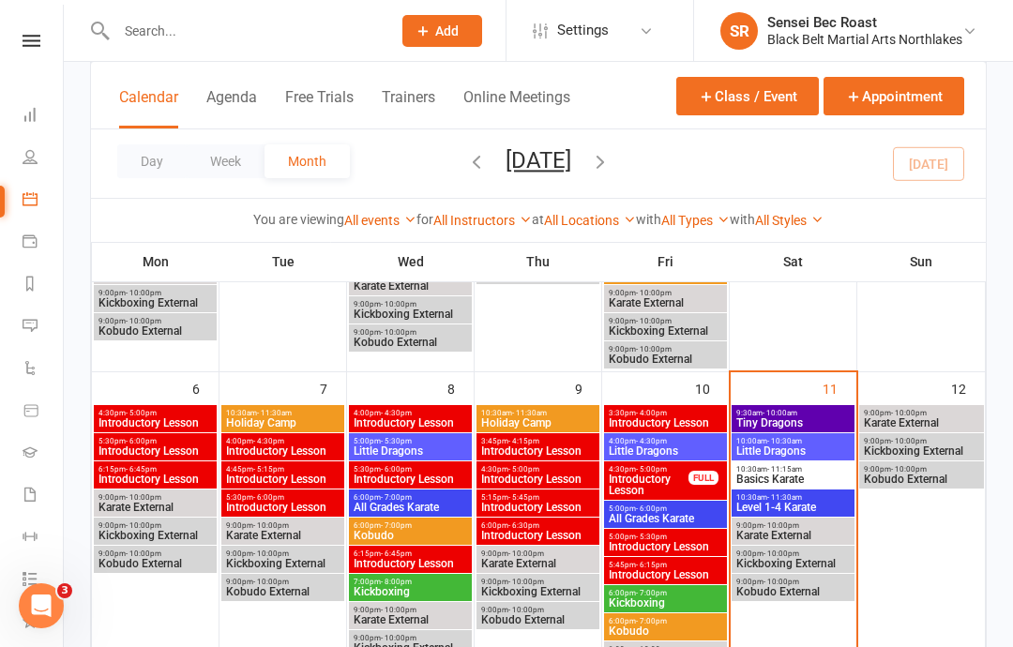
scroll to position [335, 0]
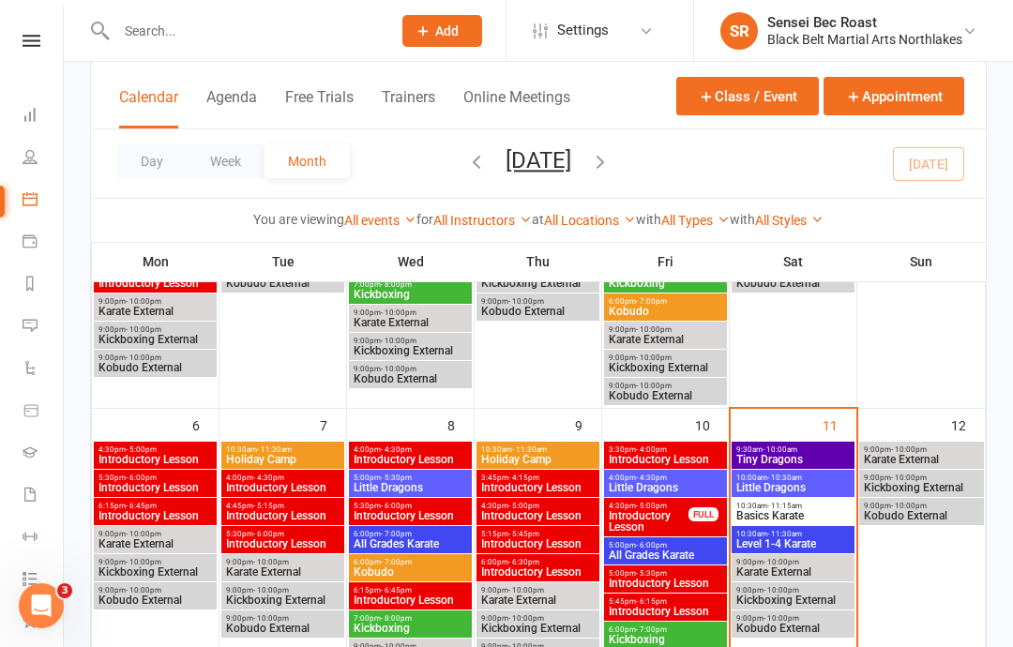
click at [816, 518] on span "Basics Karate" at bounding box center [792, 515] width 115 height 11
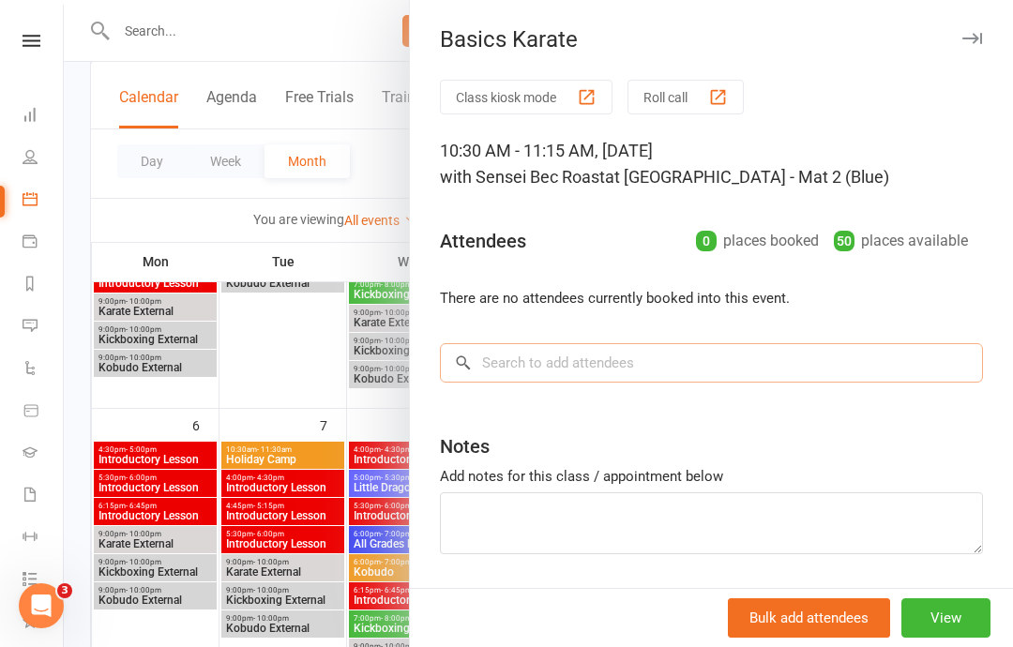
click at [784, 366] on input "search" at bounding box center [711, 362] width 543 height 39
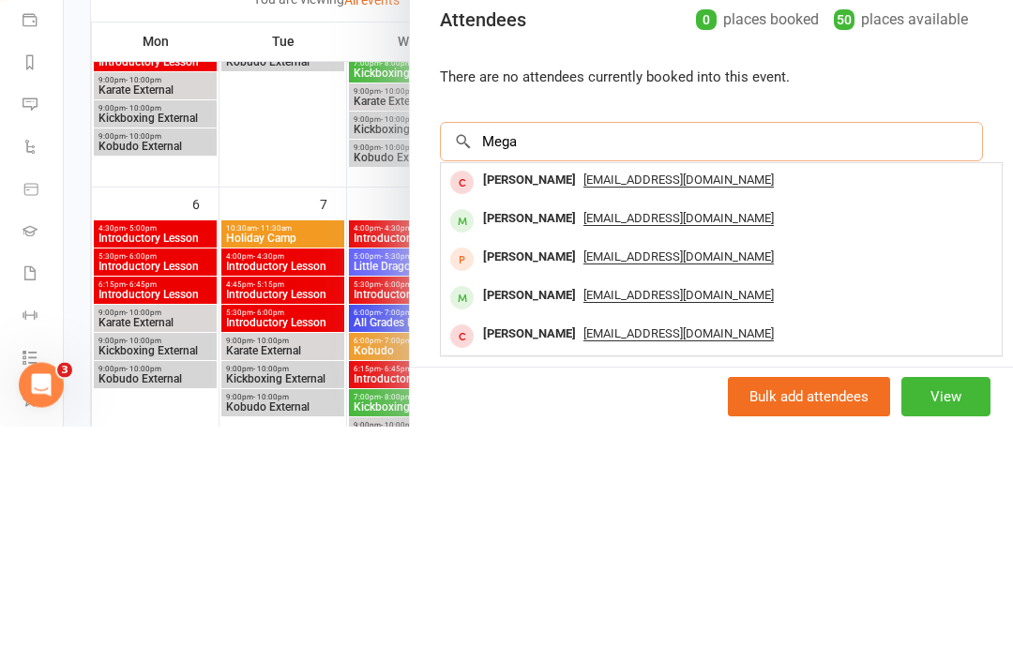
type input "Mega"
click at [648, 427] on div "[EMAIL_ADDRESS][DOMAIN_NAME]" at bounding box center [721, 440] width 546 height 27
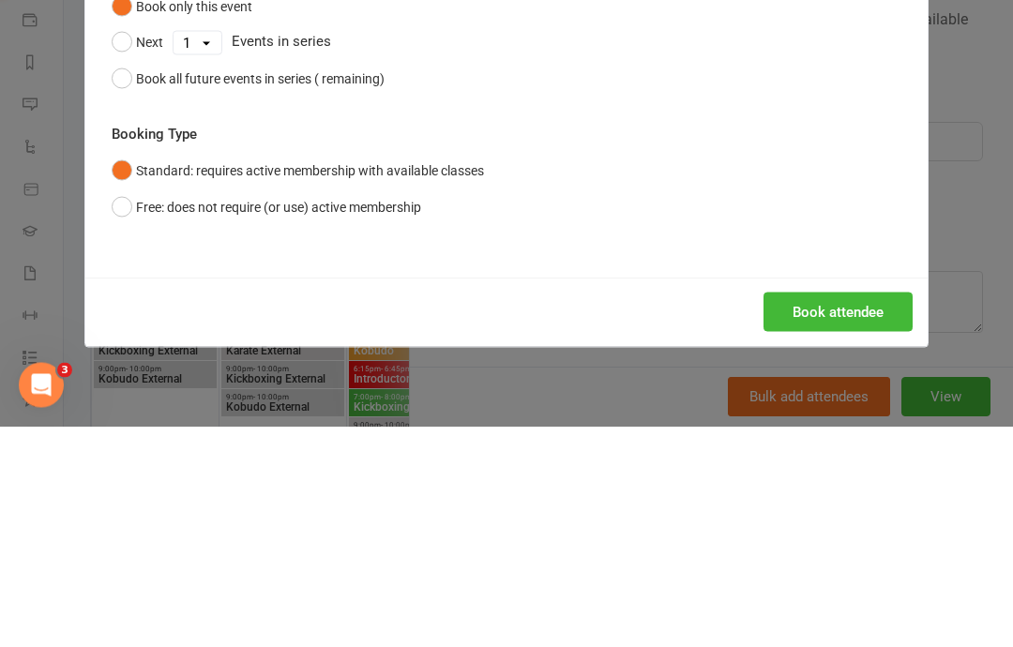
scroll to position [556, 0]
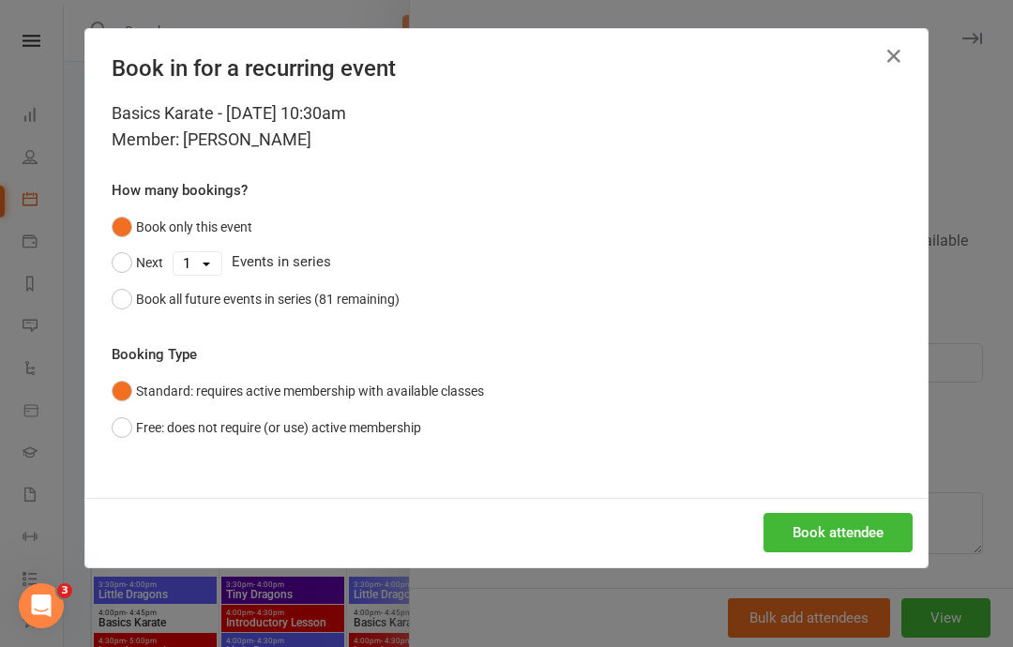
click at [822, 498] on div "Book attendee" at bounding box center [506, 532] width 842 height 69
click at [831, 525] on button "Book attendee" at bounding box center [837, 532] width 149 height 39
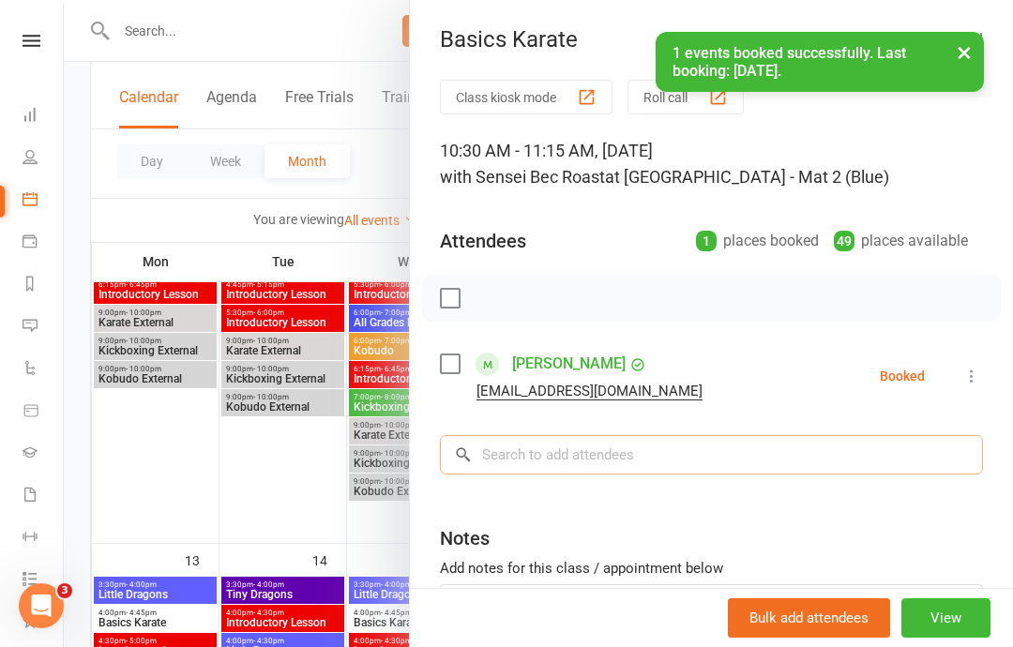
click at [818, 445] on input "search" at bounding box center [711, 454] width 543 height 39
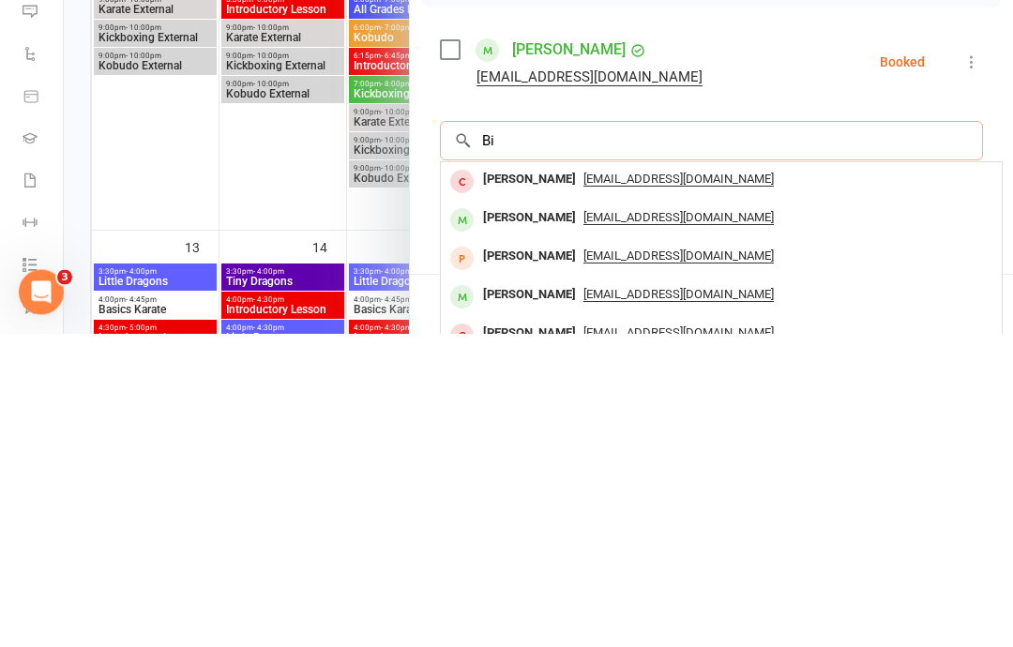
scroll to position [555, 0]
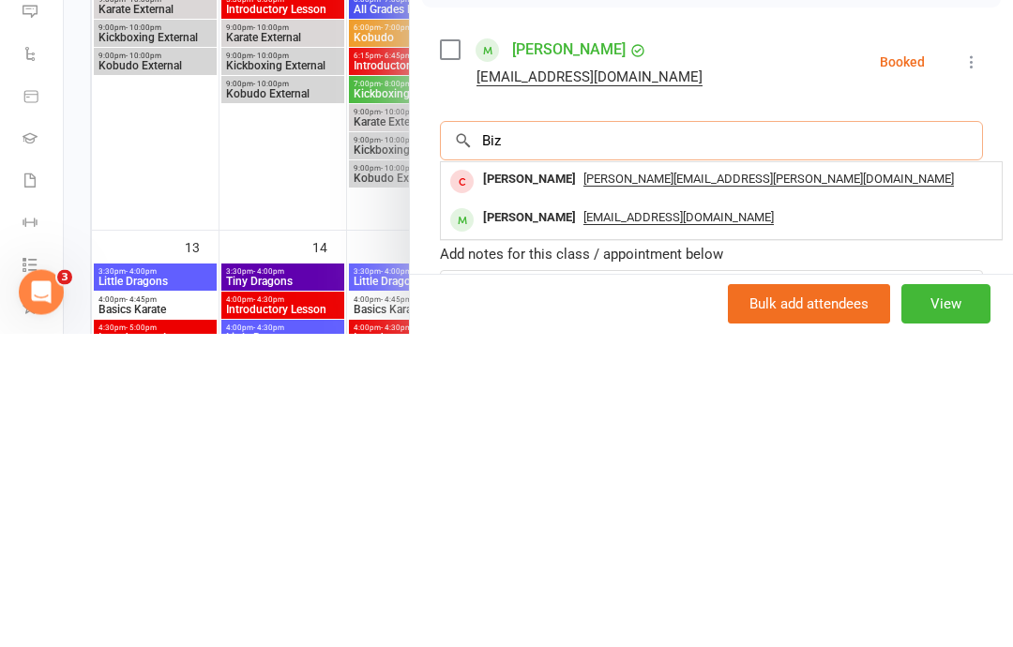
type input "Biz"
click at [665, 524] on span "[EMAIL_ADDRESS][DOMAIN_NAME]" at bounding box center [678, 531] width 190 height 15
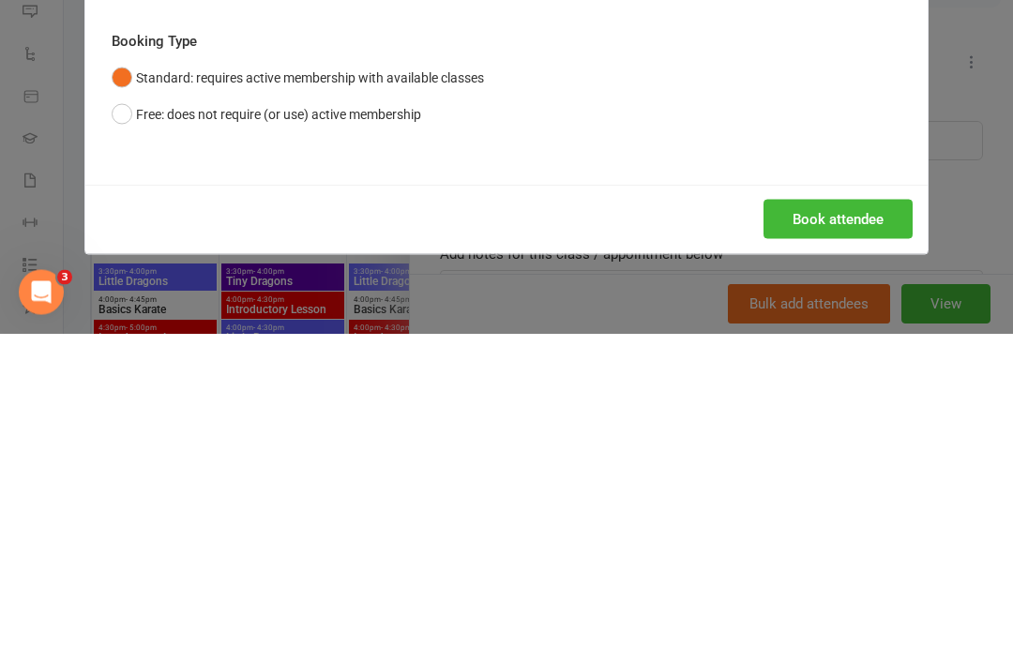
scroll to position [869, 0]
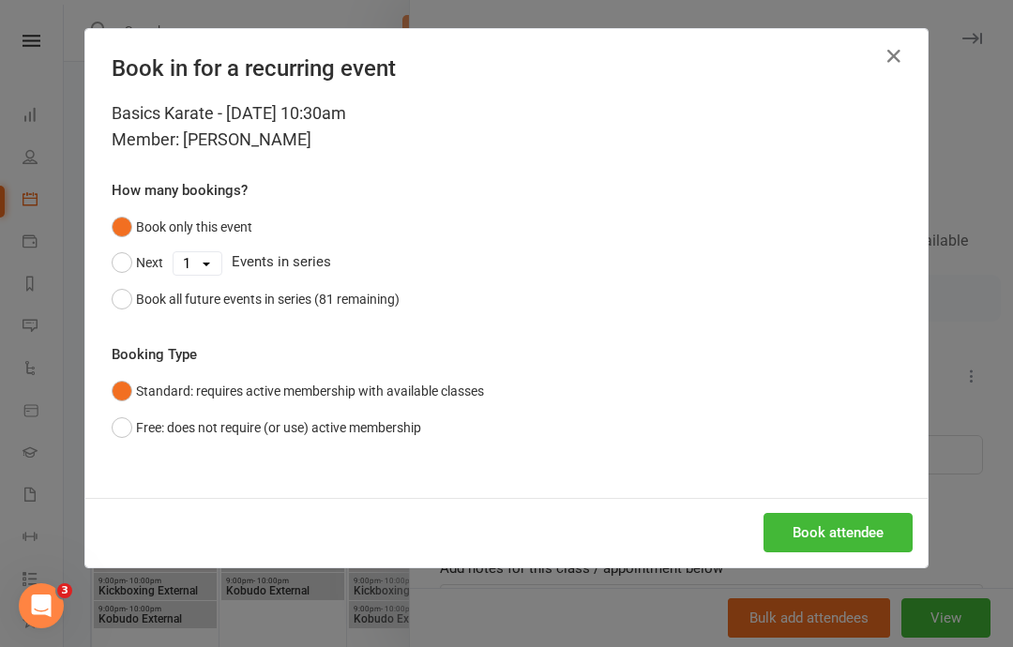
click at [794, 525] on button "Book attendee" at bounding box center [837, 532] width 149 height 39
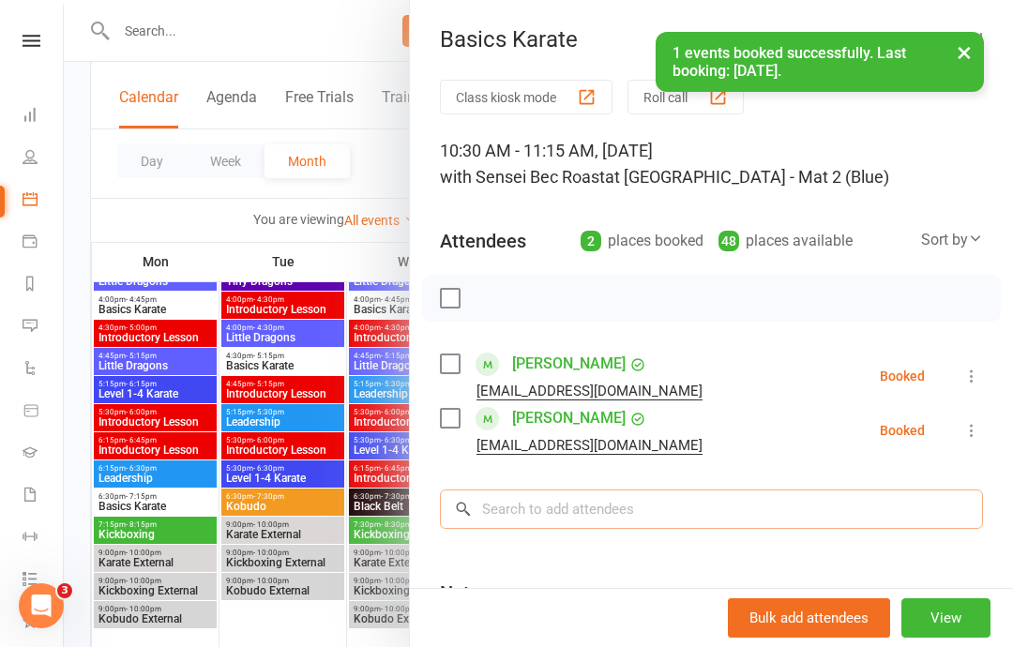
click at [758, 505] on input "search" at bounding box center [711, 508] width 543 height 39
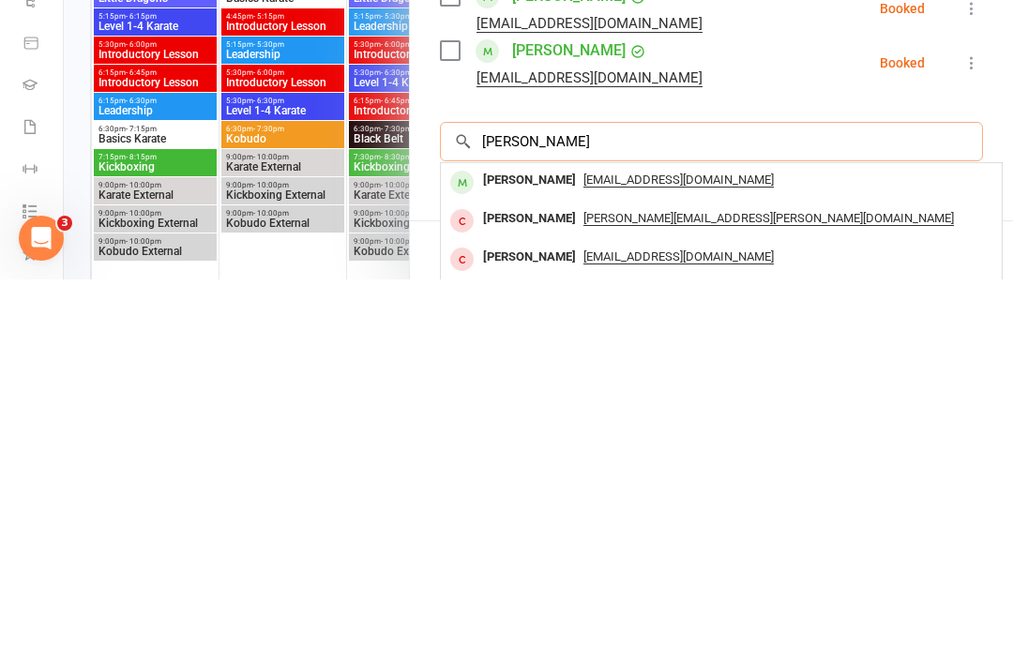
type input "[PERSON_NAME]"
click at [651, 540] on span "[EMAIL_ADDRESS][DOMAIN_NAME]" at bounding box center [678, 547] width 190 height 15
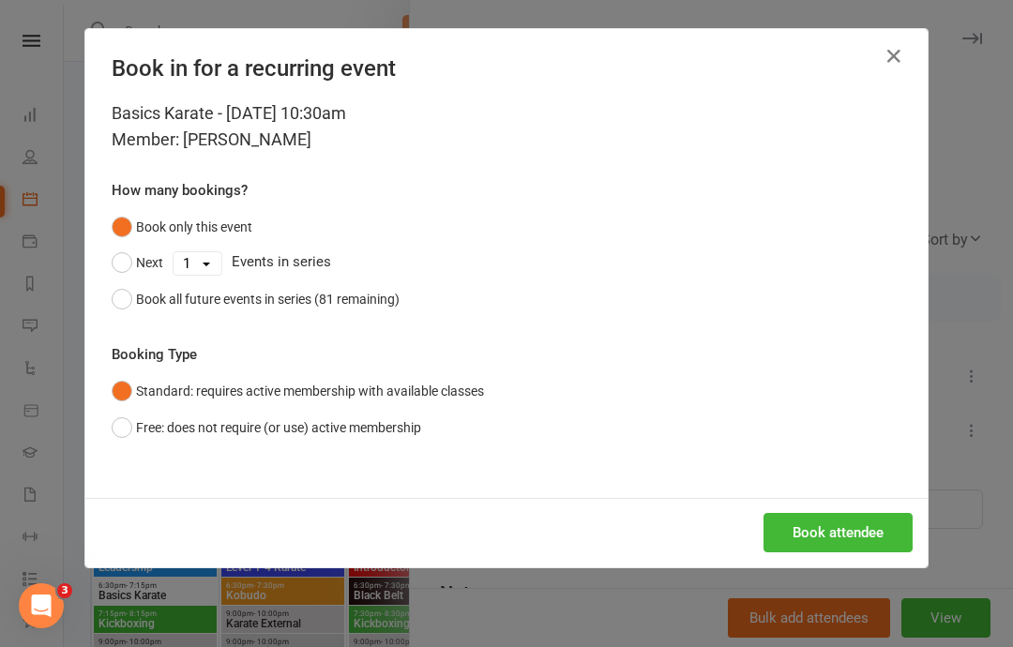
click at [821, 522] on button "Book attendee" at bounding box center [837, 532] width 149 height 39
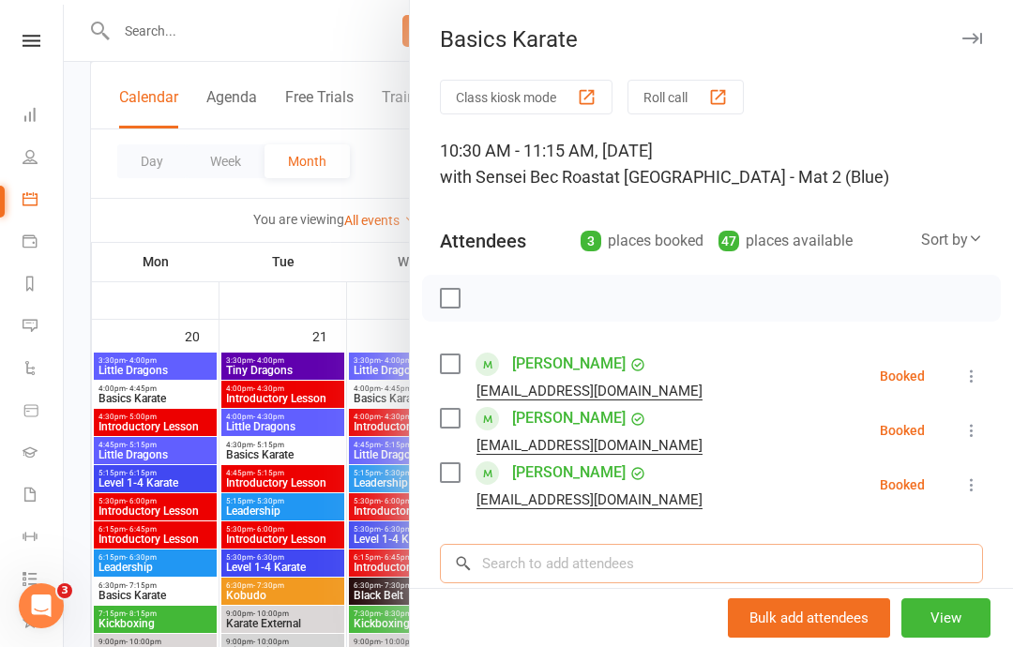
click at [721, 552] on input "search" at bounding box center [711, 563] width 543 height 39
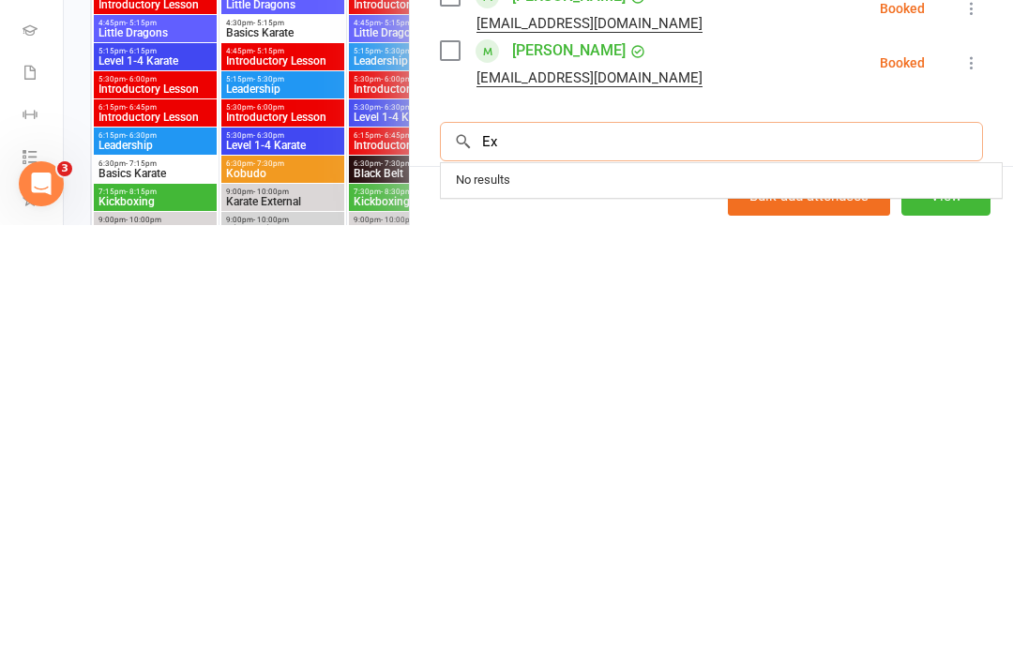
type input "E"
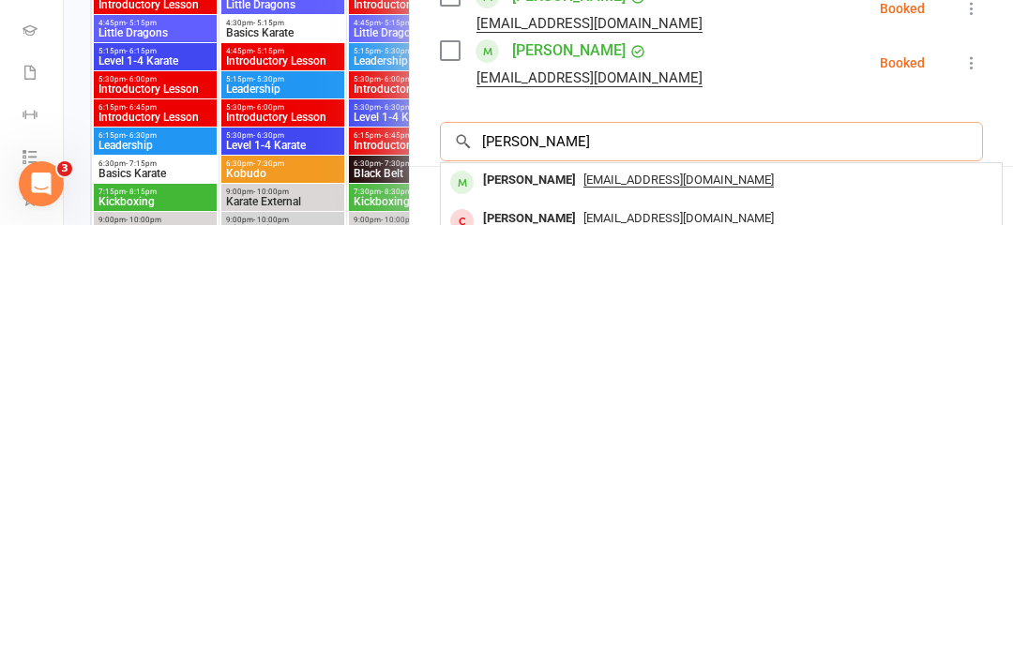
type input "[PERSON_NAME]"
click at [665, 594] on span "[EMAIL_ADDRESS][DOMAIN_NAME]" at bounding box center [678, 601] width 190 height 15
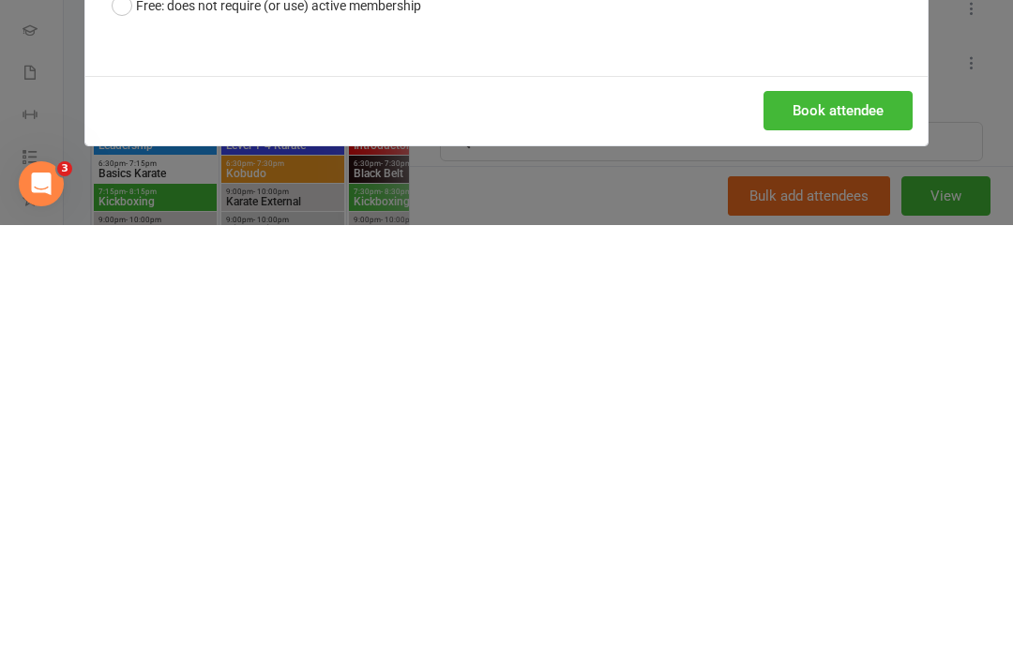
scroll to position [1658, 0]
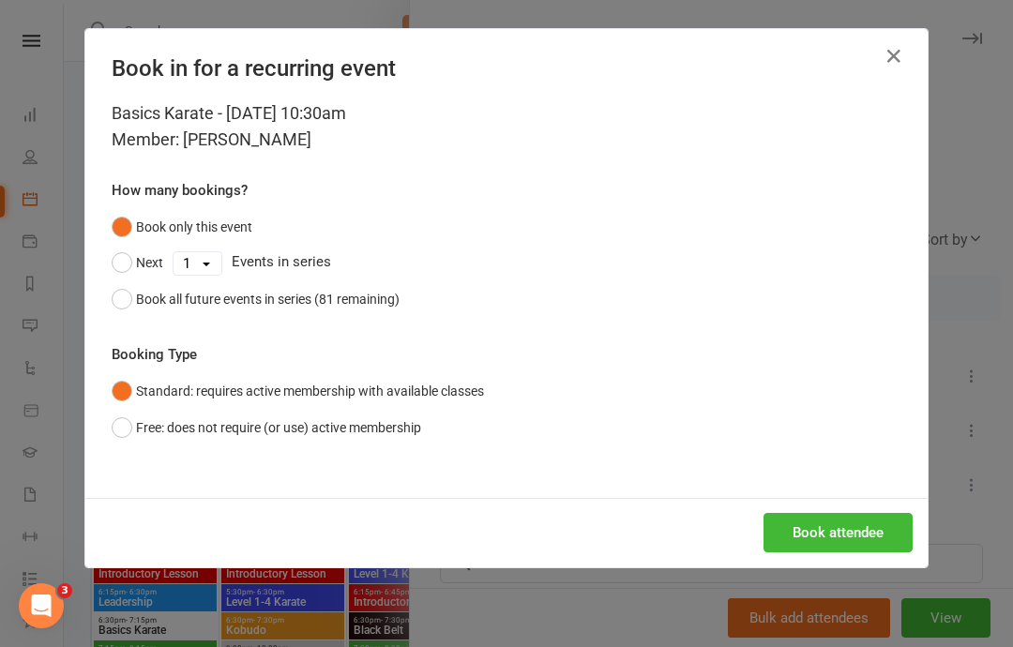
click at [848, 530] on button "Book attendee" at bounding box center [837, 532] width 149 height 39
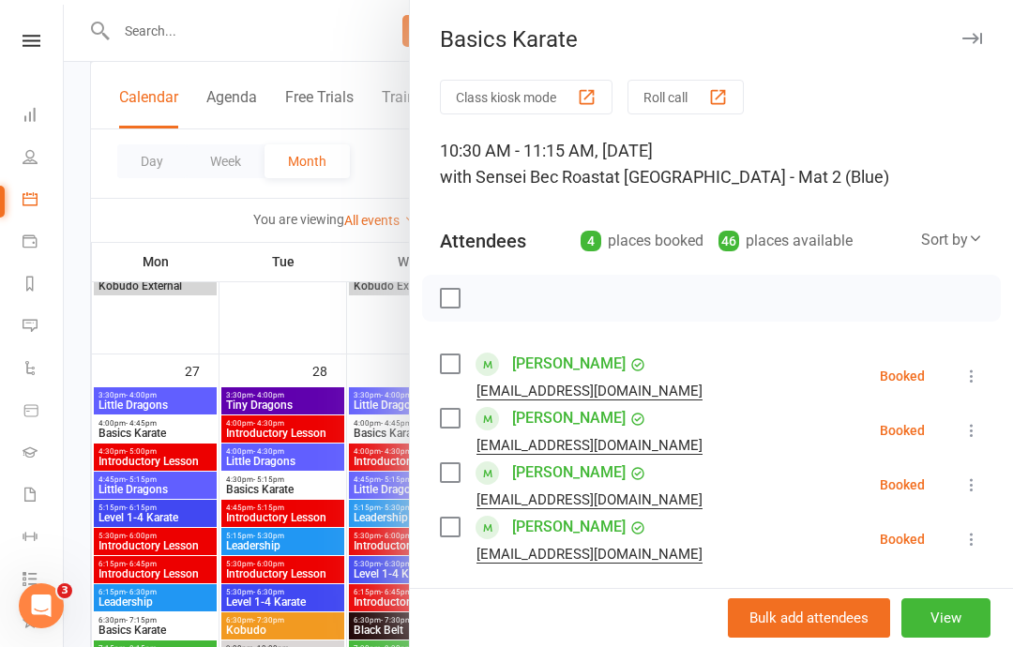
click at [457, 292] on label at bounding box center [449, 298] width 19 height 19
click at [493, 284] on button "button" at bounding box center [491, 298] width 32 height 32
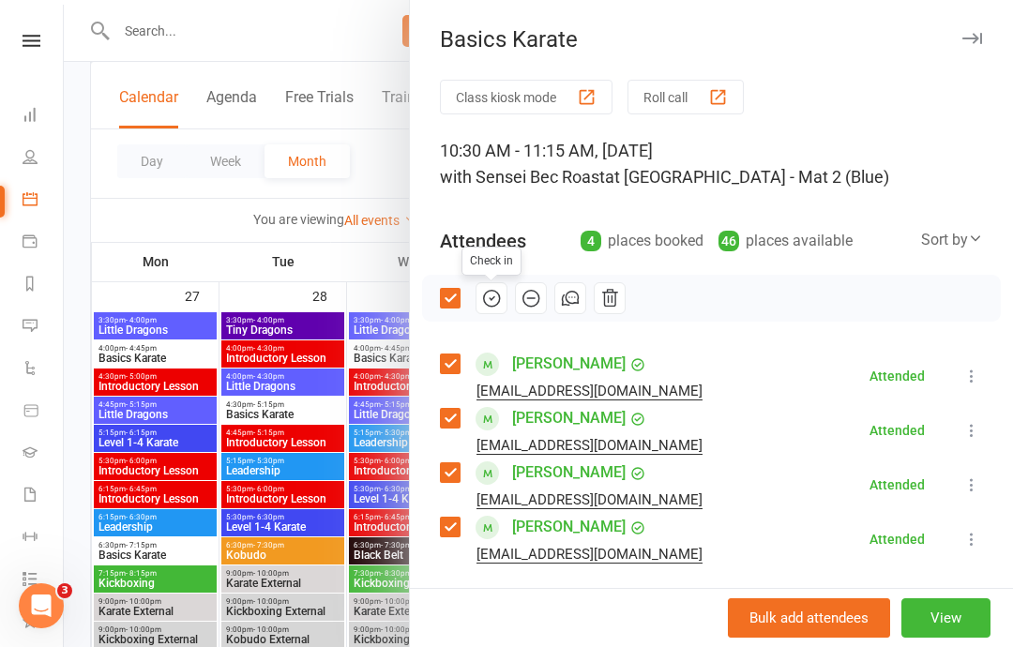
click at [82, 257] on div at bounding box center [538, 323] width 949 height 647
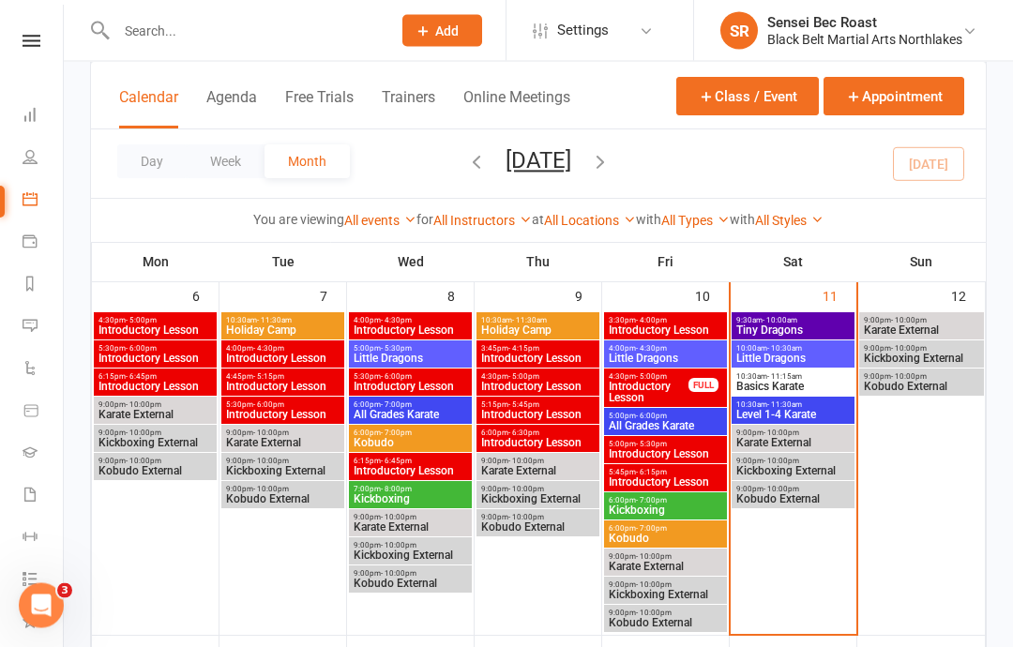
scroll to position [462, 0]
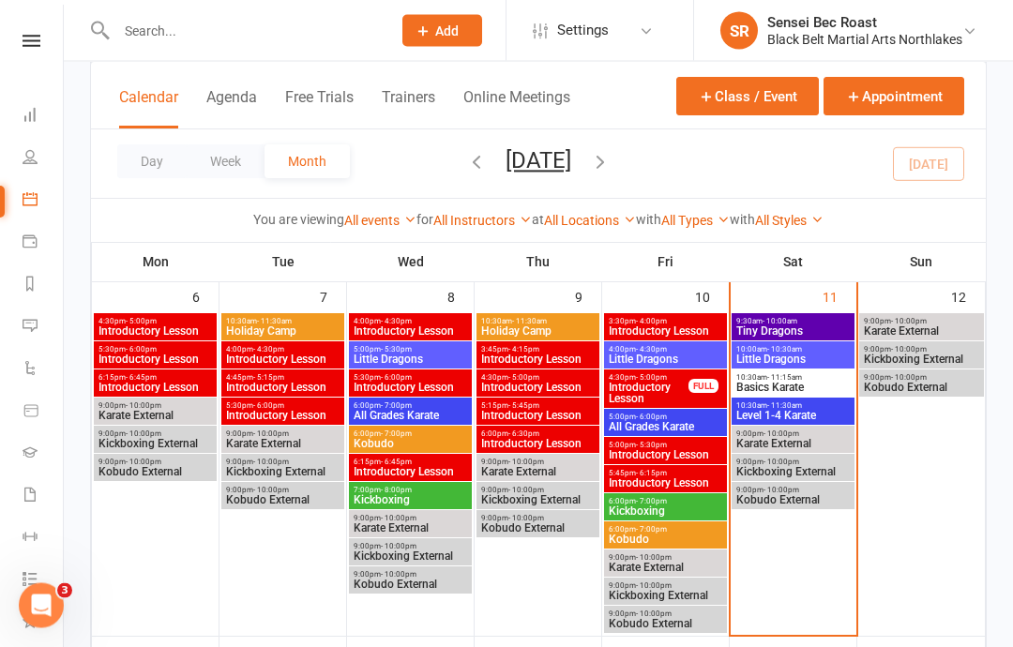
click at [815, 412] on span "Level 1-4 Karate" at bounding box center [792, 416] width 115 height 11
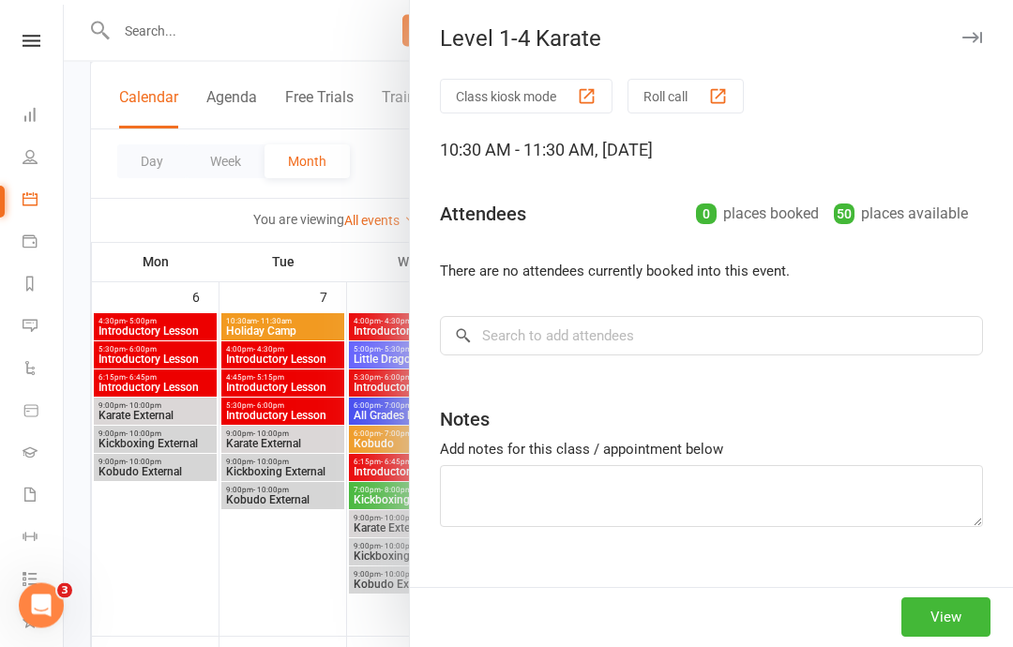
scroll to position [463, 0]
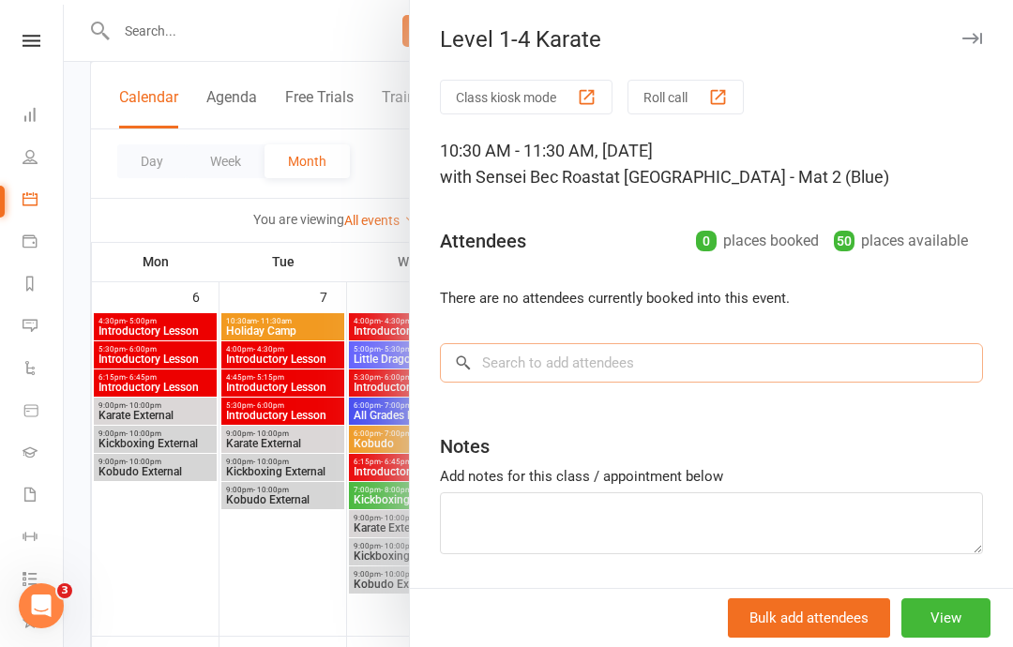
click at [860, 348] on input "search" at bounding box center [711, 362] width 543 height 39
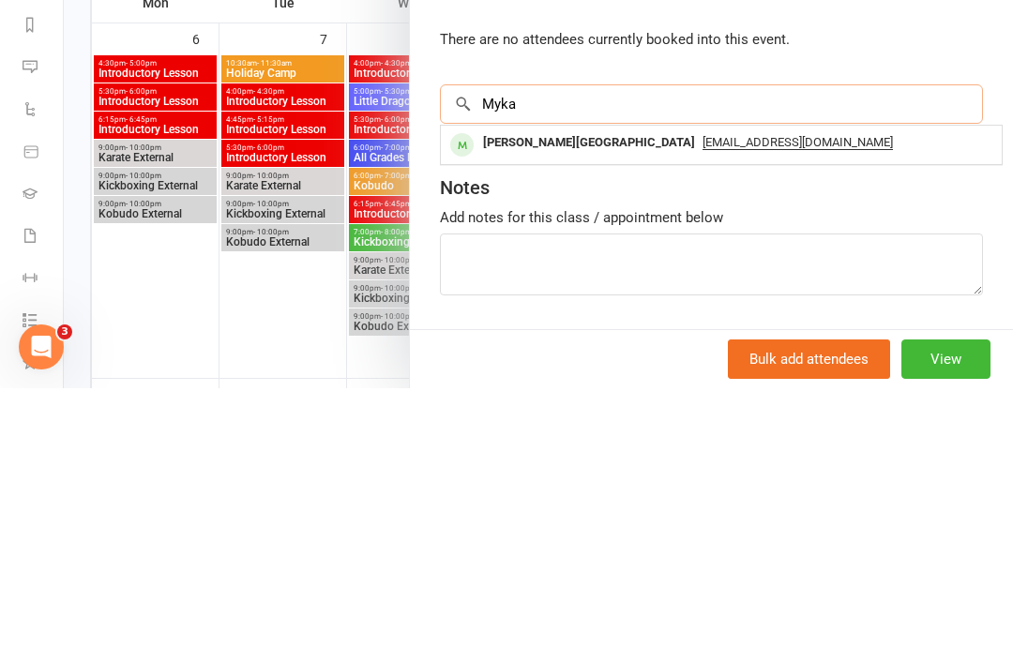
type input "Myka"
click at [702, 394] on span "[EMAIL_ADDRESS][DOMAIN_NAME]" at bounding box center [797, 401] width 190 height 15
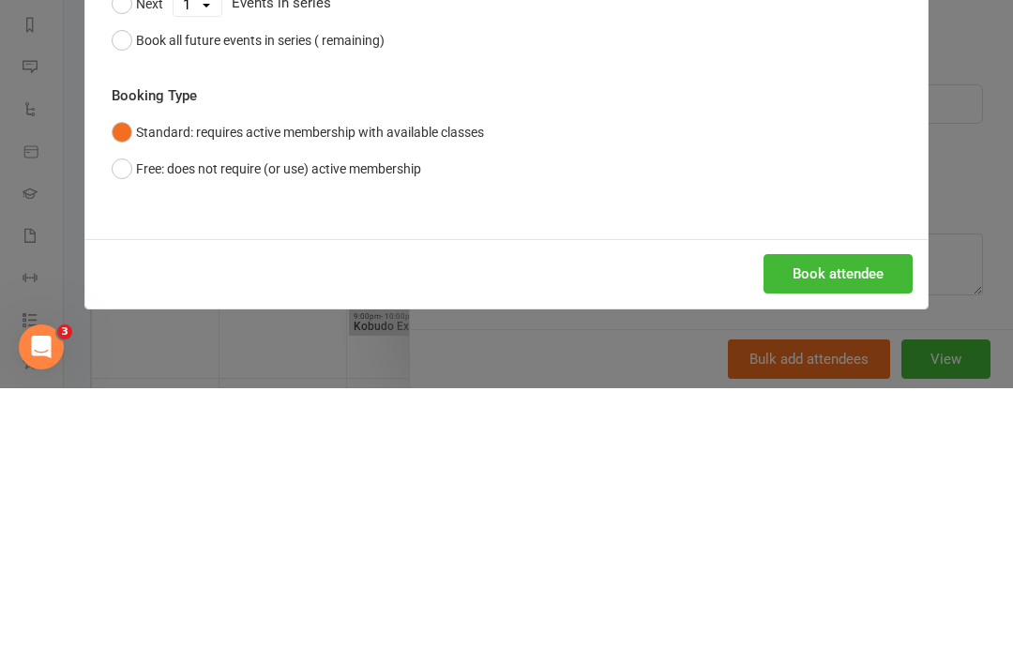
scroll to position [722, 0]
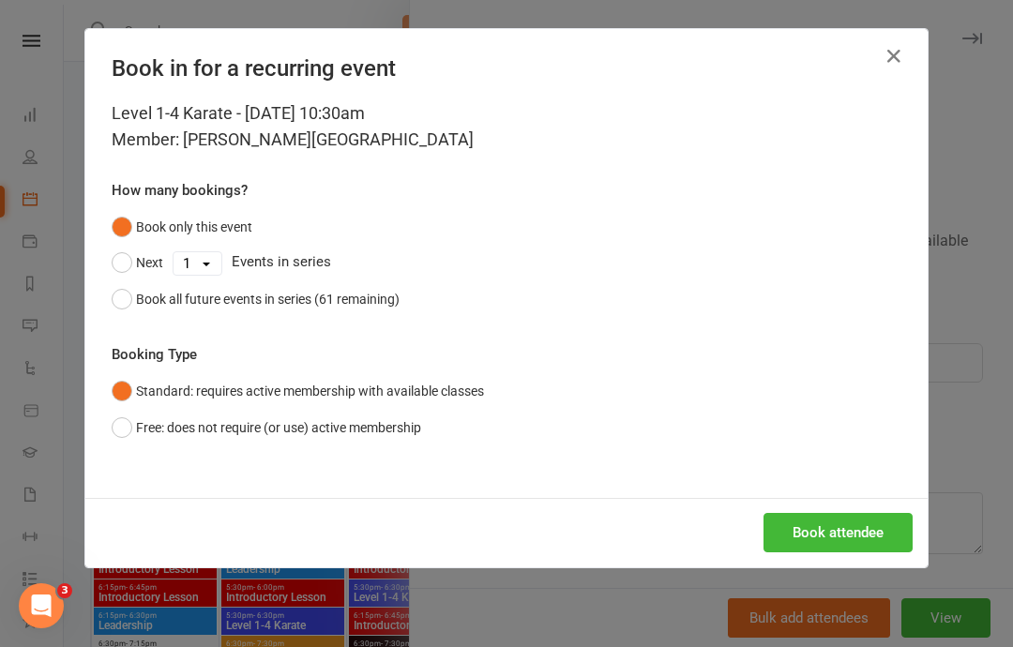
click at [863, 520] on button "Book attendee" at bounding box center [837, 532] width 149 height 39
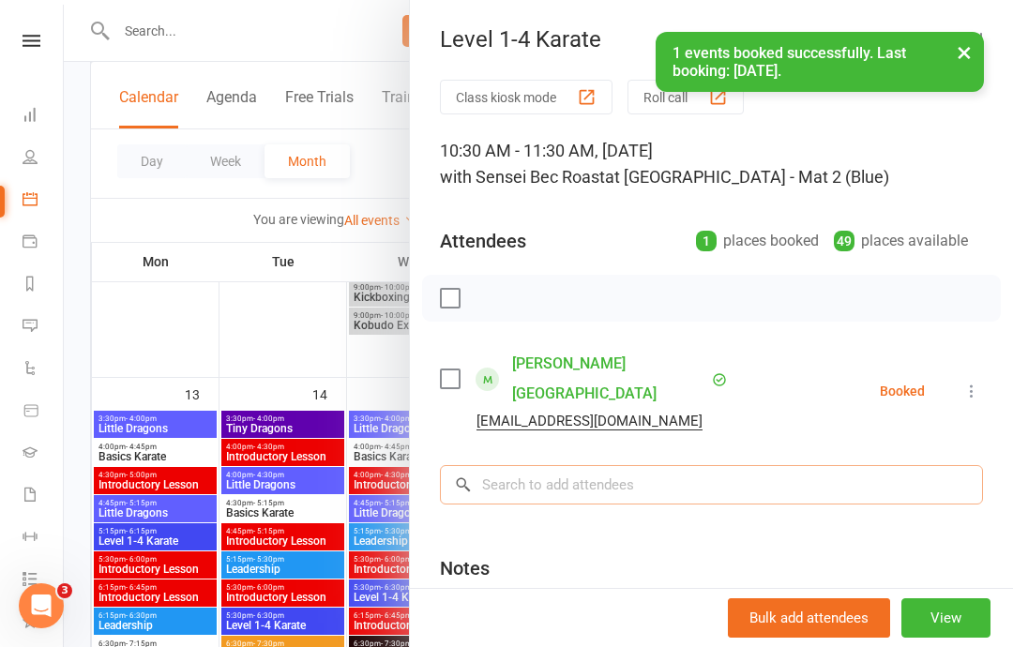
click at [755, 465] on input "search" at bounding box center [711, 484] width 543 height 39
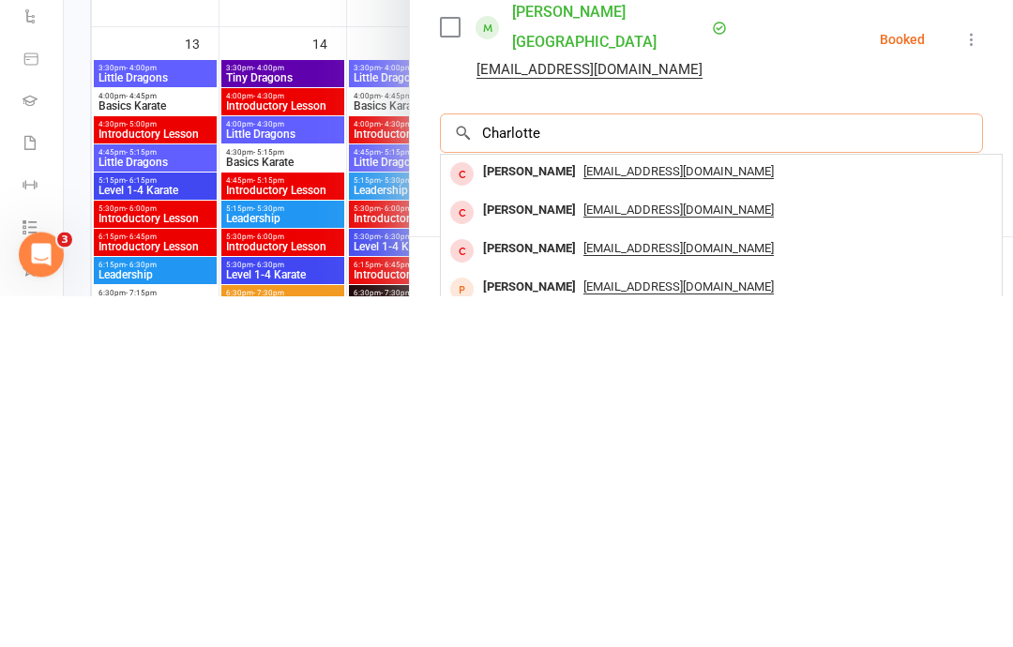
scroll to position [0, 0]
type input "Charlotte ba"
click at [691, 510] on div "[EMAIL_ADDRESS][DOMAIN_NAME]" at bounding box center [721, 523] width 546 height 27
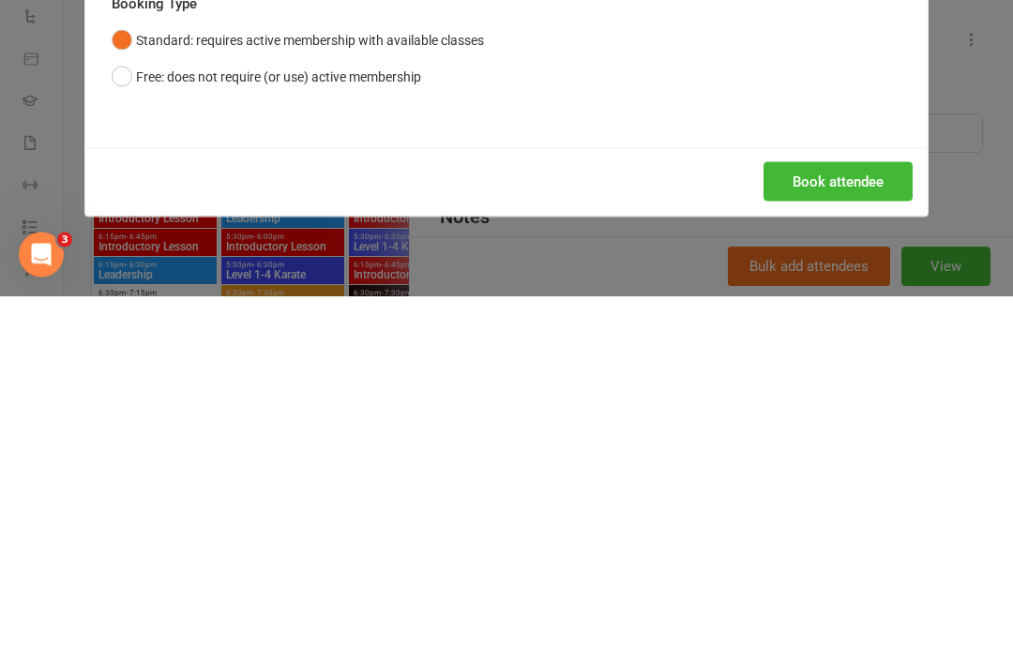
scroll to position [1073, 0]
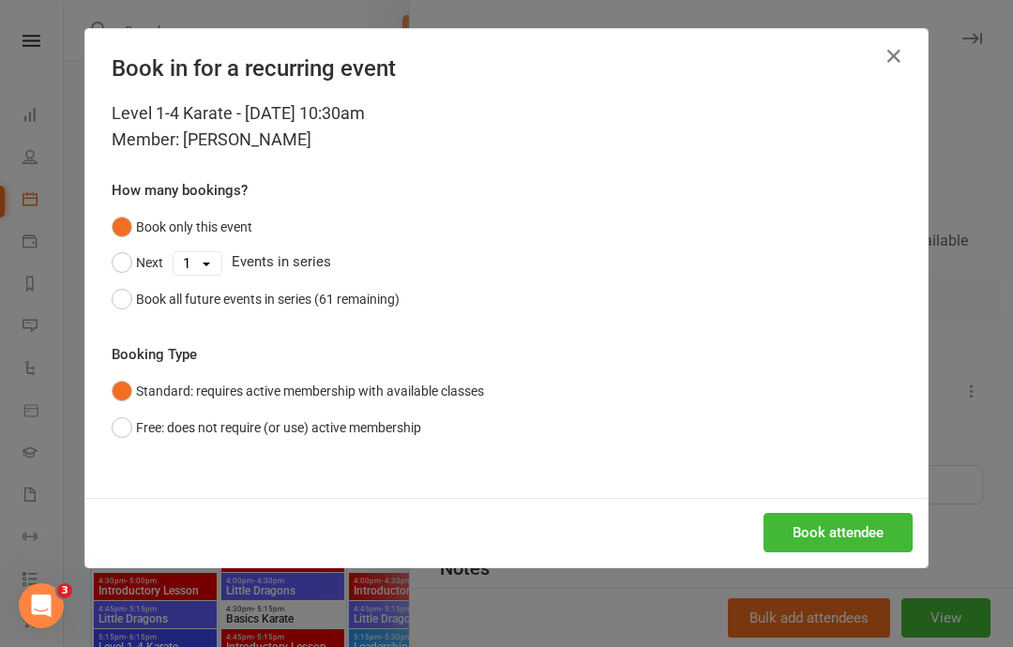
click at [867, 525] on button "Book attendee" at bounding box center [837, 532] width 149 height 39
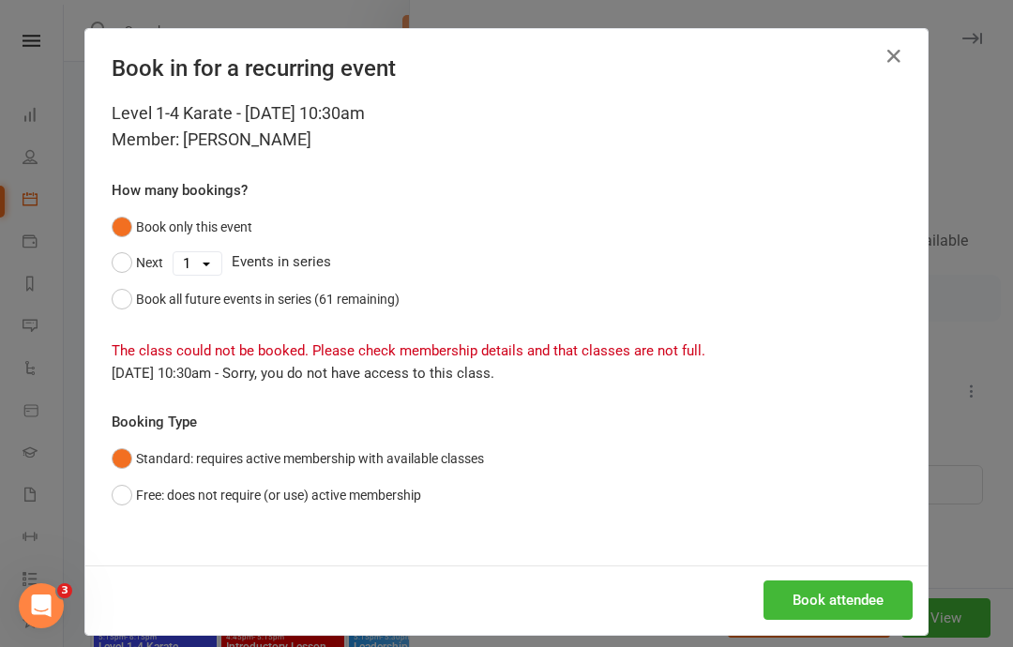
click at [129, 487] on button "Free: does not require (or use) active membership" at bounding box center [266, 495] width 309 height 36
click at [852, 593] on button "Book attendee" at bounding box center [837, 599] width 149 height 39
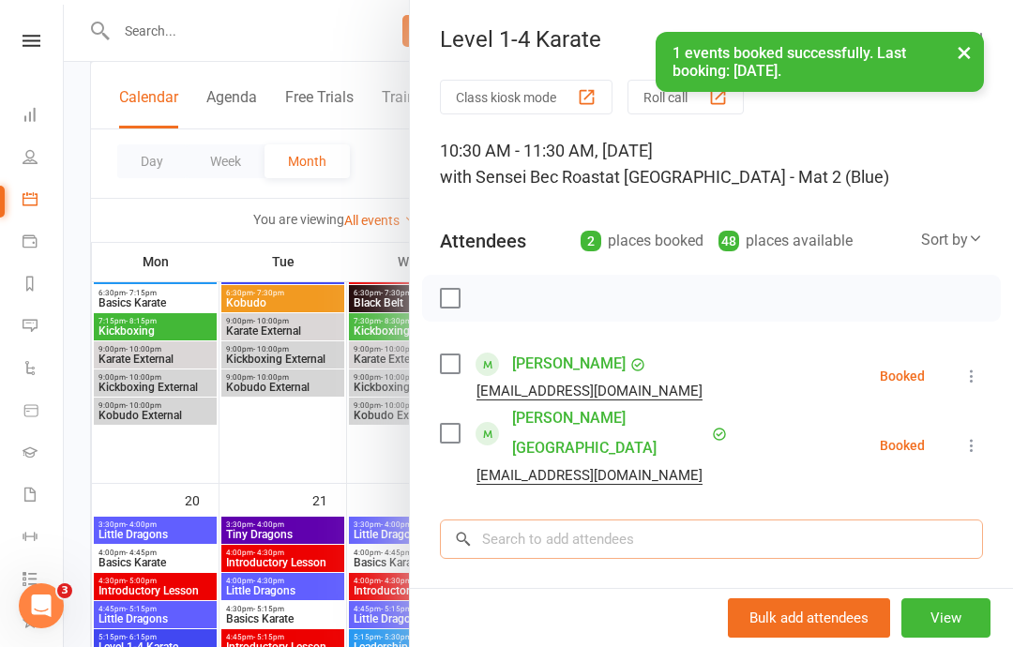
click at [742, 519] on input "search" at bounding box center [711, 538] width 543 height 39
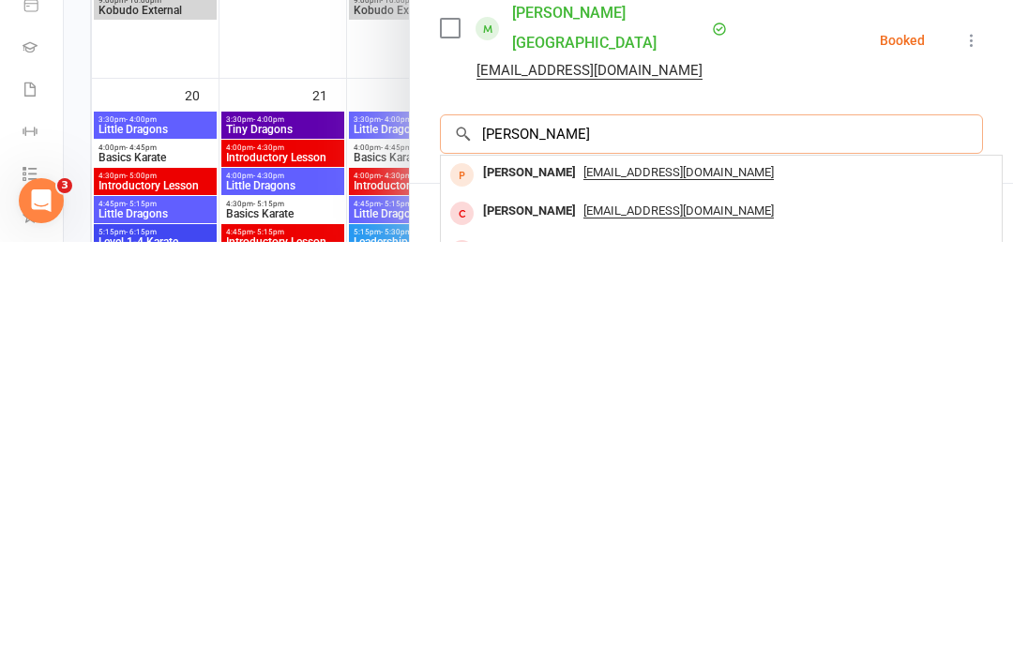
scroll to position [83, 0]
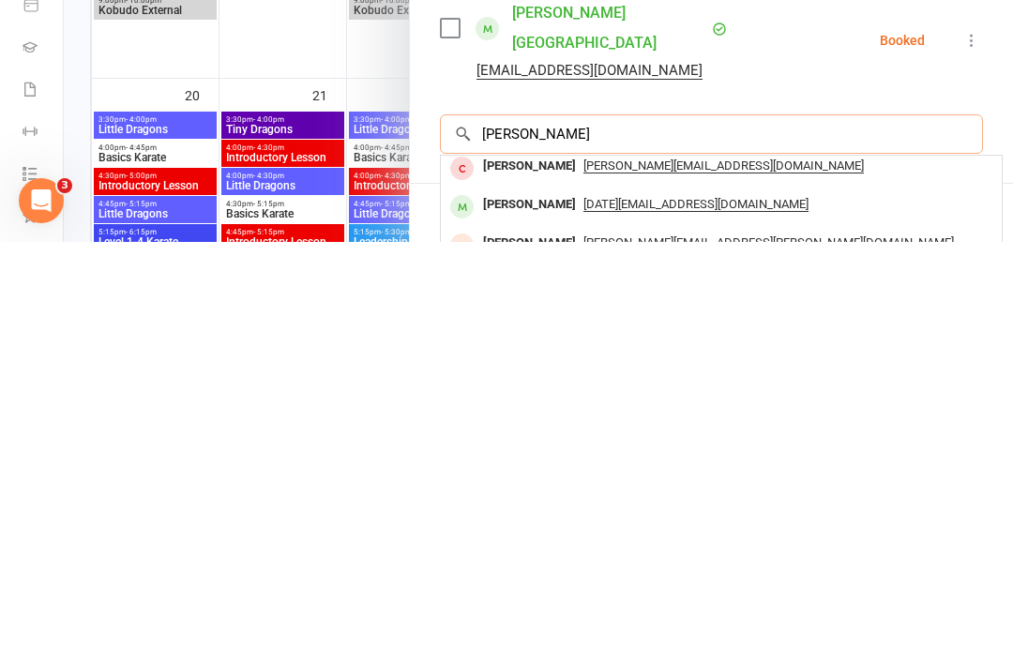
type input "[PERSON_NAME]"
click at [682, 602] on span "[DATE][EMAIL_ADDRESS][DOMAIN_NAME]" at bounding box center [695, 609] width 225 height 15
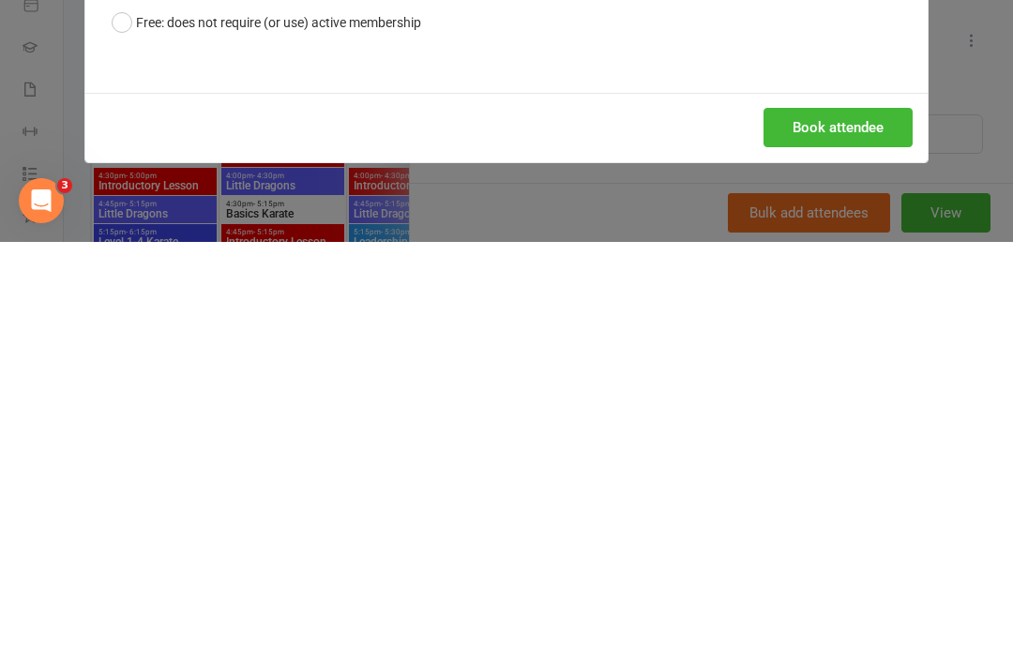
scroll to position [1478, 0]
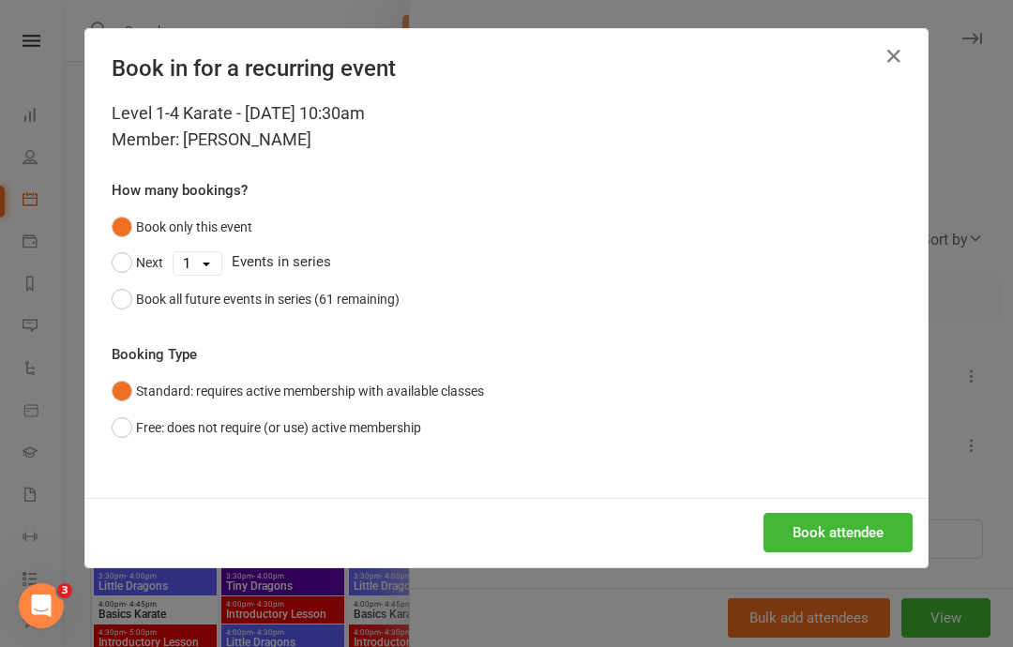
click at [866, 514] on button "Book attendee" at bounding box center [837, 532] width 149 height 39
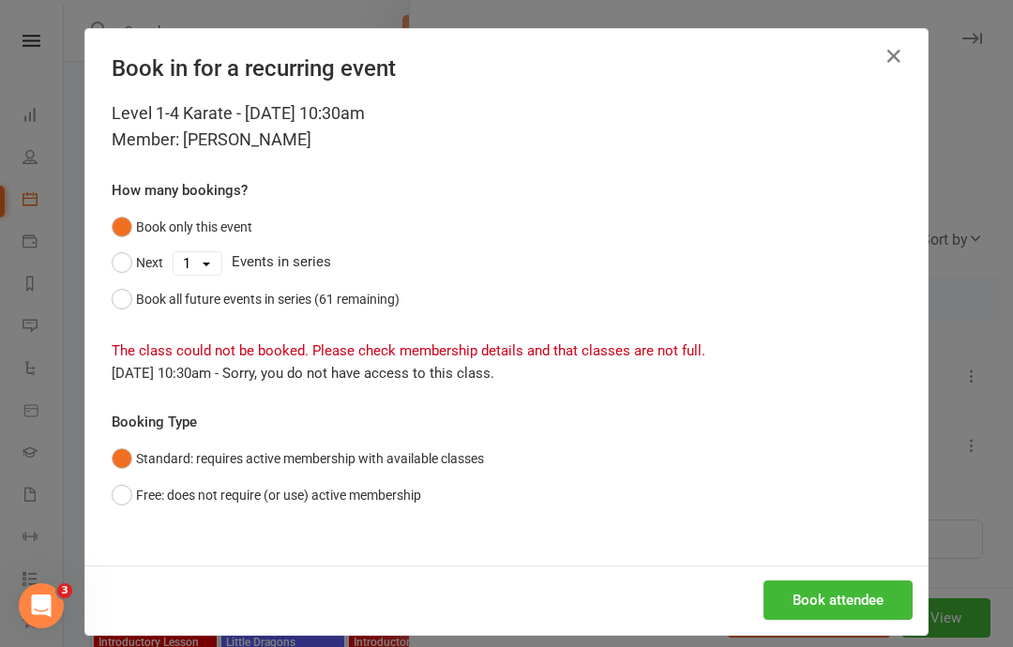
click at [132, 497] on button "Free: does not require (or use) active membership" at bounding box center [266, 495] width 309 height 36
click at [834, 592] on button "Book attendee" at bounding box center [837, 599] width 149 height 39
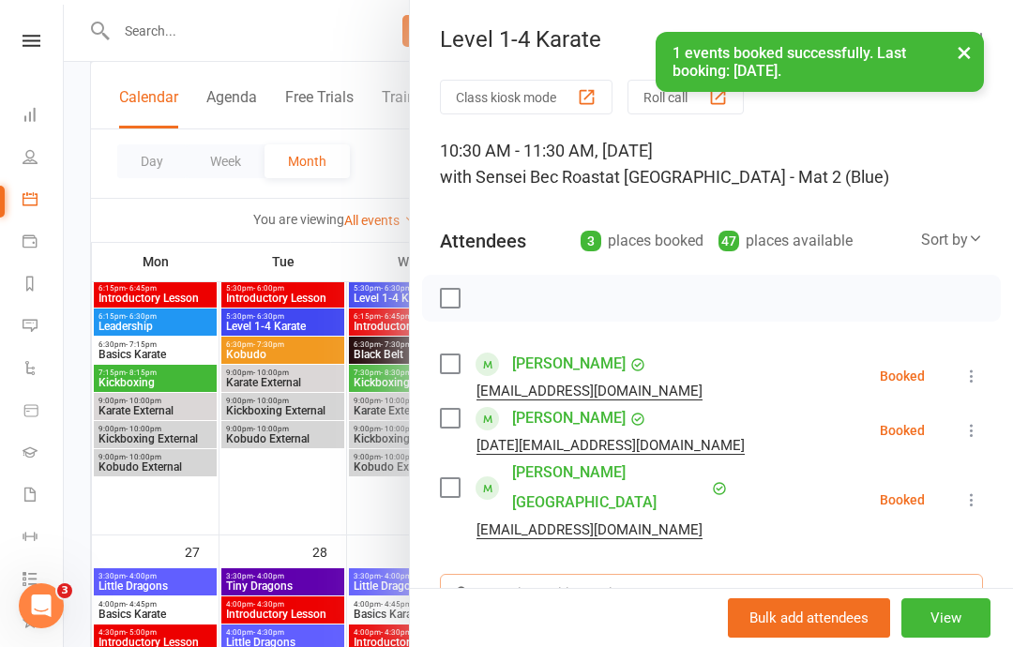
click at [704, 574] on input "search" at bounding box center [711, 593] width 543 height 39
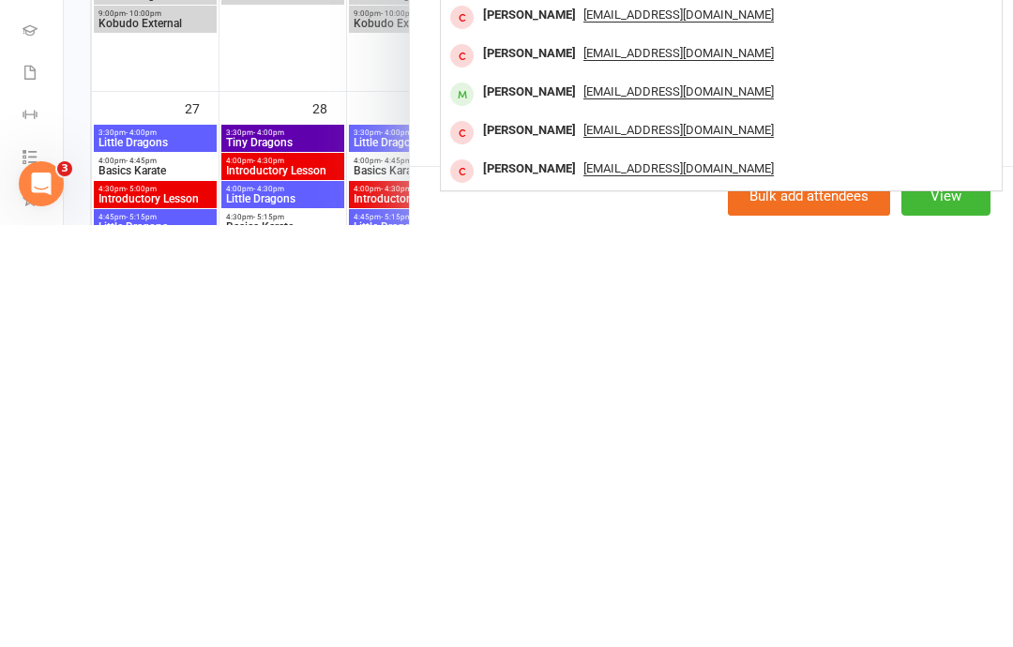
scroll to position [233, 0]
type input "Terr"
click at [682, 507] on span "[EMAIL_ADDRESS][DOMAIN_NAME]" at bounding box center [678, 514] width 190 height 15
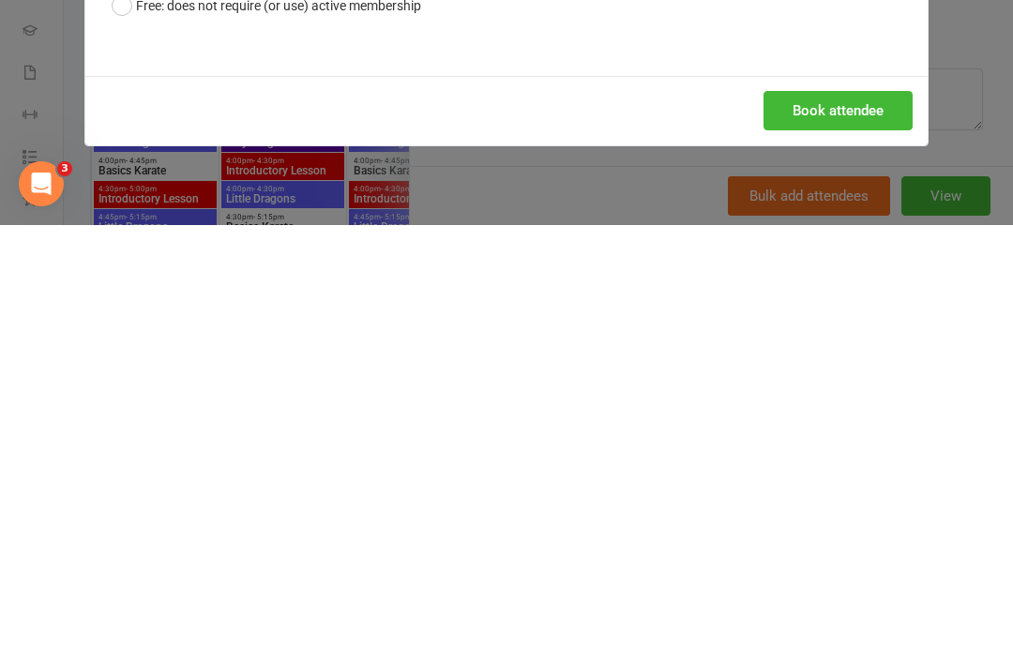
scroll to position [1921, 0]
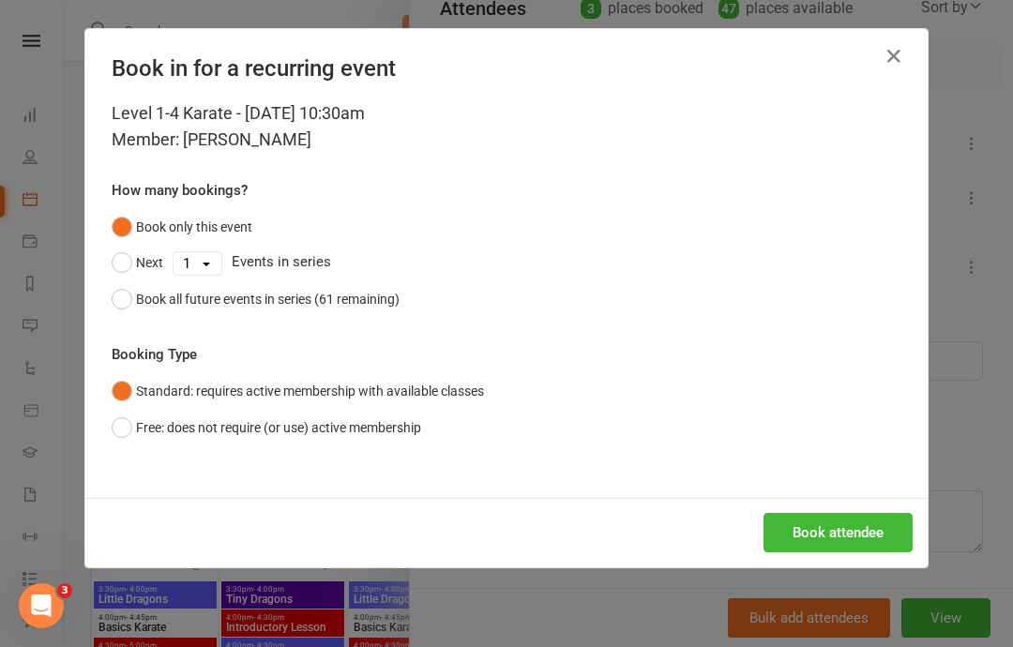
click at [834, 517] on button "Book attendee" at bounding box center [837, 532] width 149 height 39
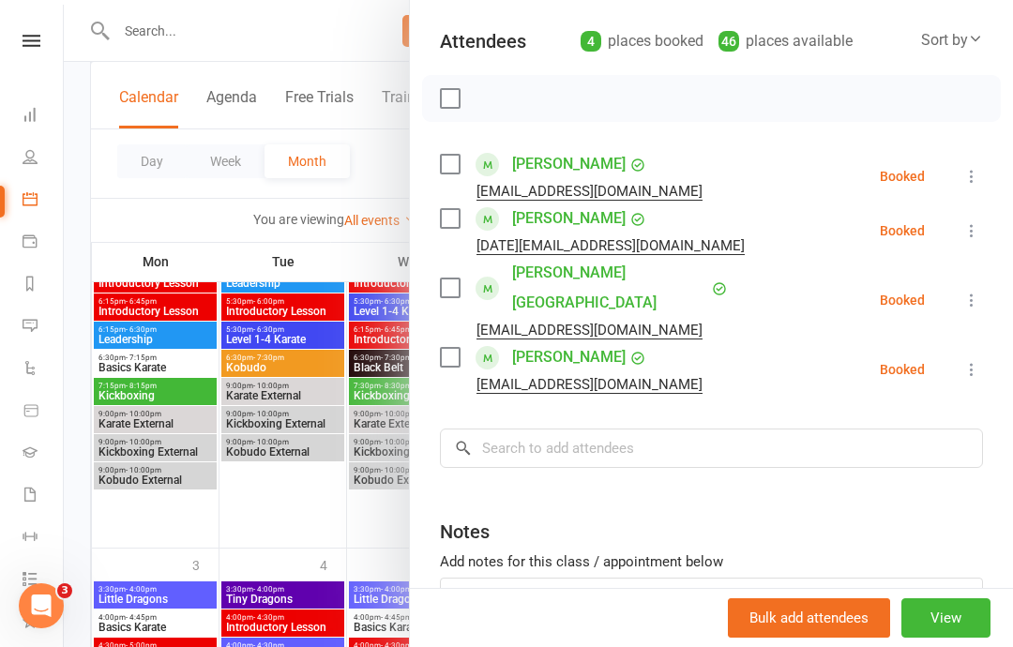
scroll to position [199, 0]
click at [600, 429] on input "search" at bounding box center [711, 448] width 543 height 39
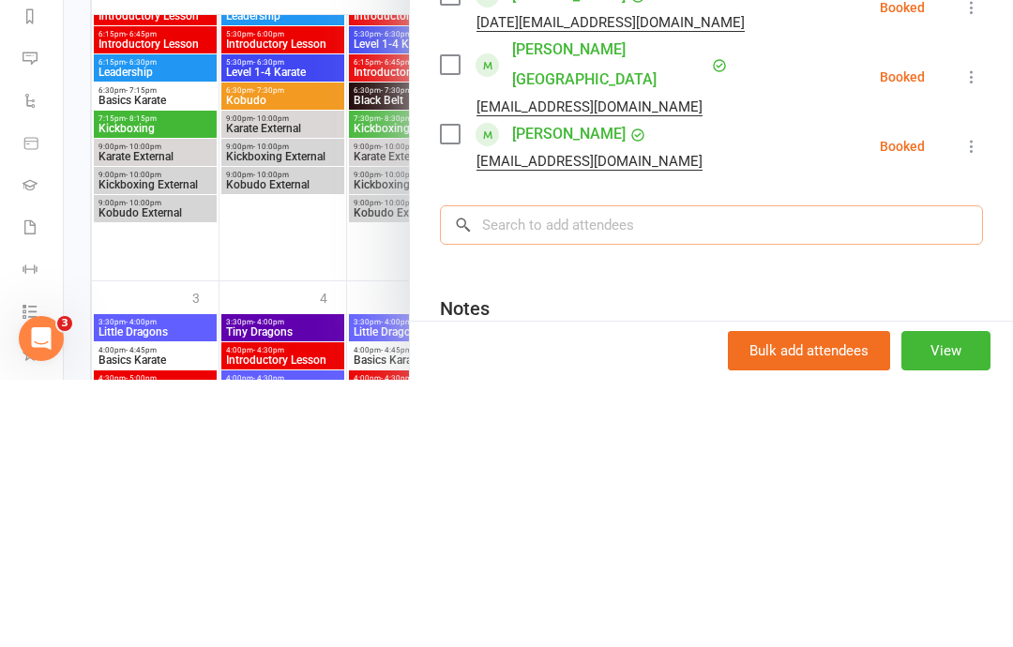
scroll to position [174, 0]
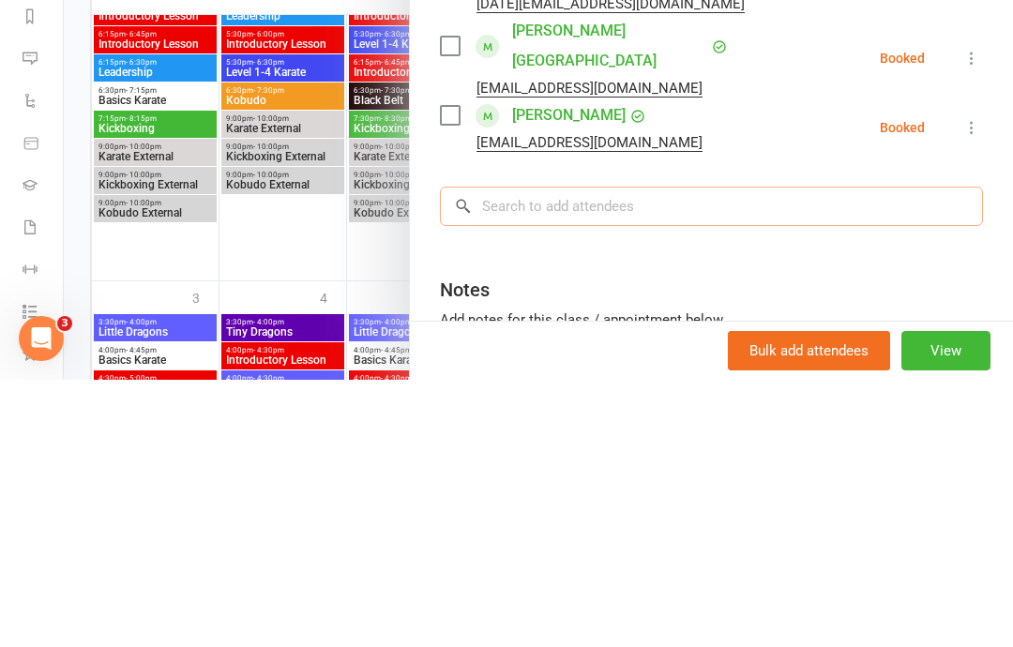
click at [818, 454] on input "search" at bounding box center [711, 473] width 543 height 39
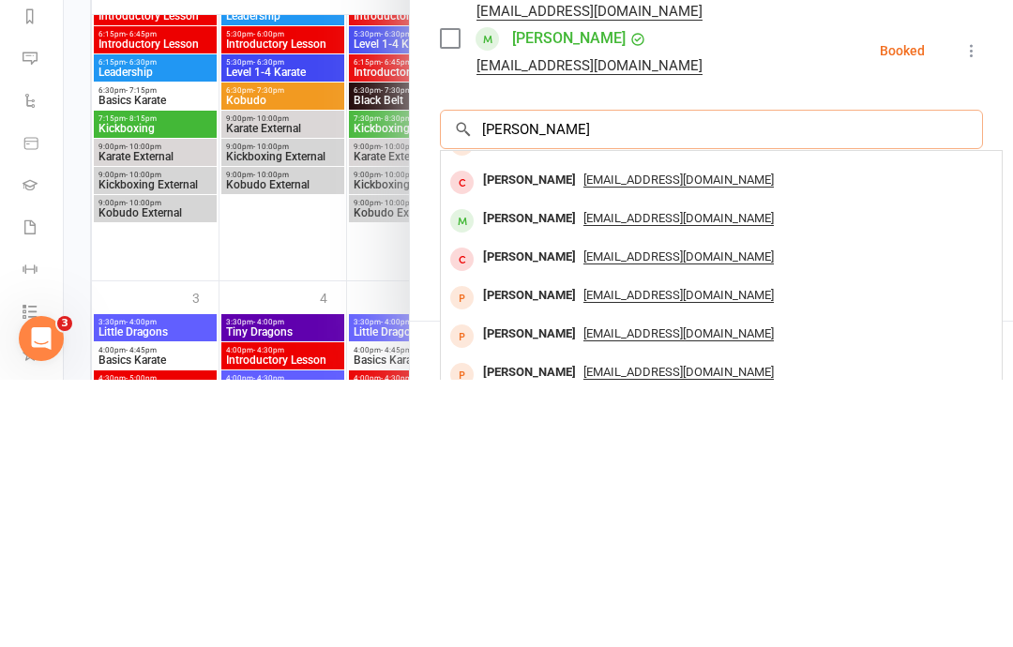
scroll to position [103, 0]
type input "[PERSON_NAME]"
click at [636, 473] on div "[EMAIL_ADDRESS][DOMAIN_NAME]" at bounding box center [721, 486] width 546 height 27
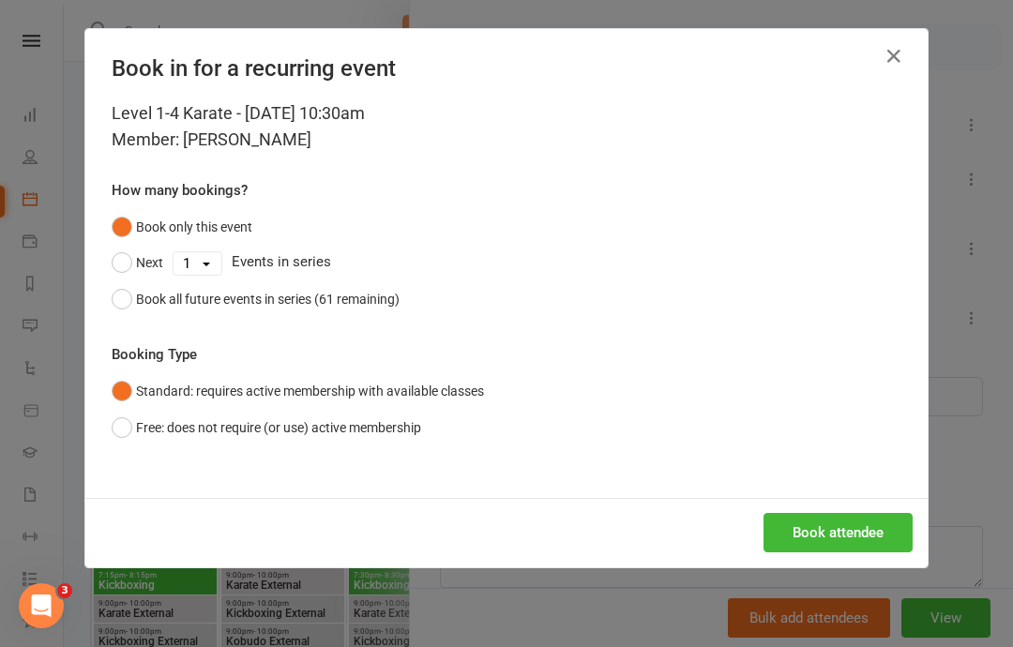
click at [829, 540] on button "Book attendee" at bounding box center [837, 532] width 149 height 39
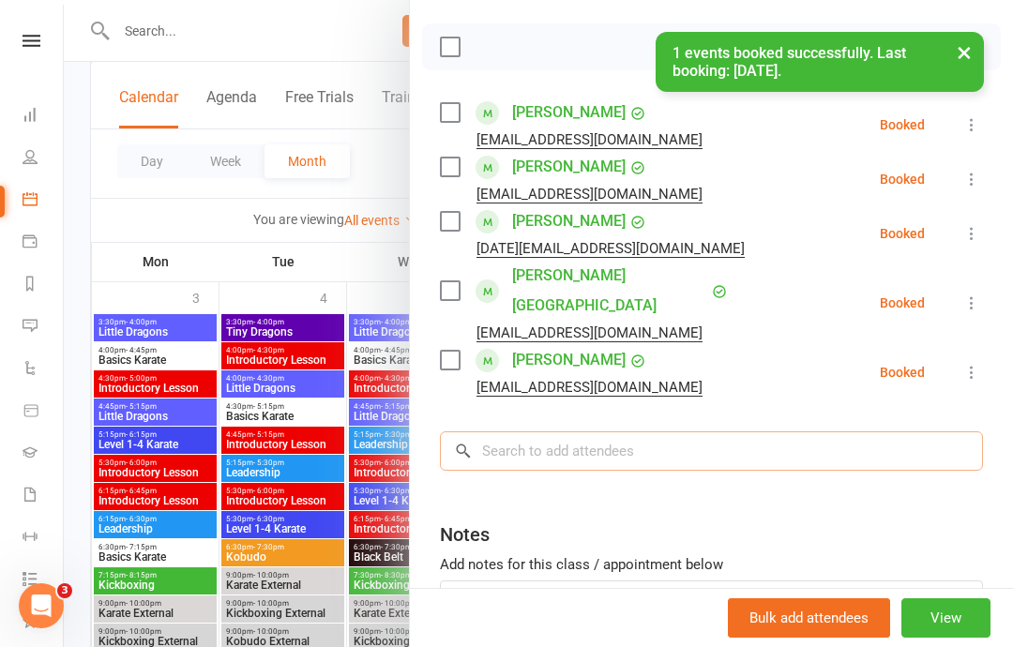
click at [658, 431] on input "search" at bounding box center [711, 450] width 543 height 39
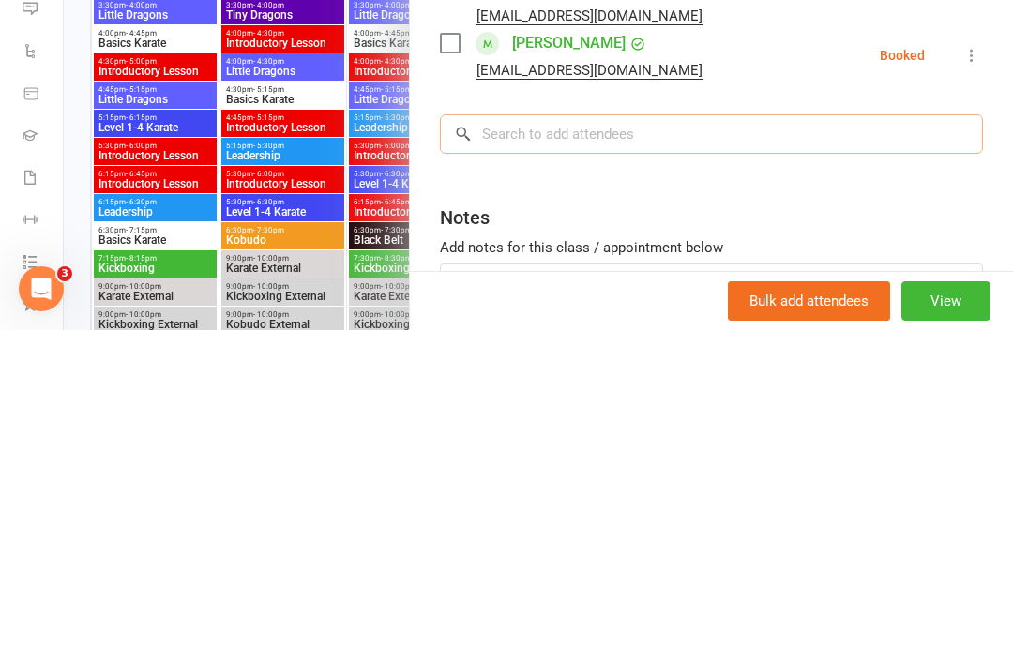
type input "I"
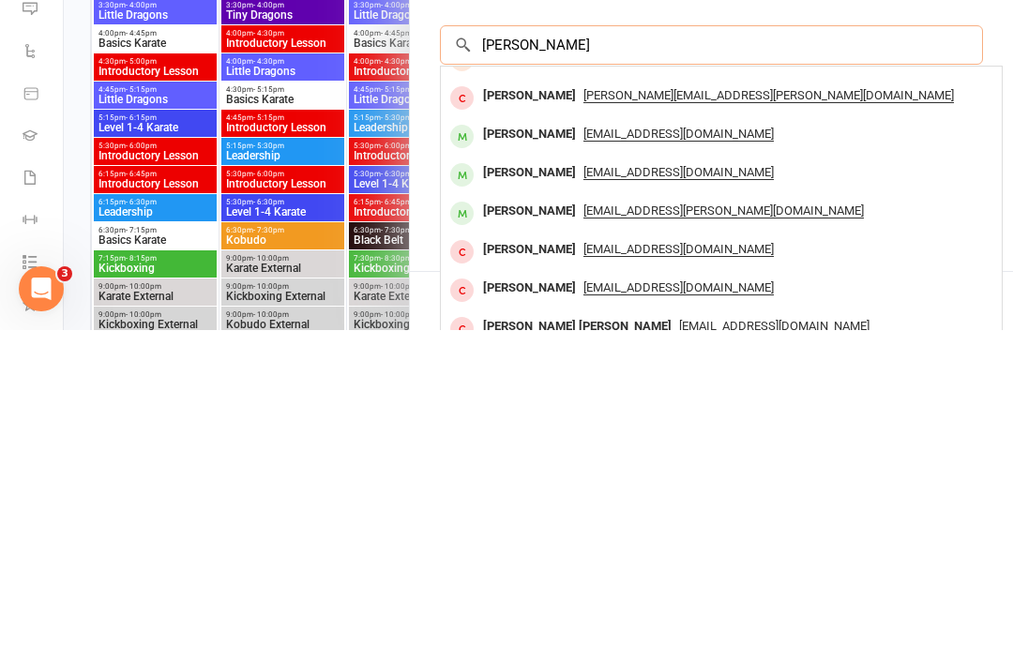
scroll to position [344, 0]
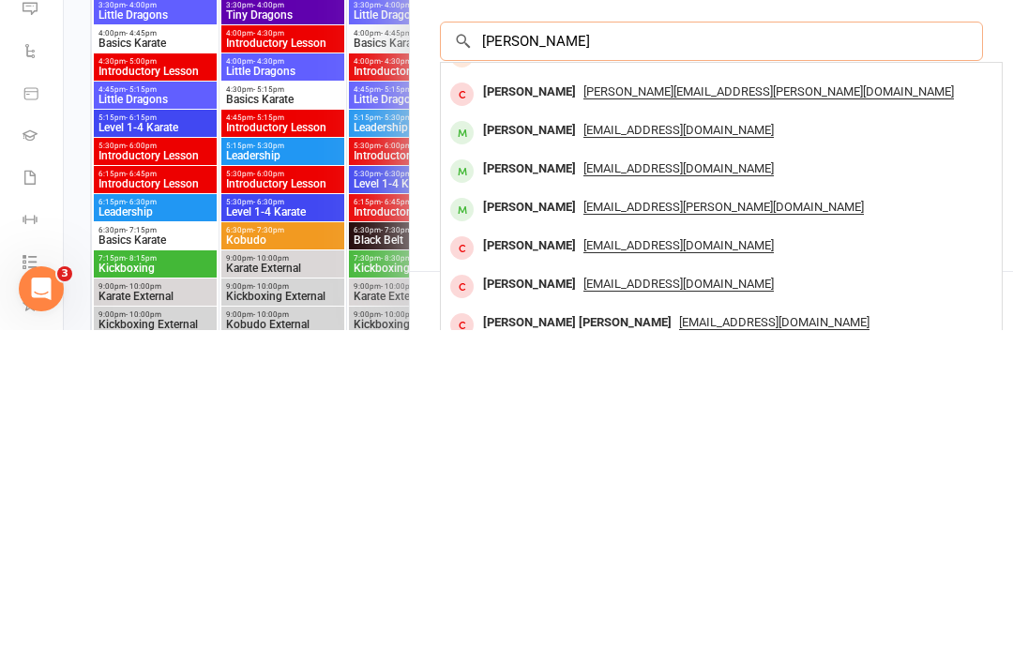
type input "[PERSON_NAME]"
click at [636, 478] on span "[EMAIL_ADDRESS][DOMAIN_NAME]" at bounding box center [678, 485] width 190 height 15
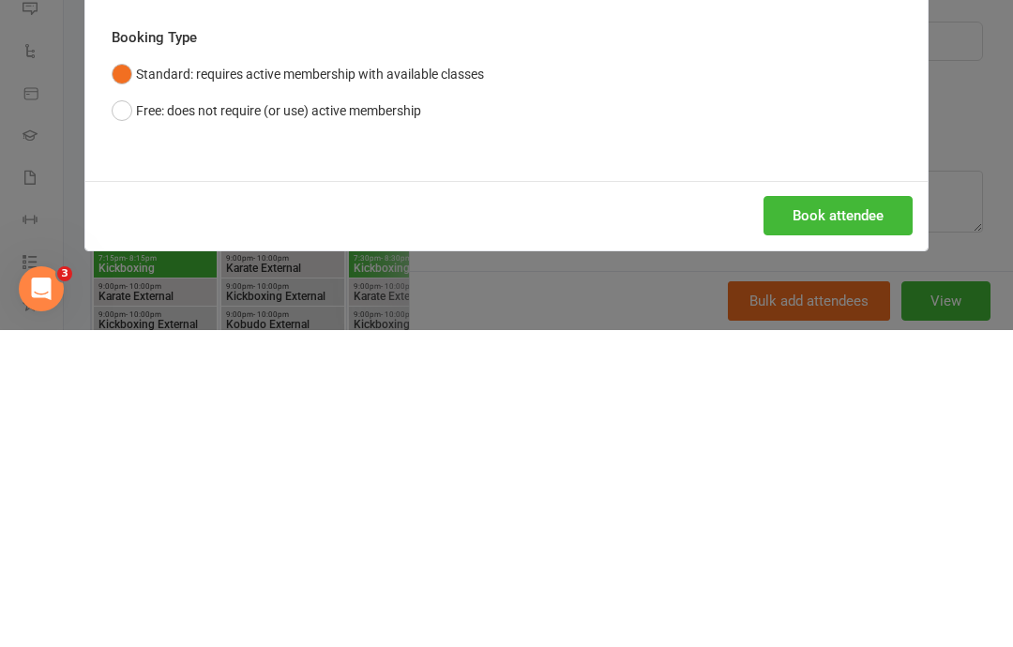
scroll to position [2349, 0]
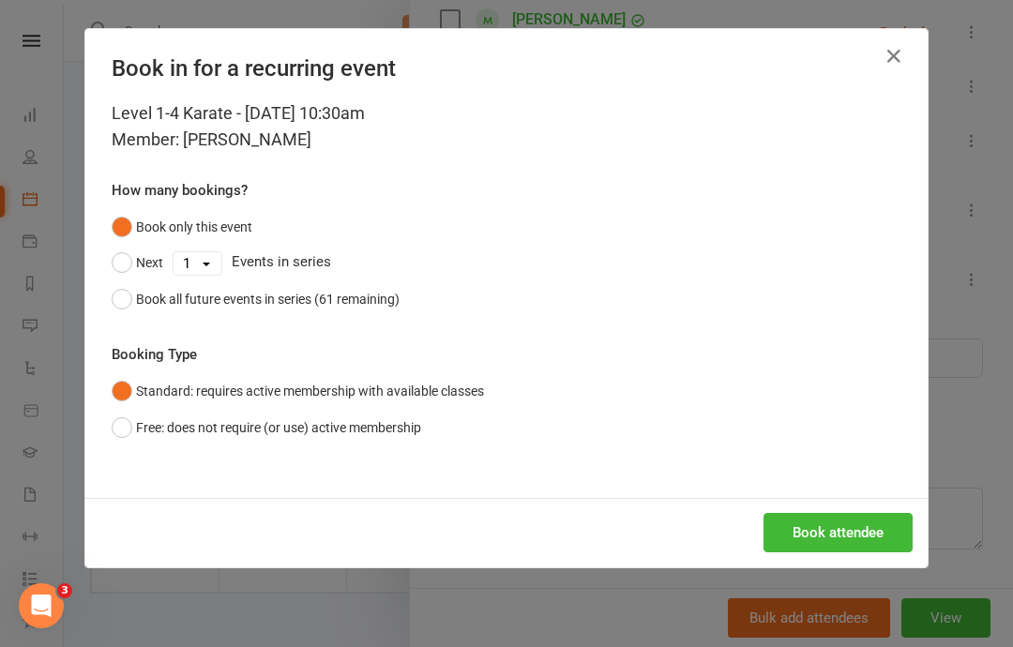
click at [833, 518] on button "Book attendee" at bounding box center [837, 532] width 149 height 39
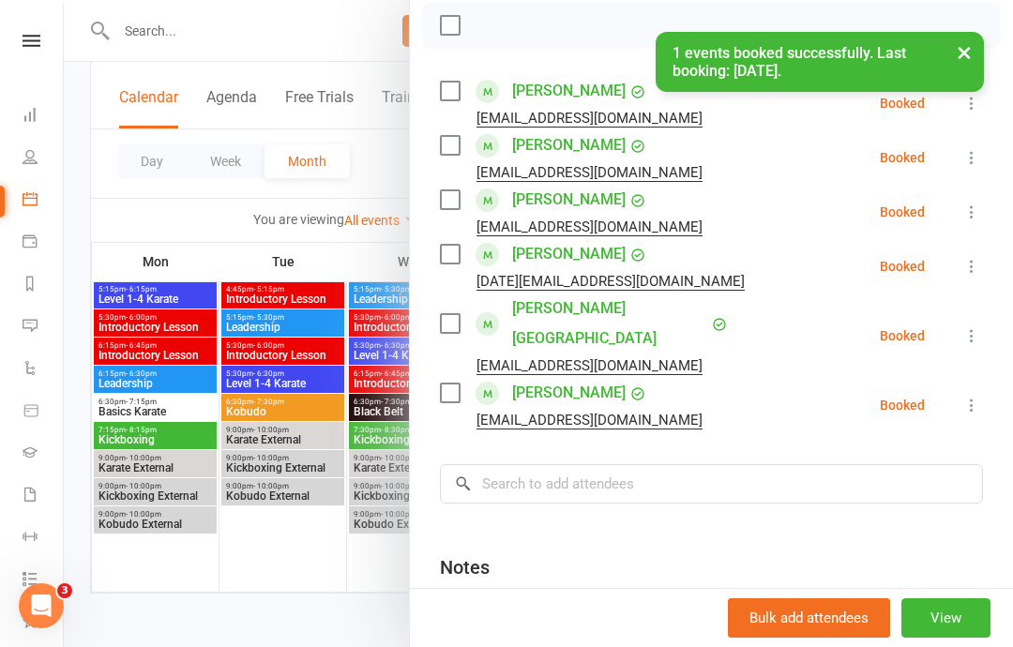
scroll to position [271, 0]
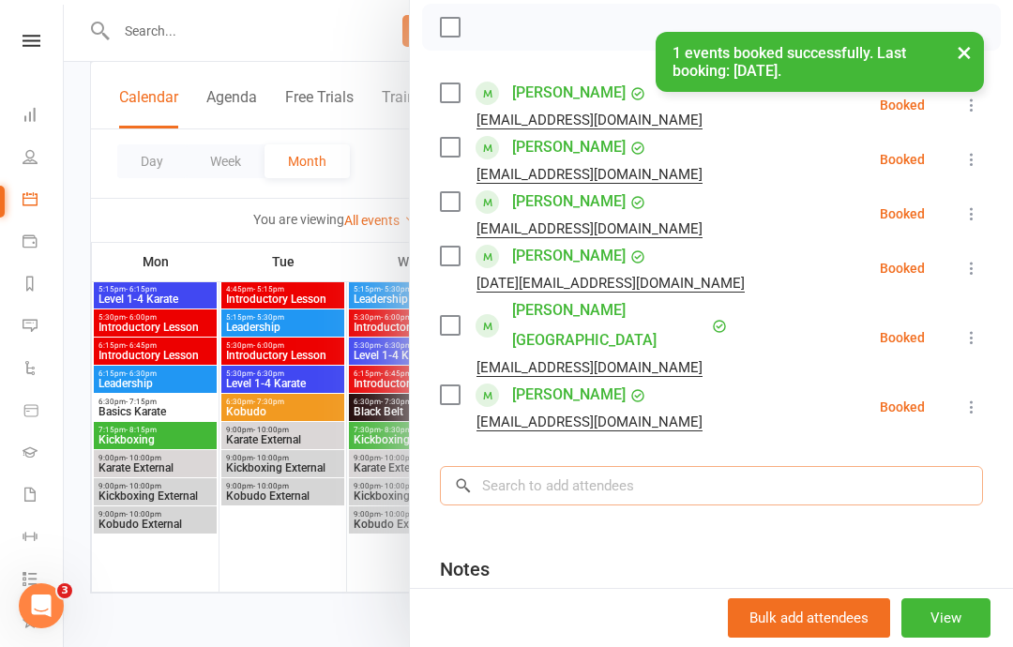
click at [780, 466] on input "search" at bounding box center [711, 485] width 543 height 39
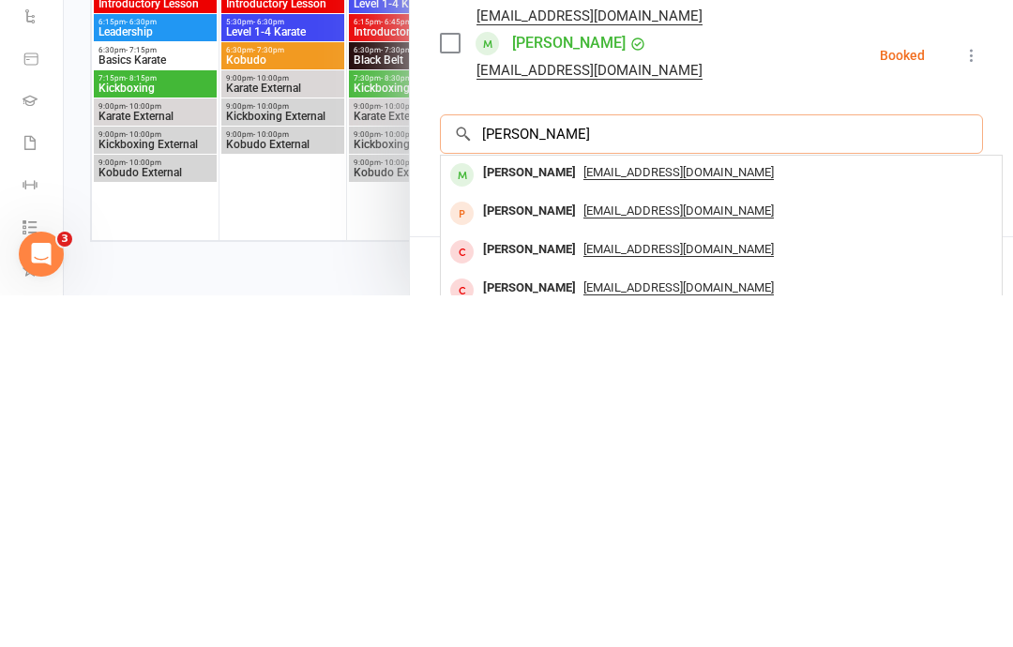
scroll to position [0, 0]
type input "[PERSON_NAME]"
click at [711, 517] on span "[EMAIL_ADDRESS][DOMAIN_NAME]" at bounding box center [678, 524] width 190 height 15
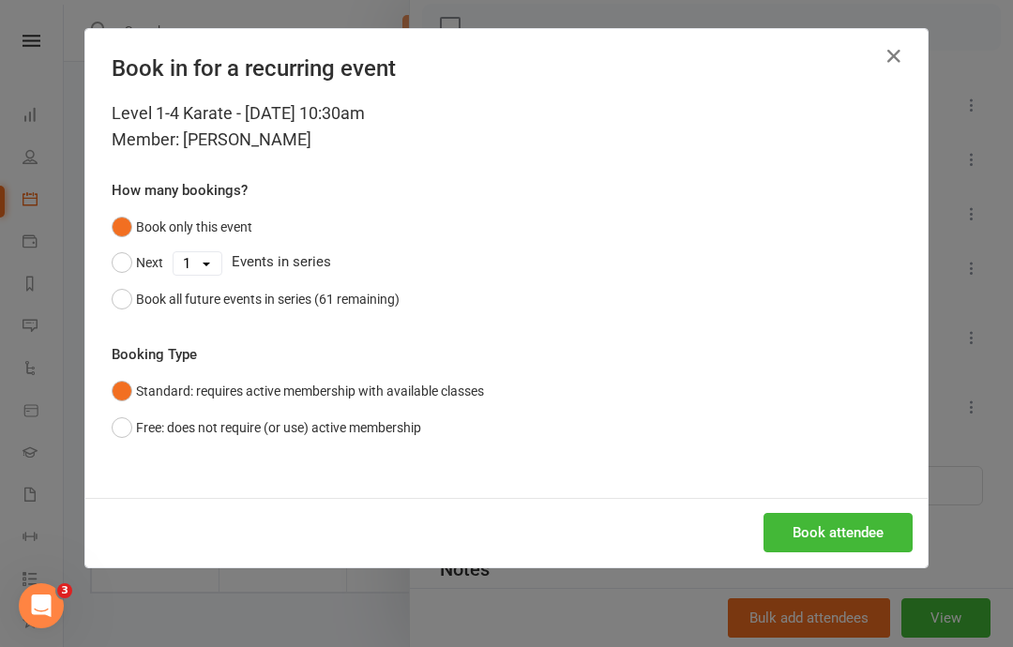
click at [869, 513] on button "Book attendee" at bounding box center [837, 532] width 149 height 39
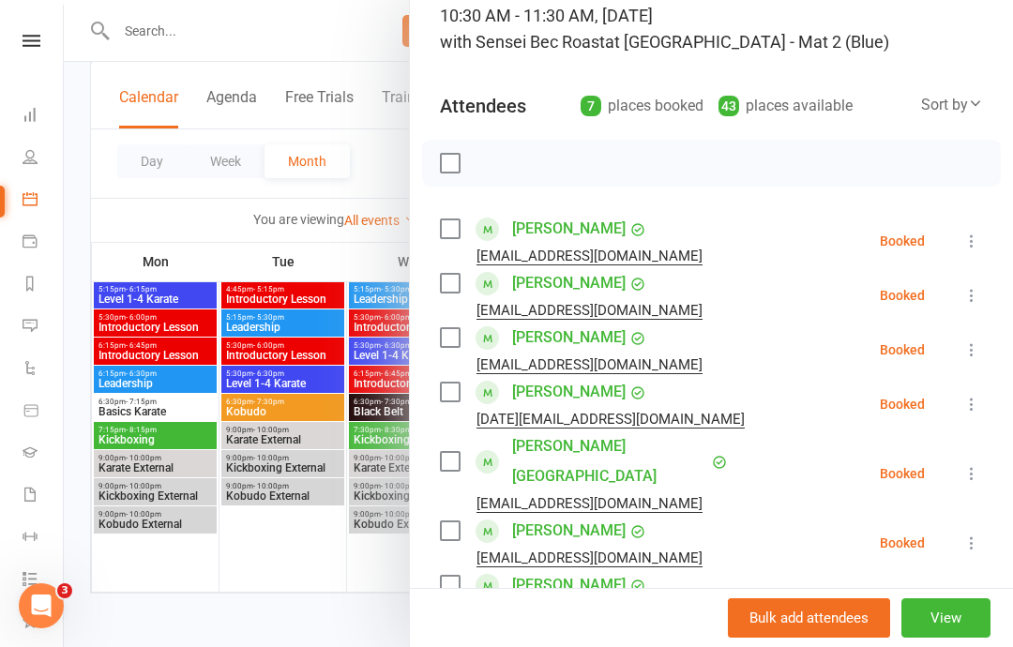
scroll to position [133, 0]
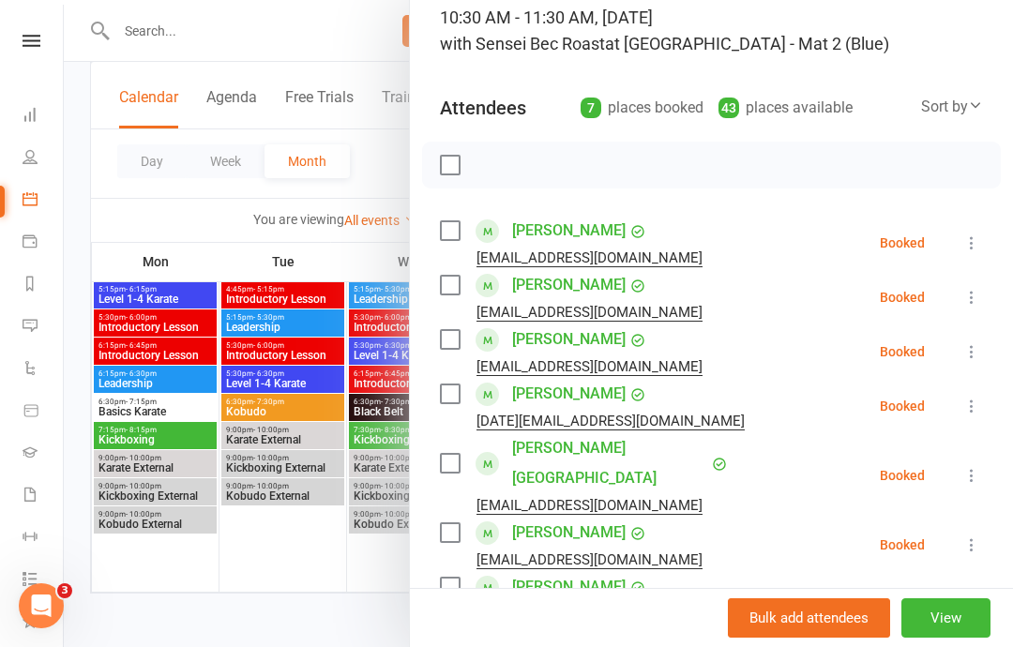
click at [456, 145] on div at bounding box center [711, 165] width 578 height 47
click at [454, 163] on label at bounding box center [449, 165] width 19 height 19
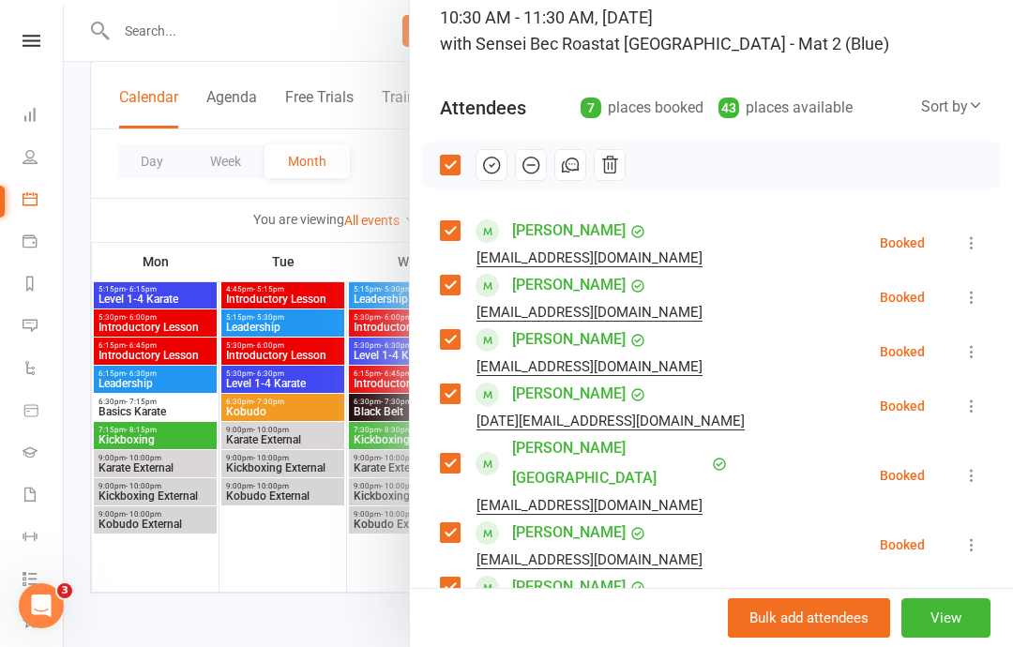
click at [496, 160] on icon "button" at bounding box center [491, 165] width 21 height 21
click at [91, 309] on div at bounding box center [538, 323] width 949 height 647
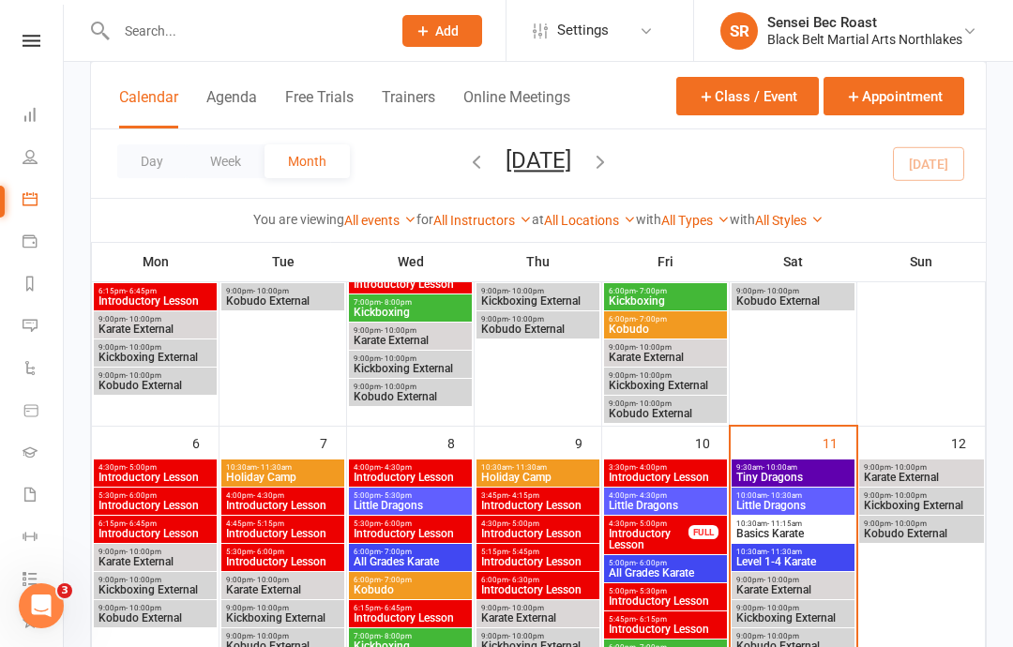
scroll to position [315, 0]
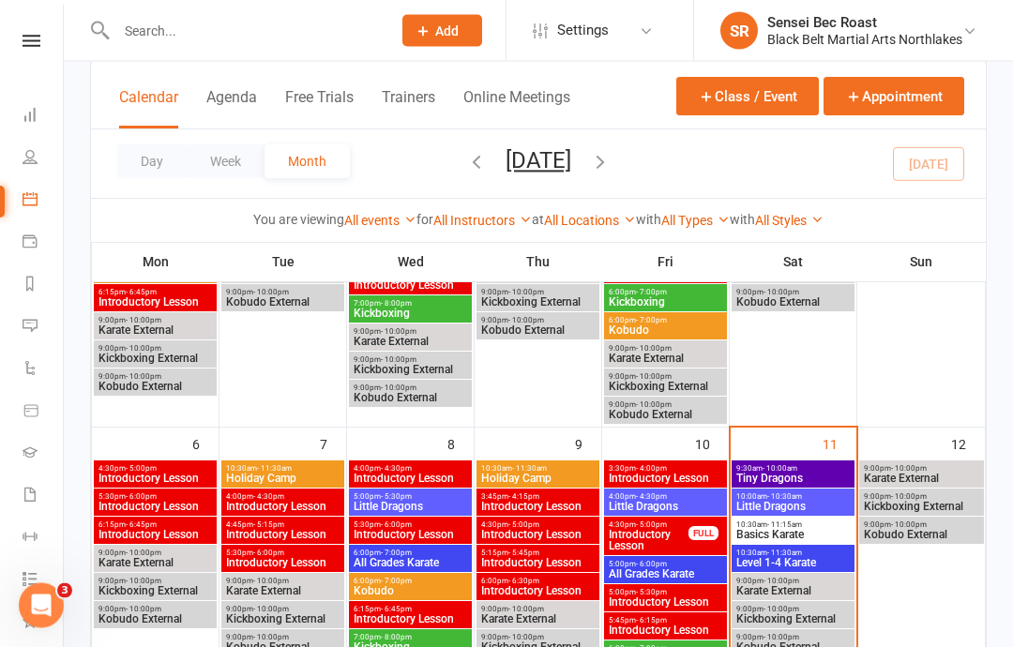
click at [823, 526] on span "10:30am - 11:15am" at bounding box center [792, 525] width 115 height 8
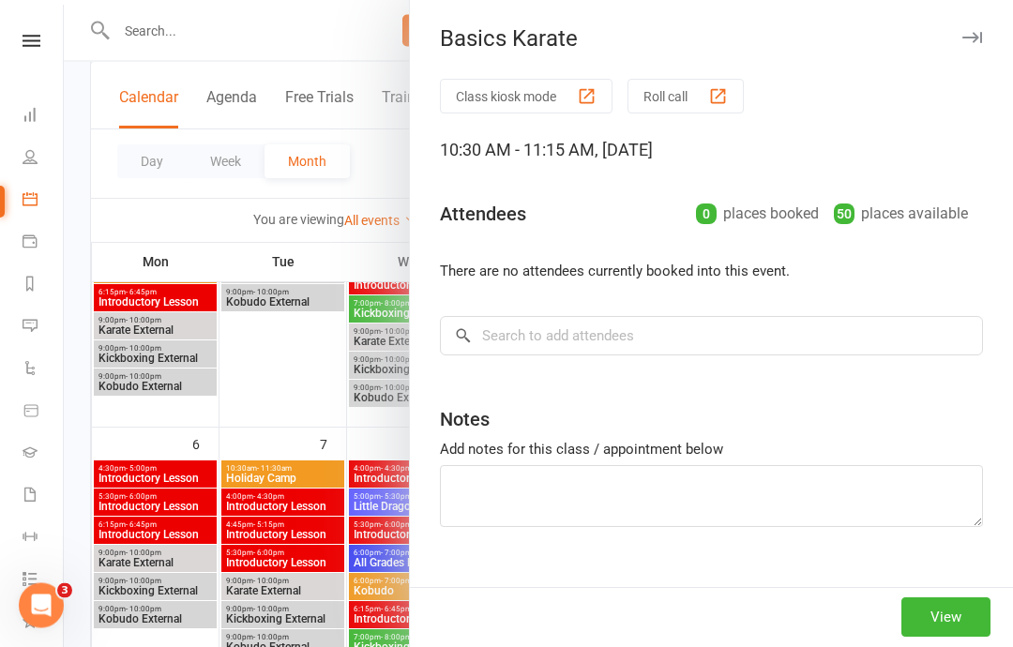
scroll to position [316, 0]
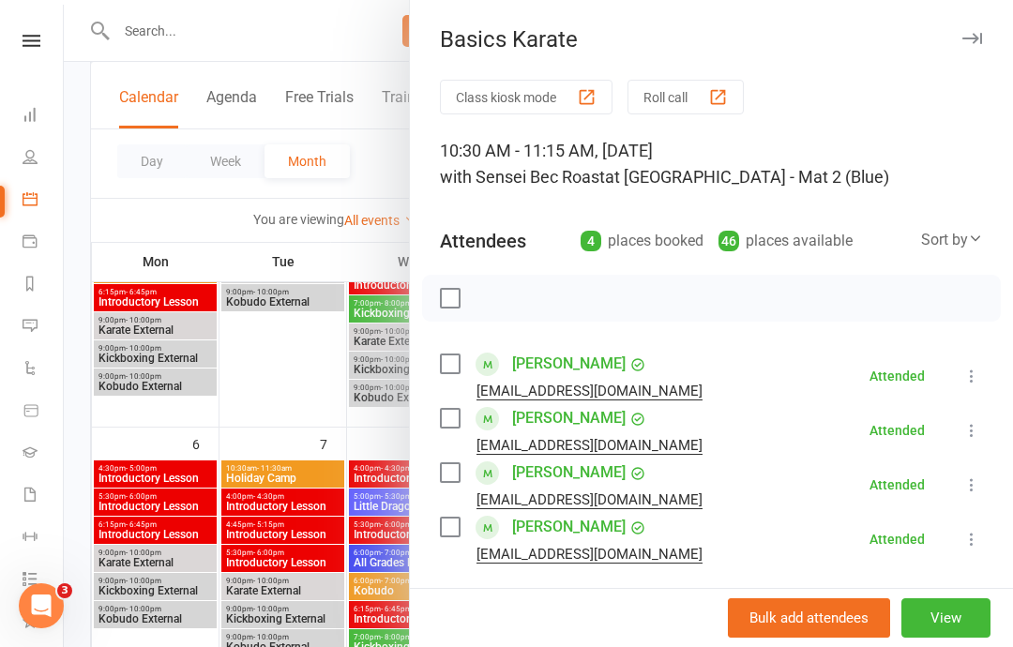
click at [83, 338] on div at bounding box center [538, 323] width 949 height 647
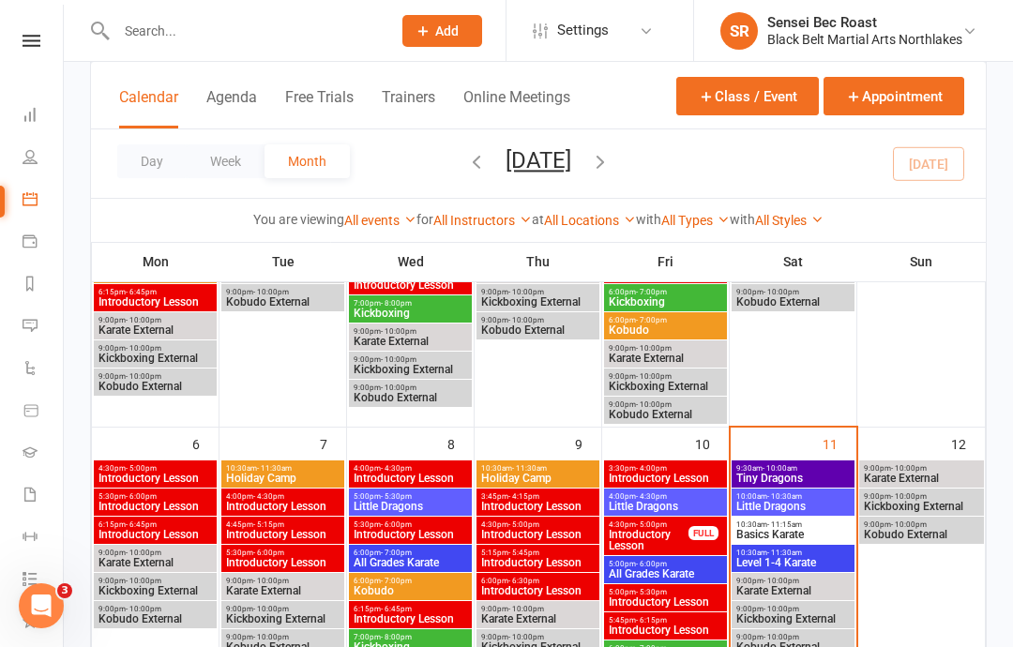
click at [830, 553] on span "10:30am - 11:30am" at bounding box center [792, 552] width 115 height 8
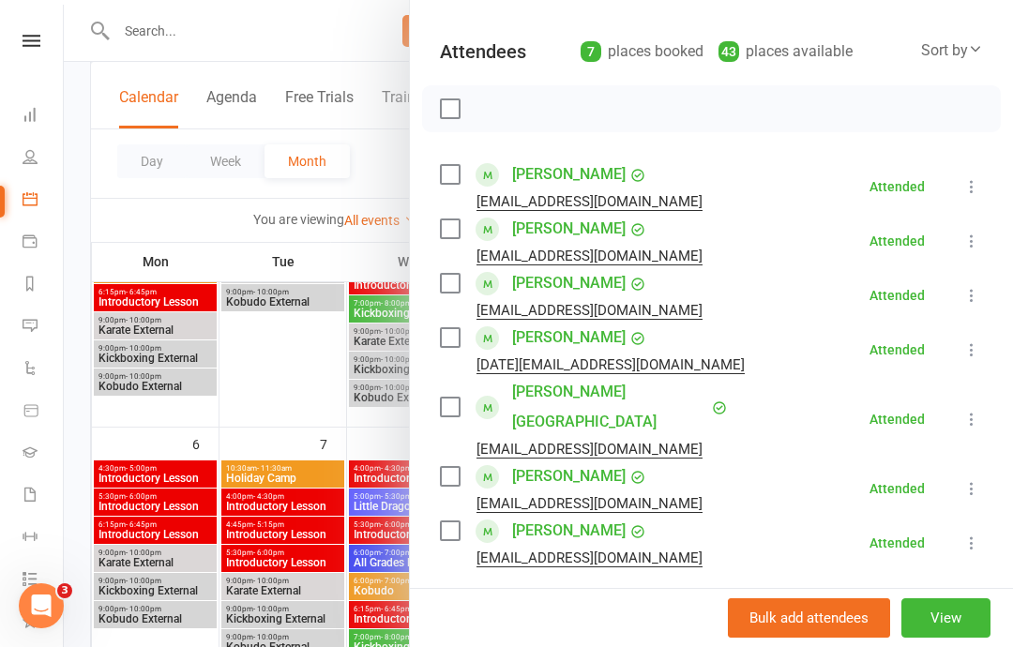
scroll to position [184, 0]
